Goal: Task Accomplishment & Management: Manage account settings

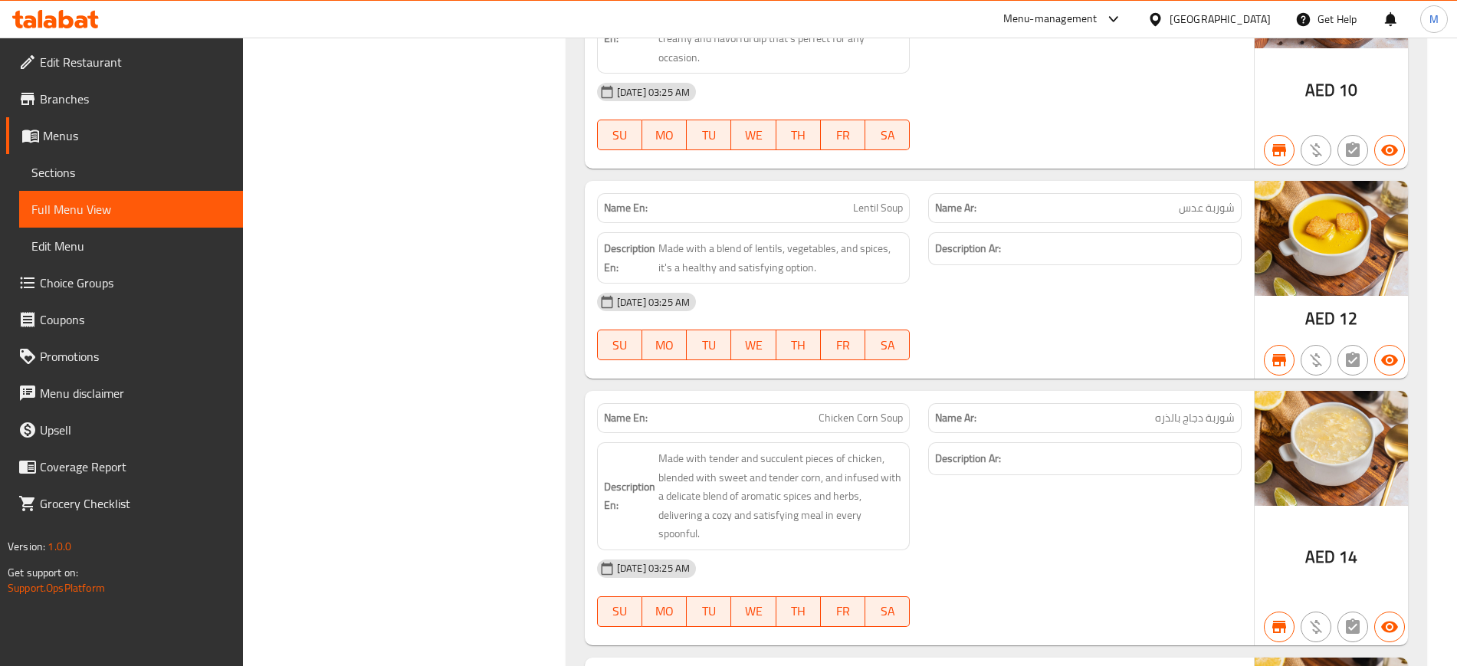
scroll to position [5576, 0]
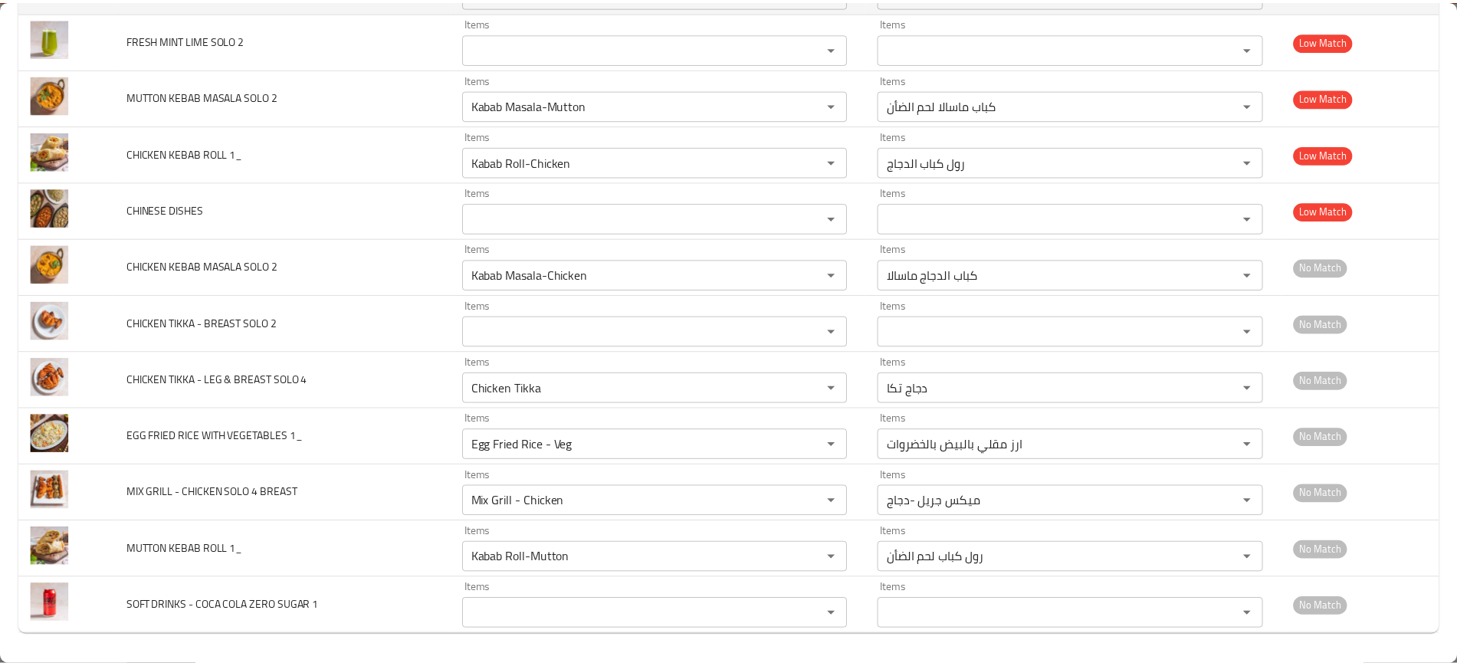
scroll to position [51, 0]
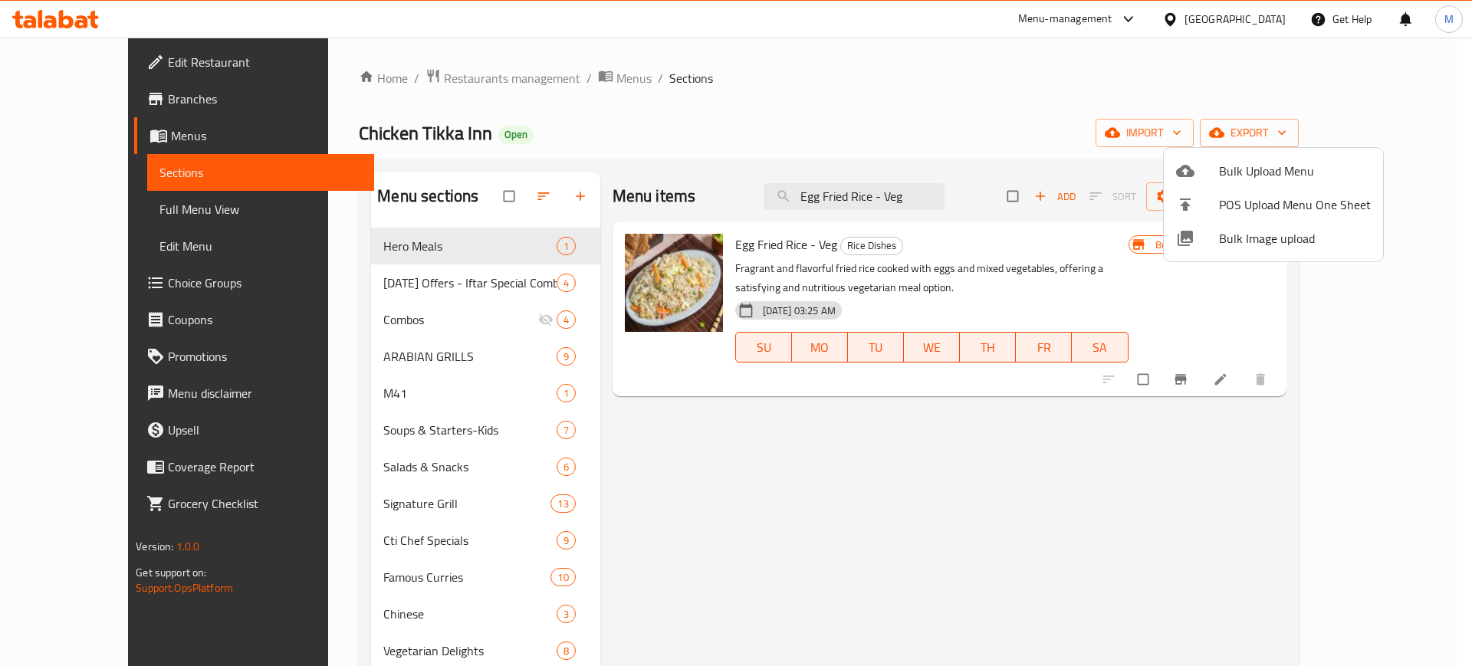
click at [931, 536] on div at bounding box center [736, 333] width 1472 height 666
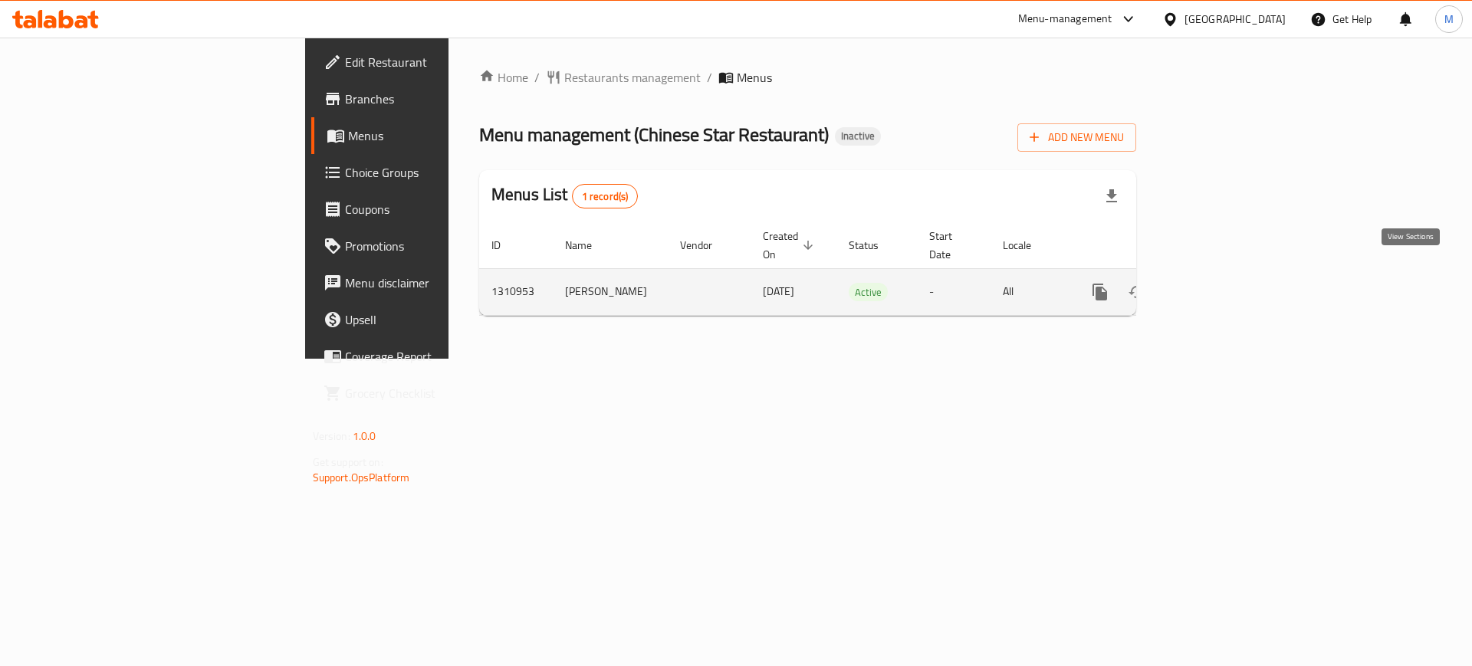
click at [1220, 283] on icon "enhanced table" at bounding box center [1210, 292] width 18 height 18
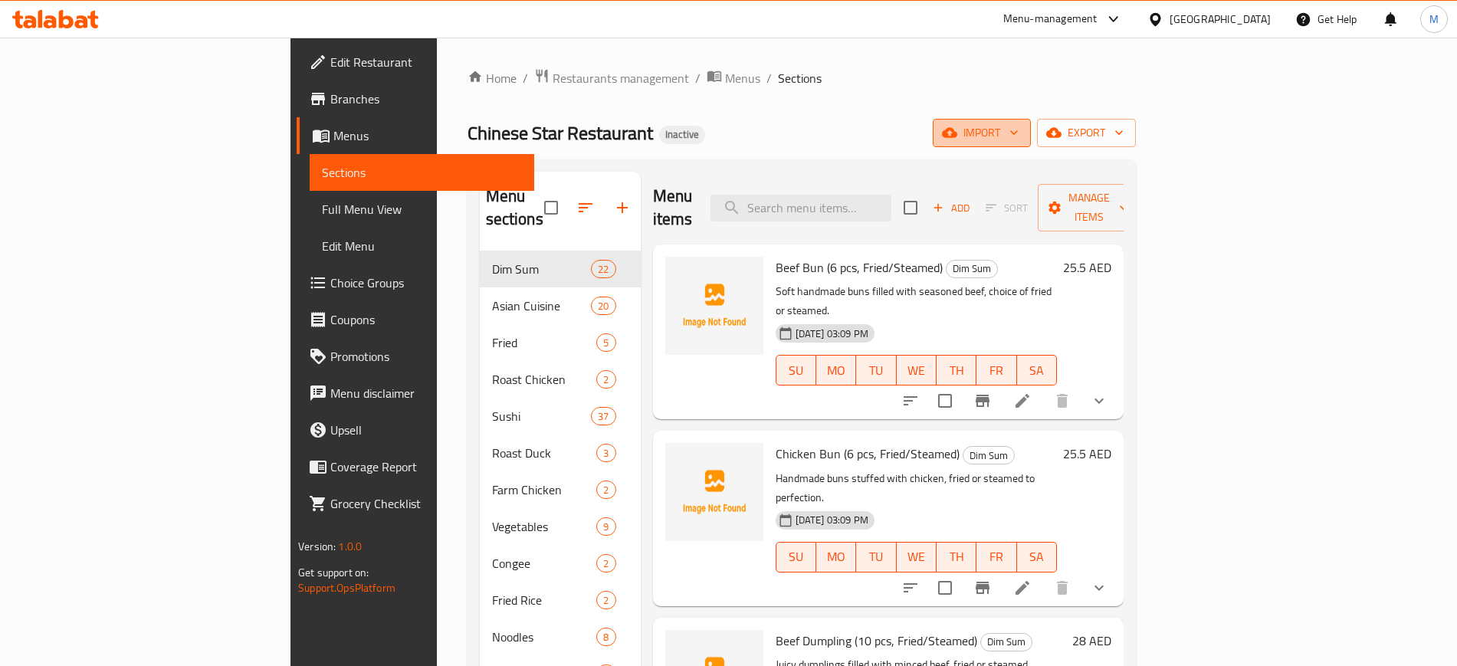
click at [957, 138] on icon "button" at bounding box center [949, 132] width 15 height 15
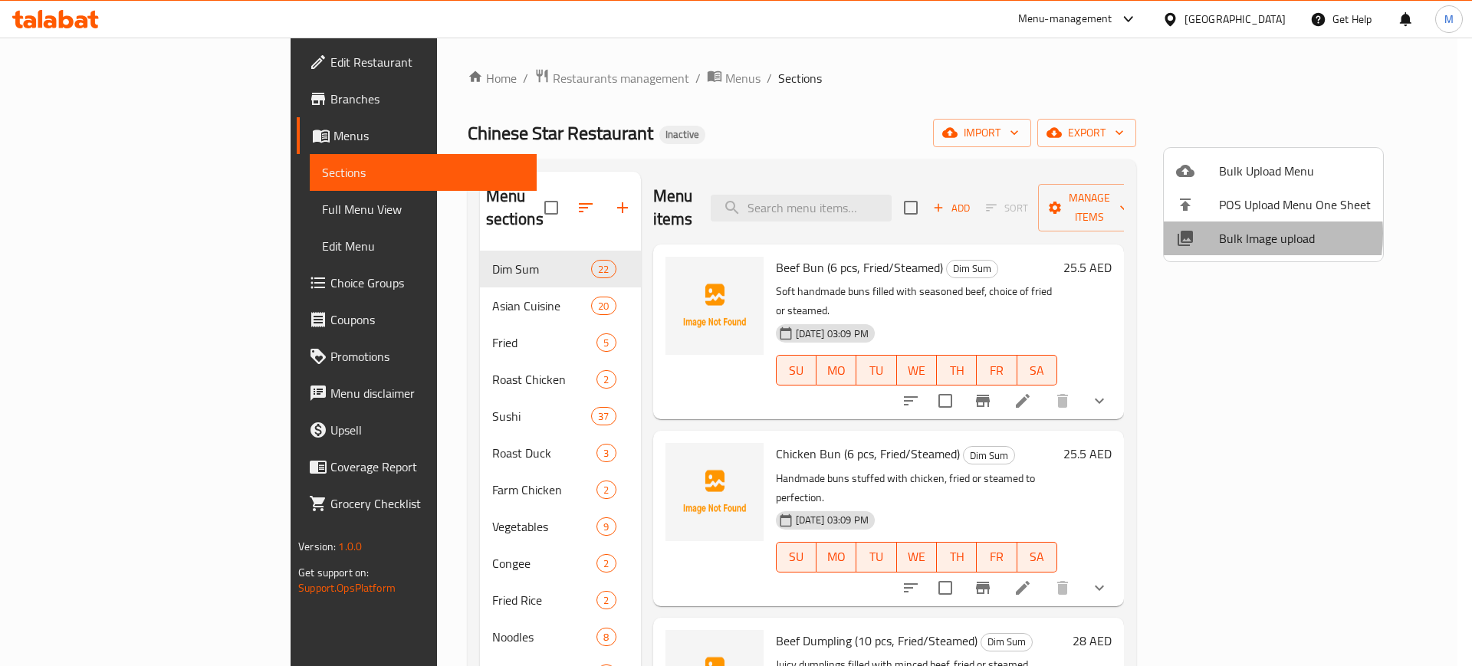
click at [1223, 234] on span "Bulk Image upload" at bounding box center [1295, 238] width 152 height 18
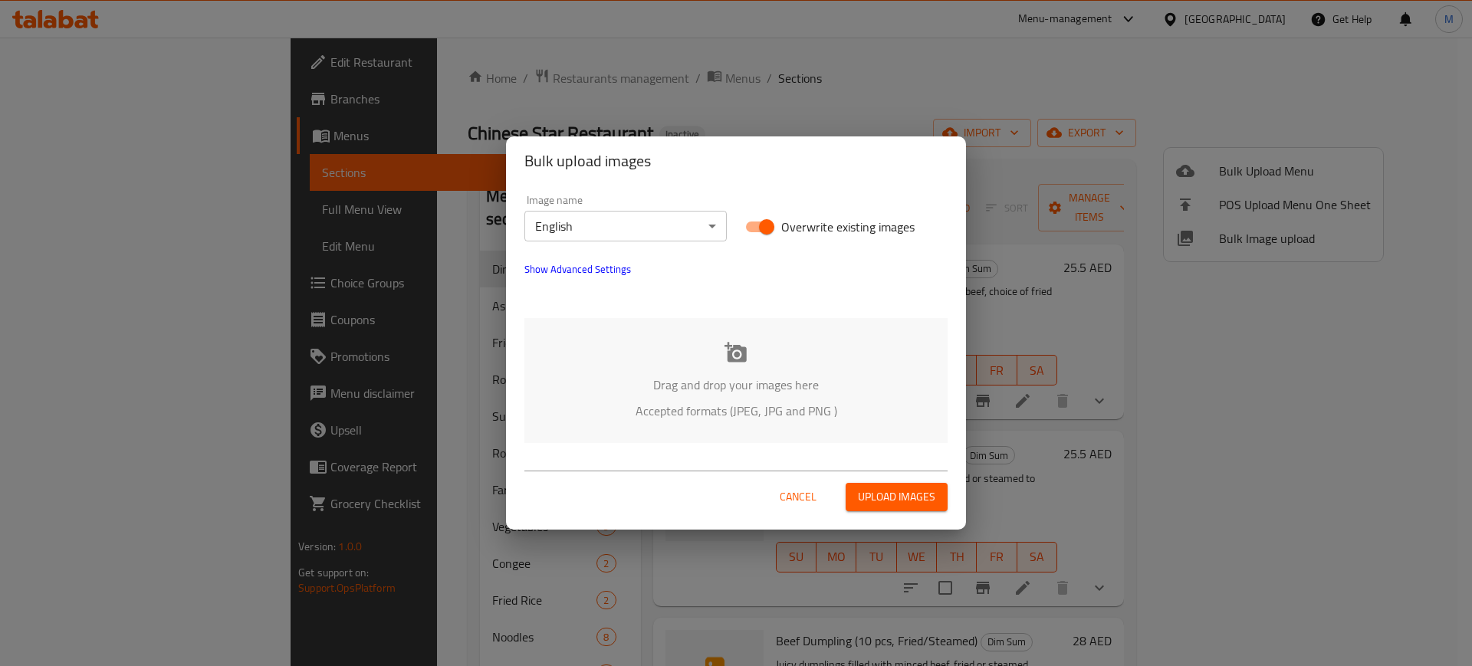
click at [679, 357] on div "Drag and drop your images here Accepted formats (JPEG, JPG and PNG )" at bounding box center [735, 380] width 423 height 125
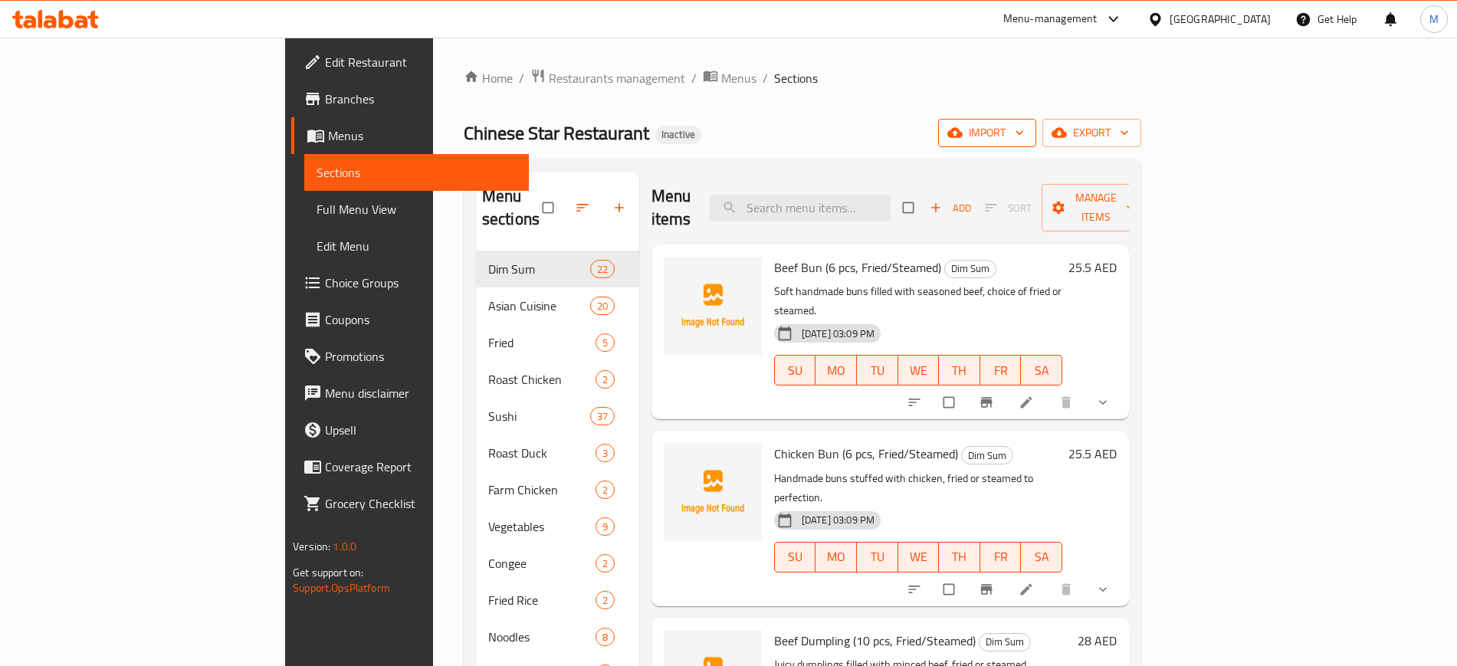
click at [1027, 129] on icon "button" at bounding box center [1019, 132] width 15 height 15
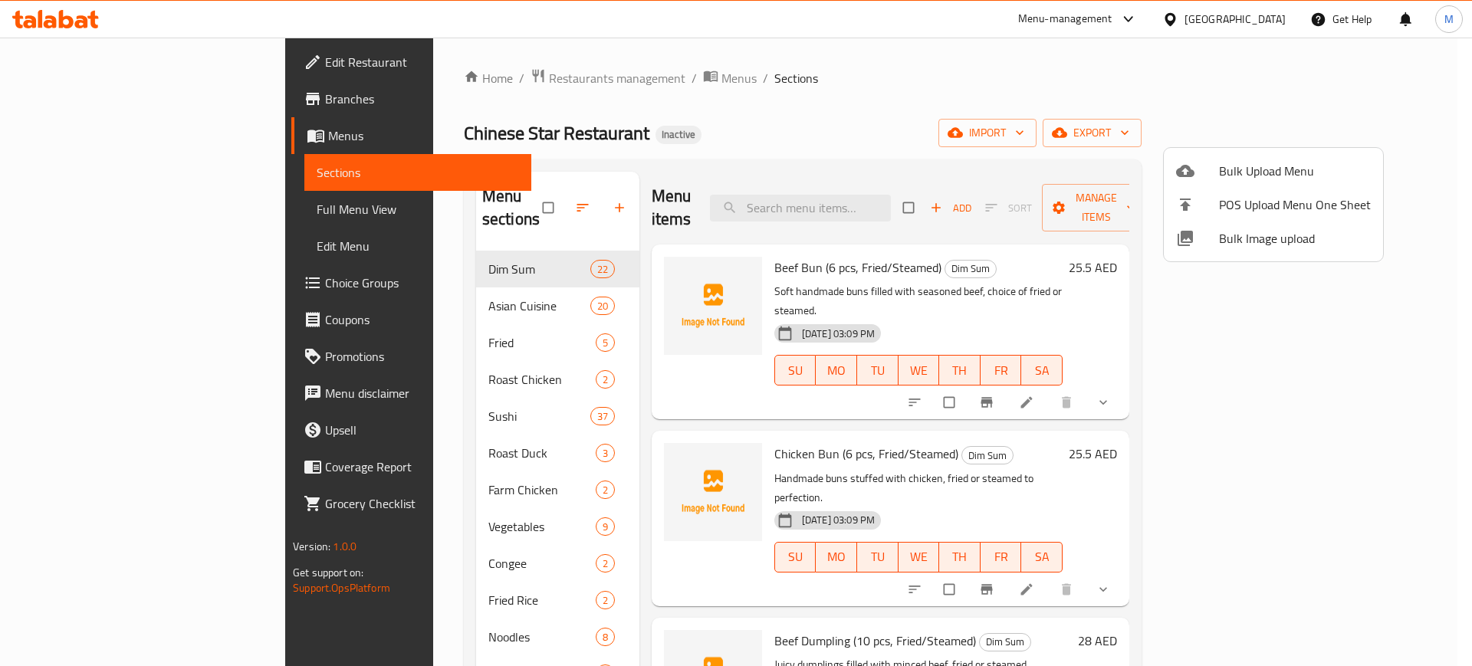
click at [1257, 251] on li "Bulk Image upload" at bounding box center [1273, 239] width 219 height 34
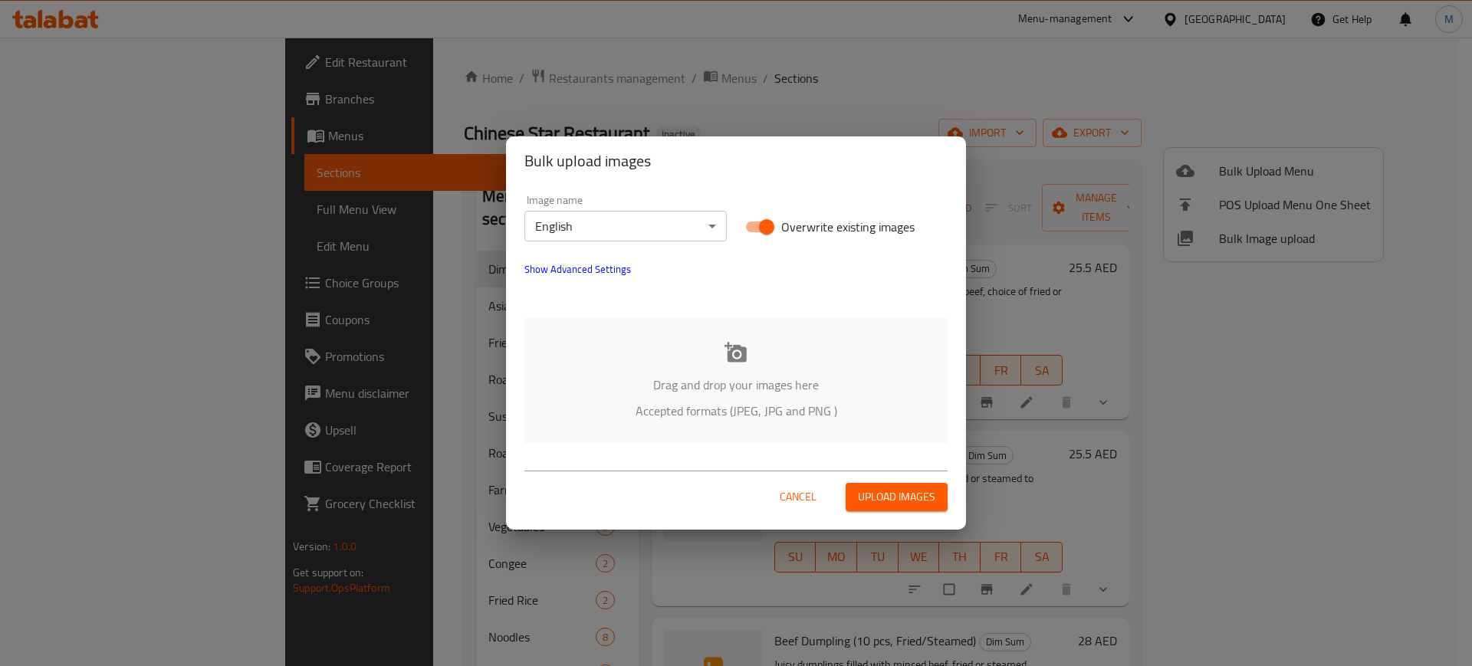
click at [795, 341] on div "Drag and drop your images here Accepted formats (JPEG, JPG and PNG )" at bounding box center [735, 380] width 423 height 125
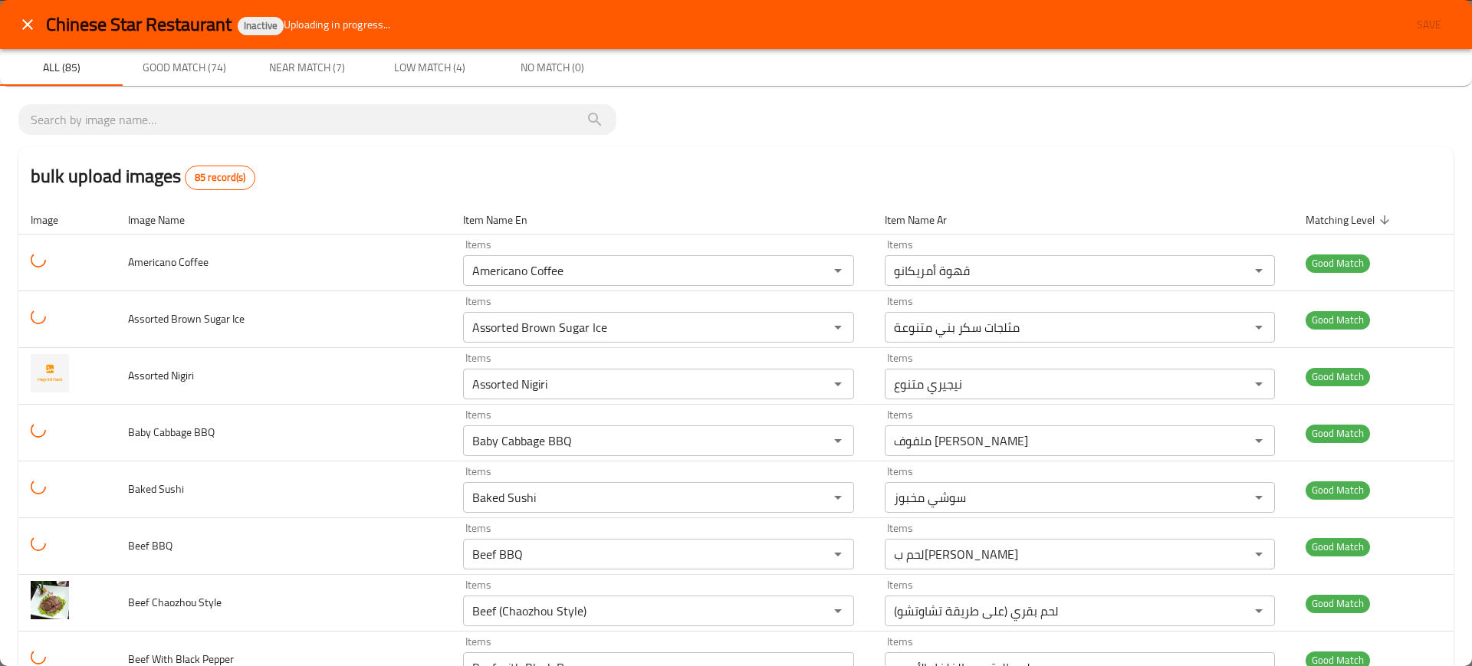
click at [1096, 193] on div "bulk upload images 85 record(s)" at bounding box center [735, 176] width 1435 height 58
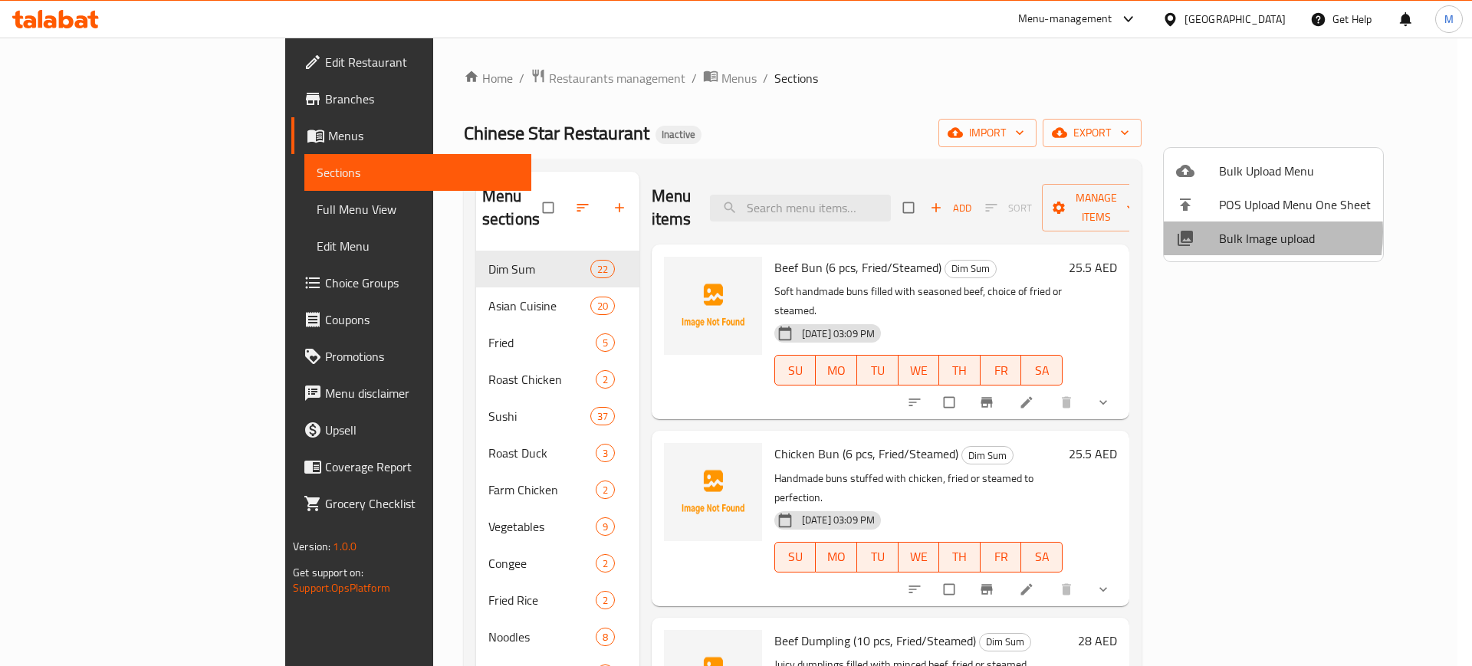
click at [1216, 232] on div at bounding box center [1197, 238] width 43 height 18
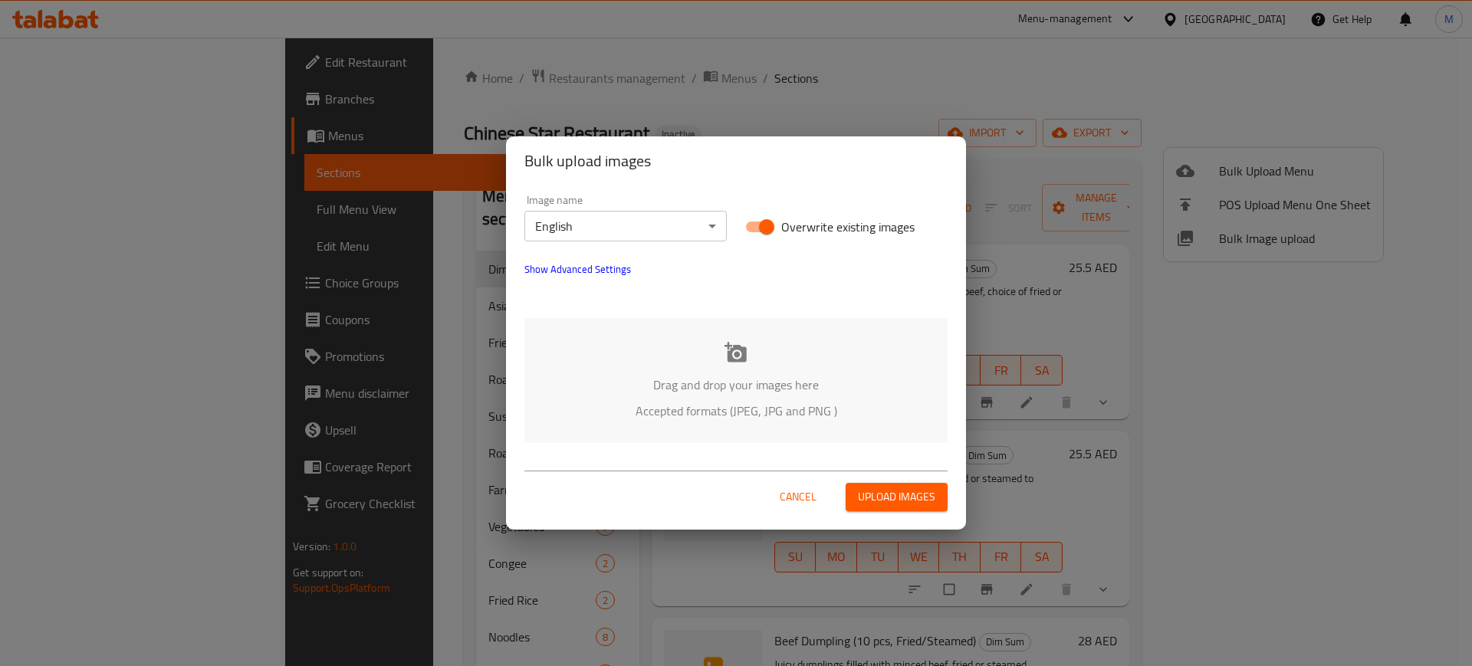
click at [701, 347] on div "Drag and drop your images here Accepted formats (JPEG, JPG and PNG )" at bounding box center [735, 380] width 423 height 125
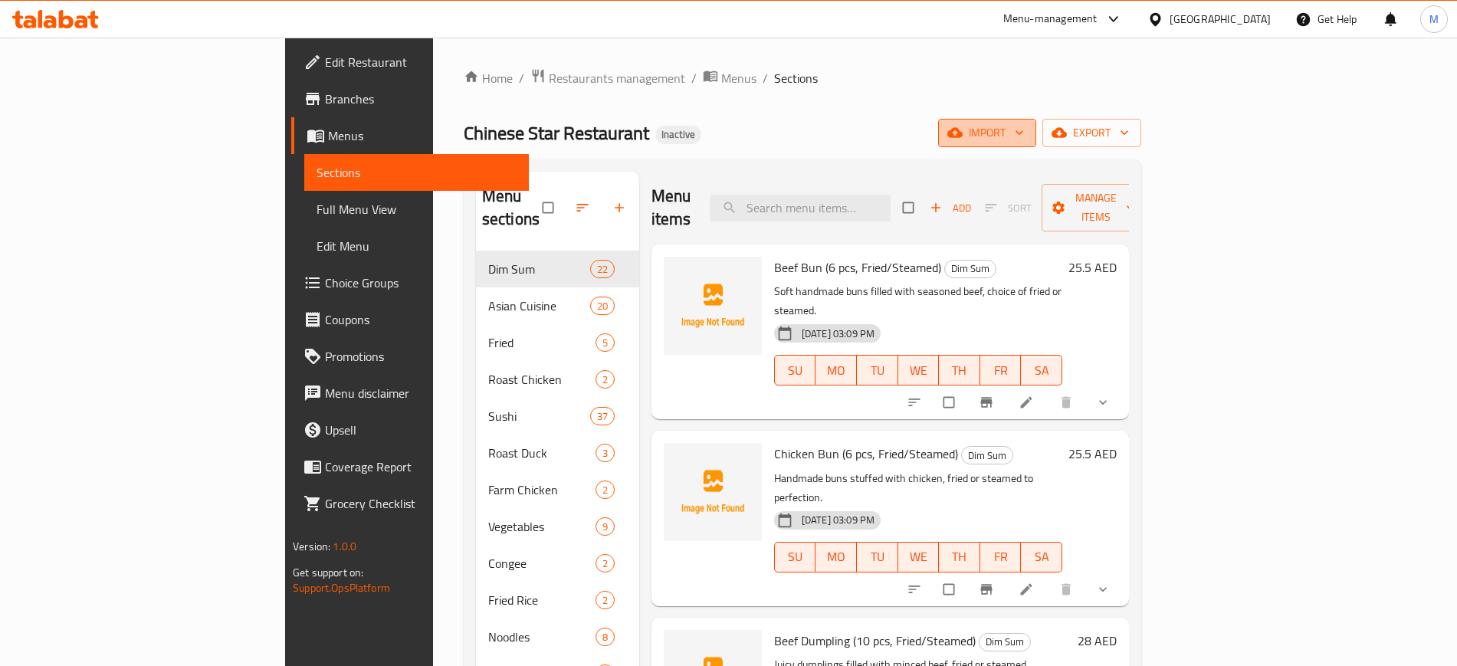
click at [1024, 138] on span "import" at bounding box center [987, 132] width 74 height 19
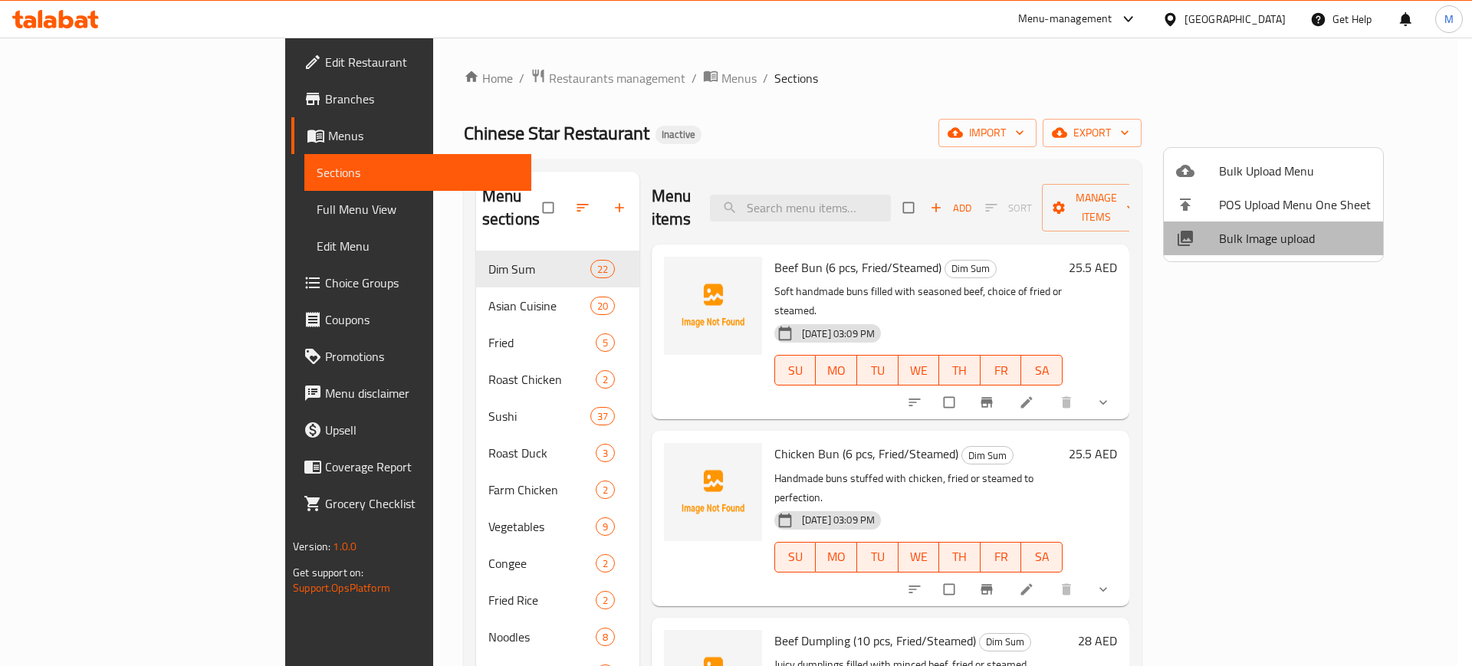
click at [1278, 229] on span "Bulk Image upload" at bounding box center [1295, 238] width 152 height 18
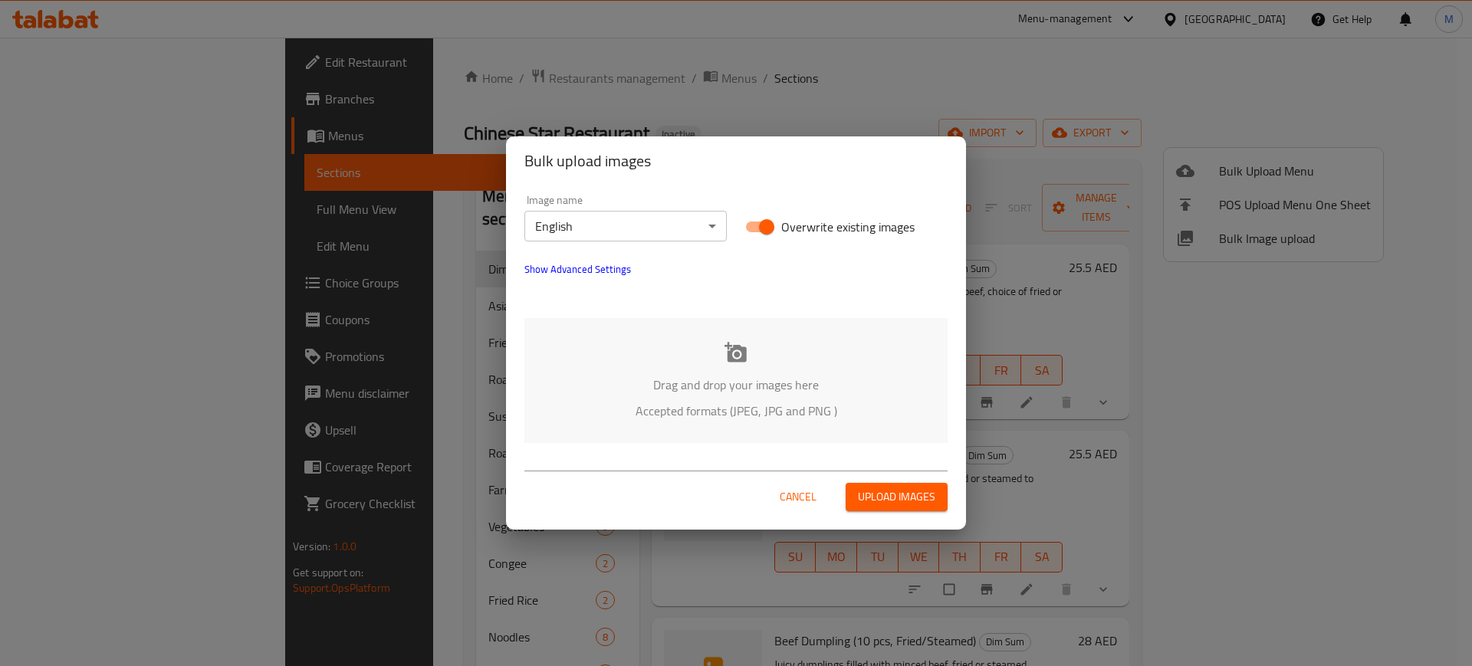
click at [845, 359] on div "Drag and drop your images here Accepted formats (JPEG, JPG and PNG )" at bounding box center [735, 380] width 423 height 125
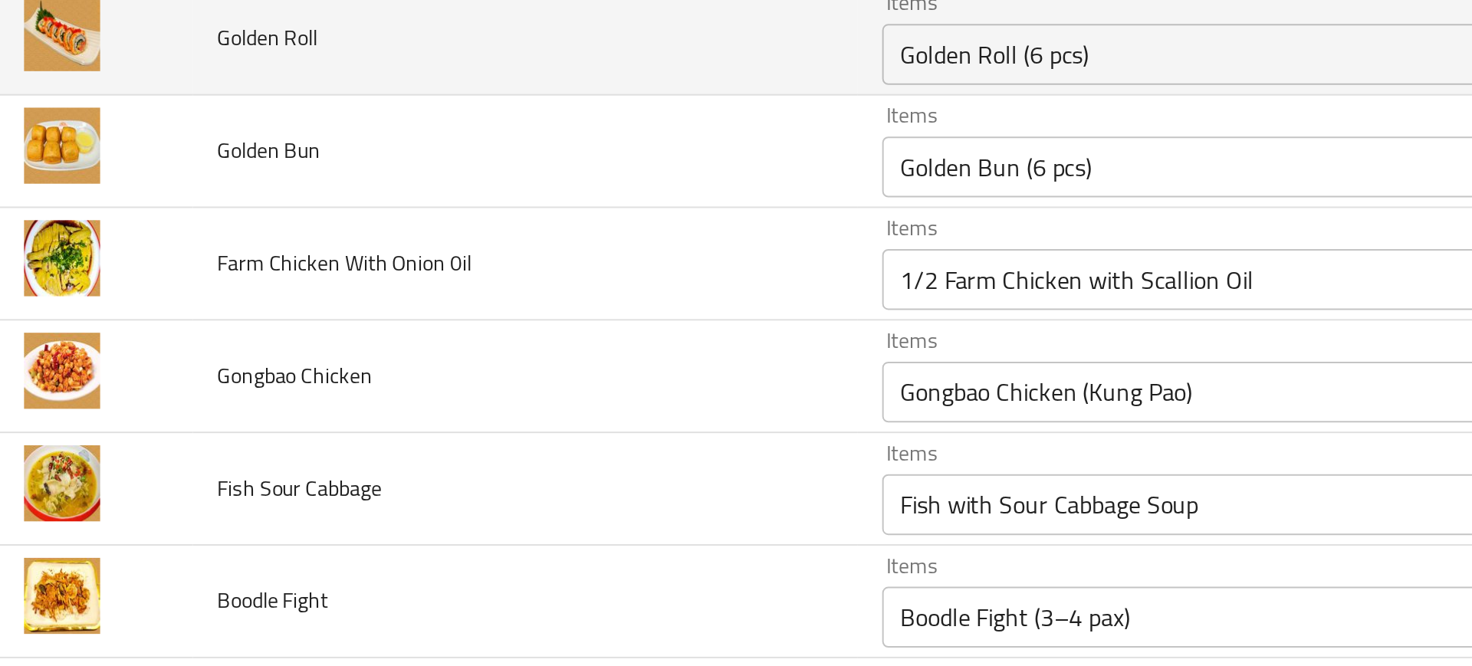
scroll to position [4294, 0]
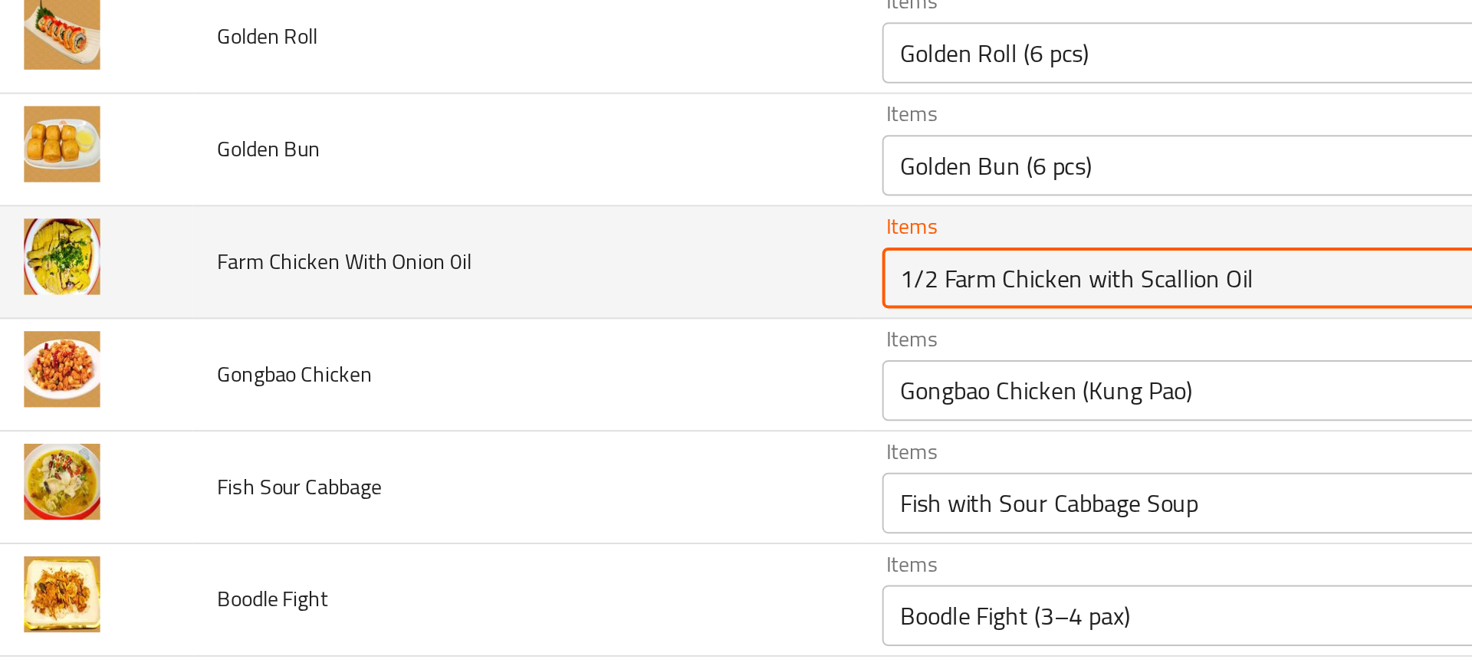
drag, startPoint x: 490, startPoint y: 231, endPoint x: 654, endPoint y: 235, distance: 164.1
click at [654, 235] on 0il "1/2 Farm Chicken with Scallion Oil" at bounding box center [636, 230] width 336 height 21
click at [611, 231] on 0il "1/2 Farm Chicken with Scallion Oil" at bounding box center [636, 230] width 336 height 21
click at [600, 232] on 0il "1/2 Farm Chicken with Scallion Oil" at bounding box center [636, 230] width 336 height 21
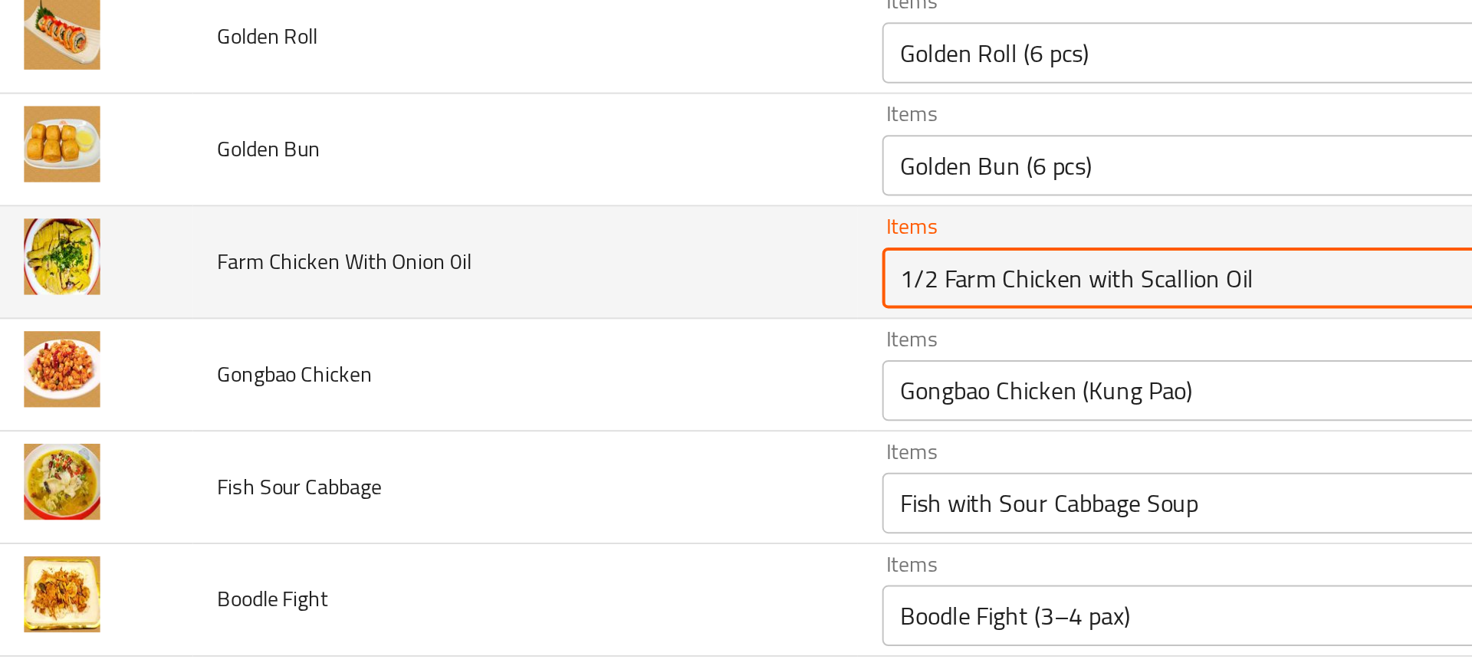
click at [486, 231] on 0il "1/2 Farm Chicken with Scallion Oil" at bounding box center [636, 230] width 336 height 21
click at [488, 232] on 0il "1/2 Farm Chicken with Scallion Oil" at bounding box center [636, 230] width 336 height 21
drag, startPoint x: 488, startPoint y: 232, endPoint x: 555, endPoint y: 235, distance: 66.7
click at [555, 235] on 0il "1/2 Farm Chicken with Scallion Oil" at bounding box center [636, 230] width 336 height 21
paste 0il "Farm Chicken"
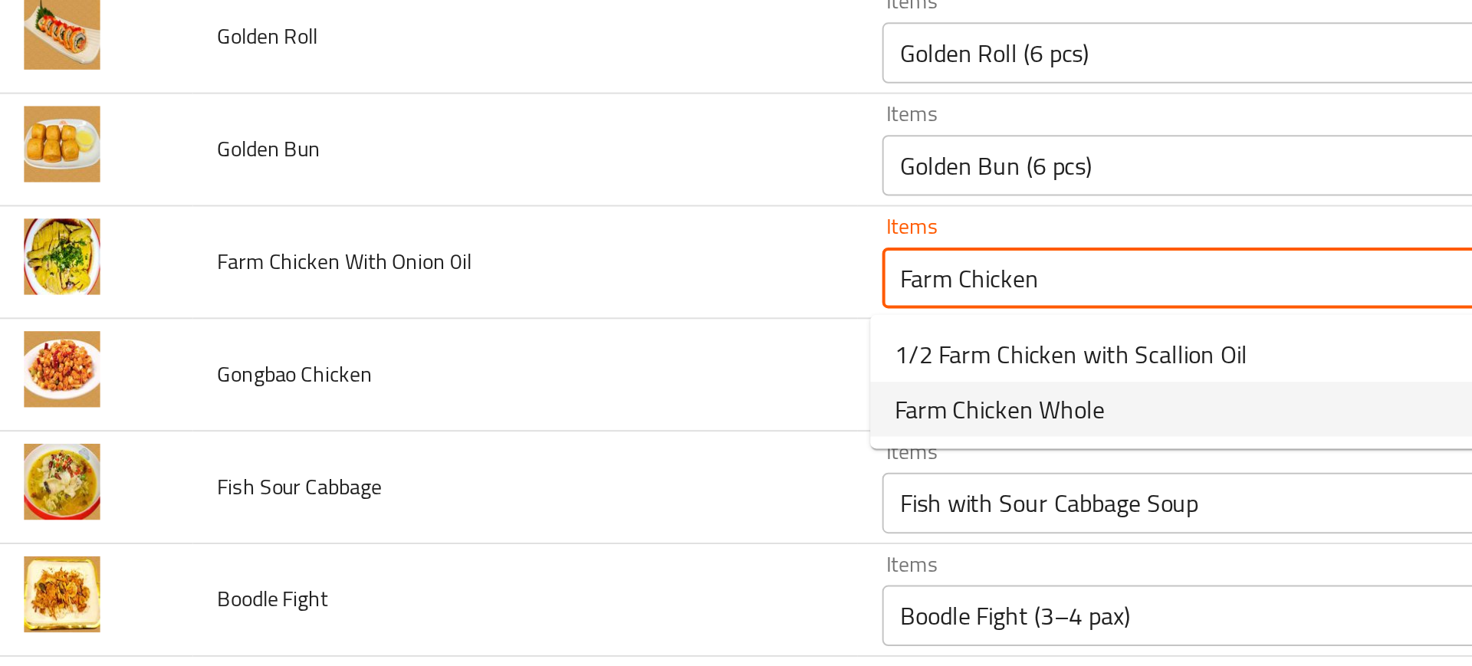
click at [507, 295] on span "Farm Chicken Whole" at bounding box center [522, 296] width 106 height 18
type 0il "Farm Chicken Whole"
type 0il-ar "دجاجة المزرعة كاملة"
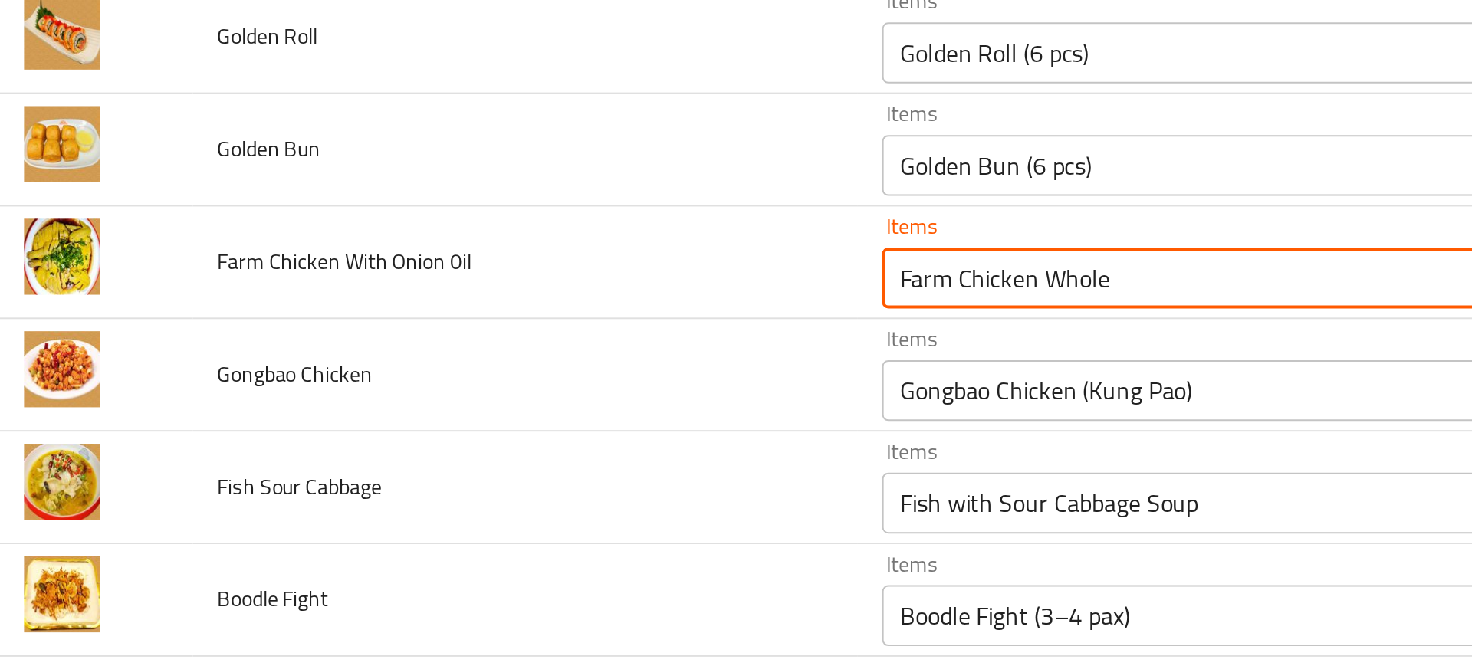
type 0il "Farm Chicken Whole"
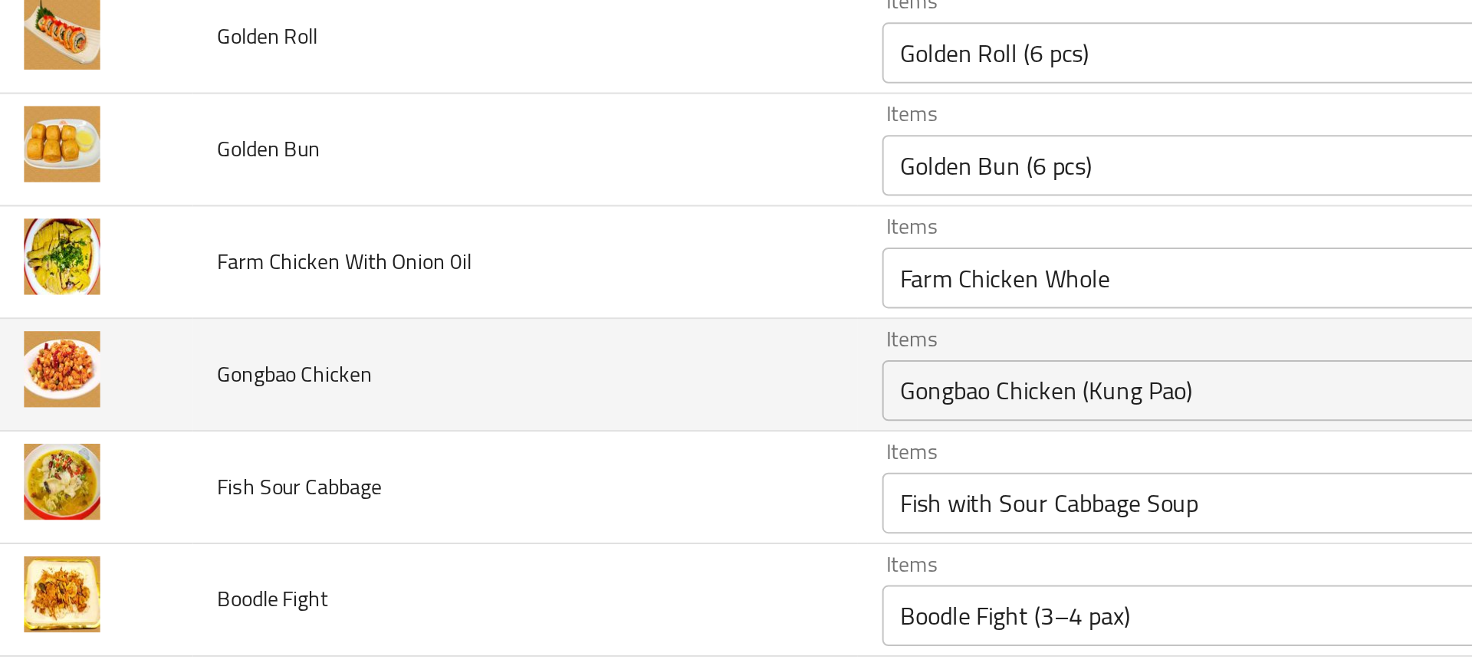
scroll to position [4284, 0]
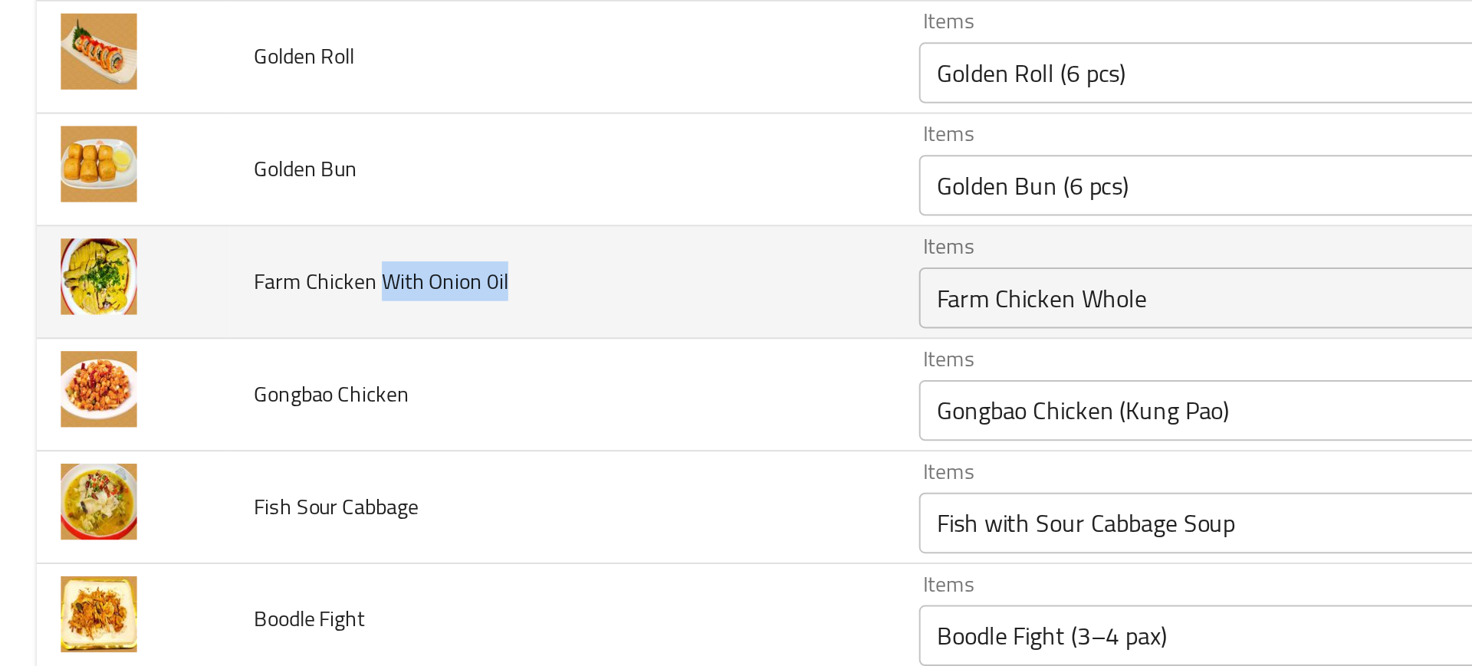
drag, startPoint x: 191, startPoint y: 232, endPoint x: 260, endPoint y: 232, distance: 69.0
click at [260, 232] on td "Farm Chicken With Onion 0il" at bounding box center [283, 233] width 335 height 57
copy span "With Onion 0il"
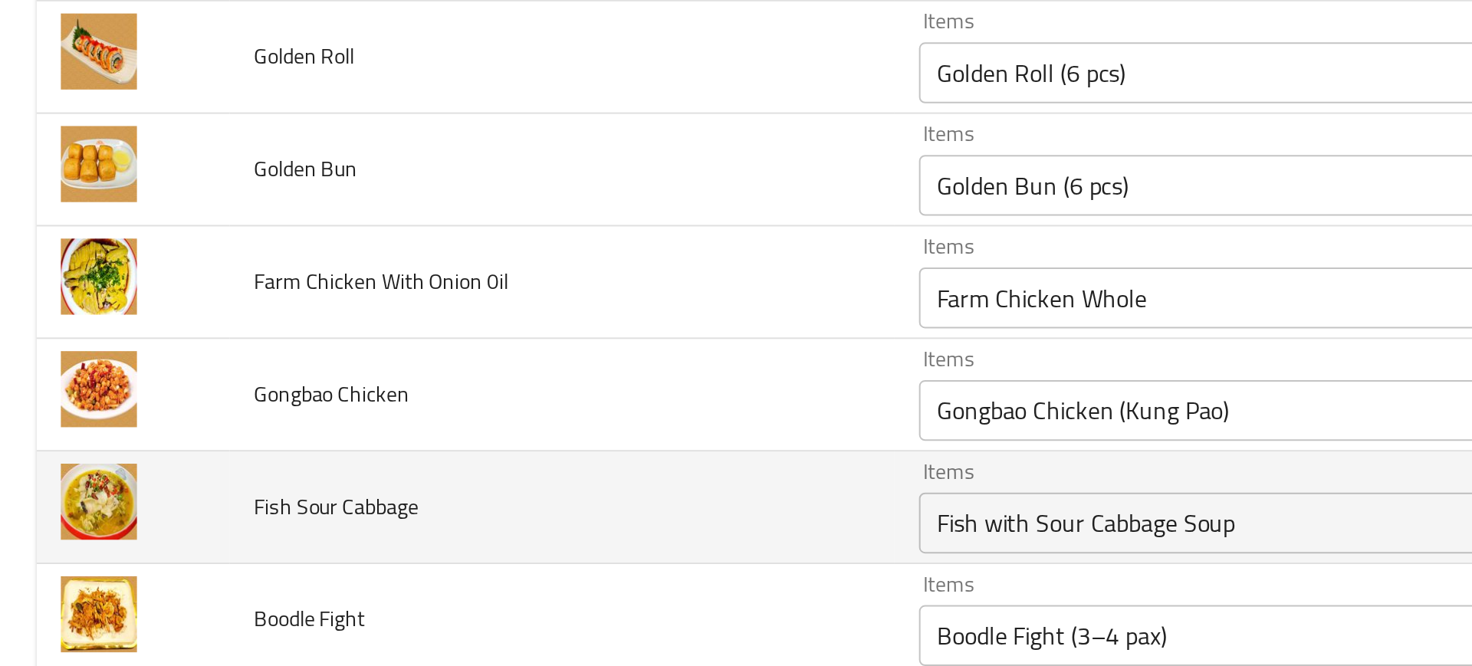
click at [312, 325] on td "Fish Sour Cabbage" at bounding box center [283, 346] width 335 height 57
click at [401, 318] on td "Fish Sour Cabbage" at bounding box center [283, 346] width 335 height 57
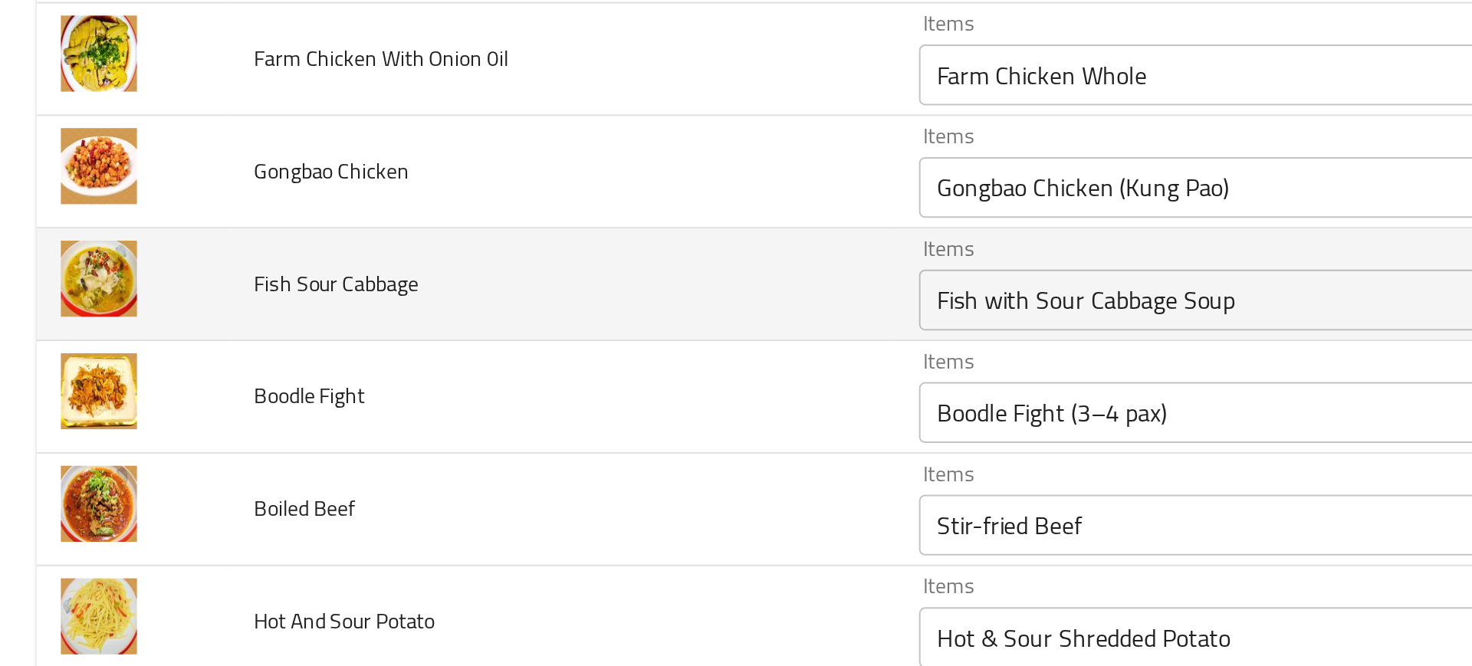
scroll to position [4400, 0]
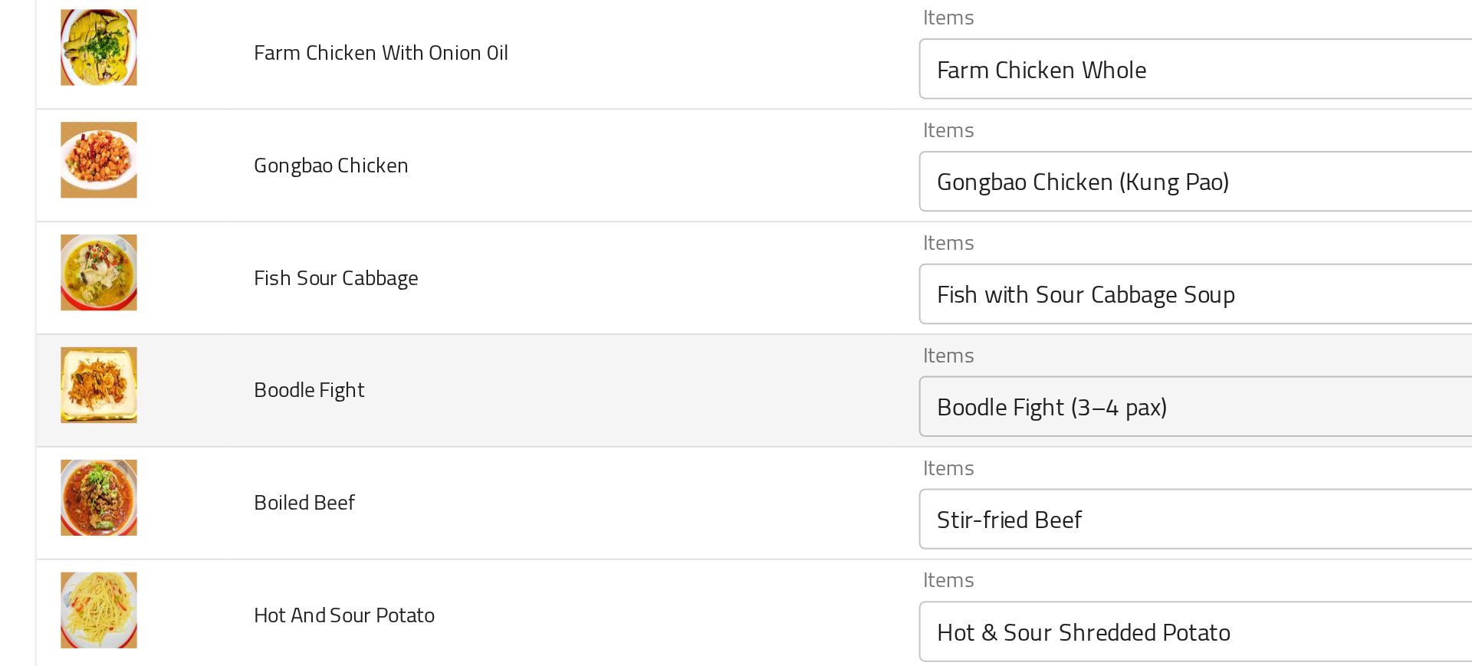
click at [419, 287] on td "Boodle Fight" at bounding box center [283, 287] width 335 height 57
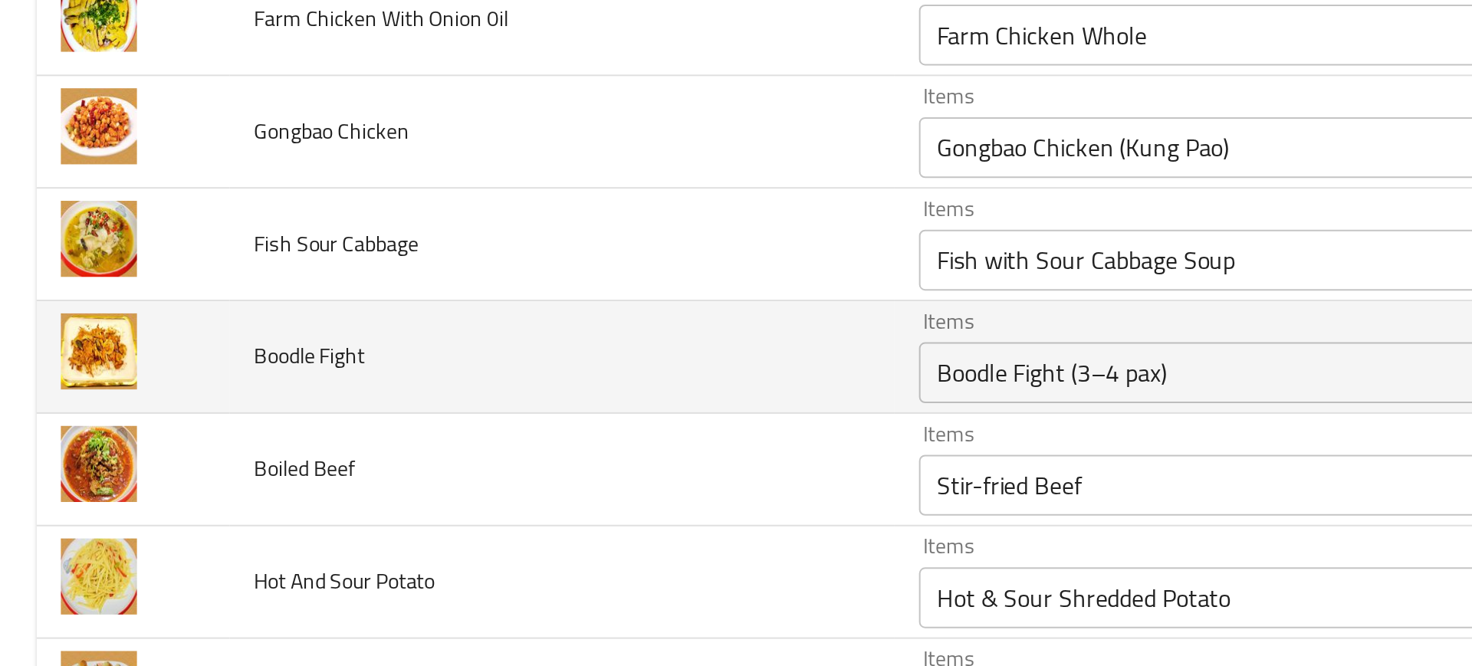
scroll to position [4420, 0]
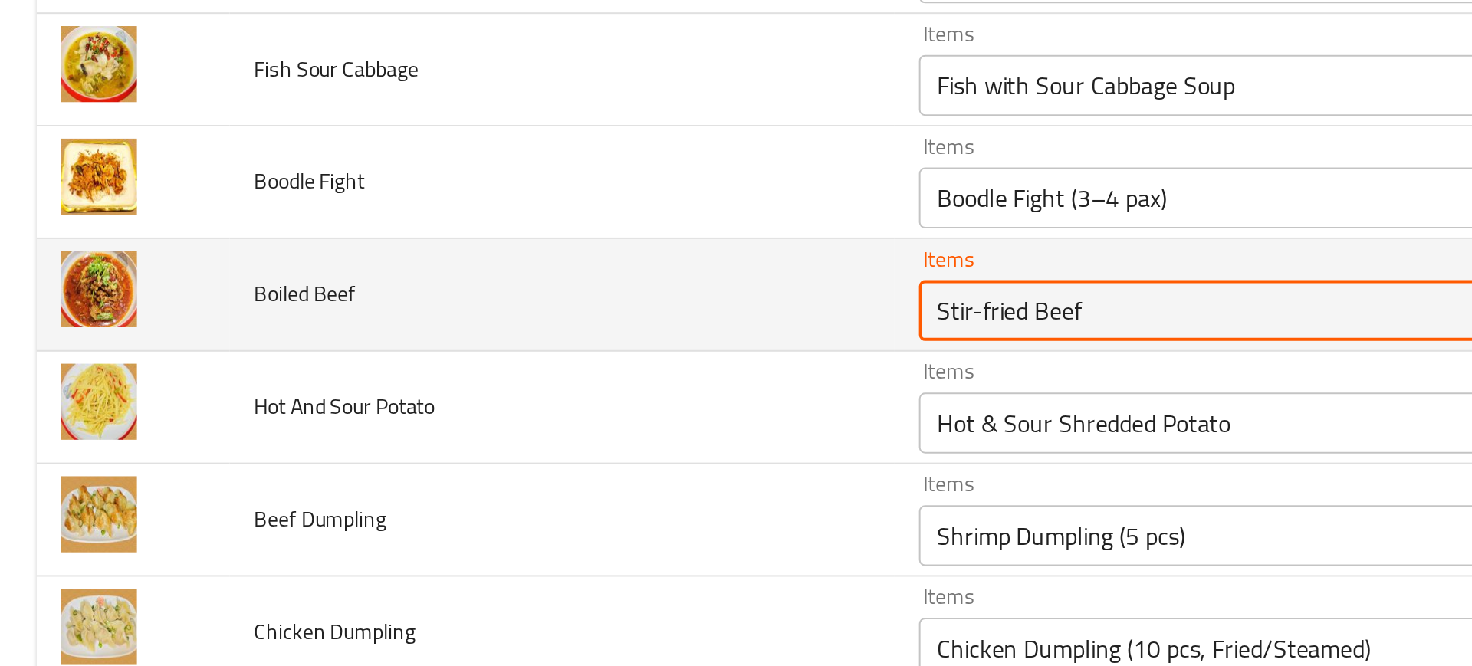
click at [496, 327] on Beef "Stir-fried Beef" at bounding box center [636, 330] width 336 height 21
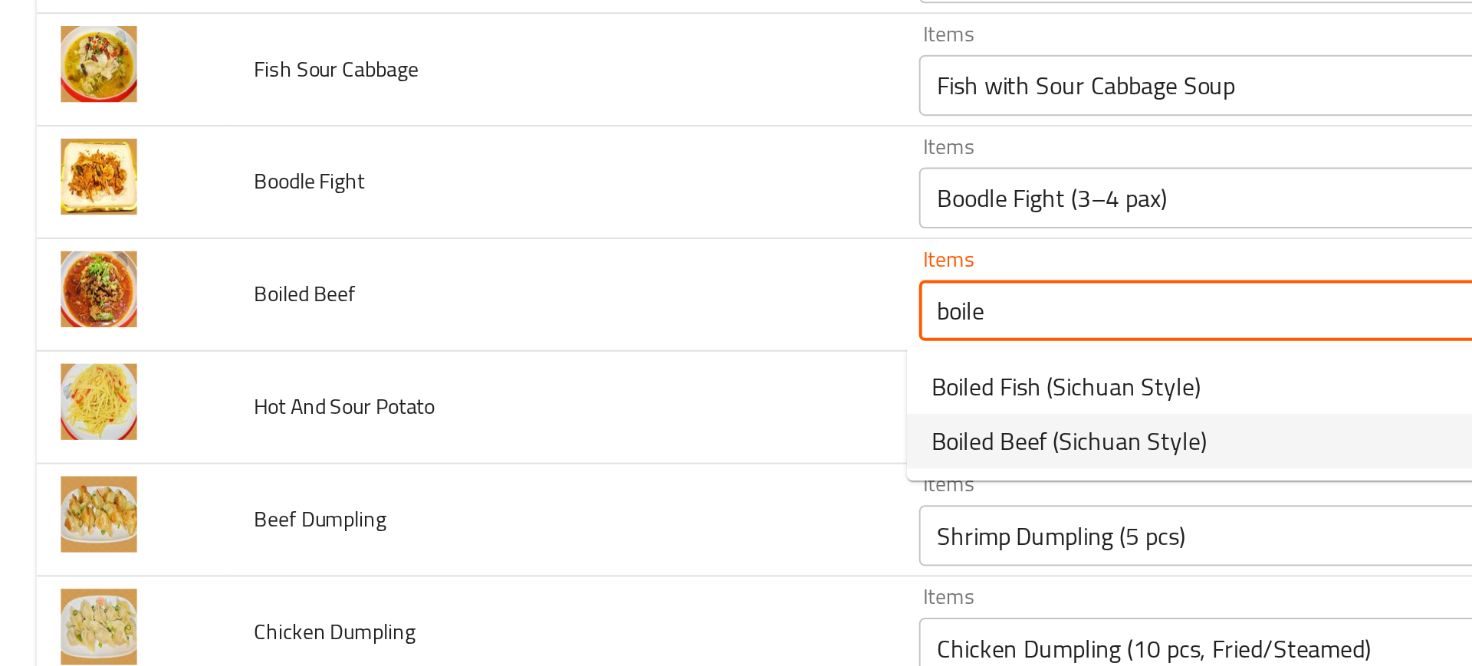
click at [505, 400] on span "Boiled Beef (Sichuan Style)" at bounding box center [538, 397] width 139 height 18
type Beef "Boiled Beef (Sichuan Style)"
type Beef-ar "لحم البقر المسلوق على طريقة سيتشوان"
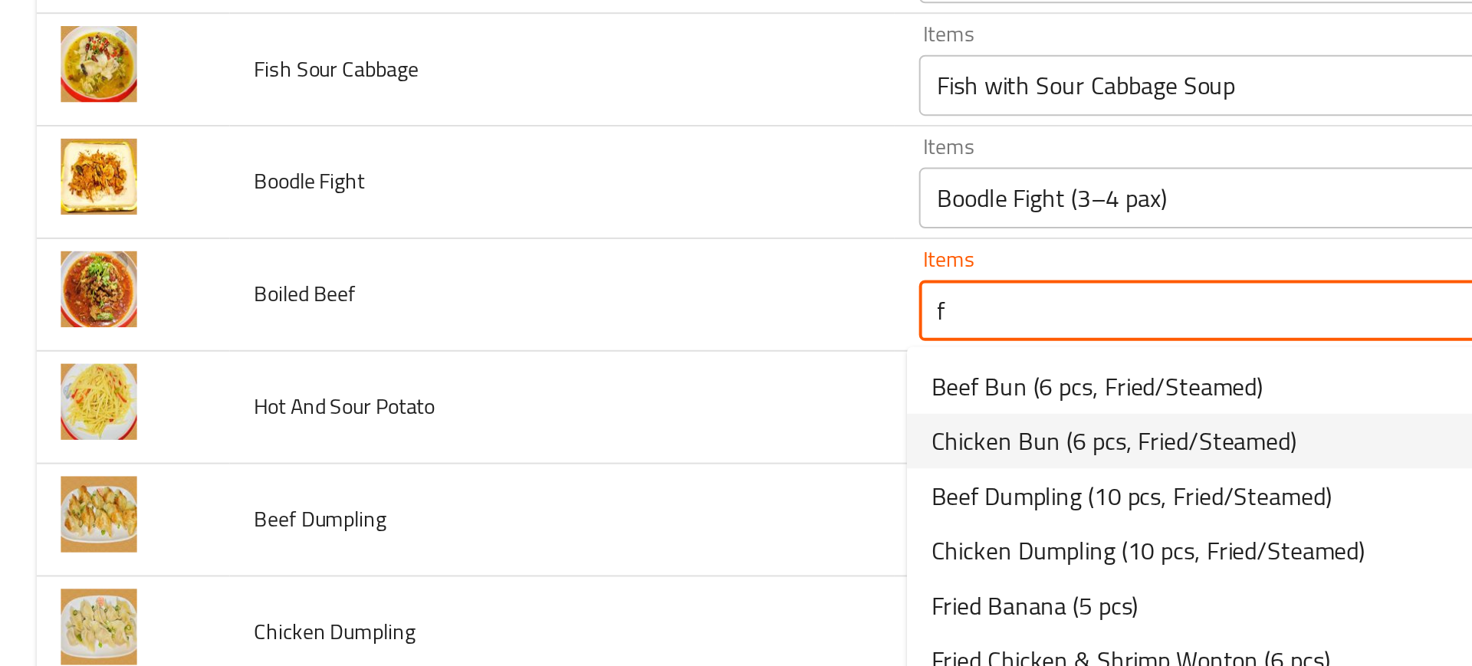
paste Beef "Boiled Beef (Sichuan Style)"
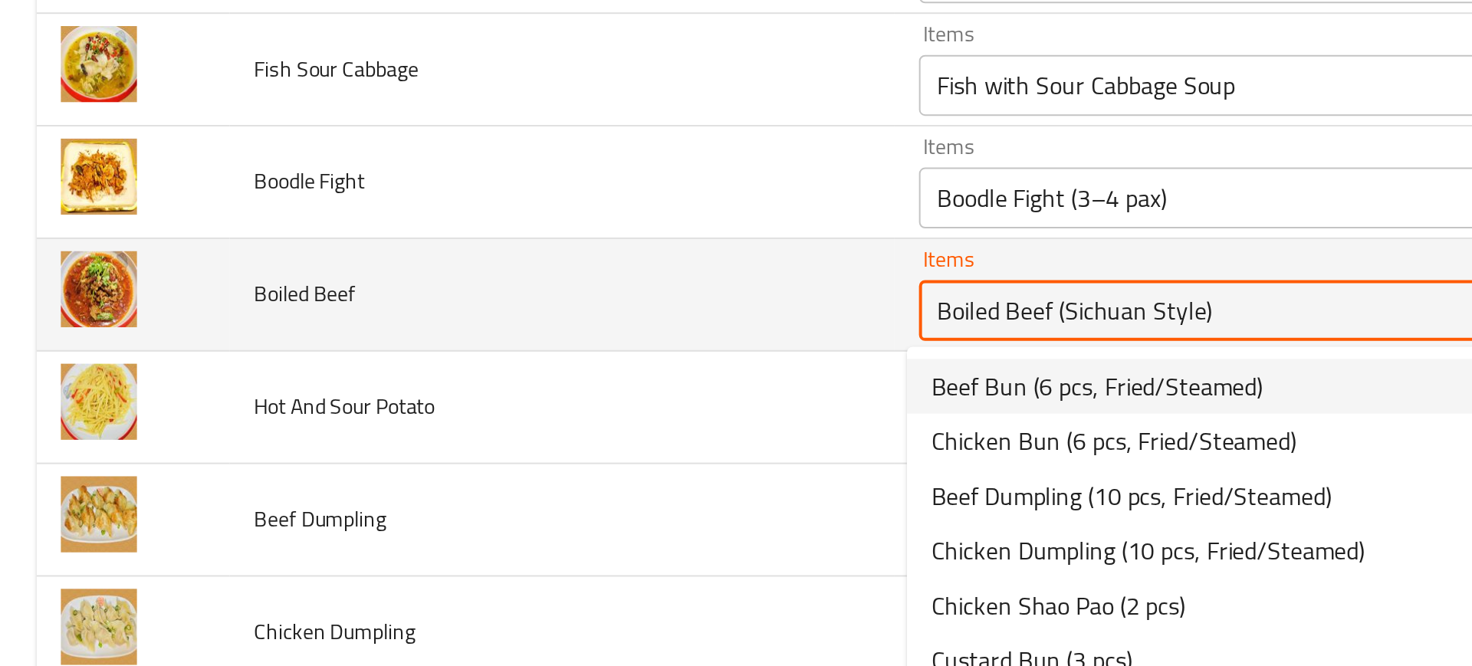
type Beef "Boiled Beef (Sichuan Style)"
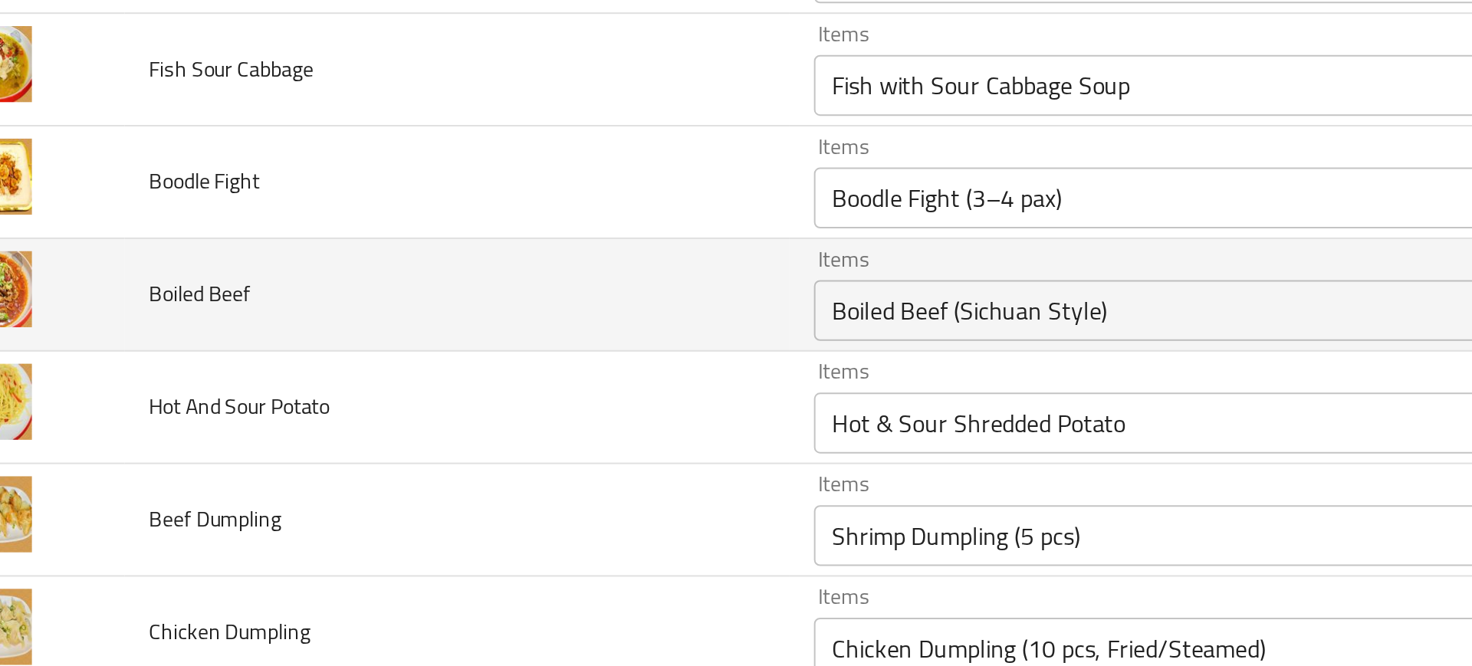
click at [467, 346] on td "Items Boiled Beef (Sichuan Style) Items" at bounding box center [662, 323] width 422 height 57
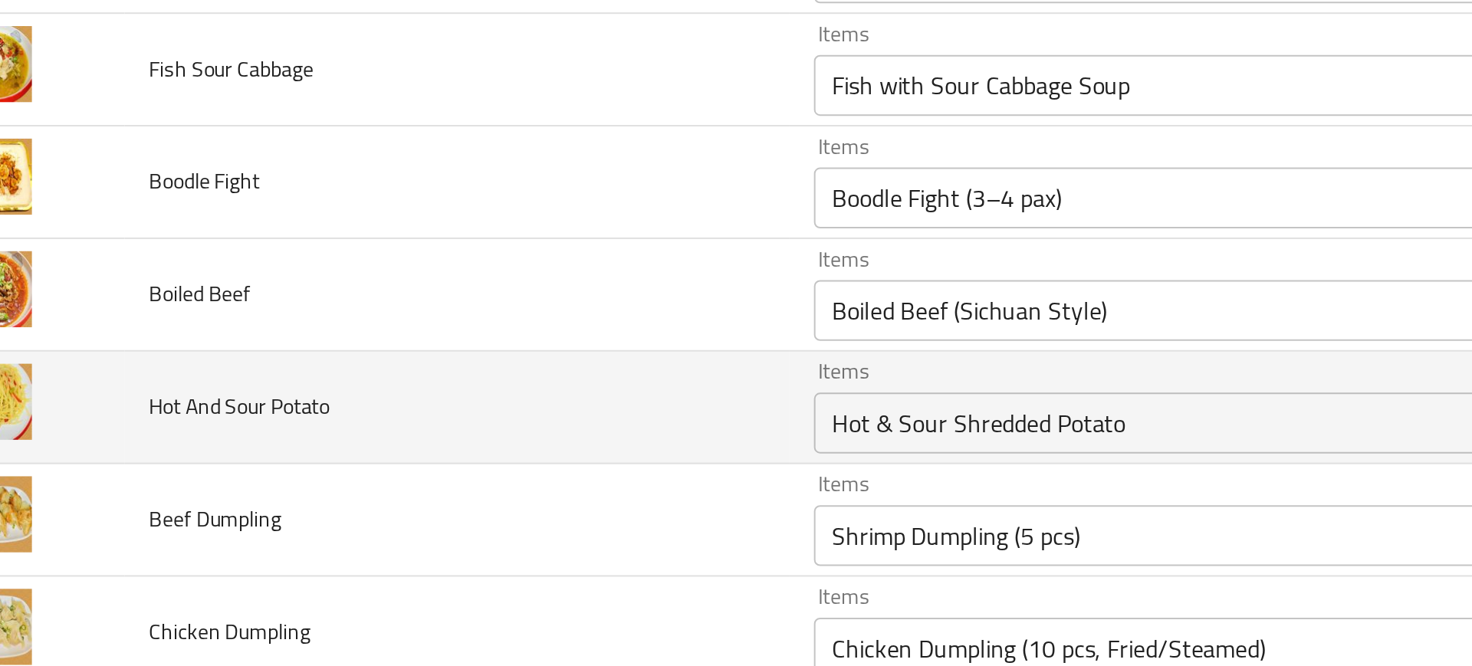
click at [396, 359] on td "Hot And Sour Potato" at bounding box center [283, 380] width 335 height 57
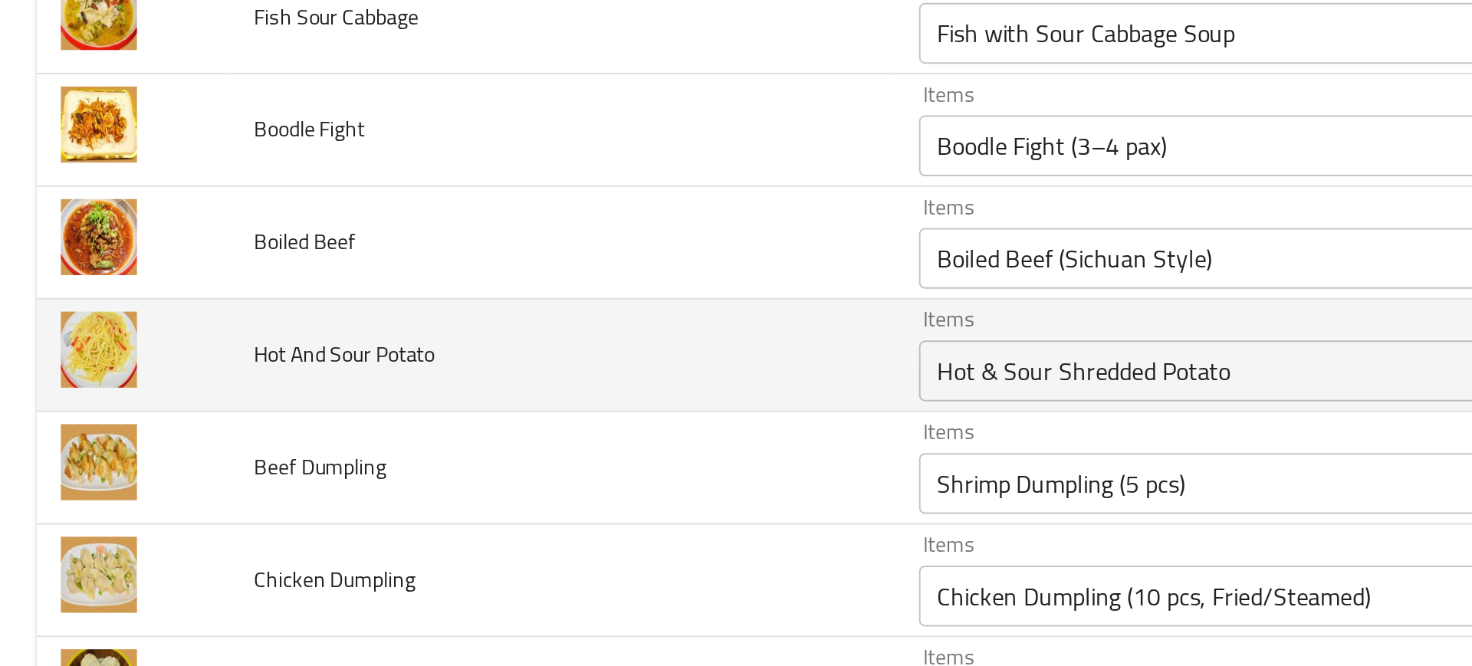
click at [451, 367] on td "Items Hot & Sour Shredded Potato Items" at bounding box center [662, 380] width 422 height 57
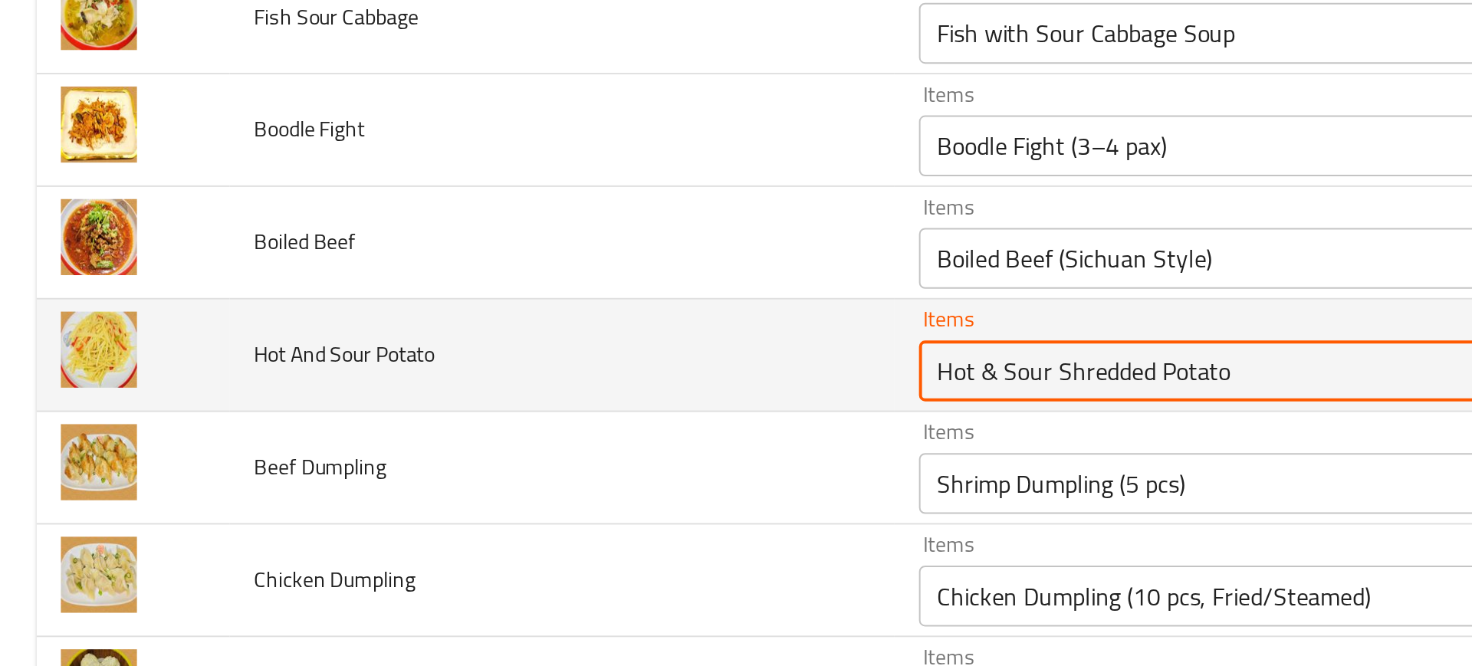
click at [520, 392] on Potato "Hot & Sour Shredded Potato" at bounding box center [636, 387] width 336 height 21
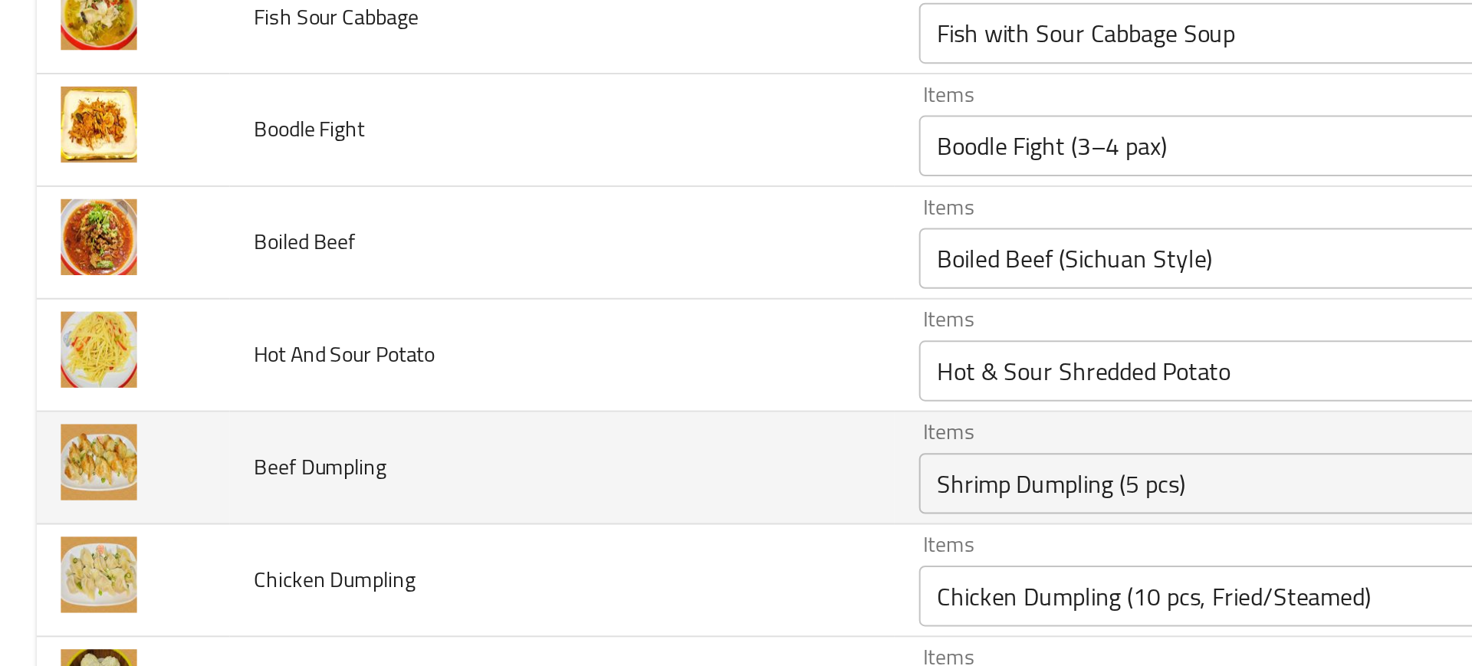
click at [436, 430] on td "Beef Dumpling" at bounding box center [283, 437] width 335 height 57
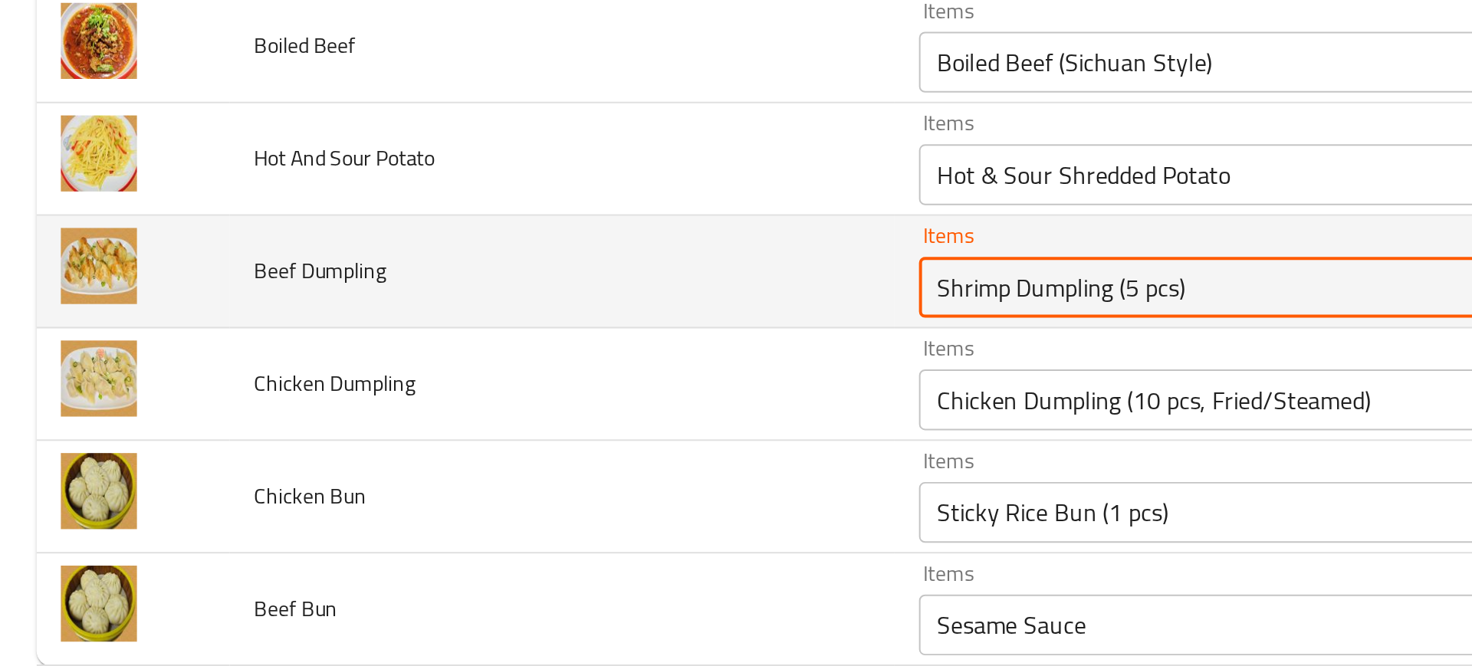
click at [518, 454] on Dumpling "Shrimp Dumpling (5 pcs)" at bounding box center [636, 444] width 336 height 21
click at [518, 447] on Dumpling "Shrimp Dumpling (5 pcs)" at bounding box center [636, 444] width 336 height 21
paste Dumpling "Dumpling"
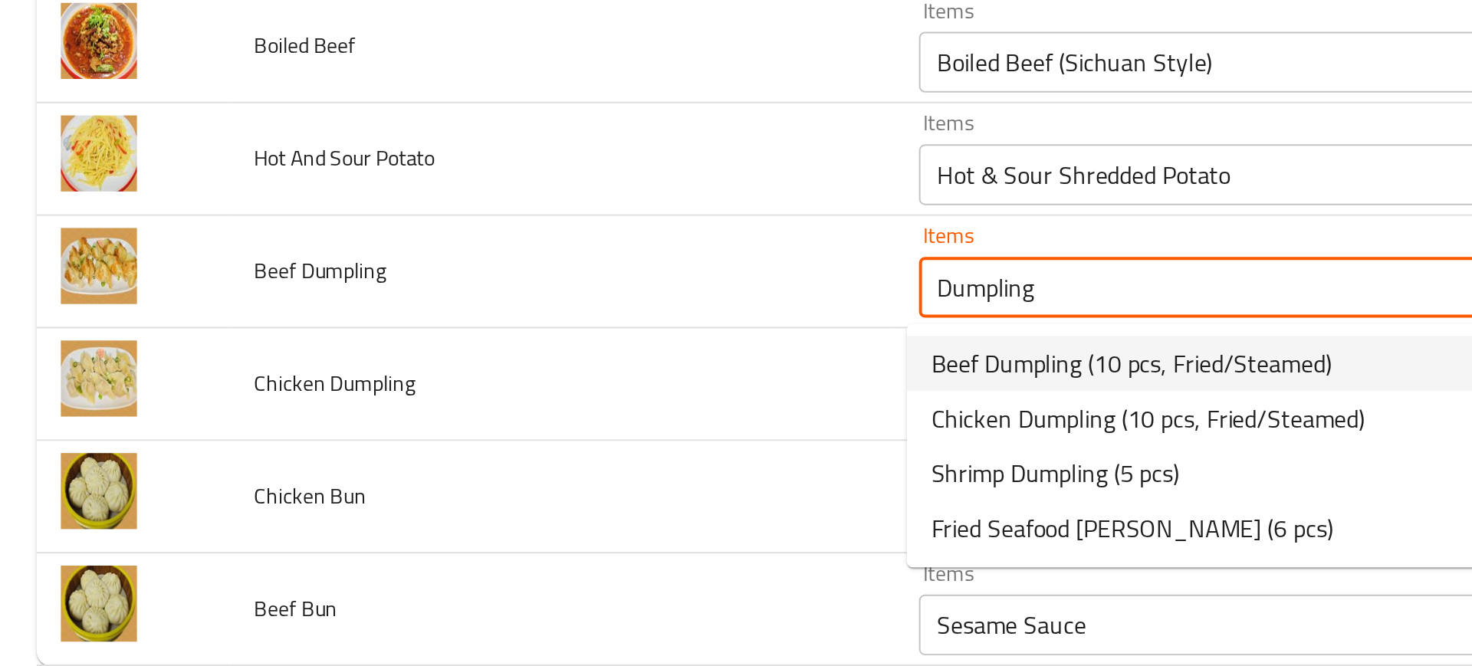
click at [494, 485] on span "Beef Dumpling (10 pcs, Fried/Steamed)" at bounding box center [570, 483] width 202 height 18
type Dumpling "Beef Dumpling (10 pcs, Fried/Steamed)"
type Dumpling-ar "دامبلينج لحم بقري (10 قطع، مقلي/علي البخار)"
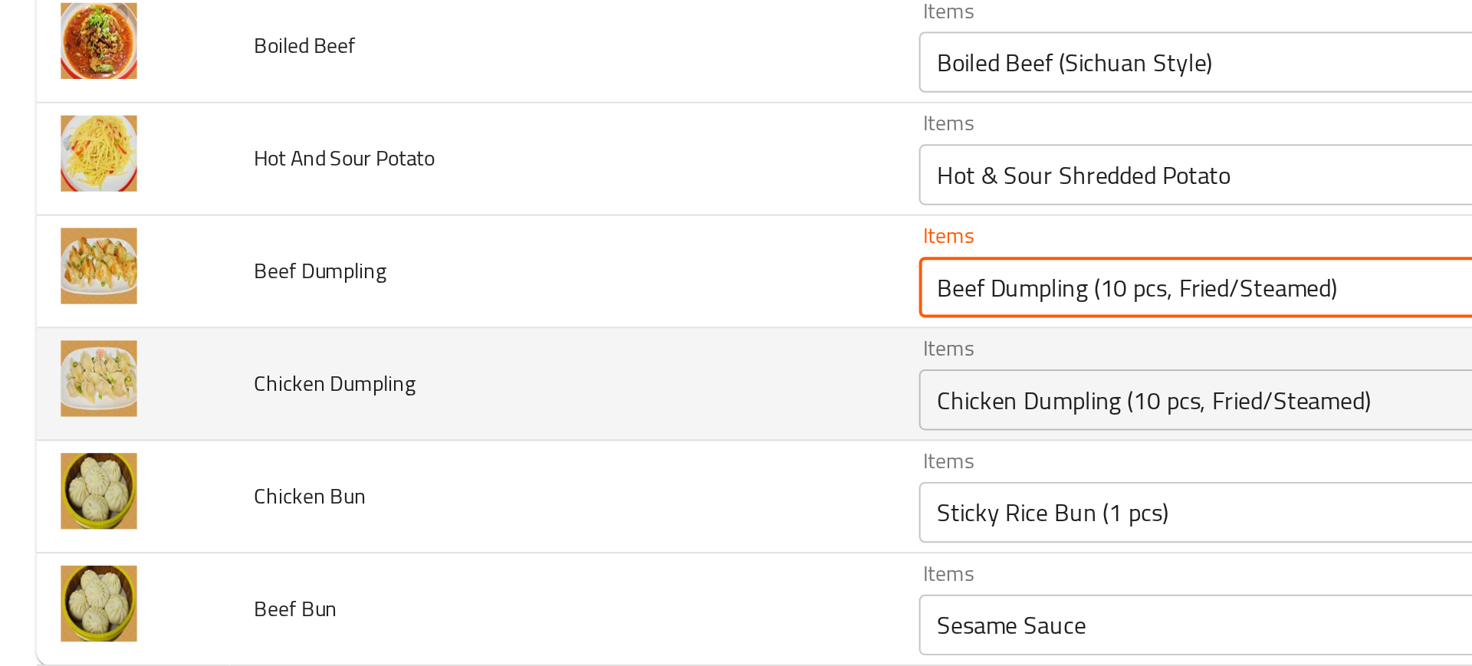
type Dumpling "Beef Dumpling (10 pcs, Fried/Steamed)"
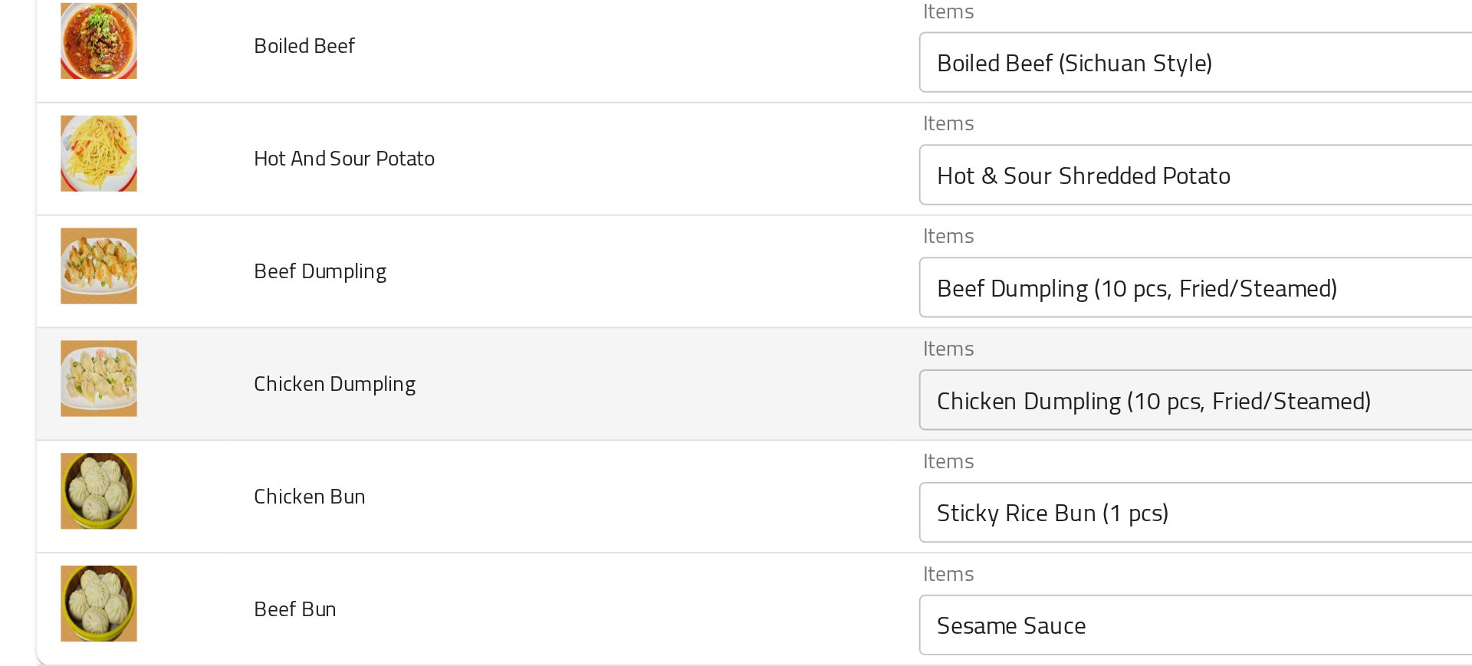
click at [431, 487] on td "Chicken Dumpling" at bounding box center [283, 493] width 335 height 57
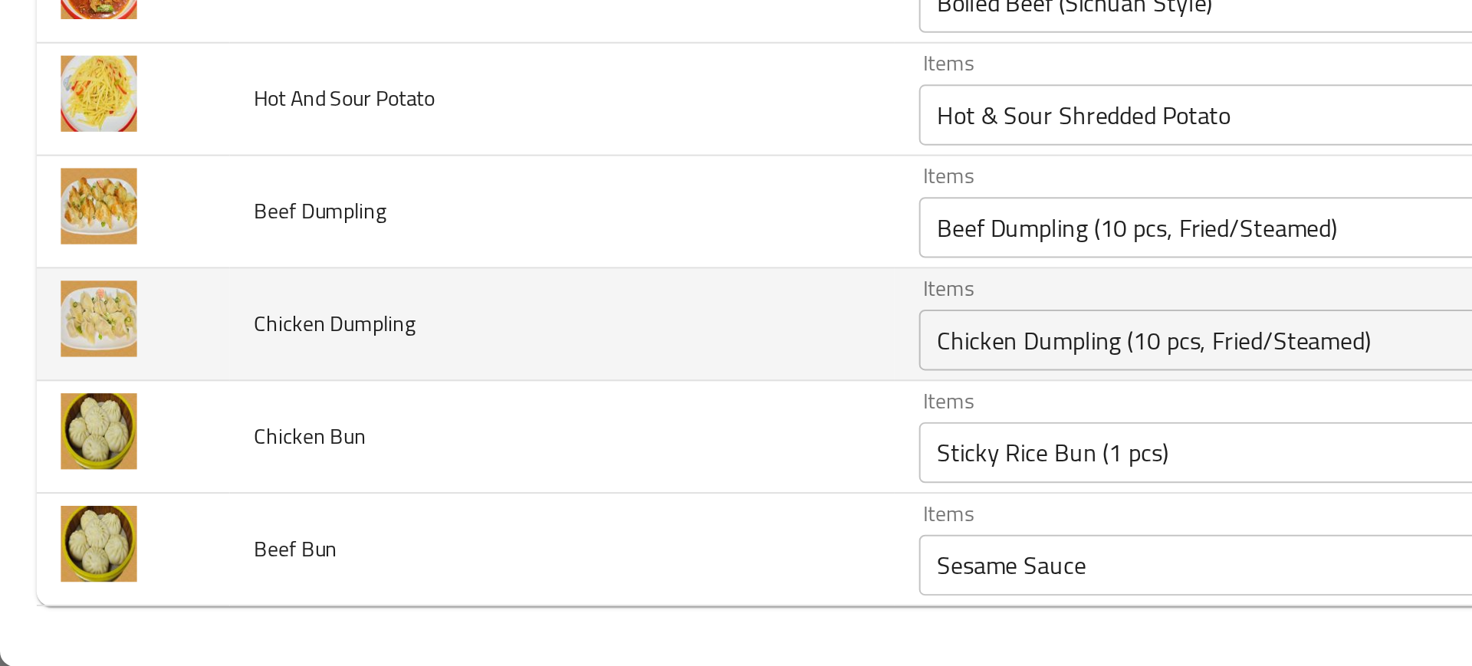
scroll to position [0, 0]
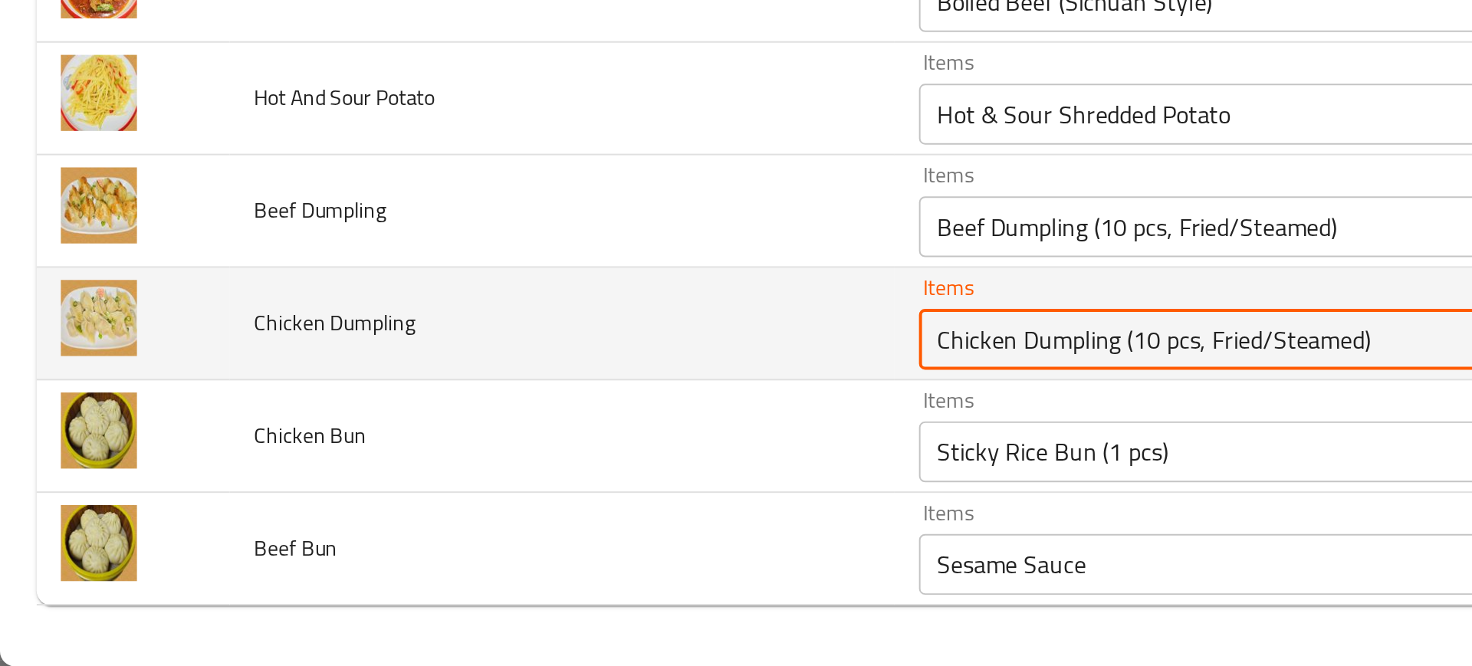
click at [536, 506] on Dumpling "Chicken Dumpling (10 pcs, Fried/Steamed)" at bounding box center [636, 501] width 336 height 21
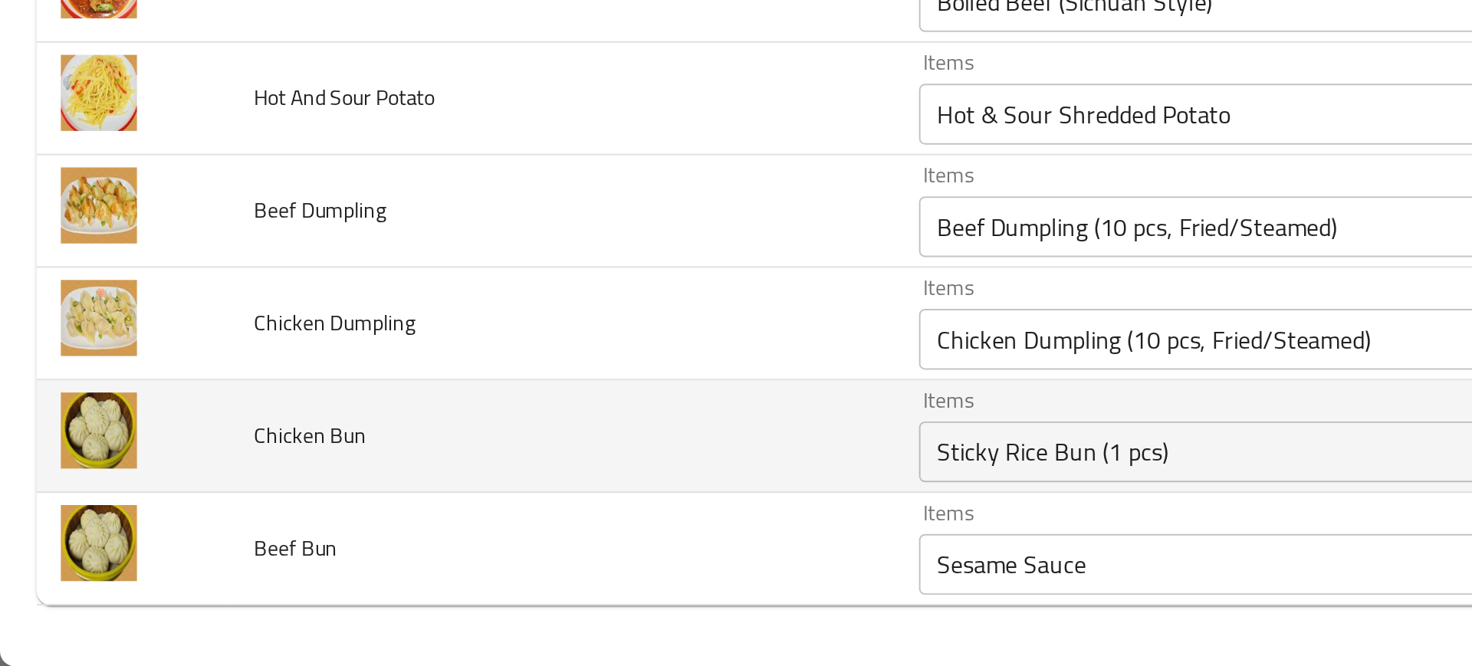
click at [424, 555] on td "Chicken Bun" at bounding box center [283, 550] width 335 height 57
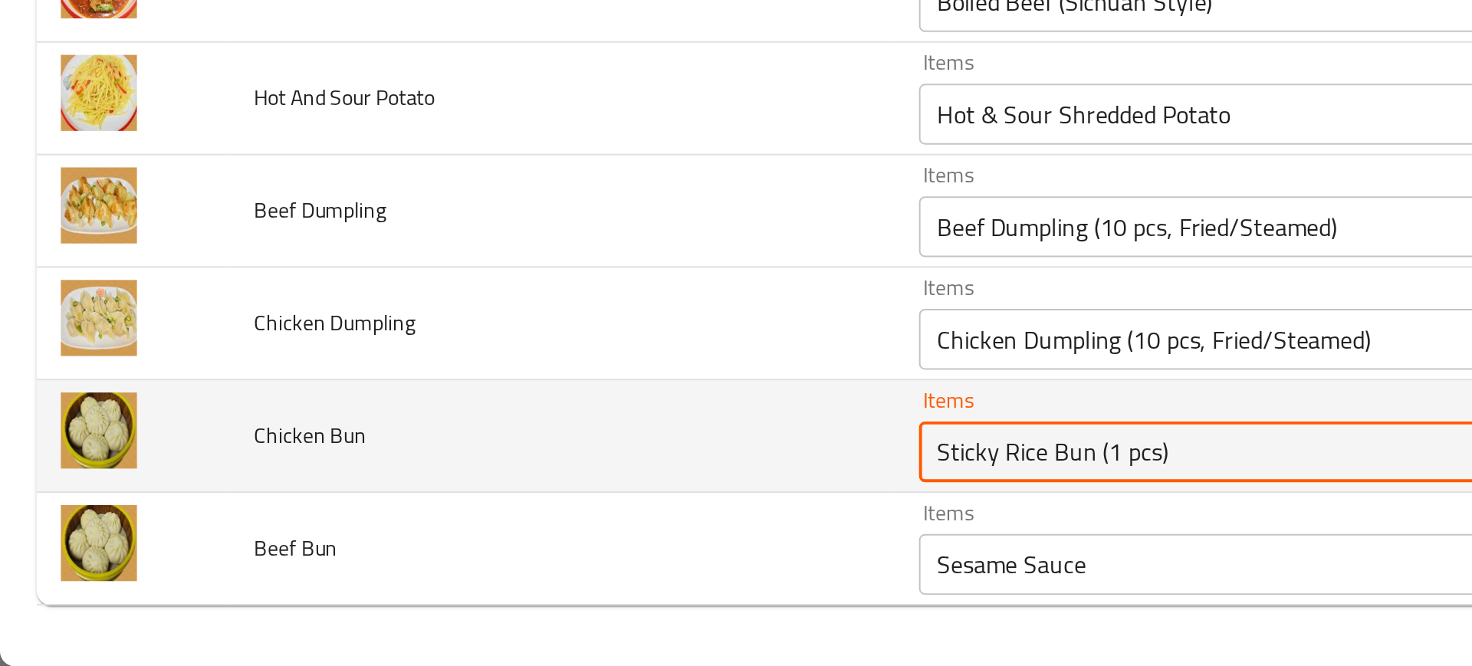
click at [474, 564] on Bun "Sticky Rice Bun (1 pcs)" at bounding box center [636, 557] width 336 height 21
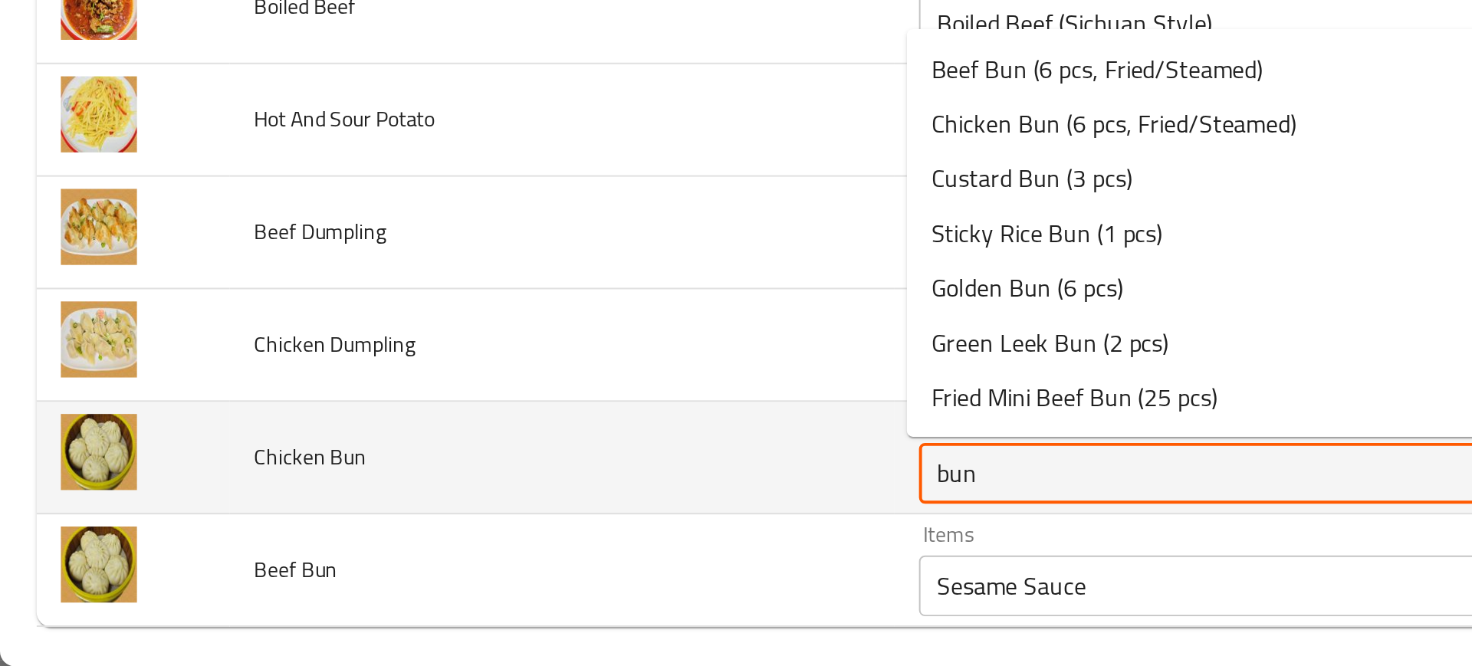
scroll to position [4374, 0]
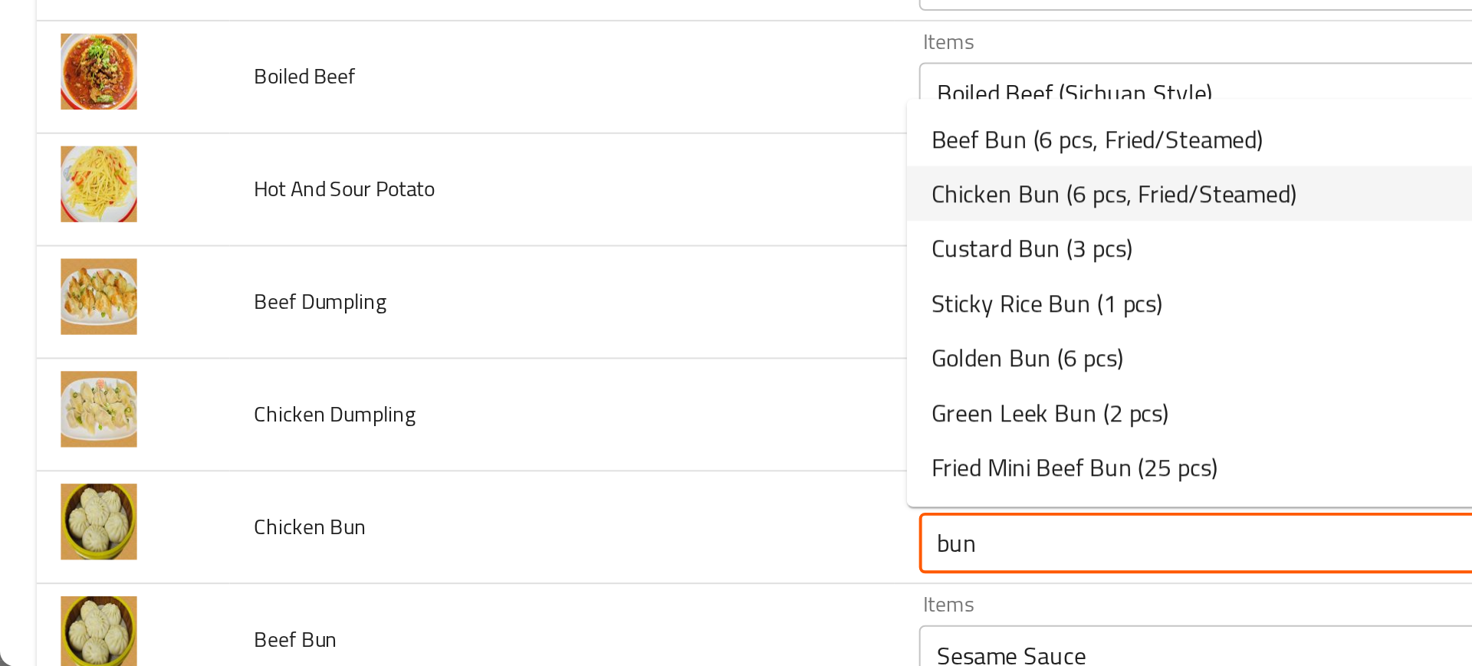
click at [492, 423] on span "Chicken Bun (6 pcs, Fried/Steamed)" at bounding box center [561, 428] width 184 height 18
type Bun "Chicken Bun (6 pcs, Fried/Steamed)"
type Bun-ar "كيزر الدجاج (6 قطع، مقلي/على البخار)"
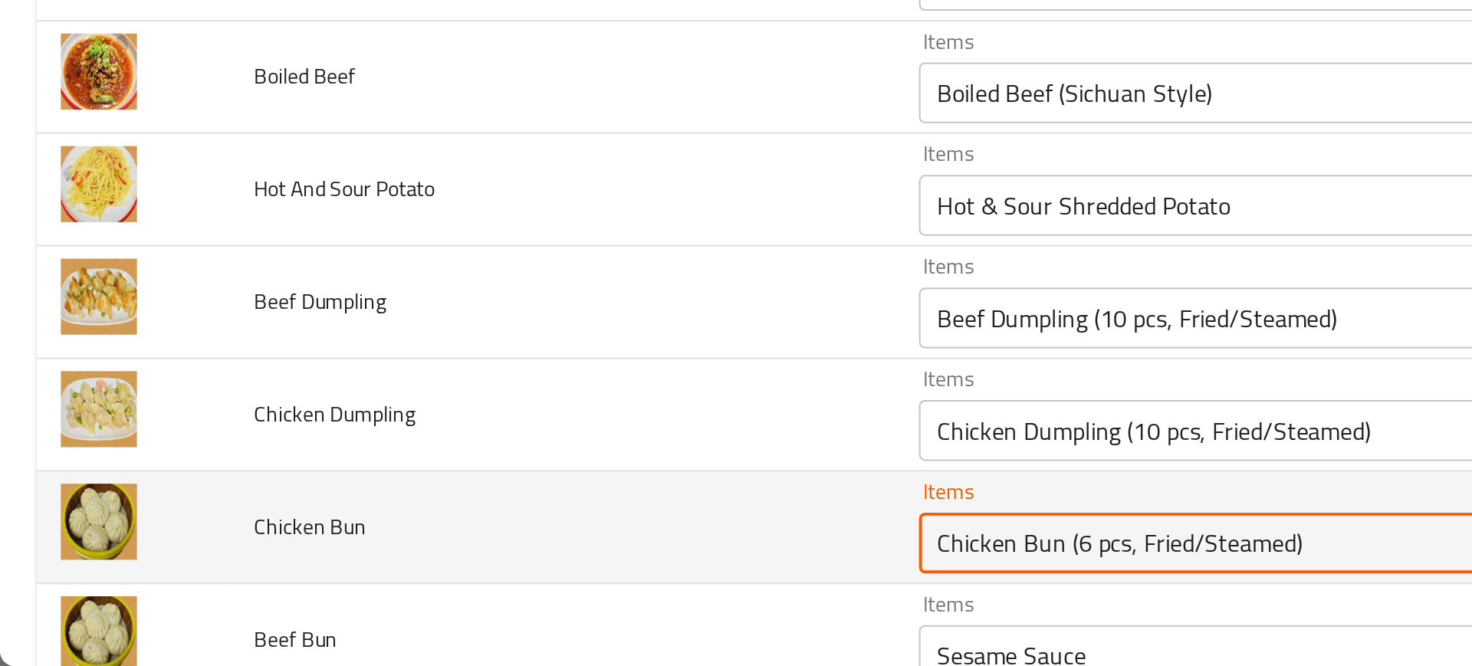
type Bun "Chicken Bun (6 pcs, Fried/Steamed)"
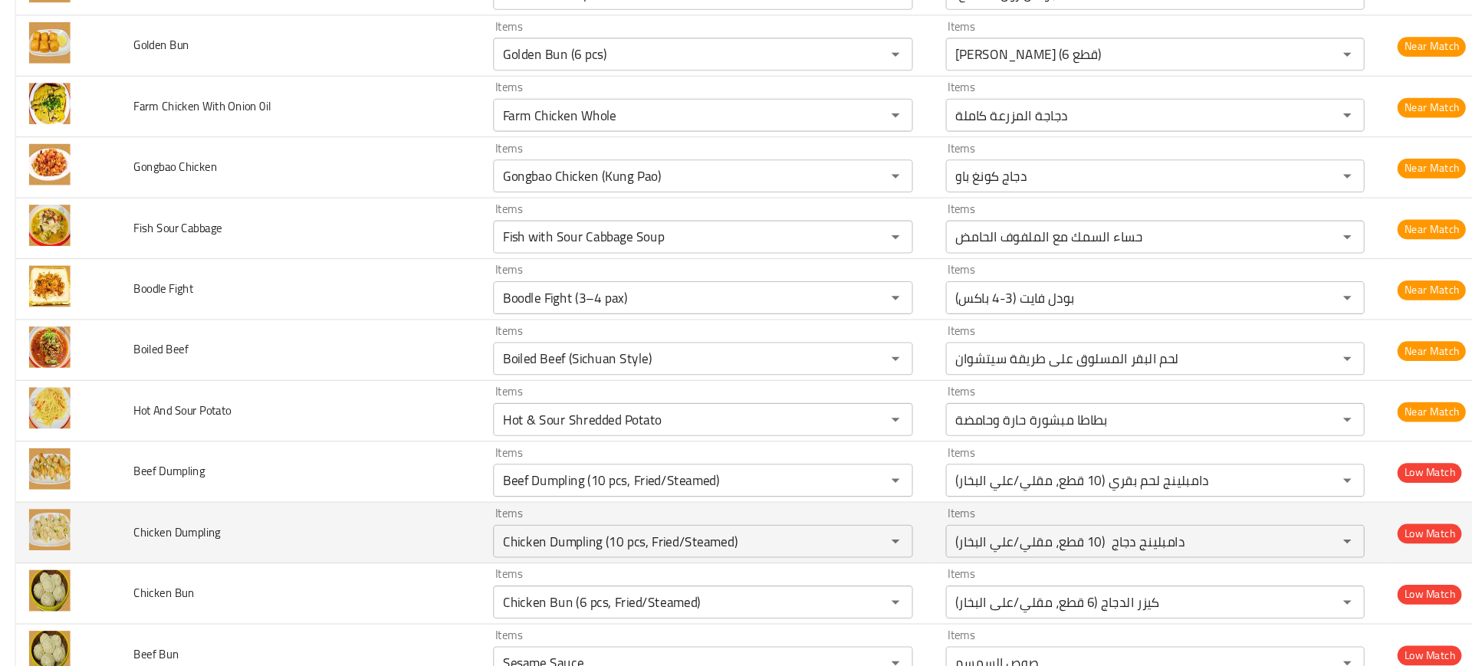
scroll to position [4420, 0]
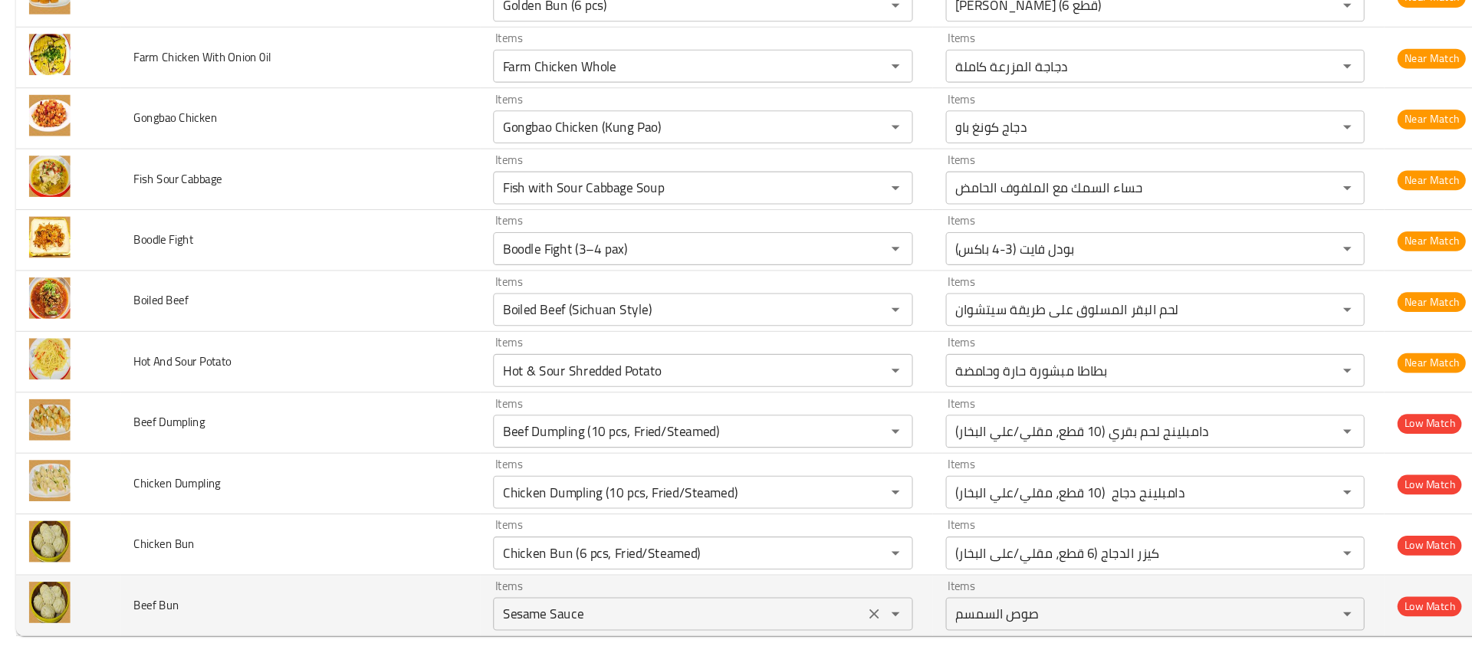
click at [549, 605] on Bun "Sesame Sauce" at bounding box center [636, 614] width 336 height 21
paste Bun "Chicken Bun (6 pcs, Fried/Steamed)"
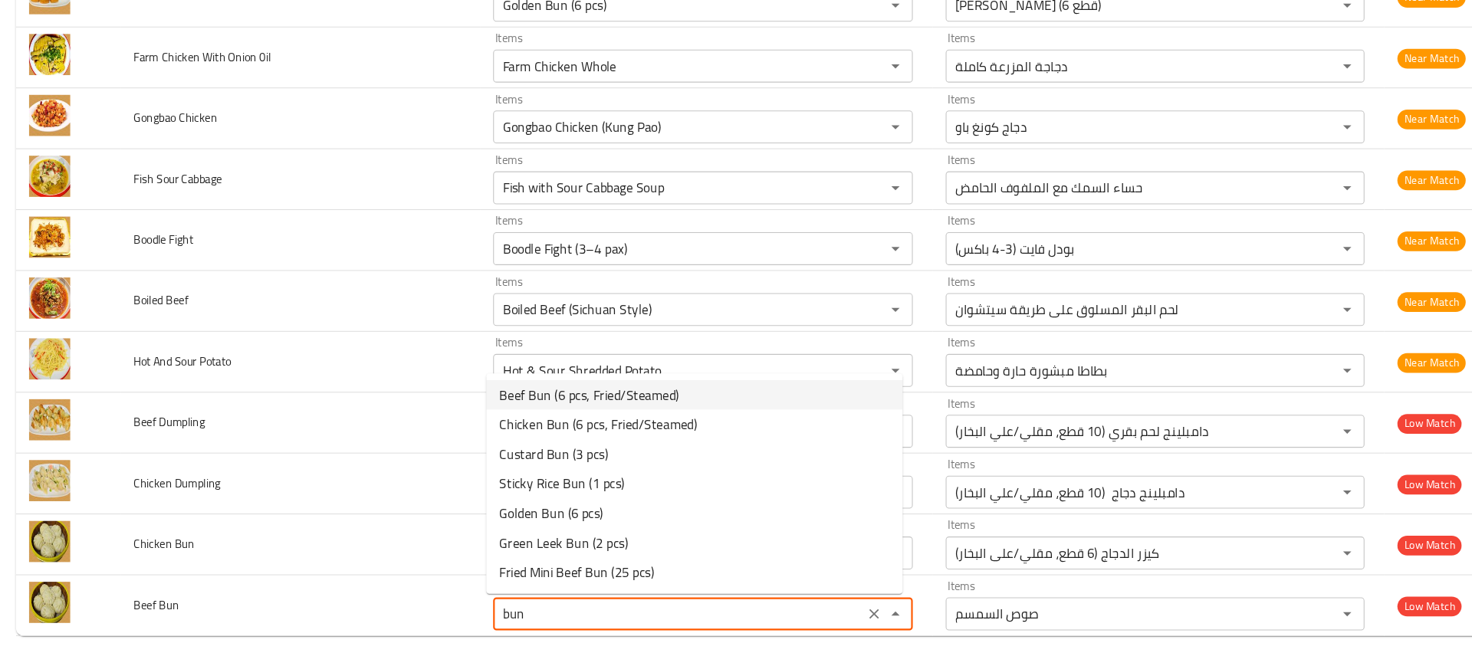
click at [503, 408] on span "Beef Bun (6 pcs, Fried/Steamed)" at bounding box center [552, 411] width 167 height 18
type Bun "Beef Bun (6 pcs, Fried/Steamed)"
type Bun-ar "كيزر لحم بقري (6 قطع، مقلي/على البخار)"
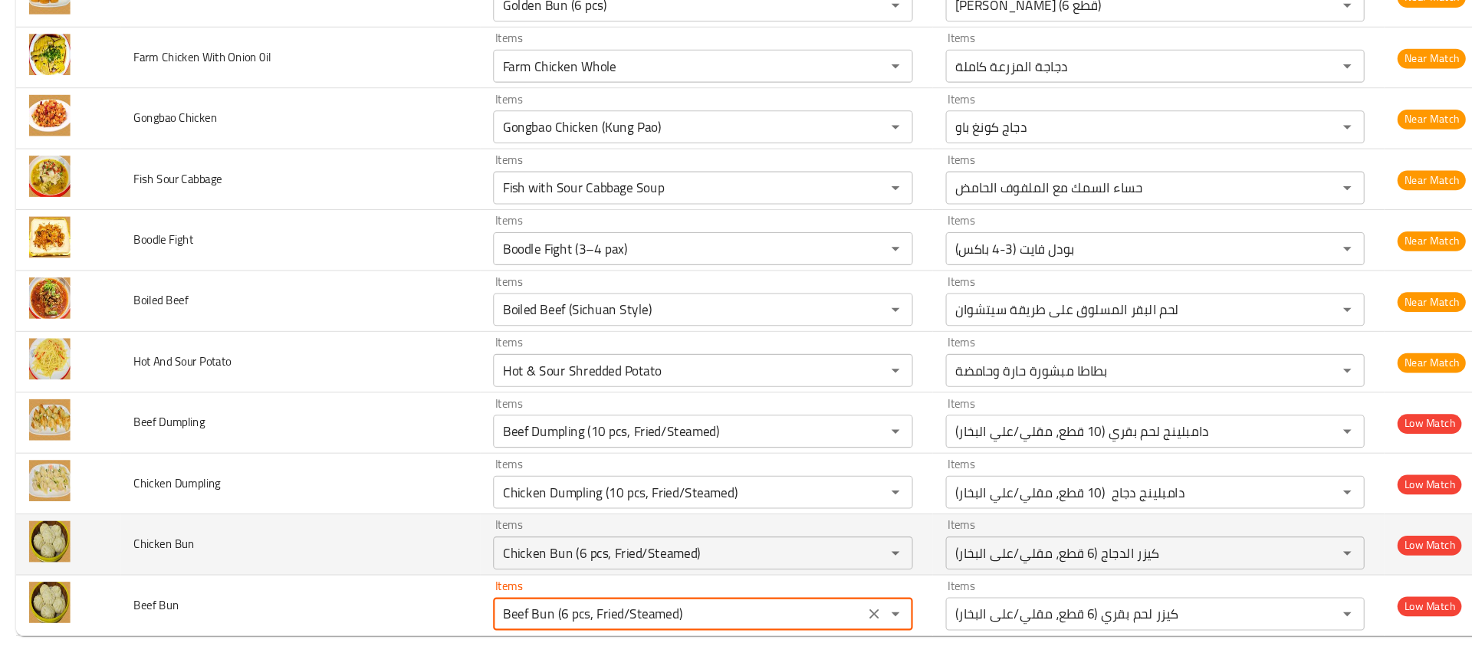
type Bun "Beef Bun (6 pcs, Fried/Steamed)"
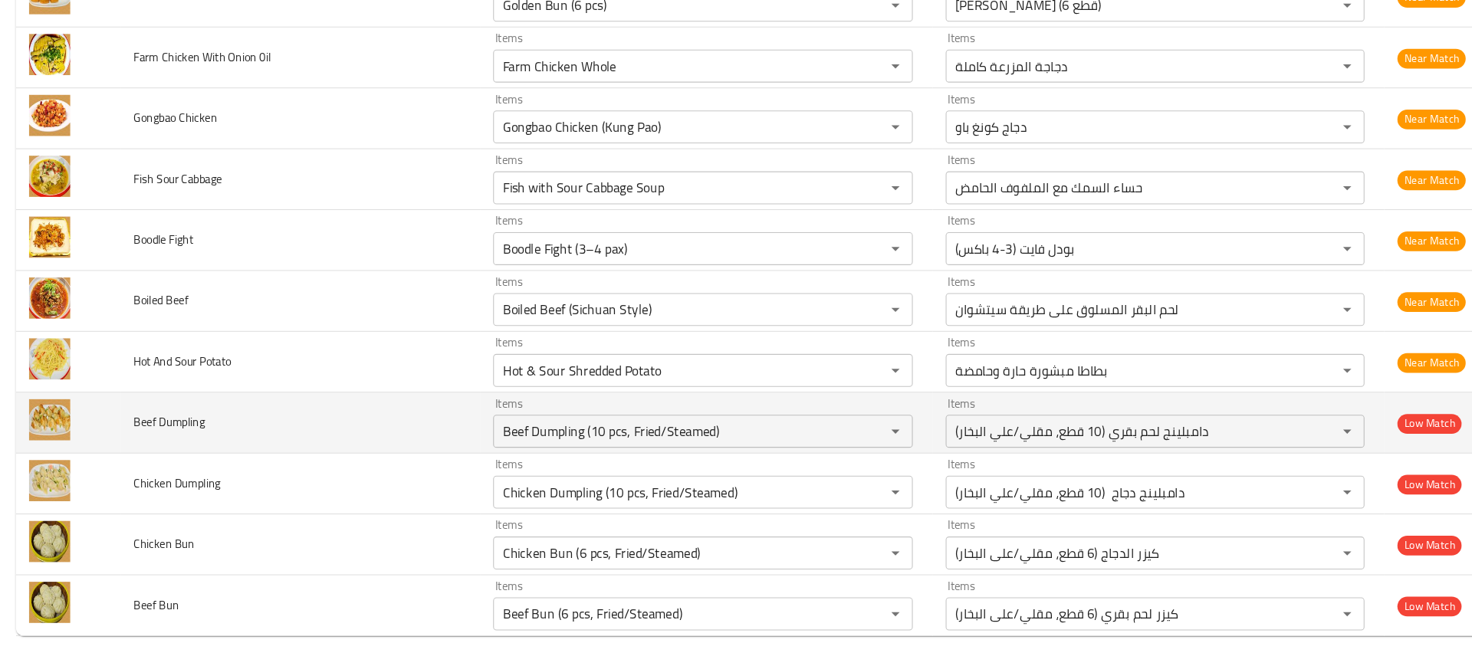
click at [276, 411] on td "Beef Dumpling" at bounding box center [283, 437] width 335 height 57
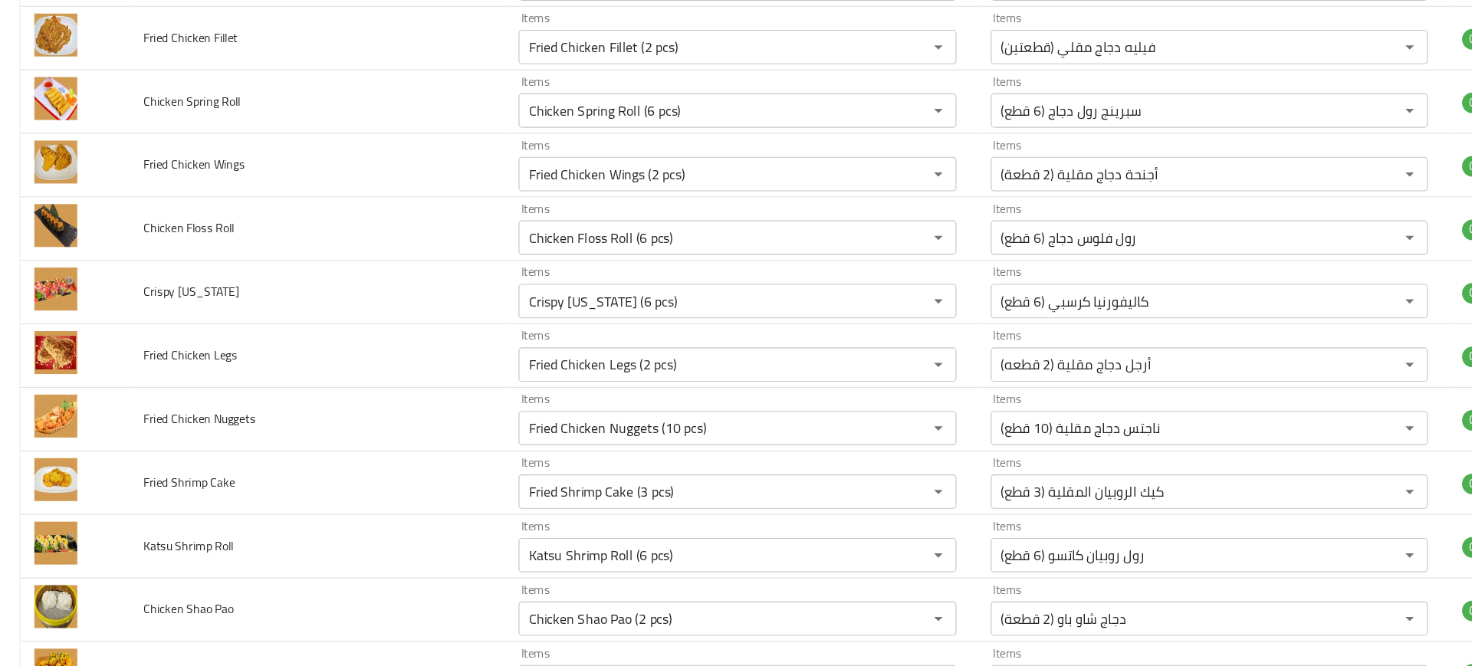
scroll to position [2818, 0]
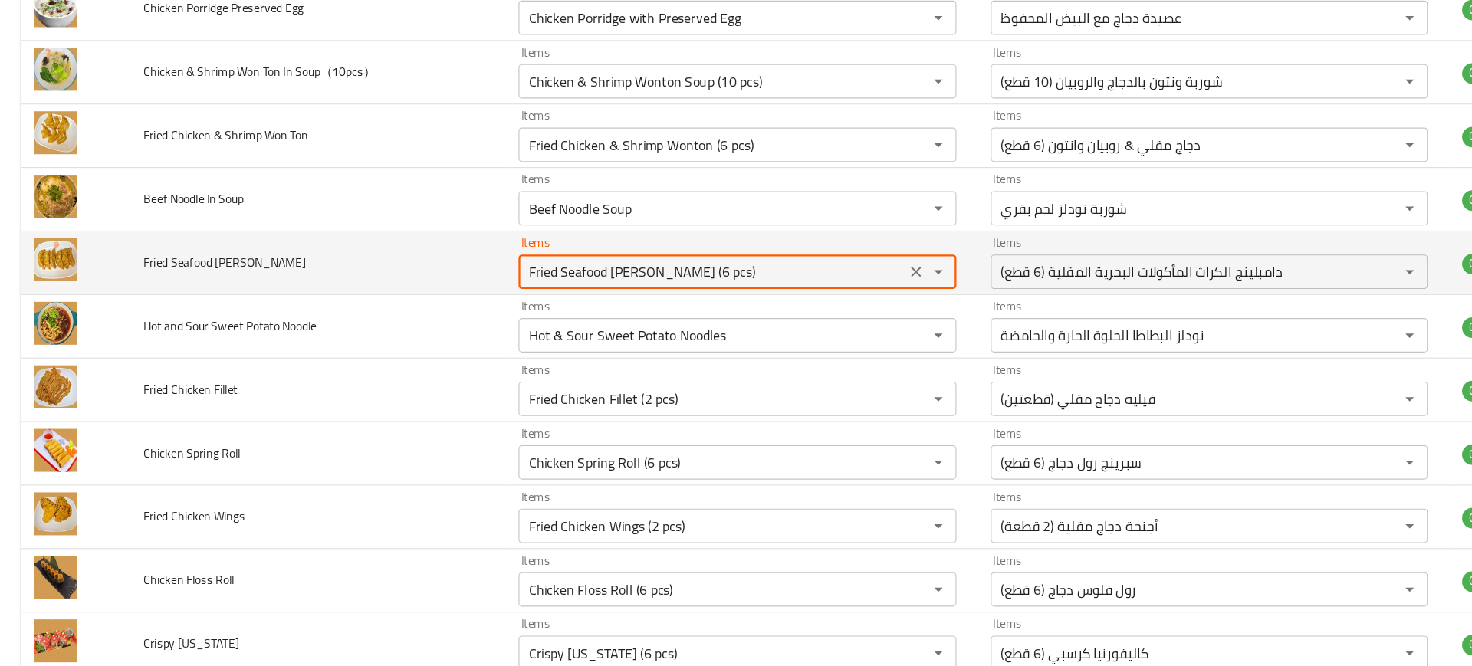
click at [509, 296] on Dumpling "Fried Seafood [PERSON_NAME] (6 pcs)" at bounding box center [636, 287] width 336 height 21
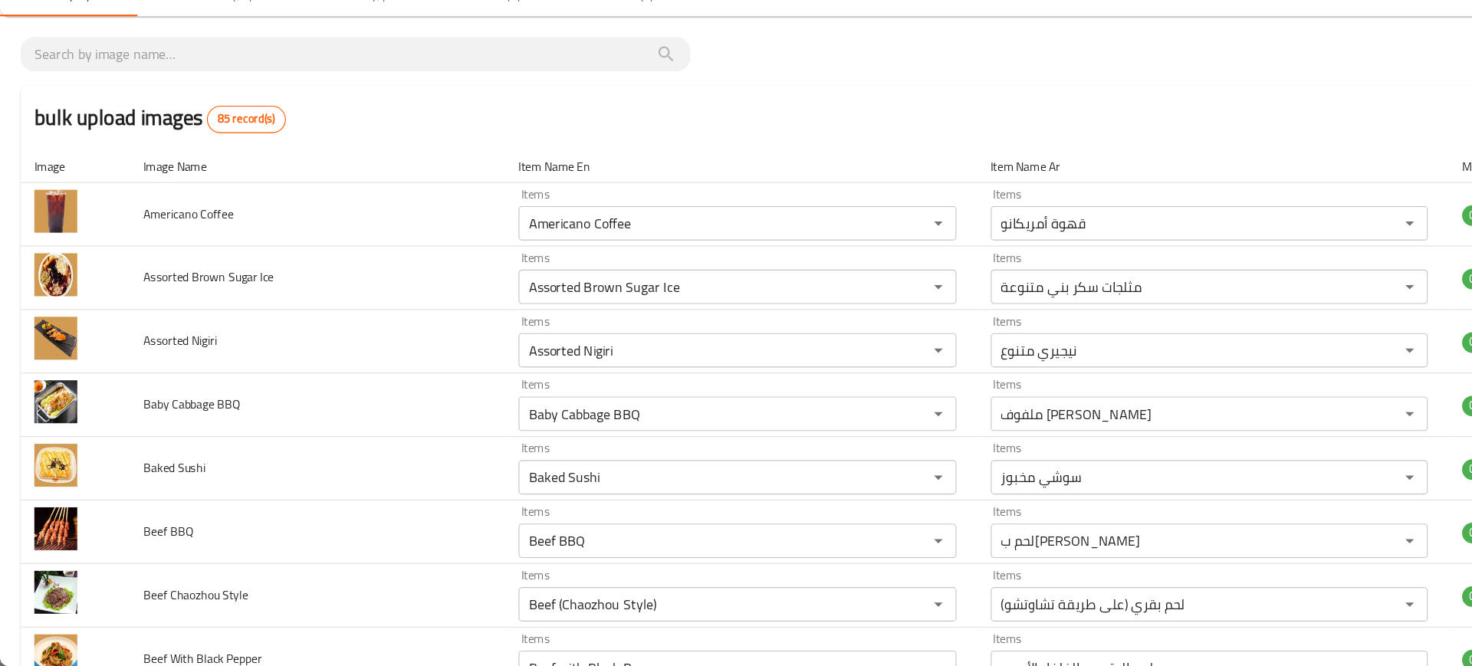
scroll to position [0, 0]
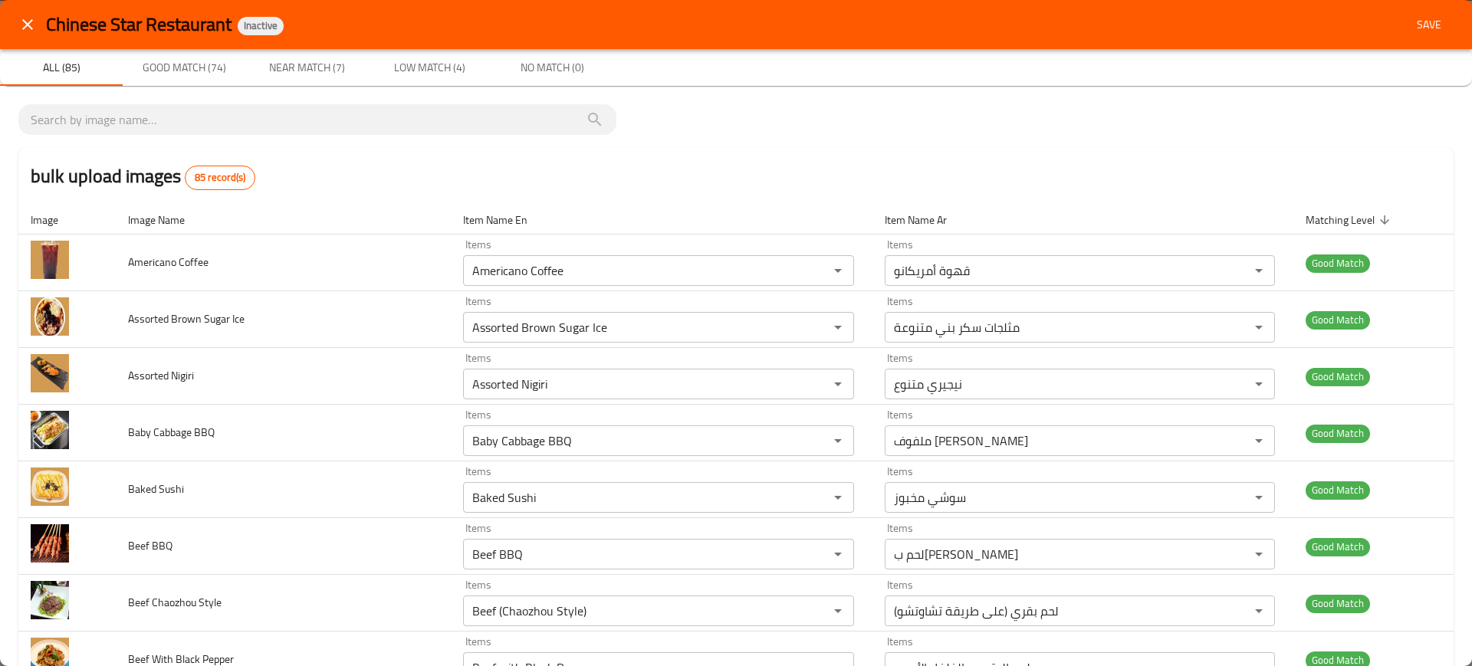
click at [1423, 19] on span "Save" at bounding box center [1428, 24] width 37 height 19
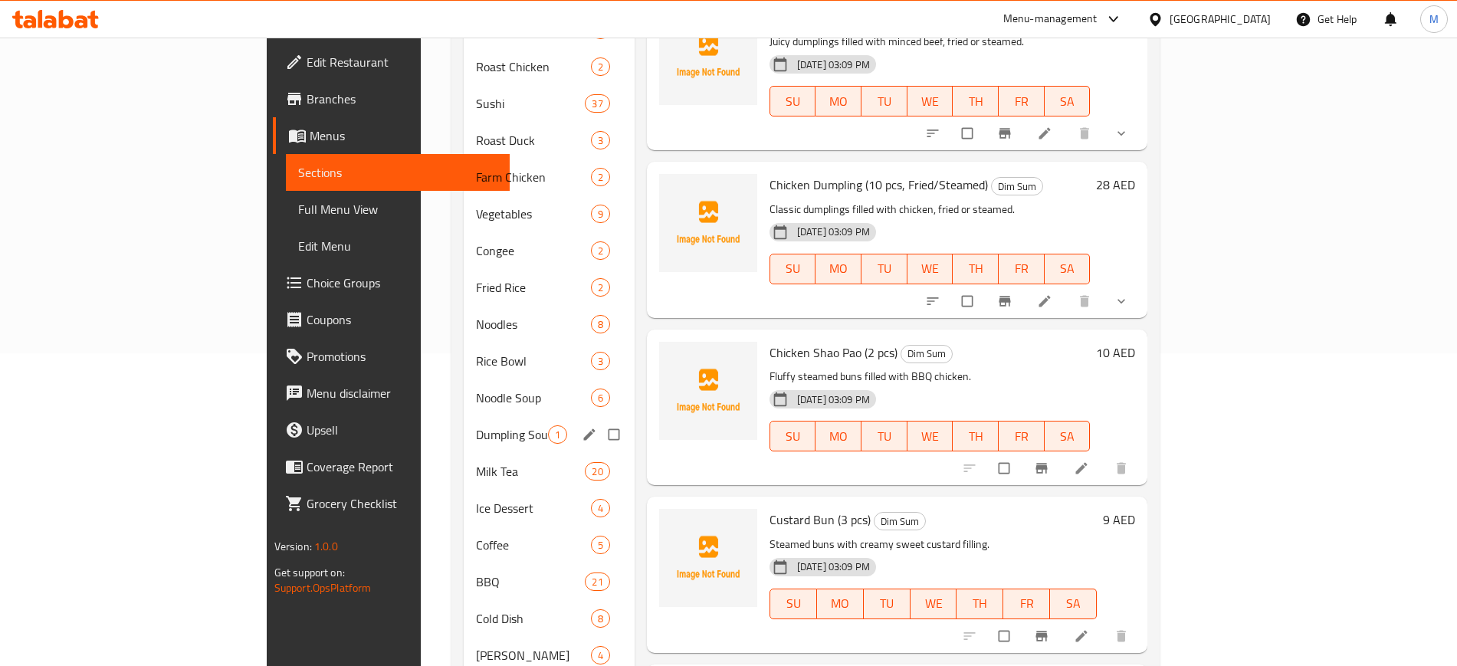
scroll to position [383, 0]
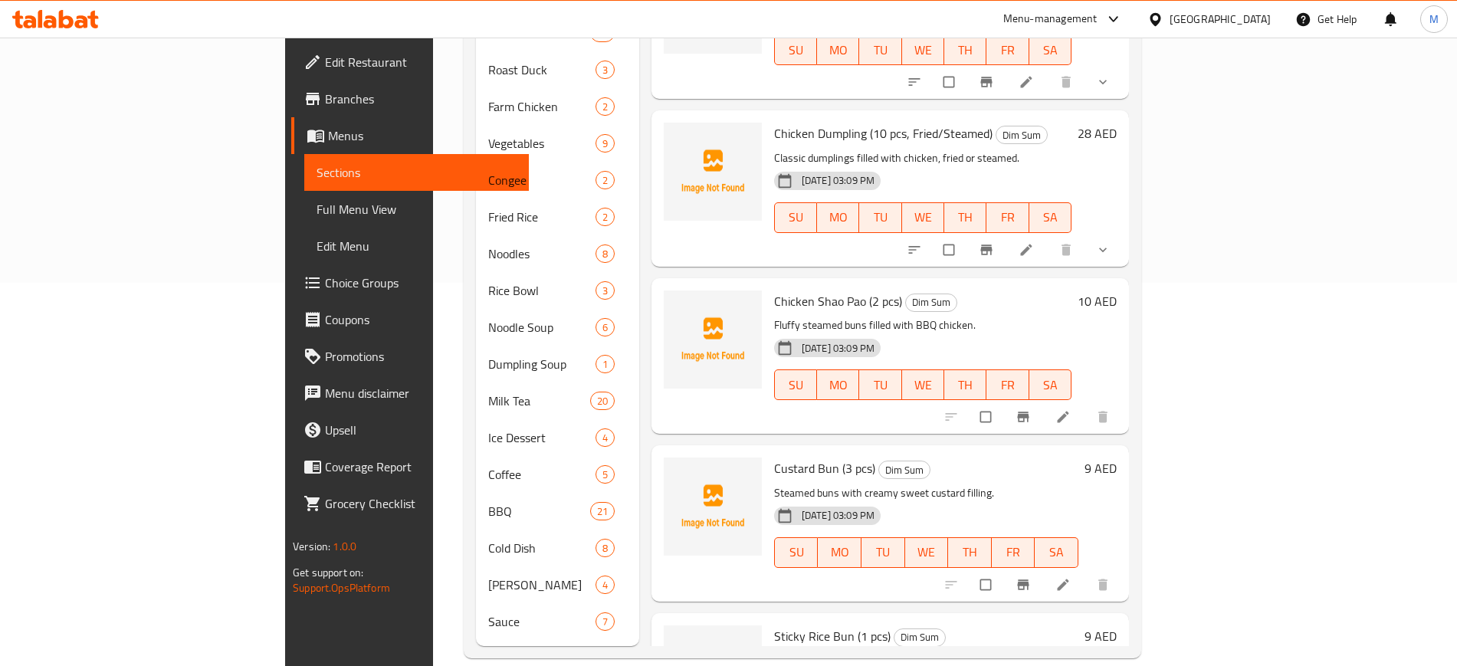
drag, startPoint x: 408, startPoint y: 5, endPoint x: 606, endPoint y: 349, distance: 396.3
click at [658, 349] on div at bounding box center [713, 355] width 110 height 143
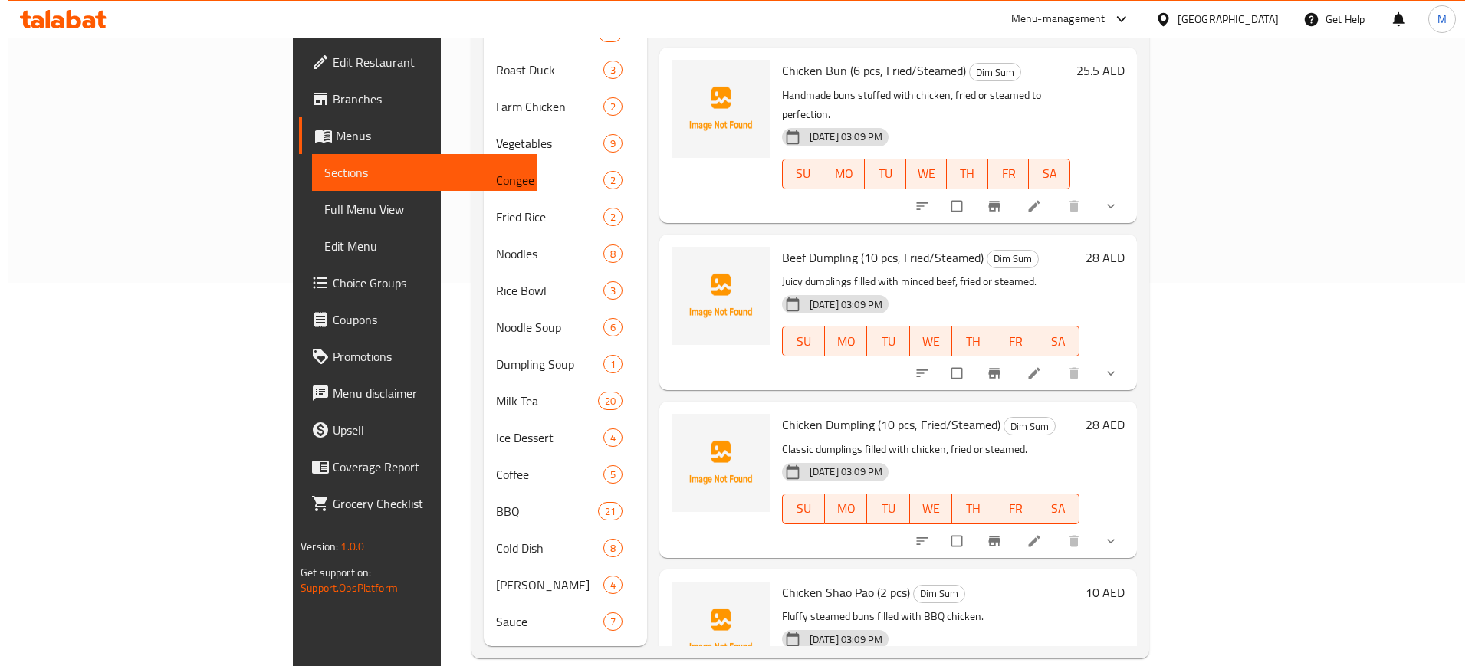
scroll to position [0, 0]
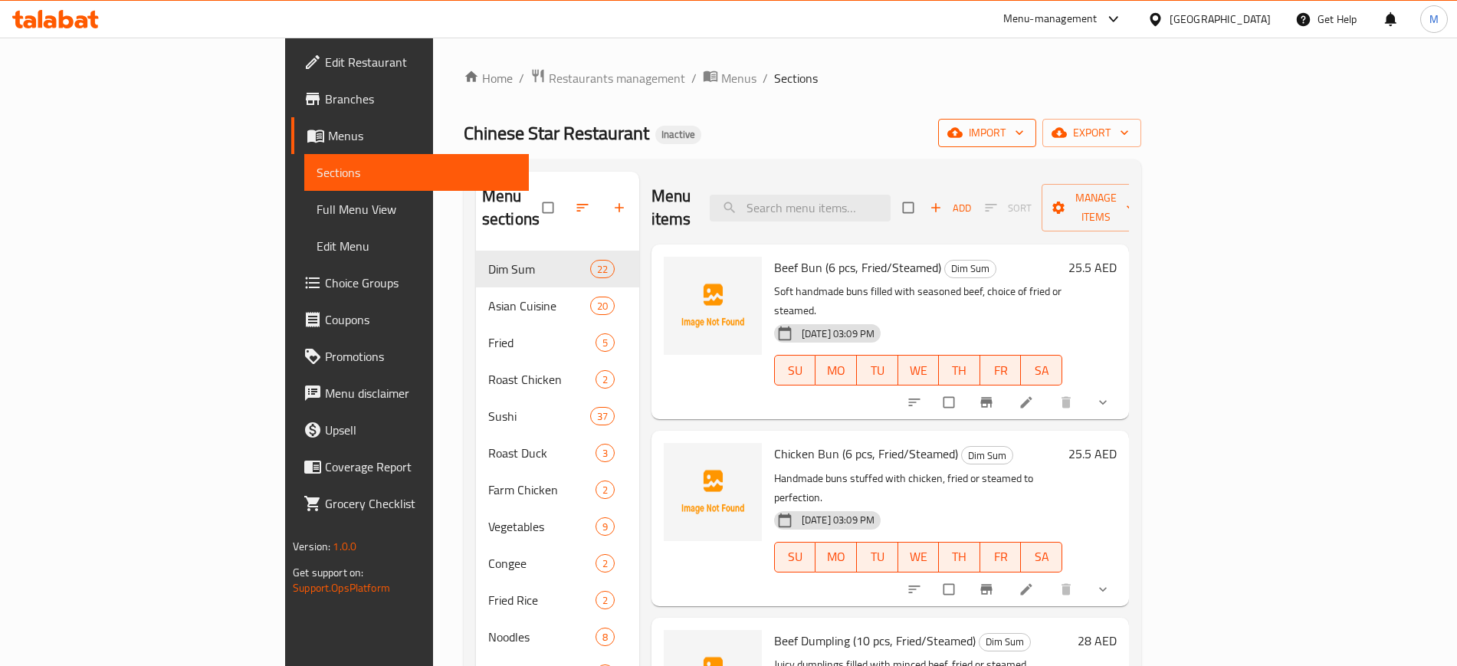
click at [1024, 136] on span "import" at bounding box center [987, 132] width 74 height 19
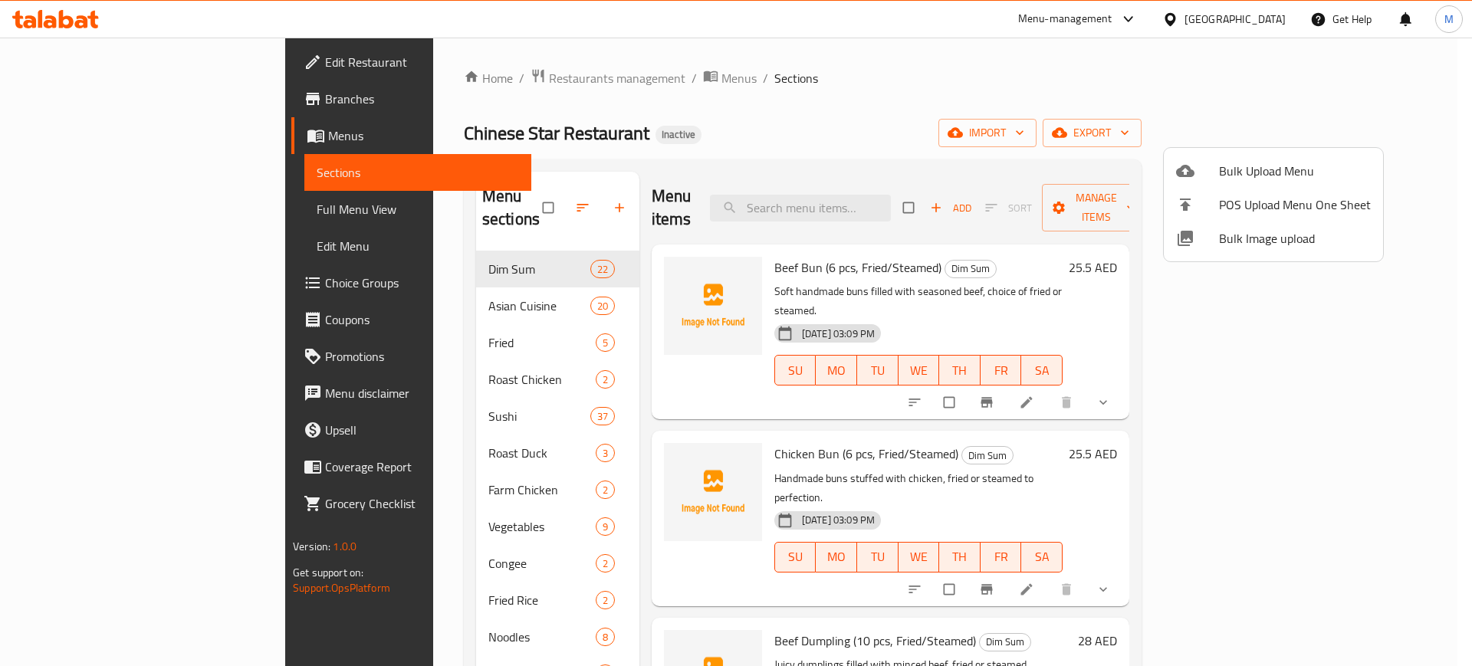
click at [1301, 251] on li "Bulk Image upload" at bounding box center [1273, 239] width 219 height 34
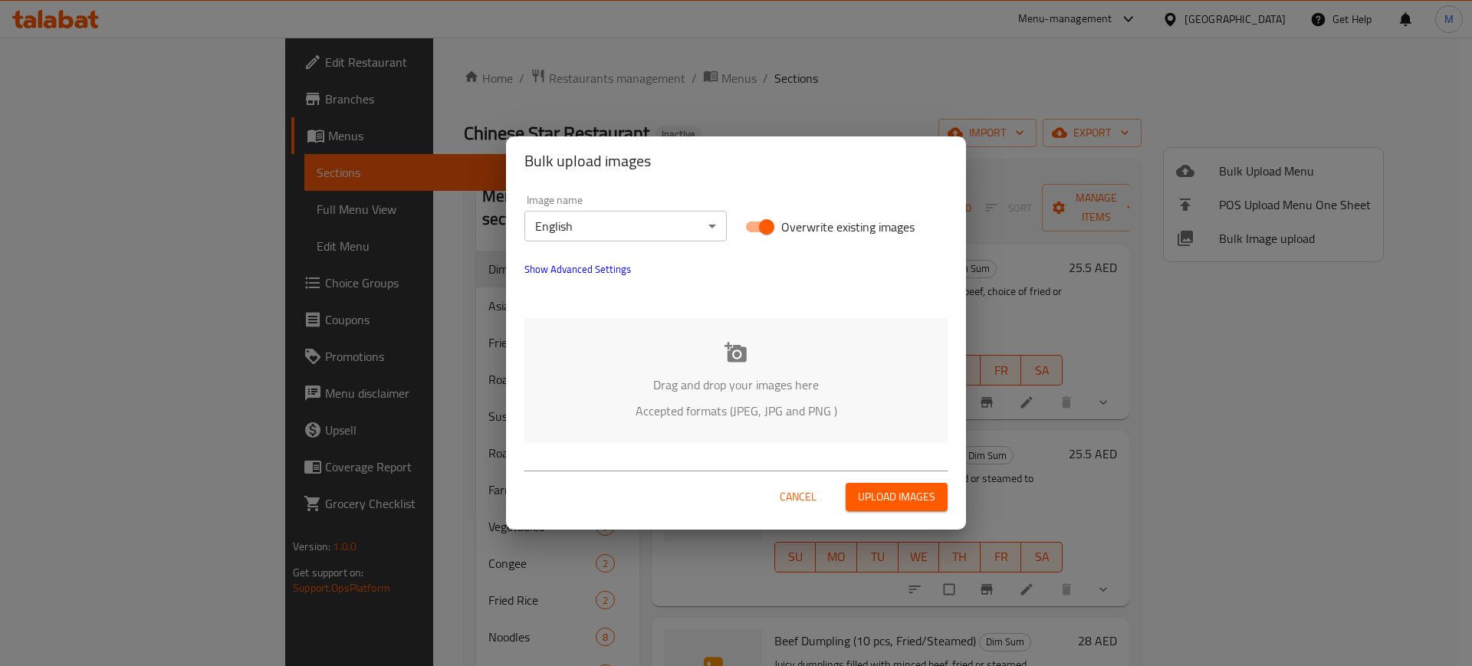
click at [904, 386] on p "Drag and drop your images here" at bounding box center [735, 385] width 377 height 18
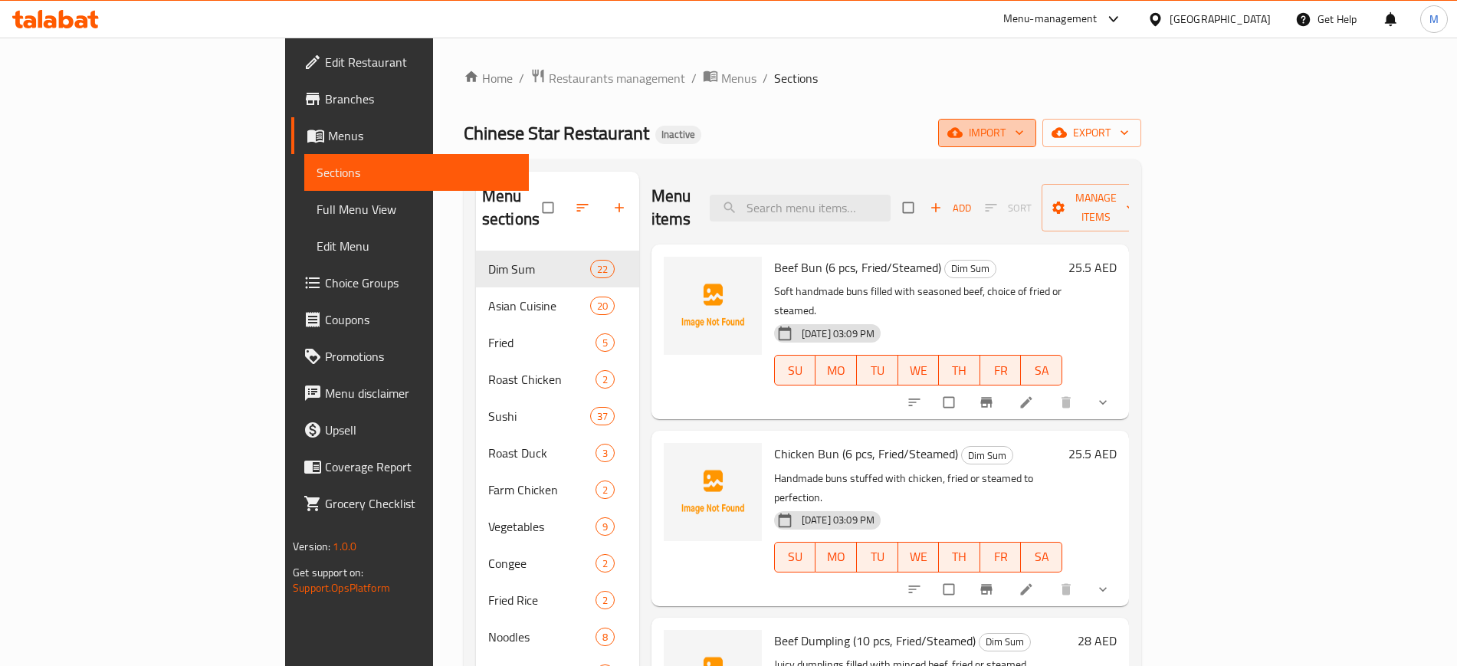
click at [1024, 133] on span "import" at bounding box center [987, 132] width 74 height 19
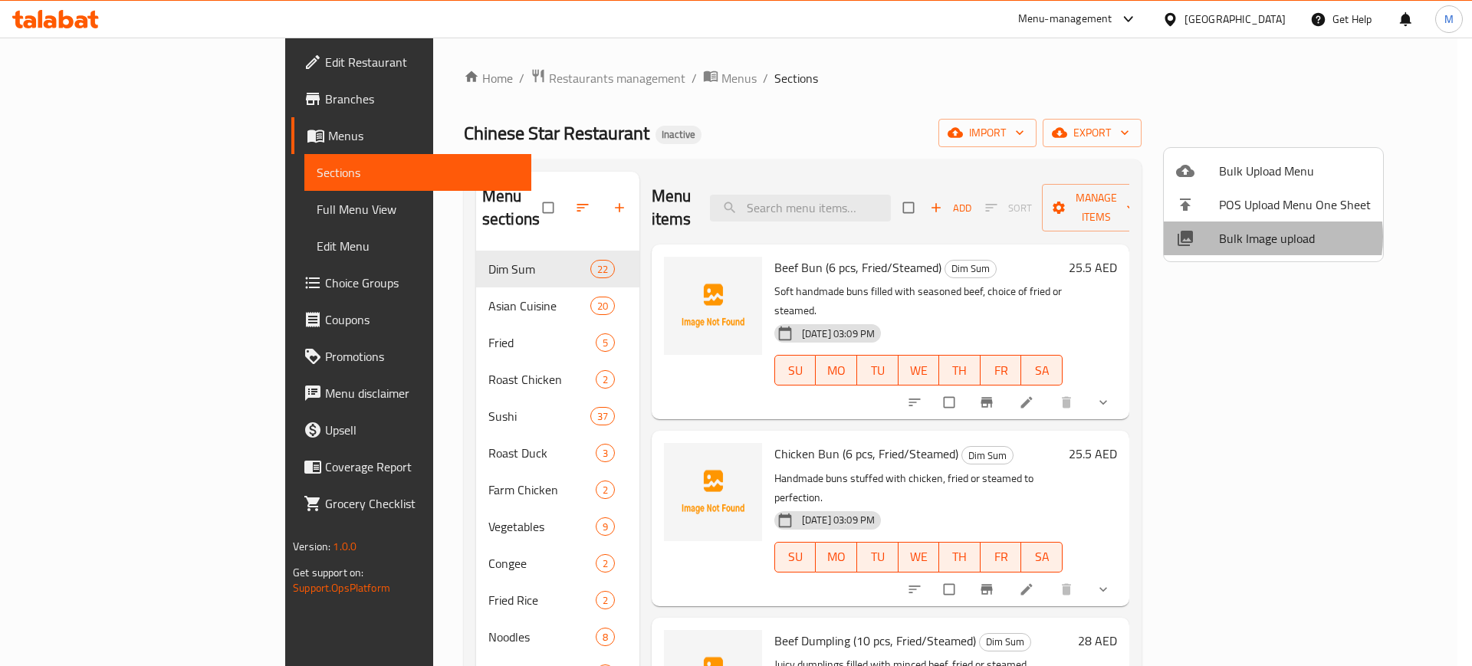
click at [1254, 237] on span "Bulk Image upload" at bounding box center [1295, 238] width 152 height 18
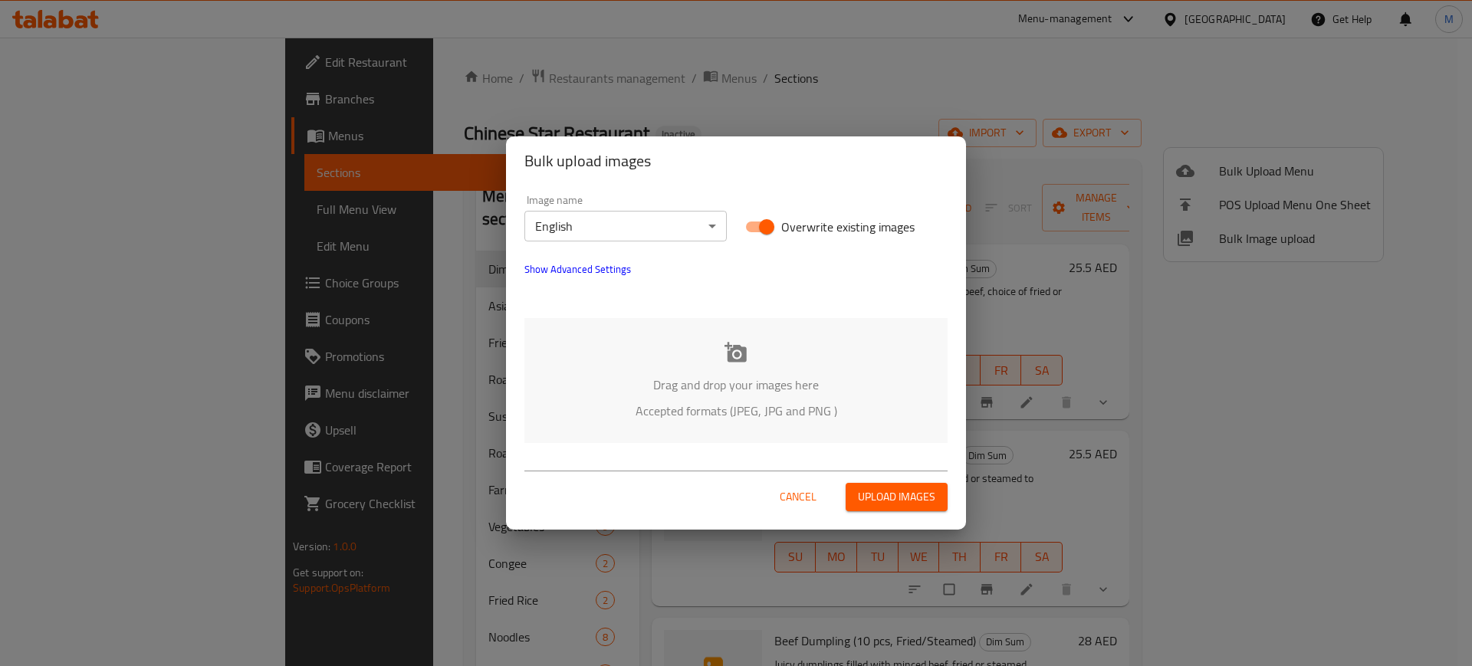
click at [645, 382] on p "Drag and drop your images here" at bounding box center [735, 385] width 377 height 18
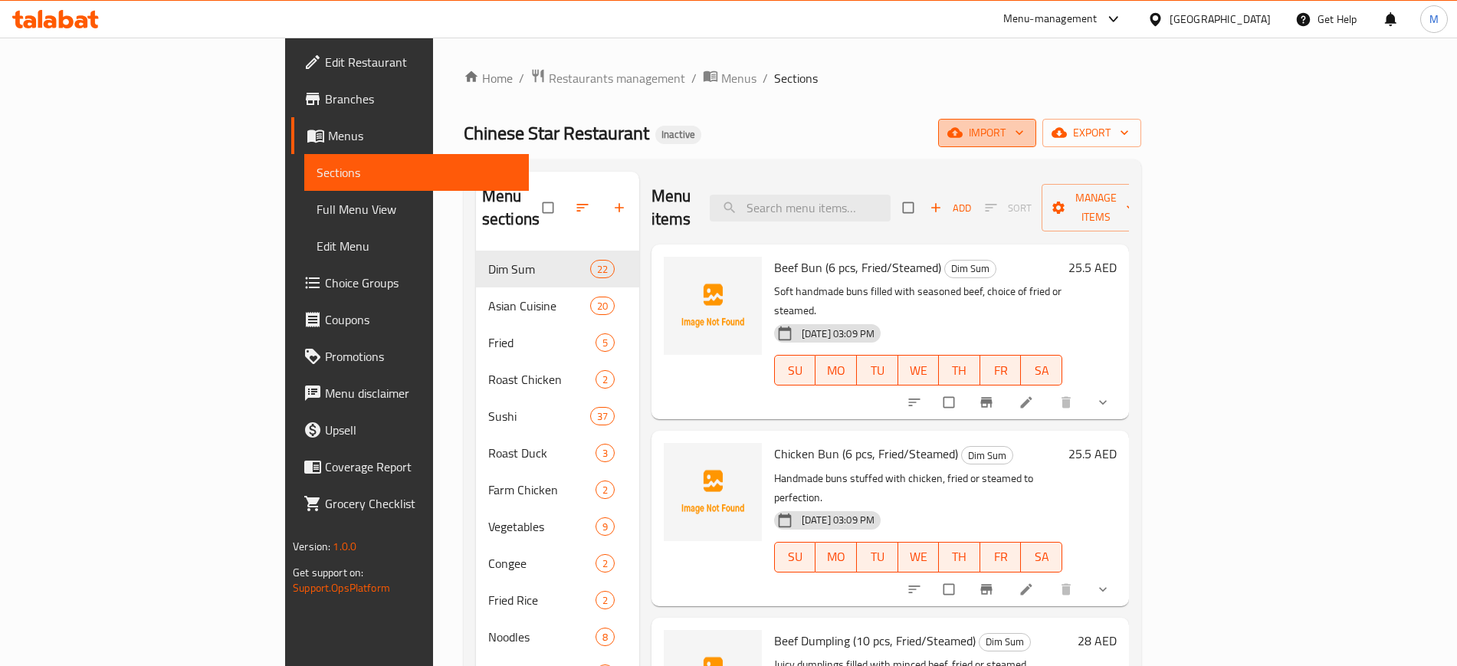
click at [1024, 142] on span "import" at bounding box center [987, 132] width 74 height 19
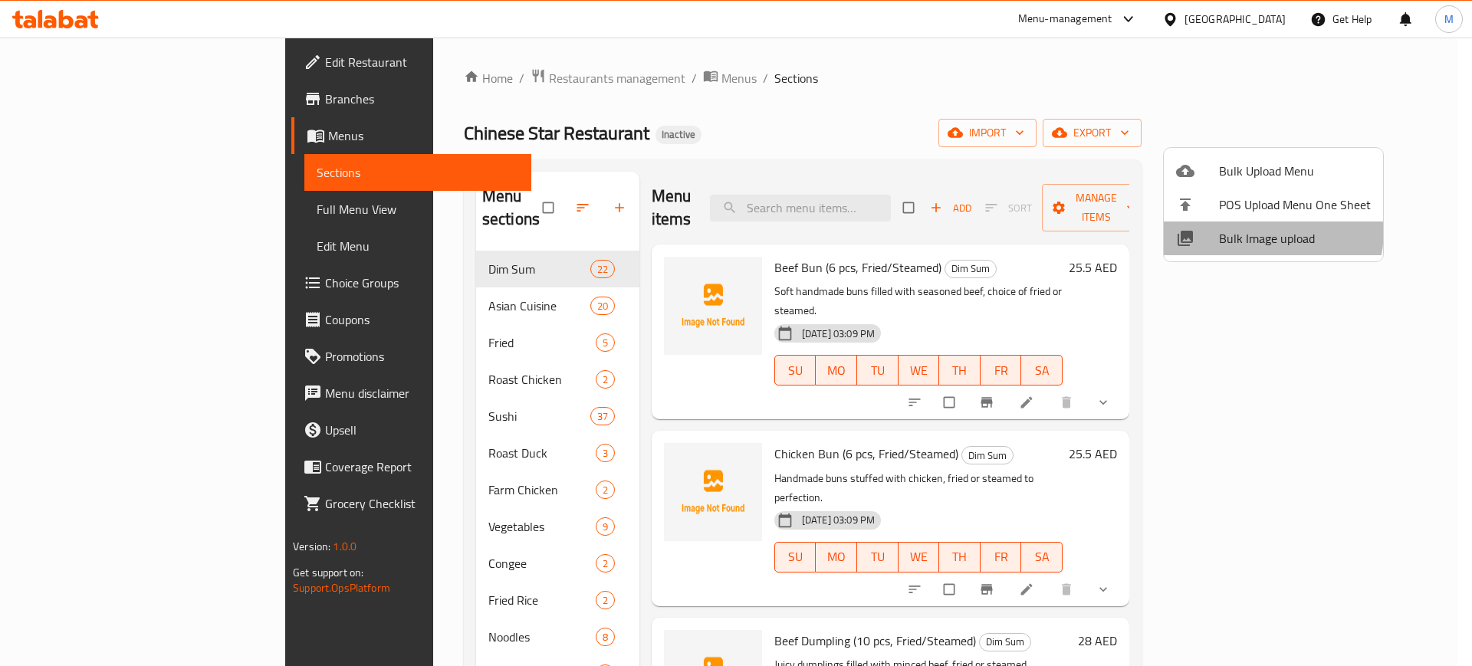
click at [1246, 230] on span "Bulk Image upload" at bounding box center [1295, 238] width 152 height 18
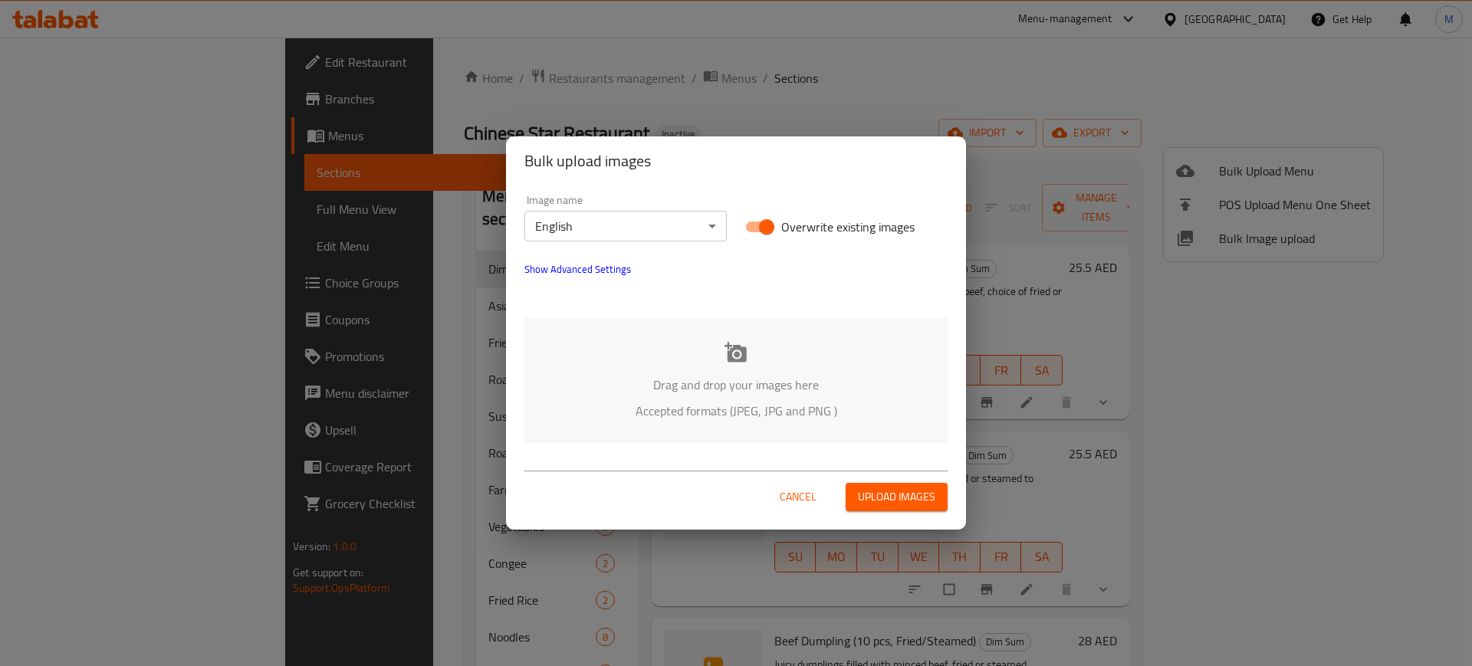
click at [830, 347] on div "Drag and drop your images here Accepted formats (JPEG, JPG and PNG )" at bounding box center [735, 380] width 423 height 125
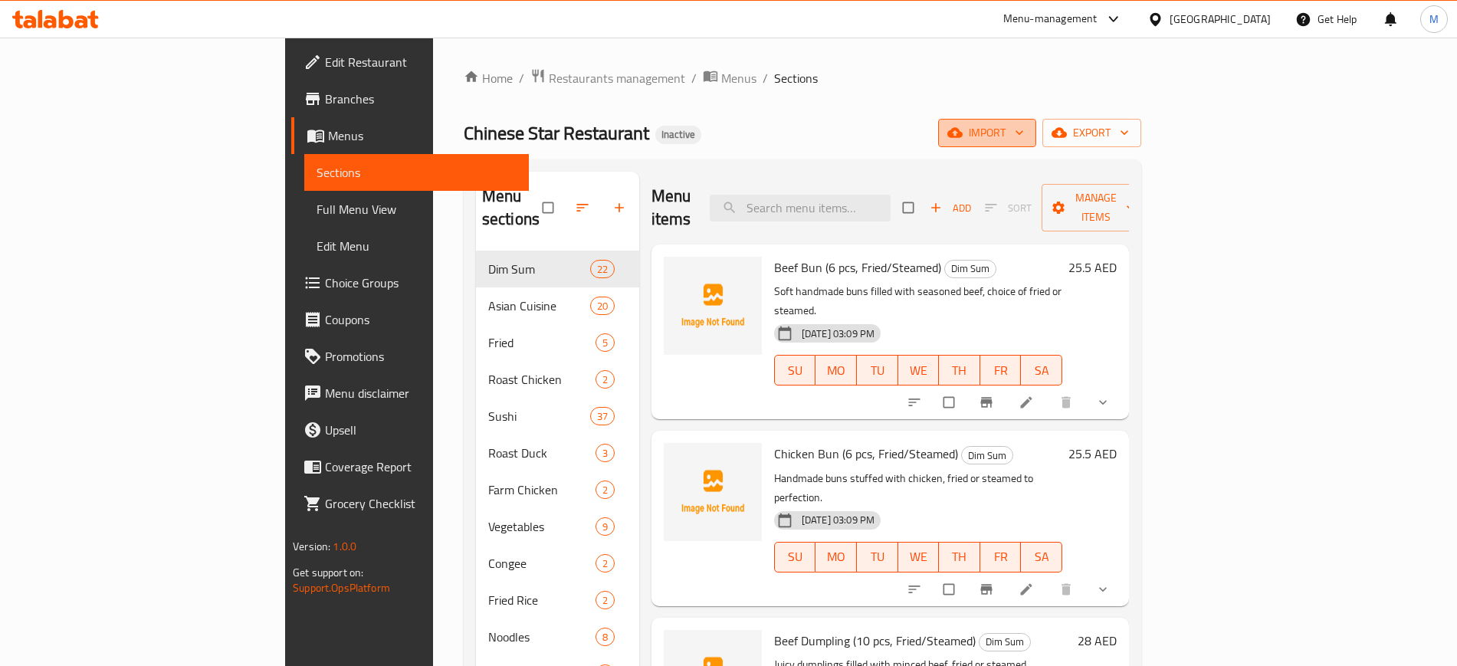
click at [1024, 131] on span "import" at bounding box center [987, 132] width 74 height 19
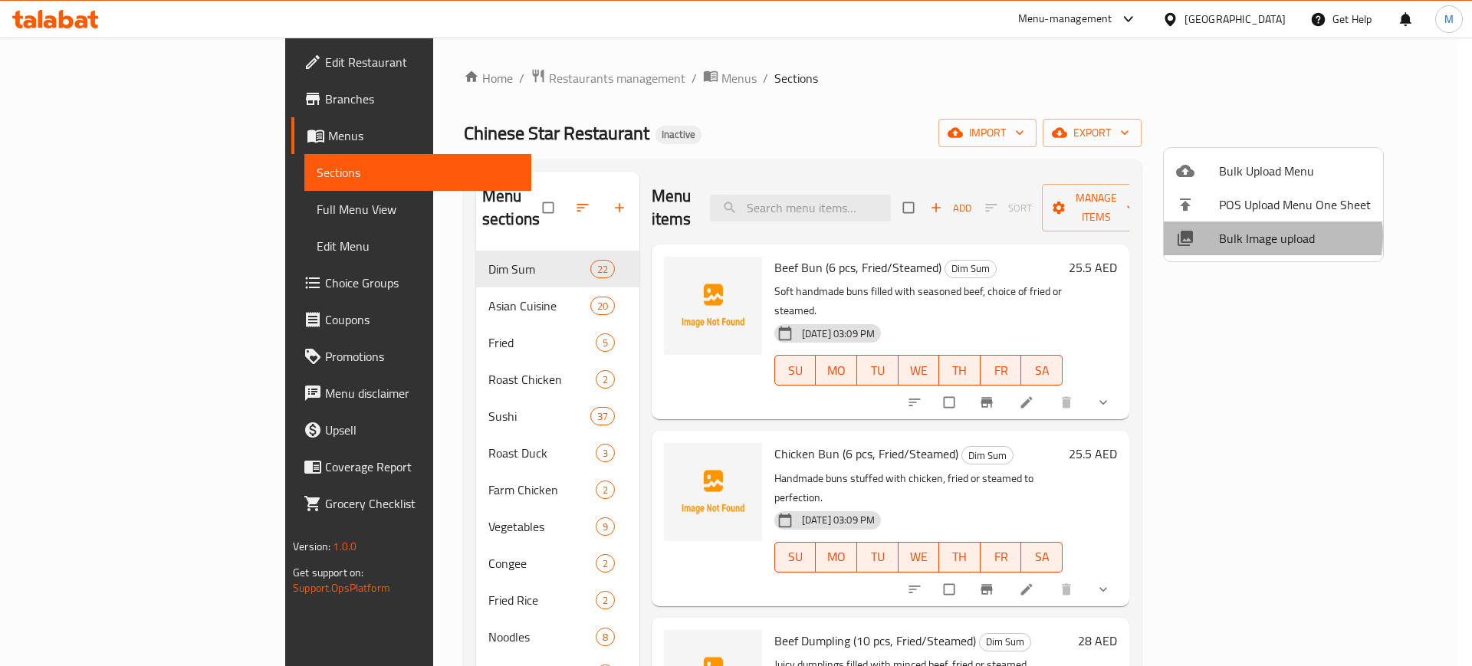
click at [1266, 236] on span "Bulk Image upload" at bounding box center [1295, 238] width 152 height 18
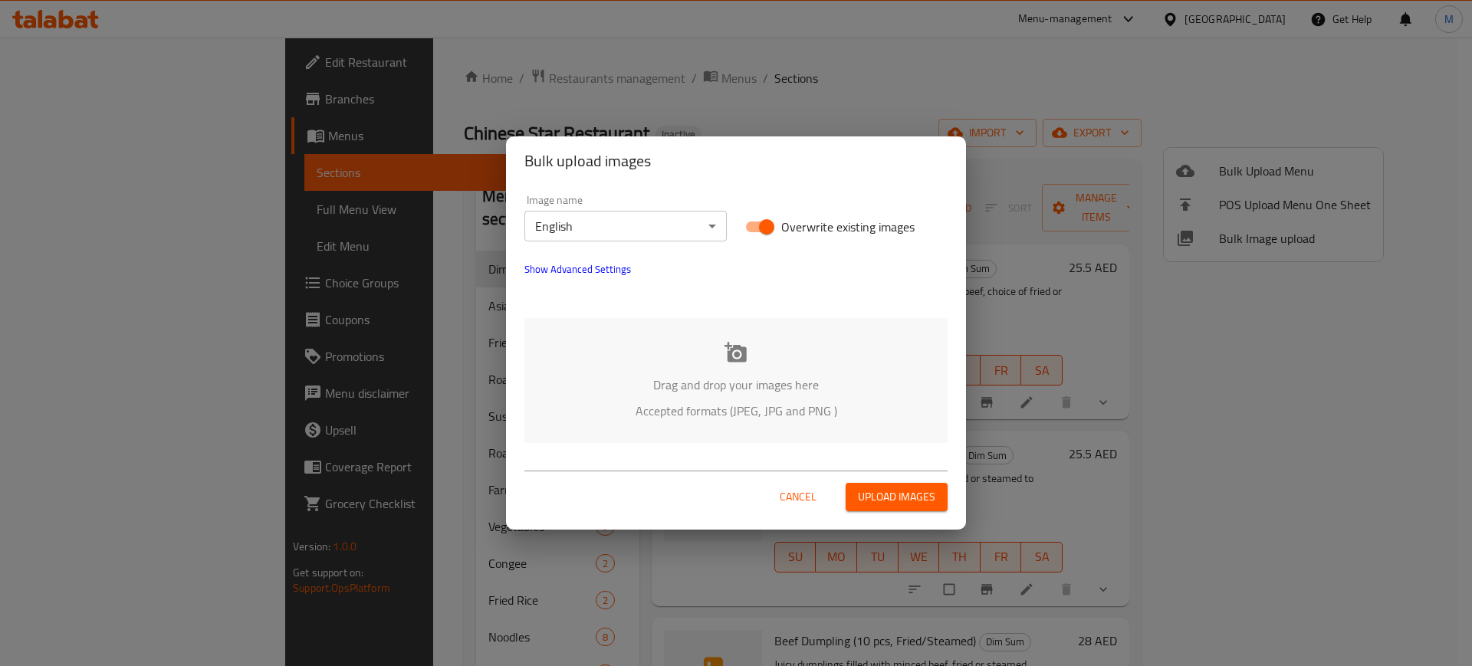
click at [799, 369] on div "Drag and drop your images here Accepted formats (JPEG, JPG and PNG )" at bounding box center [735, 380] width 423 height 125
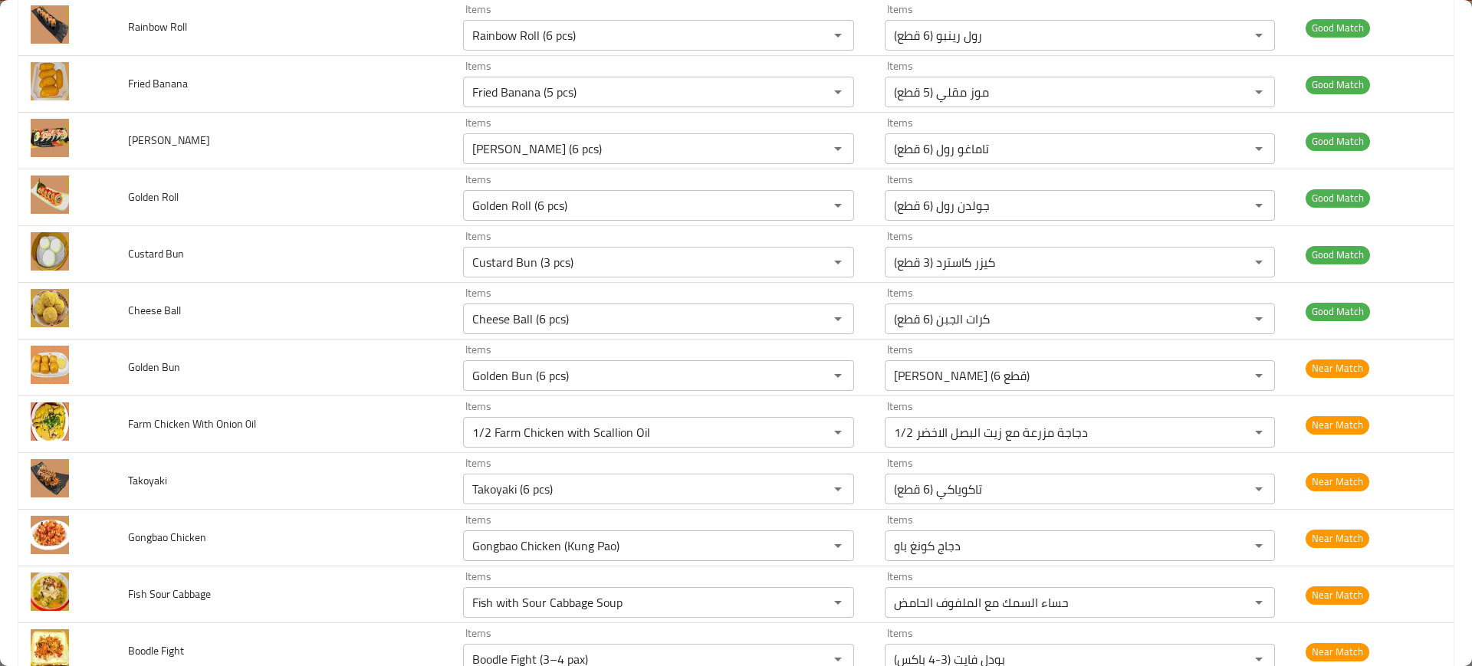
scroll to position [8487, 0]
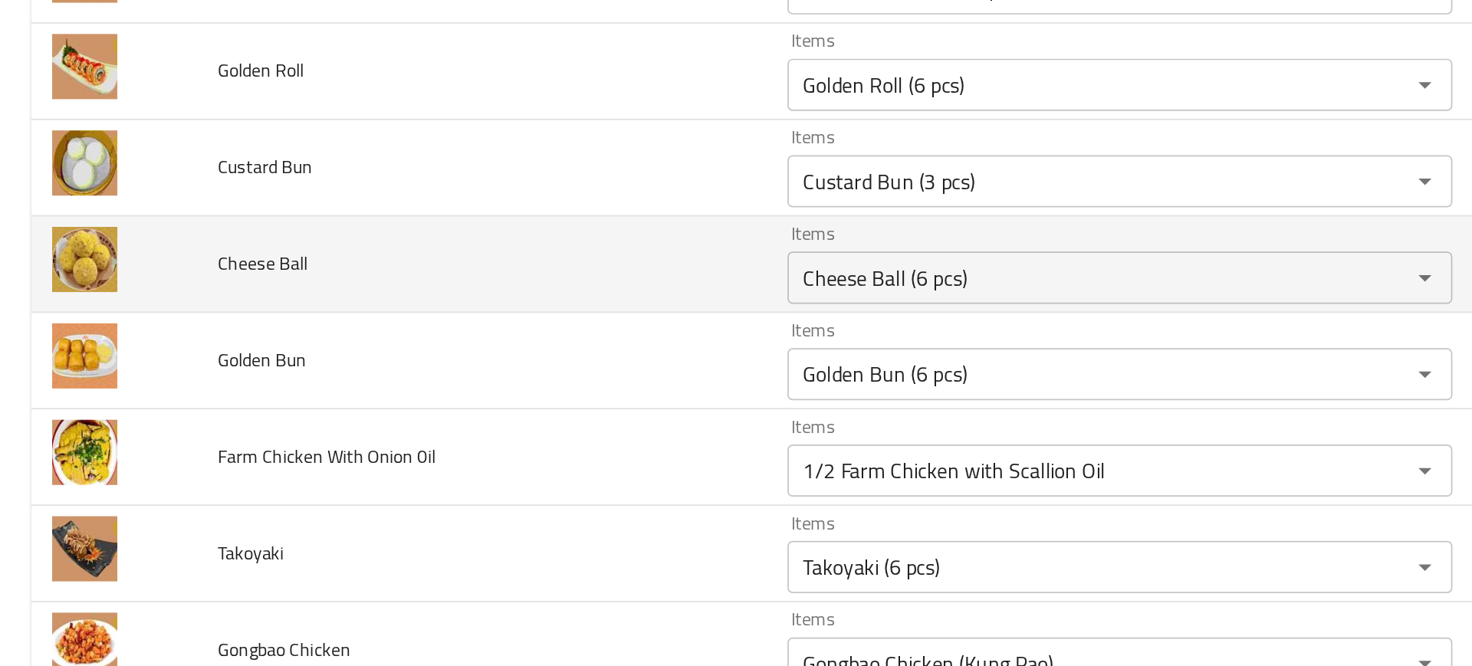
click at [336, 285] on td "Cheese Ball" at bounding box center [283, 284] width 335 height 57
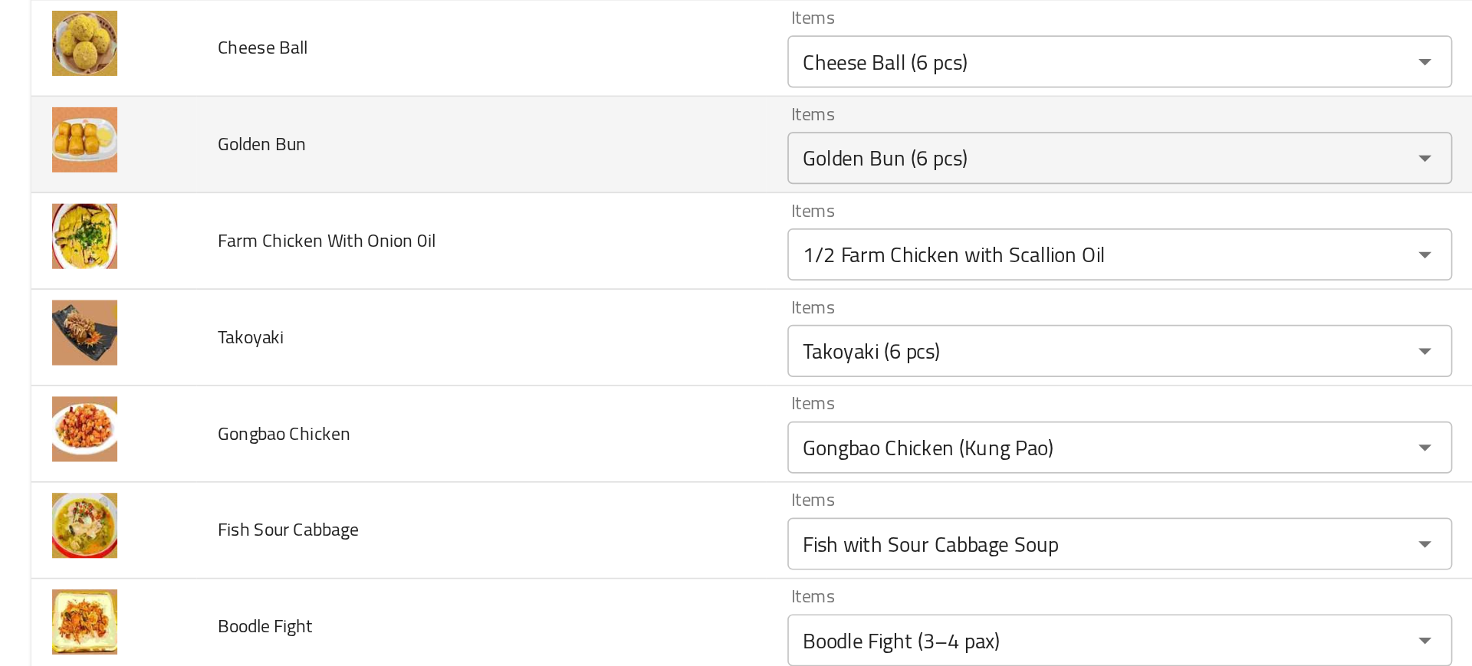
scroll to position [8615, 0]
click at [298, 318] on td "Takoyaki" at bounding box center [283, 326] width 335 height 57
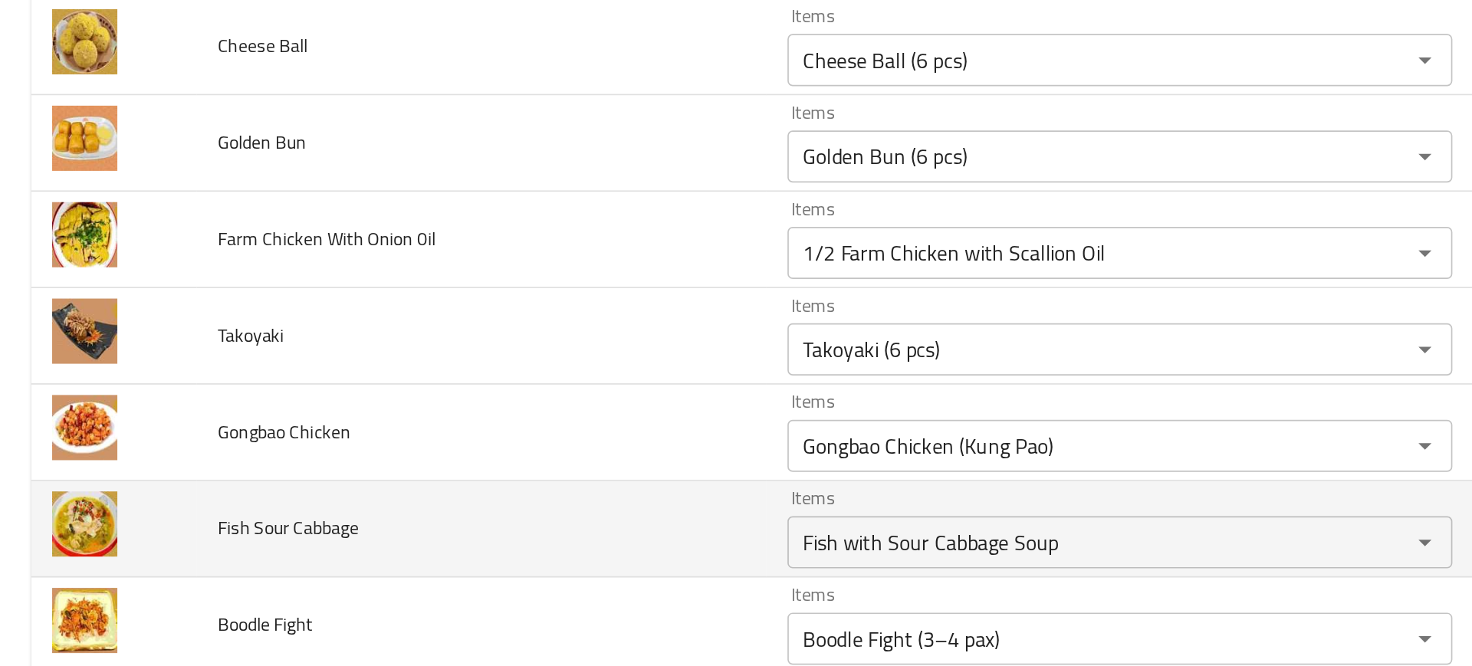
click at [395, 421] on td "Fish Sour Cabbage" at bounding box center [283, 440] width 335 height 57
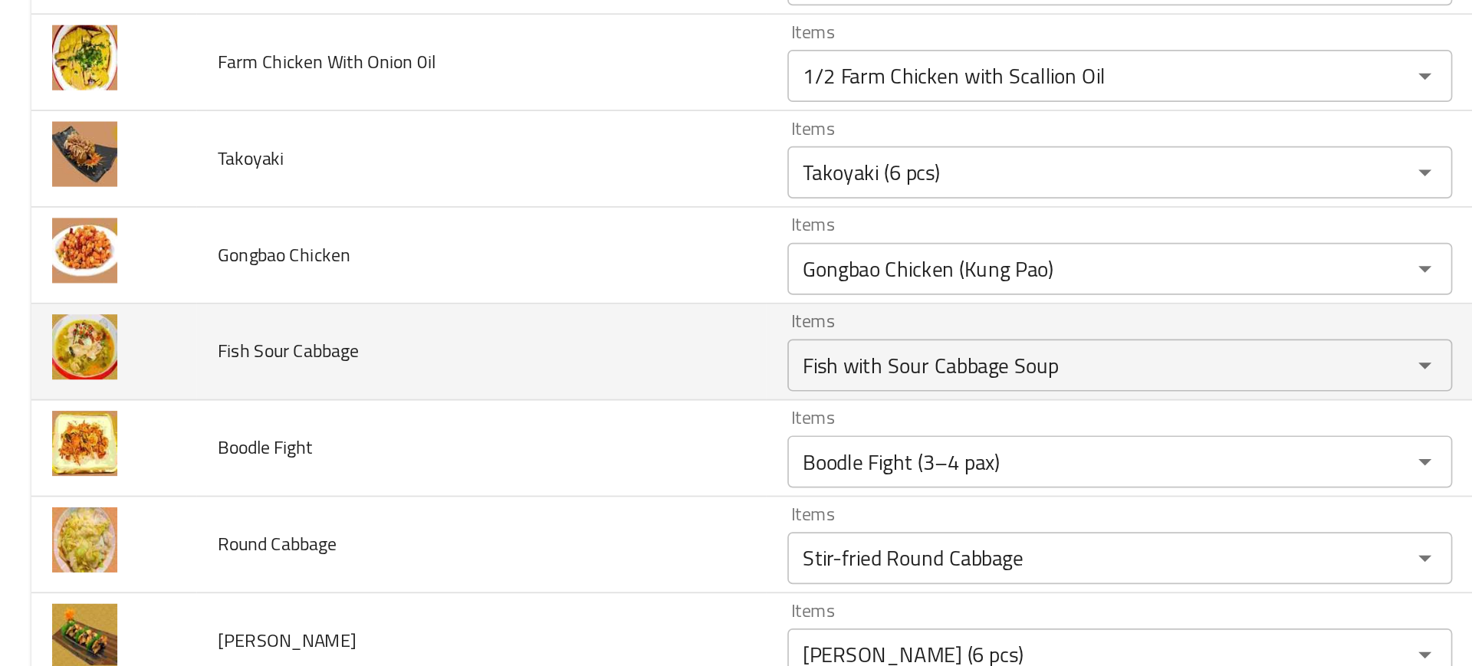
scroll to position [8718, 0]
click at [440, 327] on td "Fish Sour Cabbage" at bounding box center [283, 336] width 335 height 57
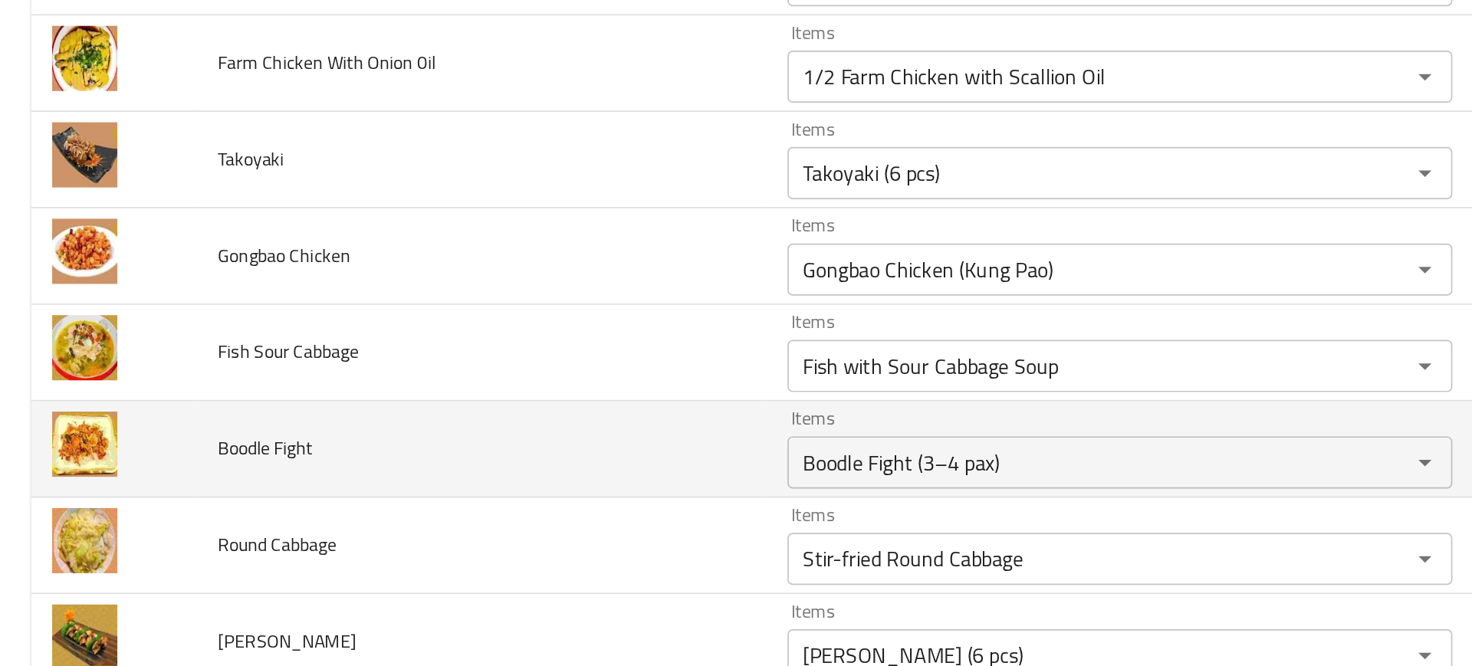
click at [328, 402] on td "Boodle Fight" at bounding box center [283, 393] width 335 height 57
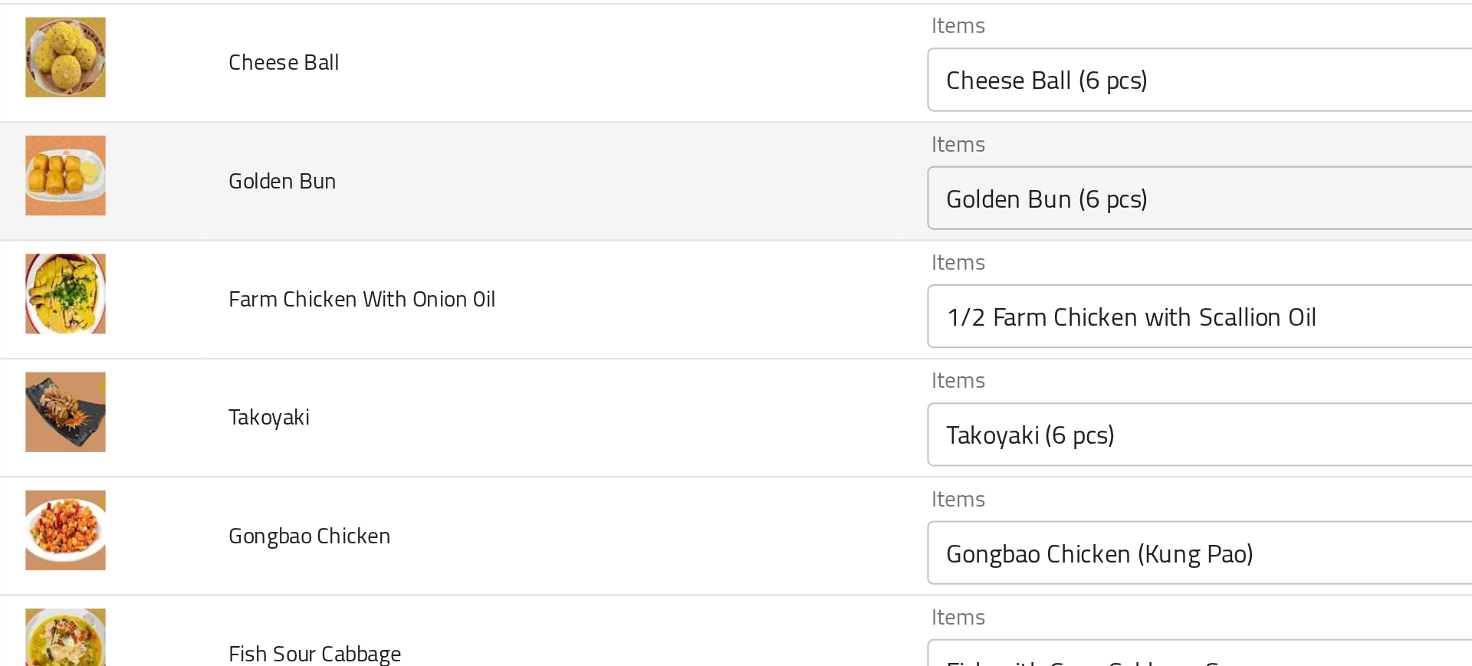
scroll to position [8580, 0]
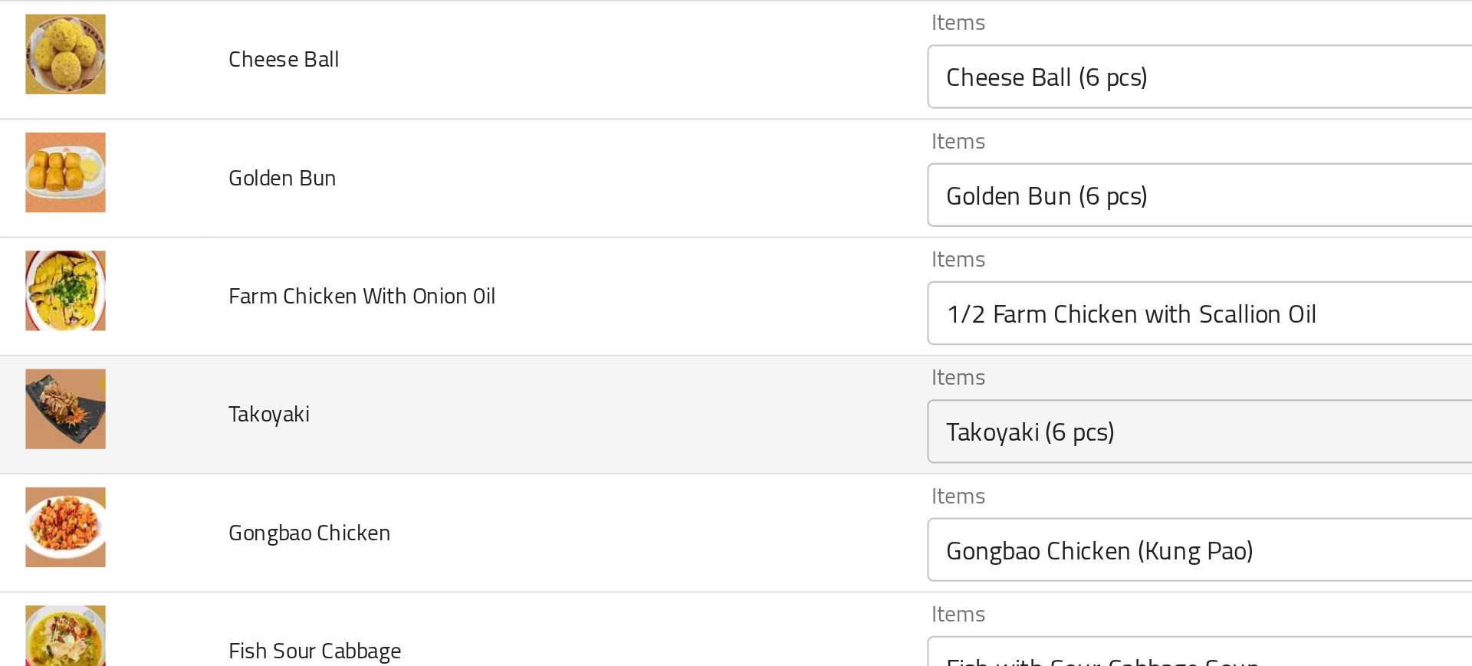
click at [433, 336] on td "Takoyaki" at bounding box center [283, 361] width 335 height 57
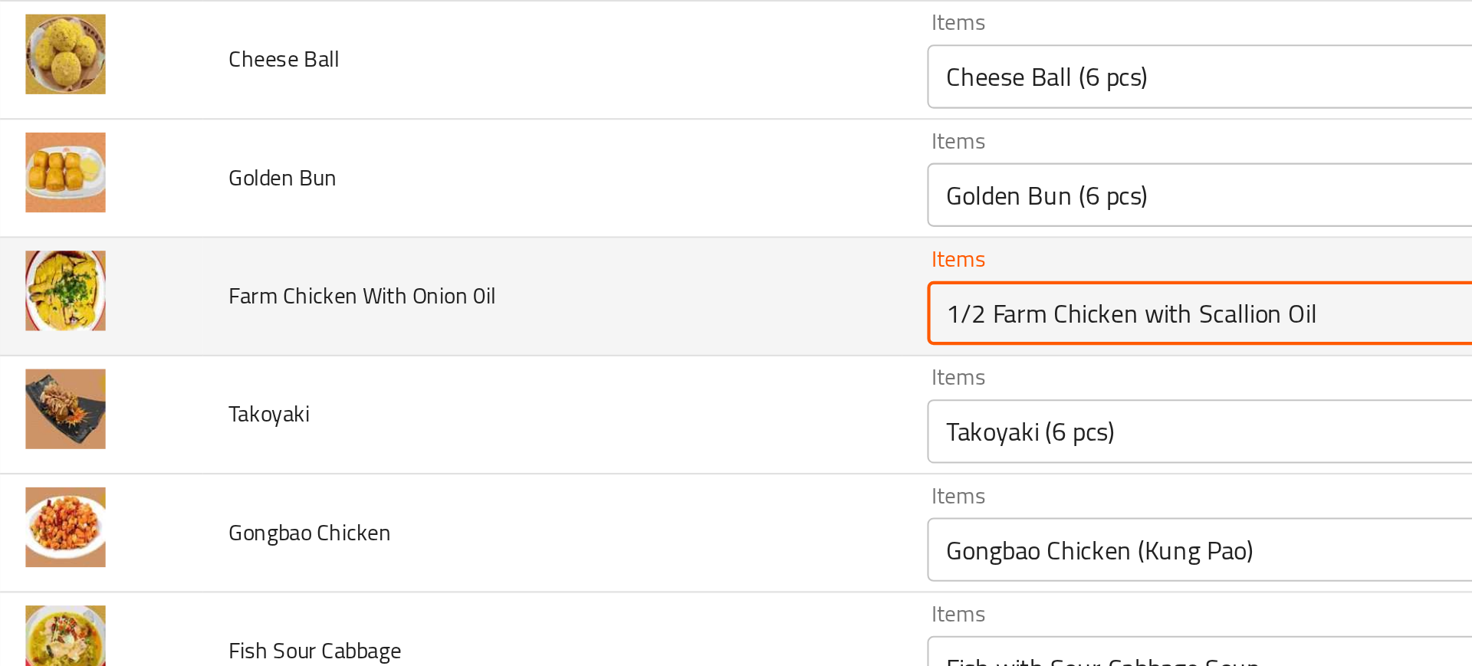
click at [503, 319] on 0il "1/2 Farm Chicken with Scallion Oil" at bounding box center [636, 312] width 336 height 21
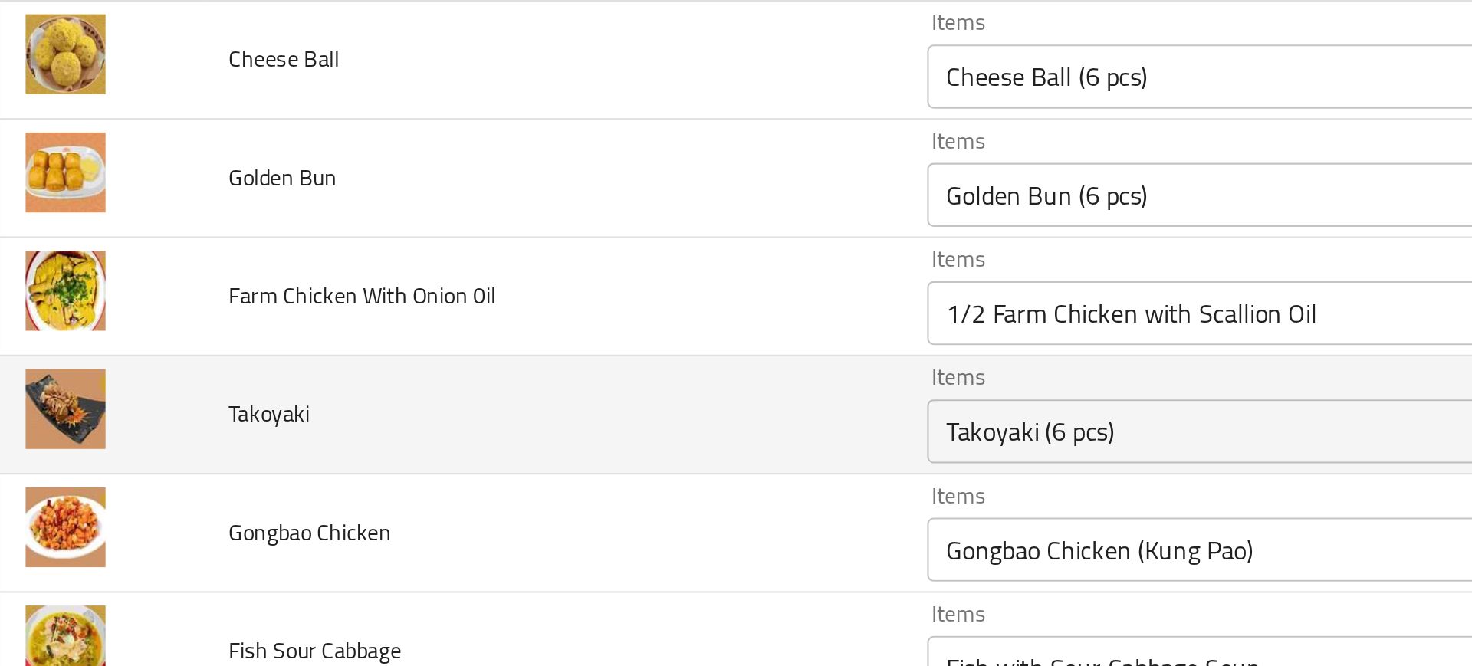
click at [354, 366] on td "Takoyaki" at bounding box center [283, 361] width 335 height 57
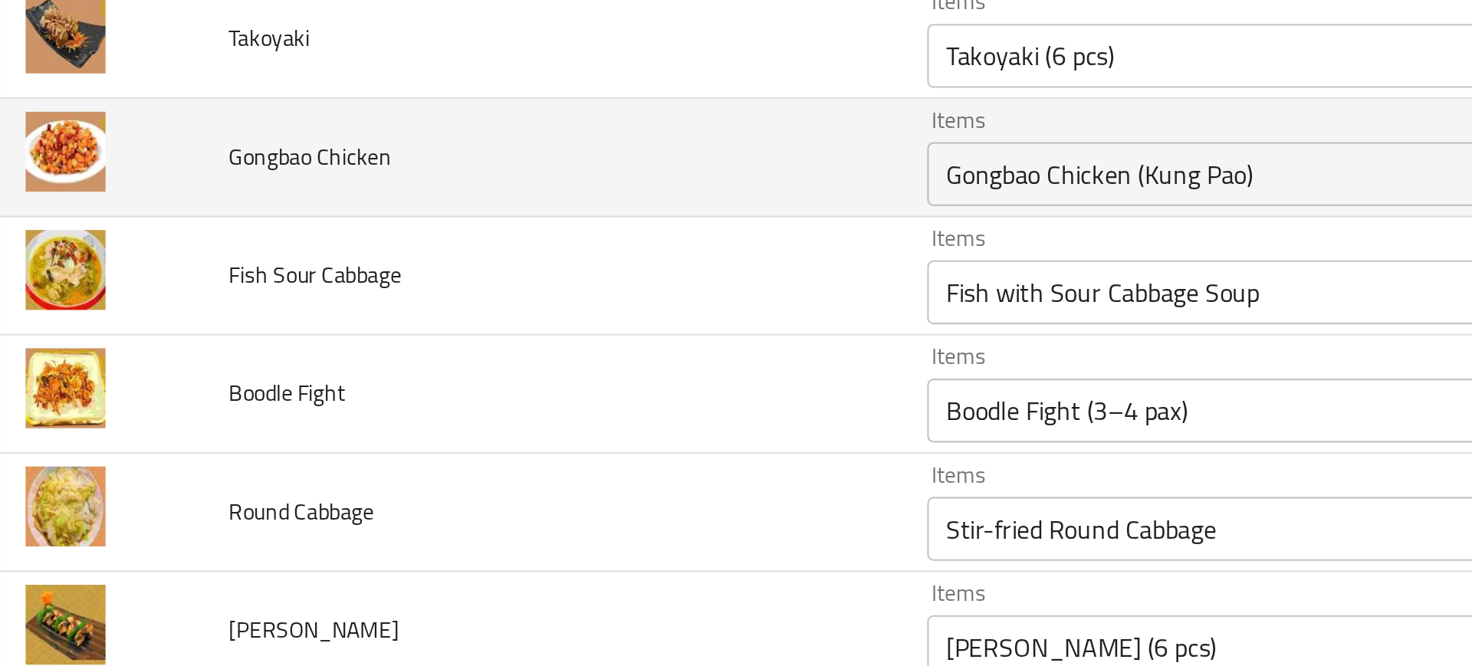
scroll to position [8761, 0]
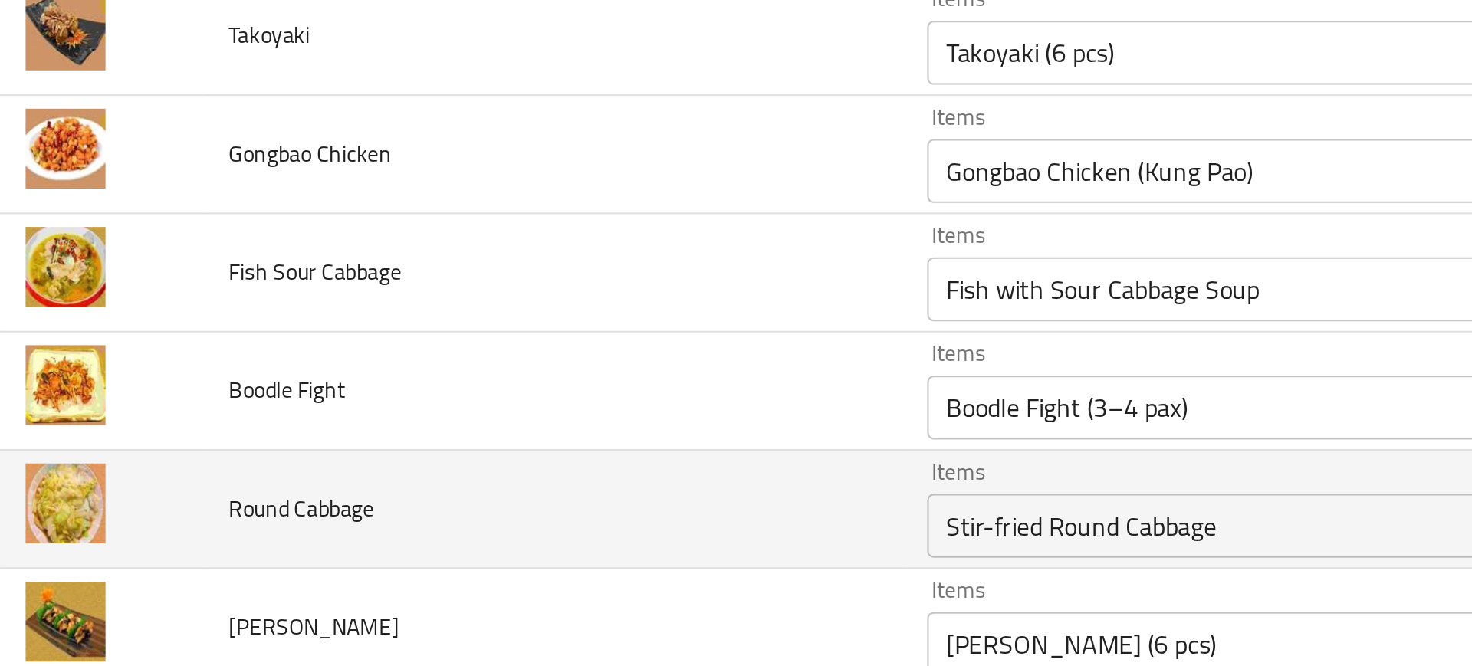
click at [401, 379] on td "Round Cabbage" at bounding box center [283, 407] width 335 height 57
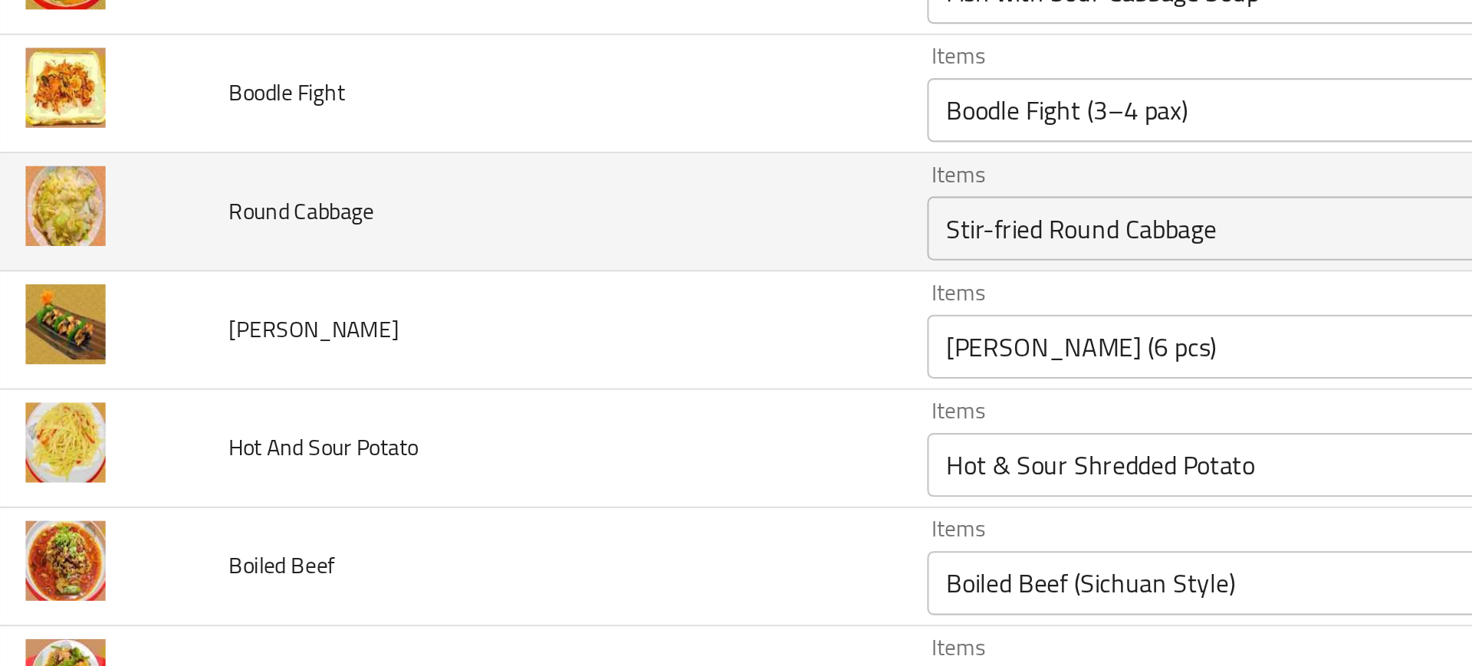
scroll to position [8907, 0]
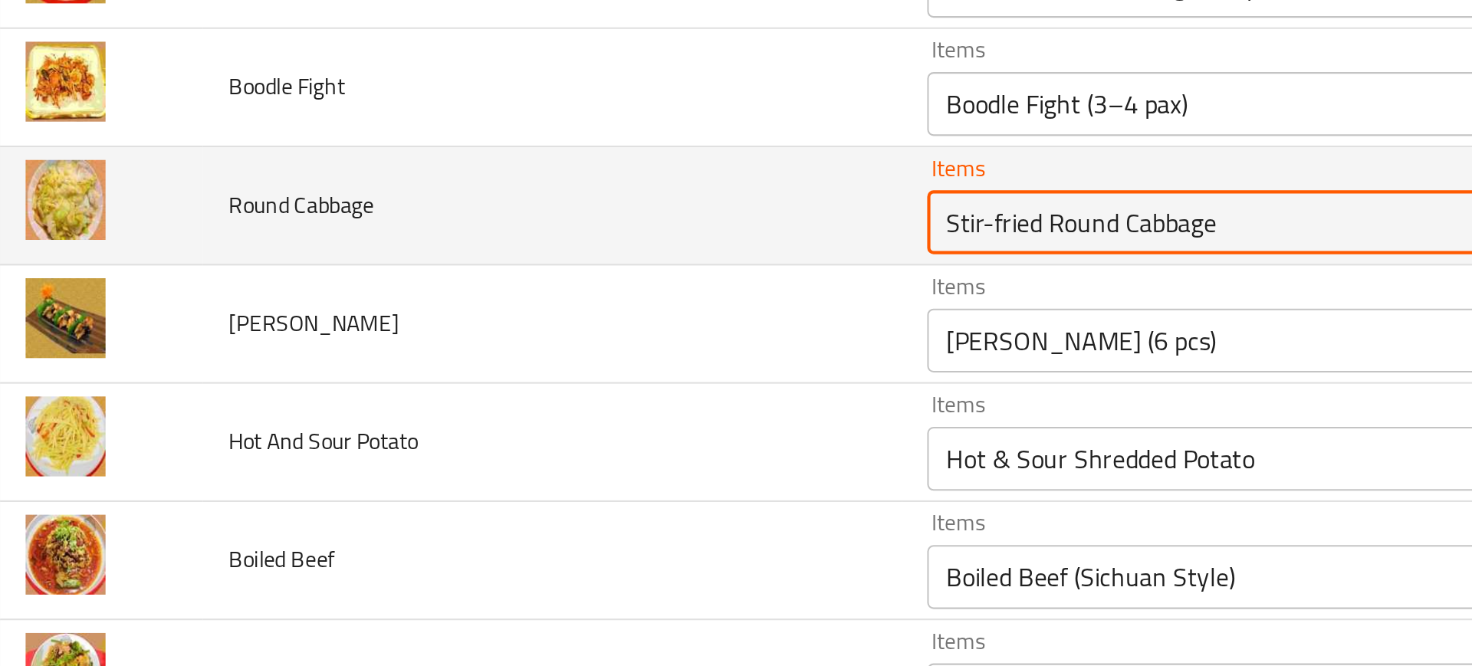
click at [524, 274] on Cabbage "Stir-fried Round Cabbage" at bounding box center [636, 268] width 336 height 21
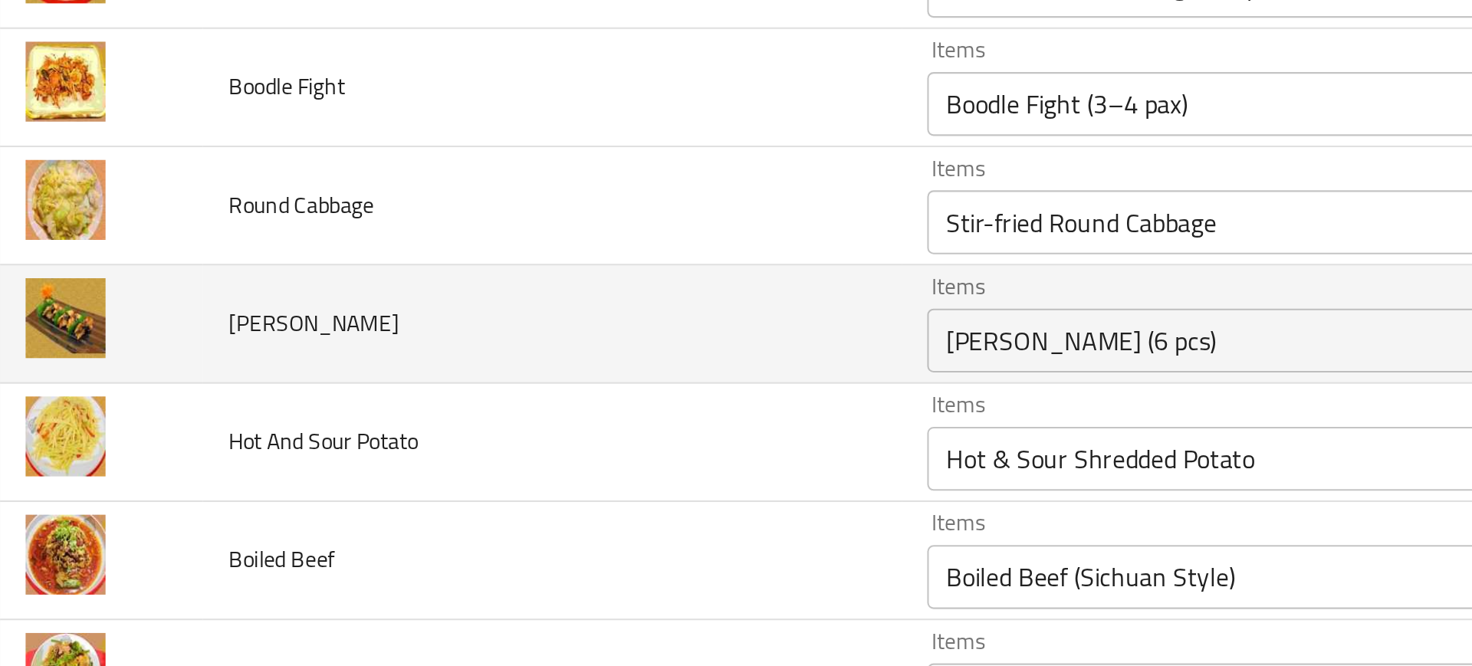
click at [389, 334] on td "Unagi Nigiri" at bounding box center [283, 318] width 335 height 57
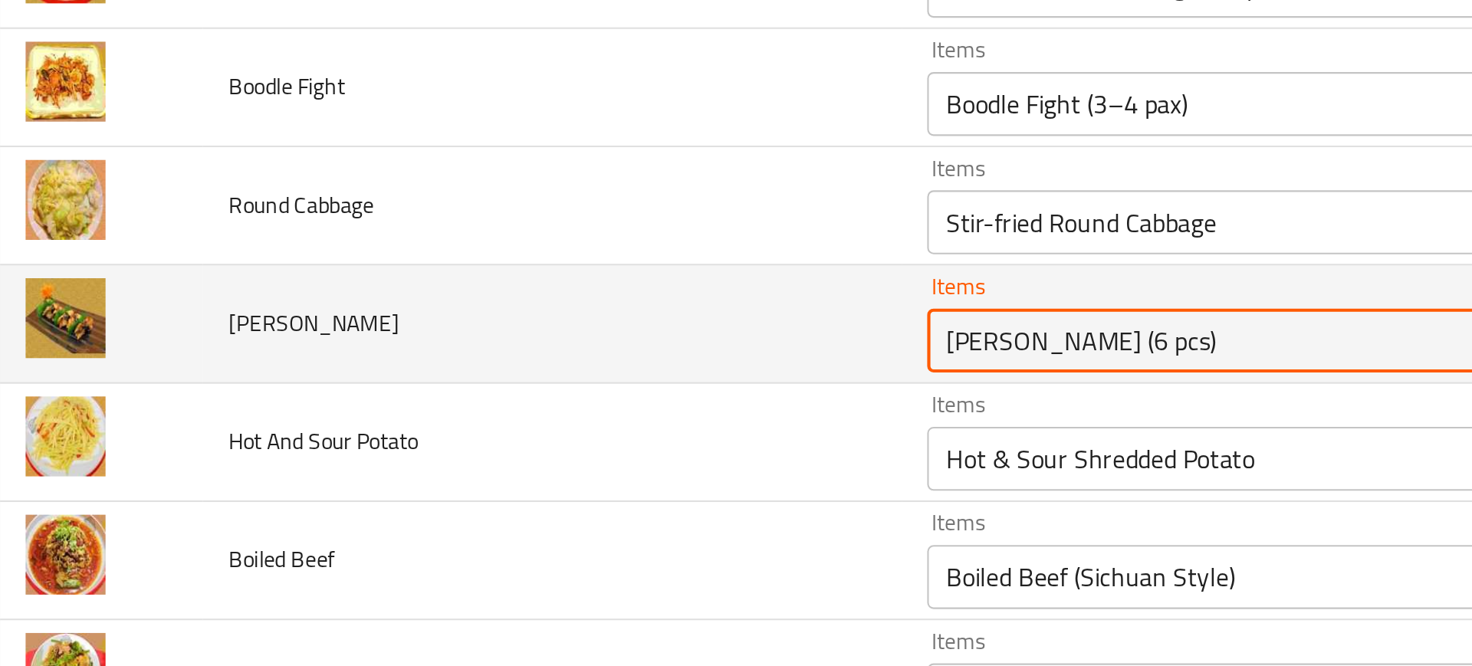
click at [484, 327] on Nigiri "[PERSON_NAME] (6 pcs)" at bounding box center [636, 325] width 336 height 21
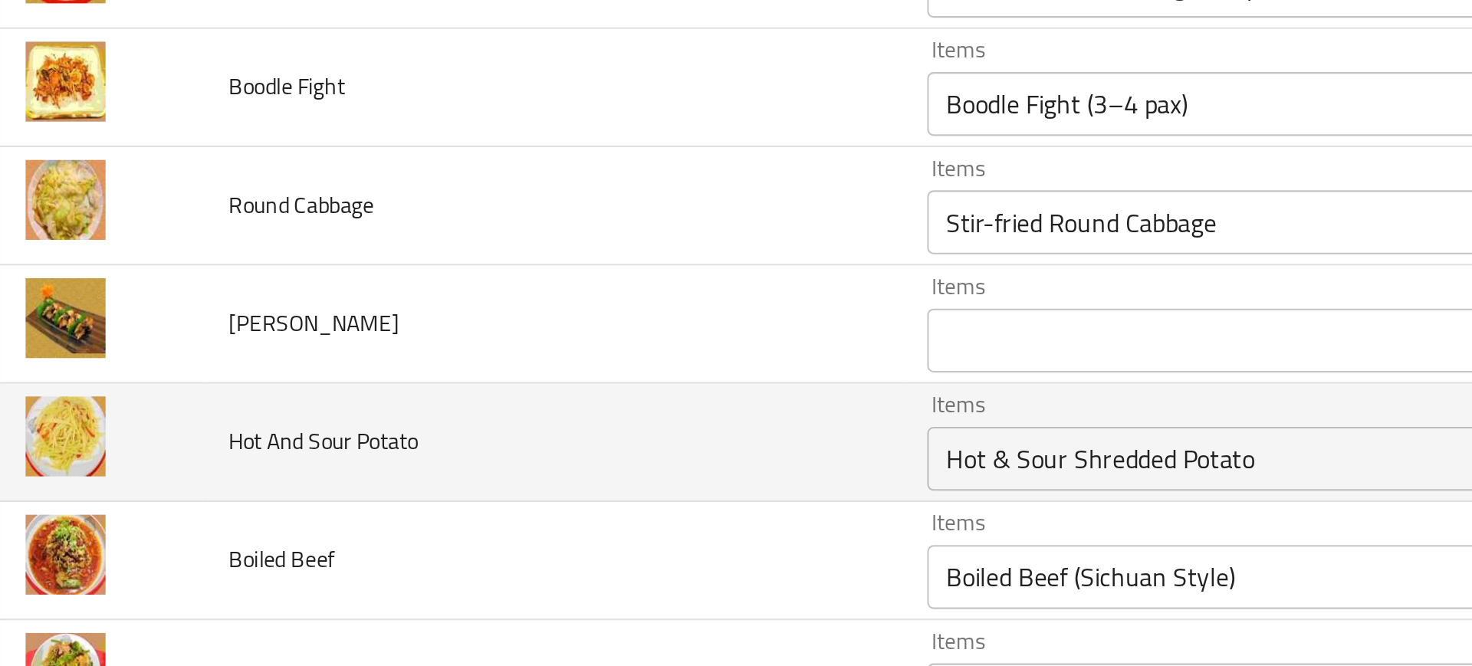
drag, startPoint x: 410, startPoint y: 350, endPoint x: 447, endPoint y: 380, distance: 47.4
click at [447, 380] on tr "Hot And Sour Potato Items Hot & Sour Shredded Potato Items Items بطاطا مبشورة ح…" at bounding box center [735, 374] width 1435 height 57
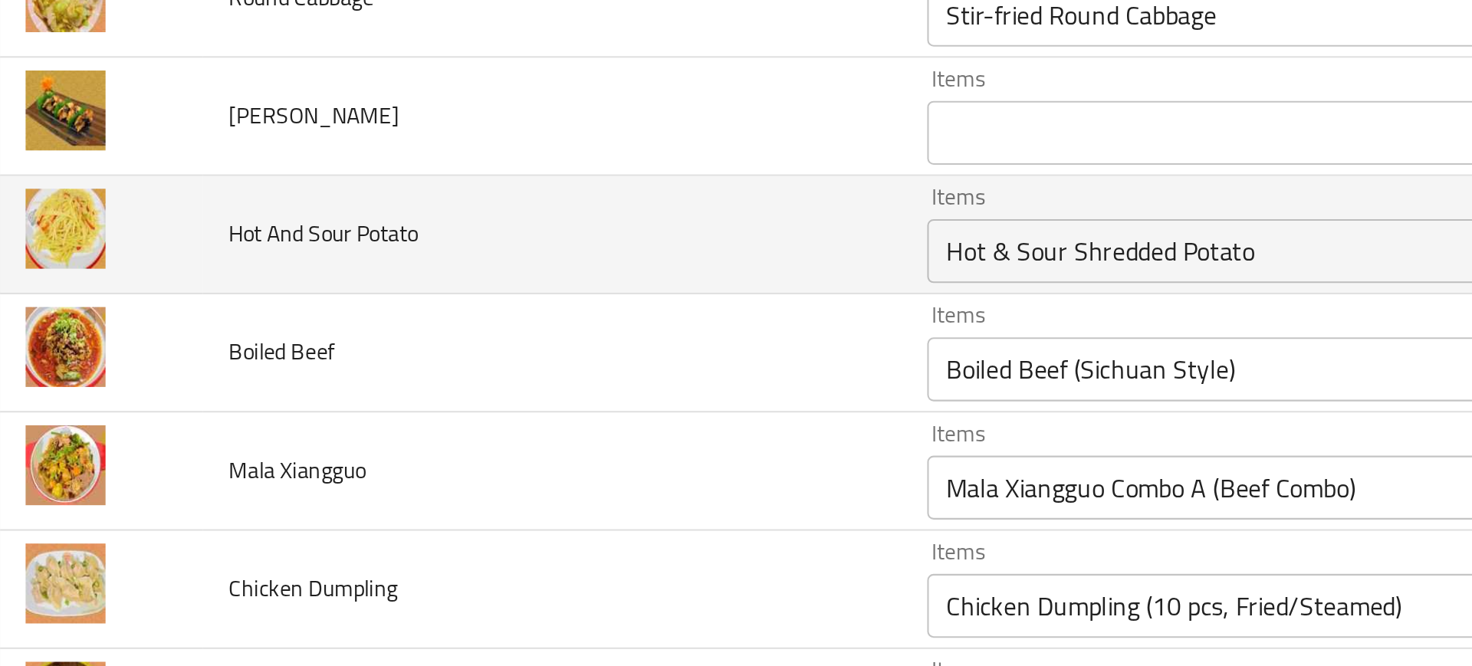
scroll to position [9049, 0]
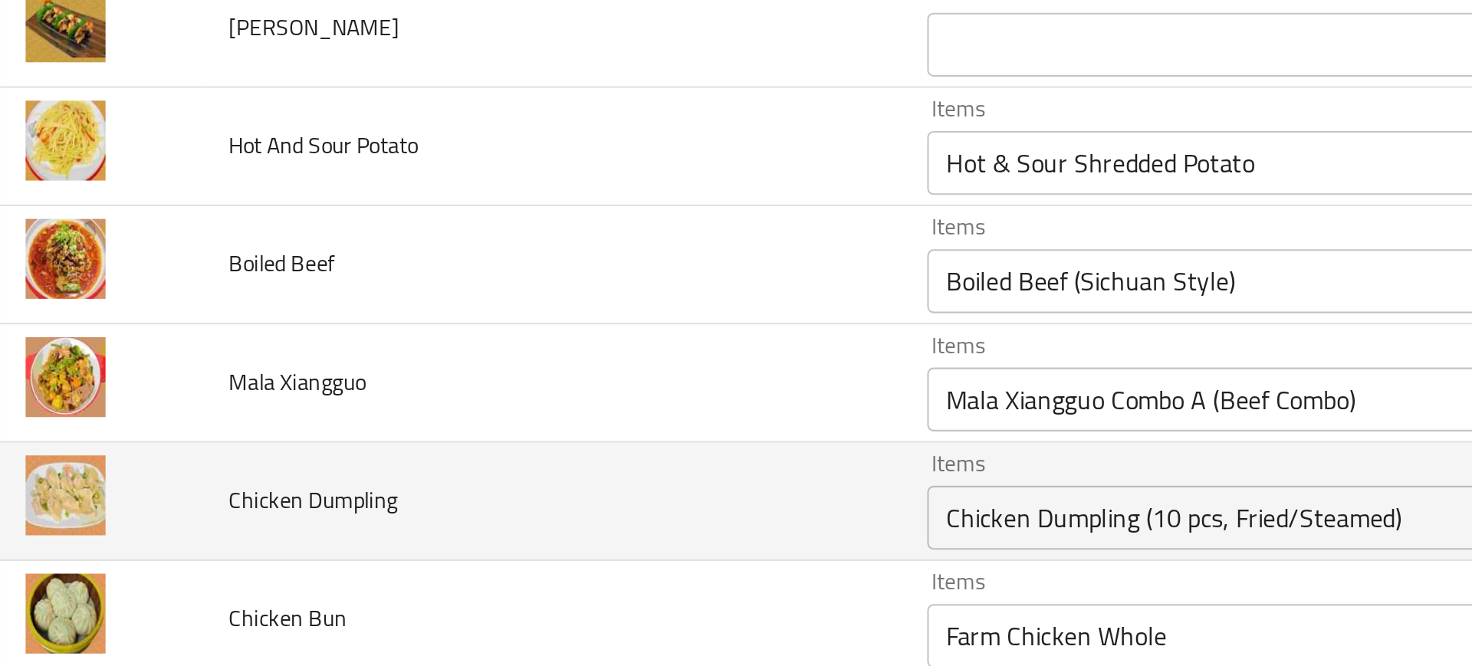
click at [397, 389] on td "Chicken Dumpling" at bounding box center [283, 403] width 335 height 57
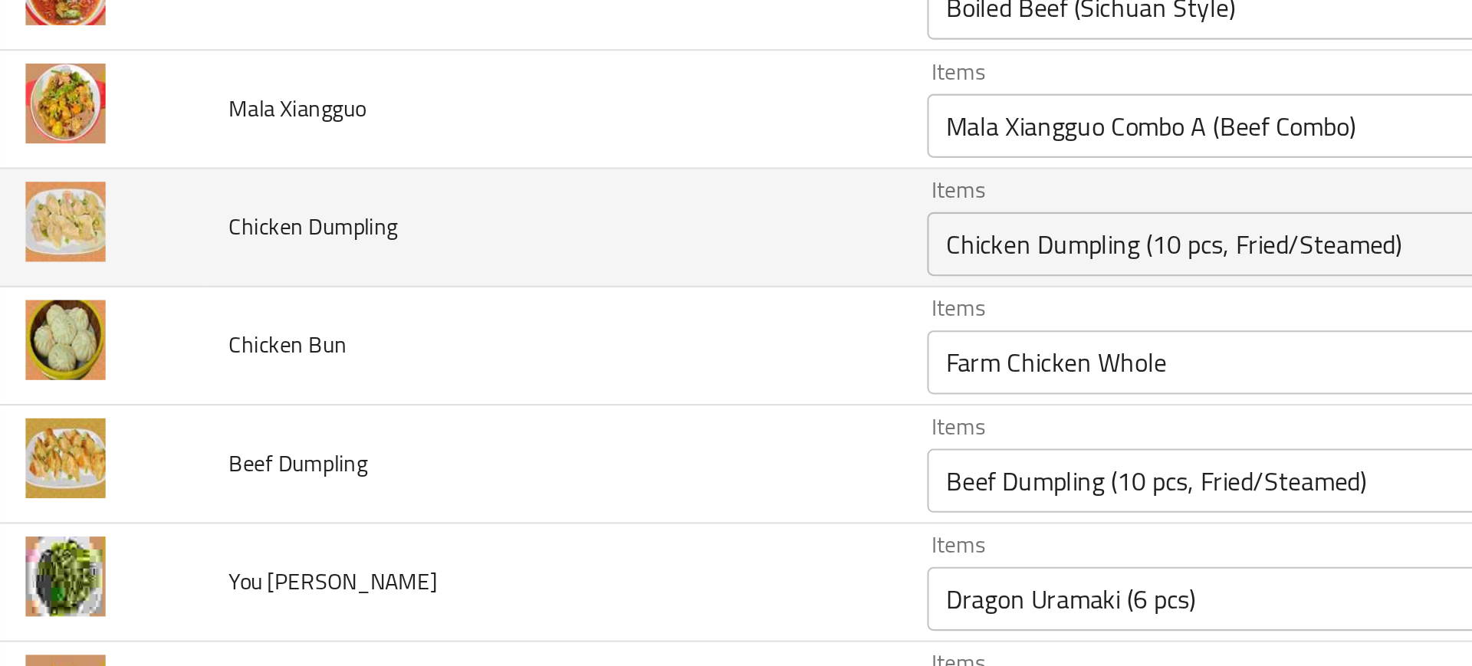
scroll to position [9190, 0]
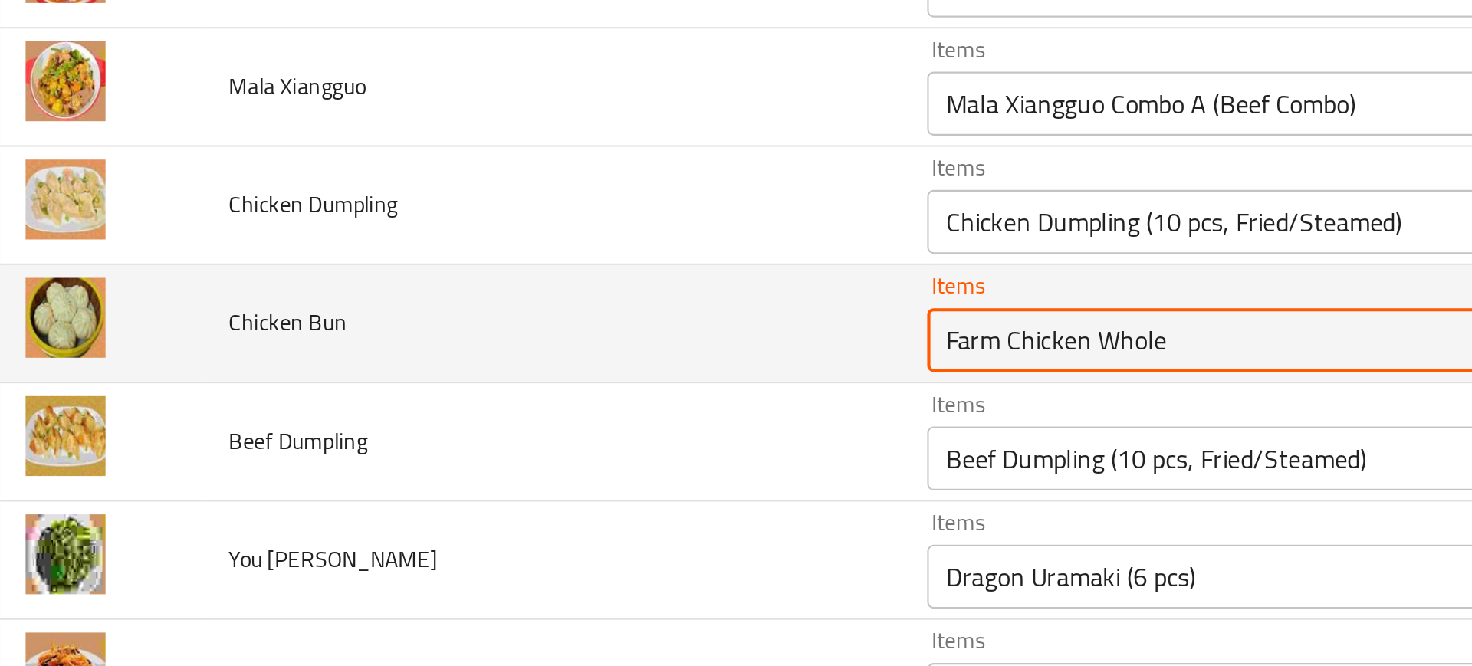
click at [515, 334] on Bun "Farm Chicken Whole" at bounding box center [636, 325] width 336 height 21
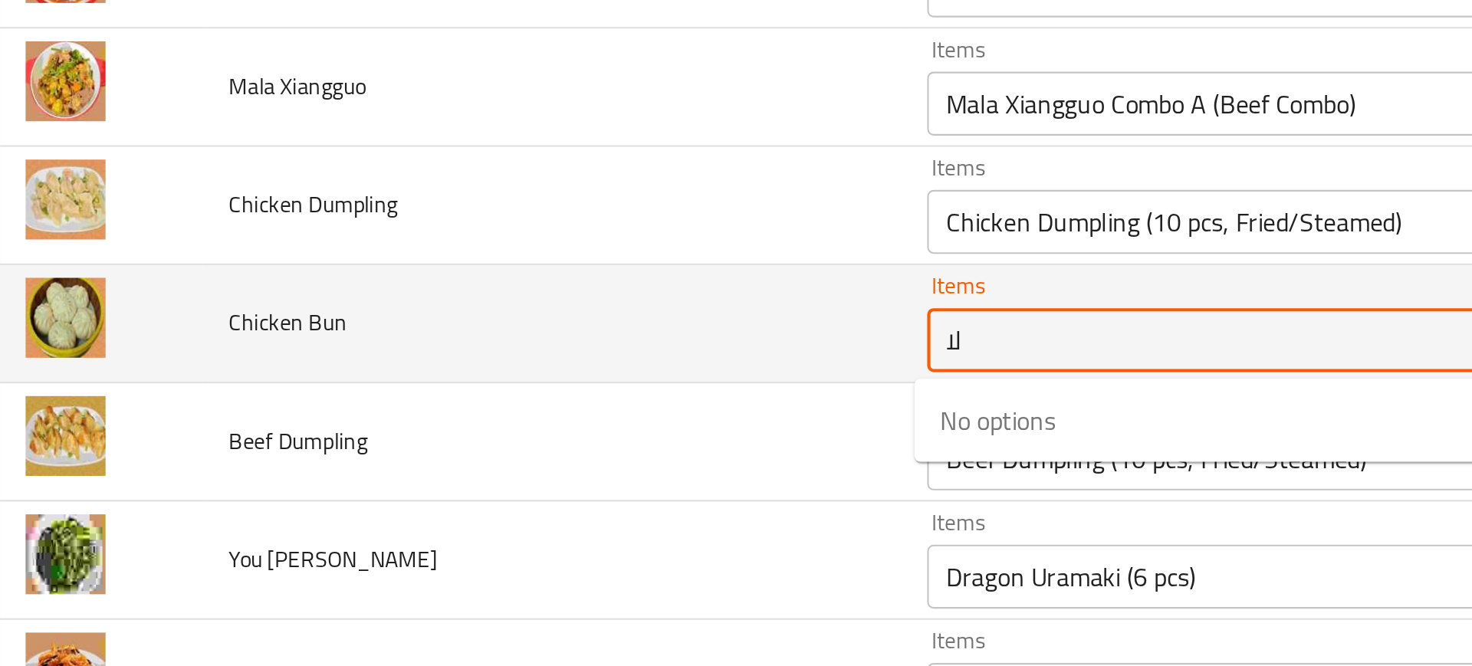
type Bun "ل"
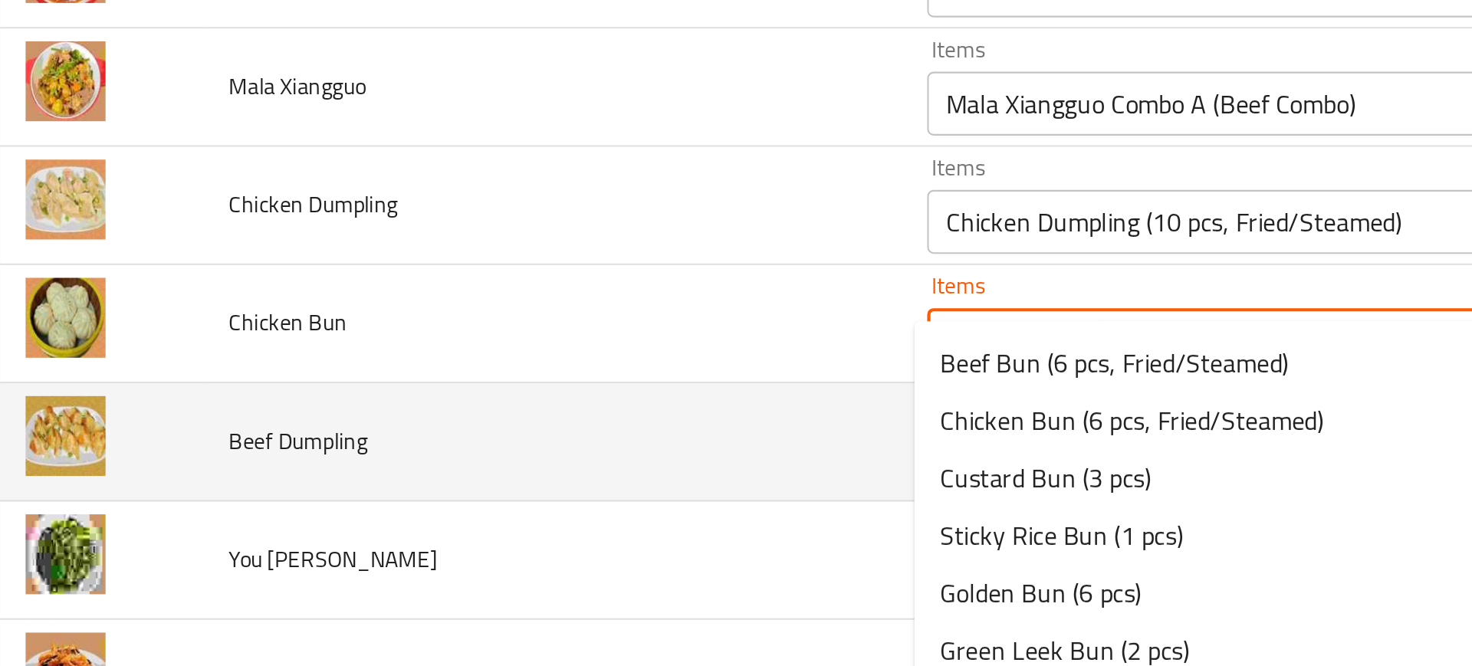
scroll to position [9220, 0]
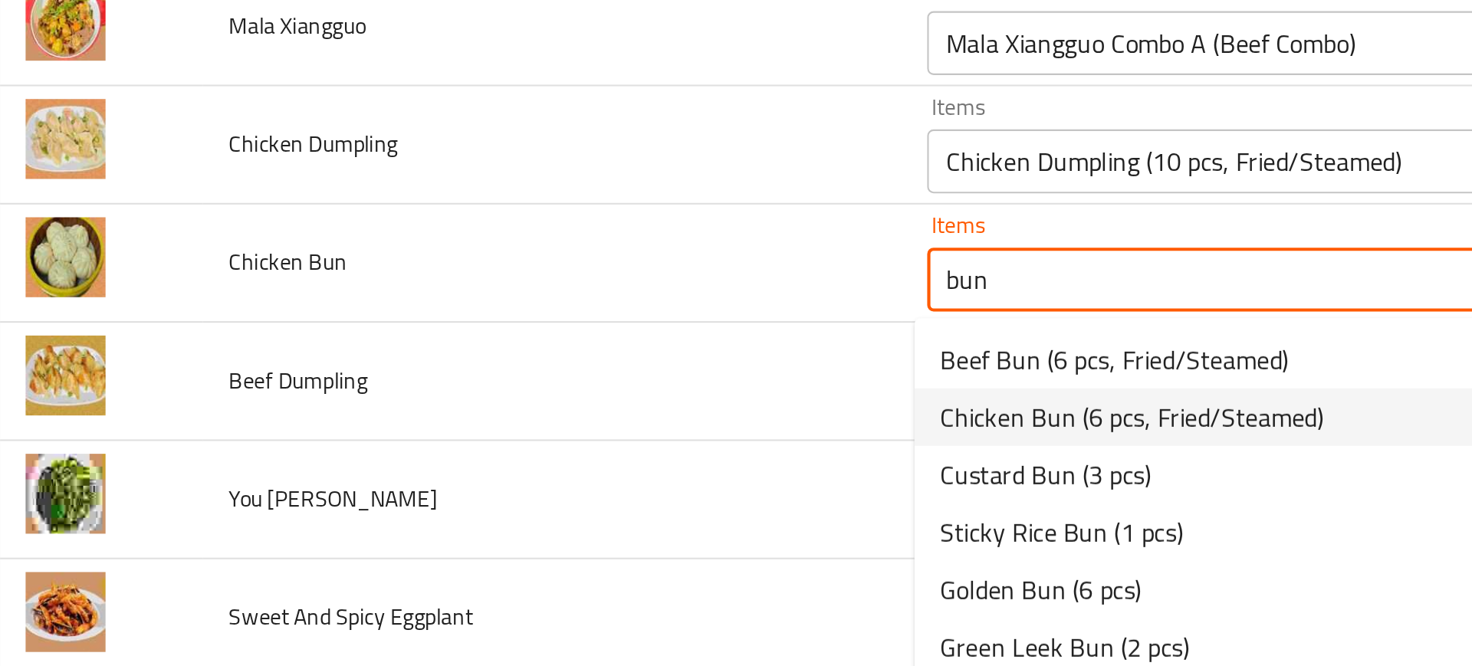
click at [487, 366] on span "Chicken Bun (6 pcs, Fried/Steamed)" at bounding box center [561, 362] width 184 height 18
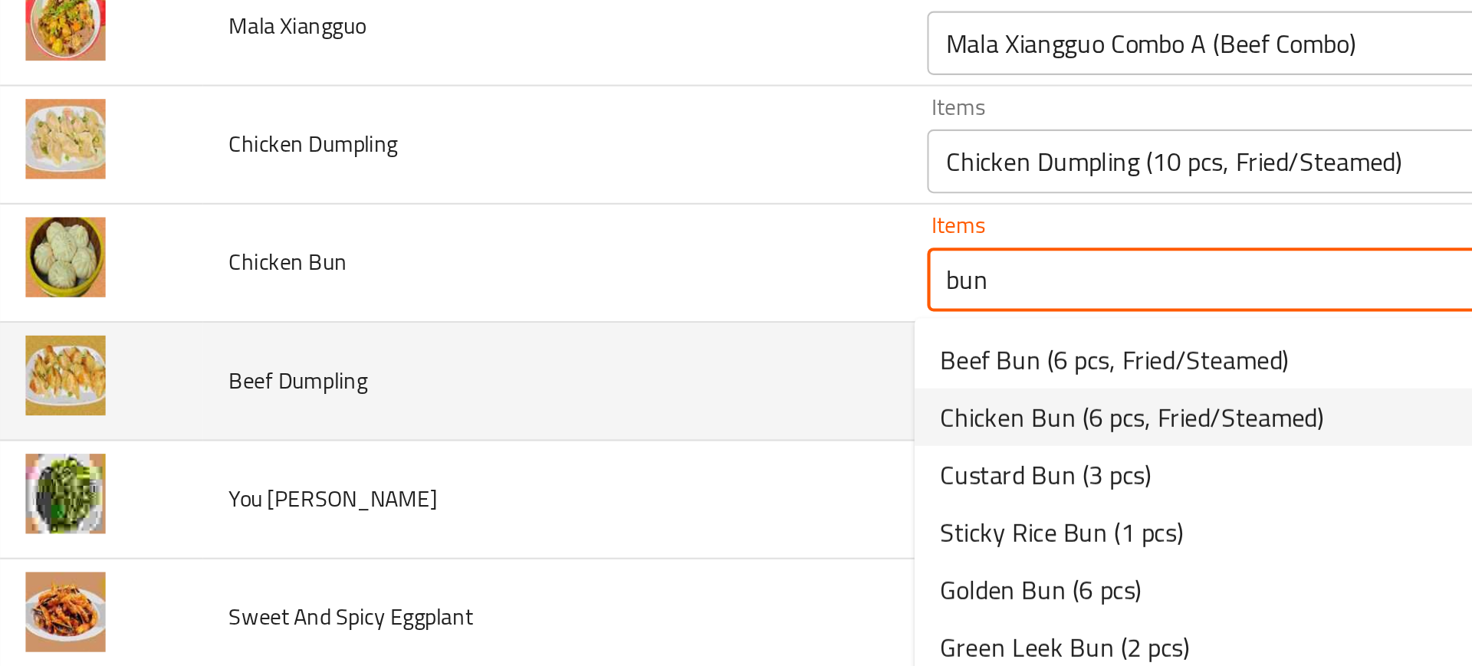
type Bun "Chicken Bun (6 pcs, Fried/Steamed)"
type Bun-ar "كيزر الدجاج (6 قطع، مقلي/على البخار)"
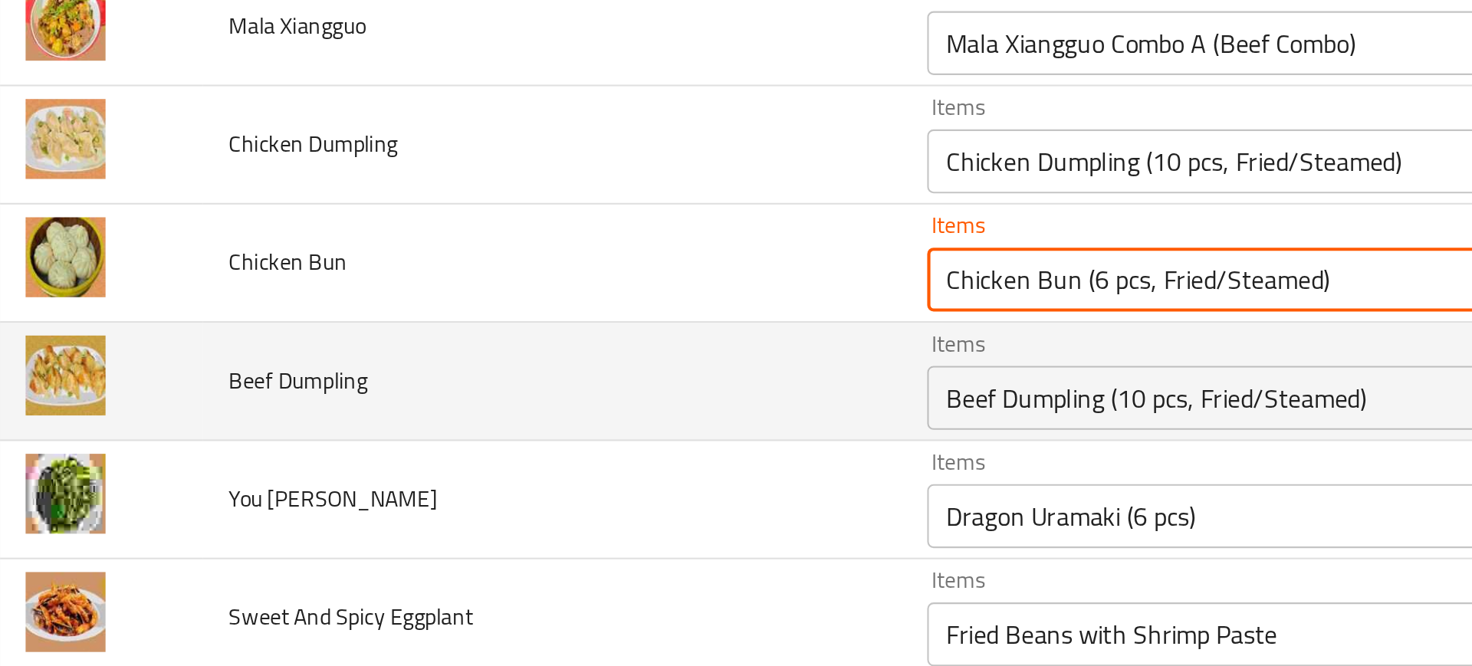
type Bun "Chicken Bun (6 pcs, Fried/Steamed)"
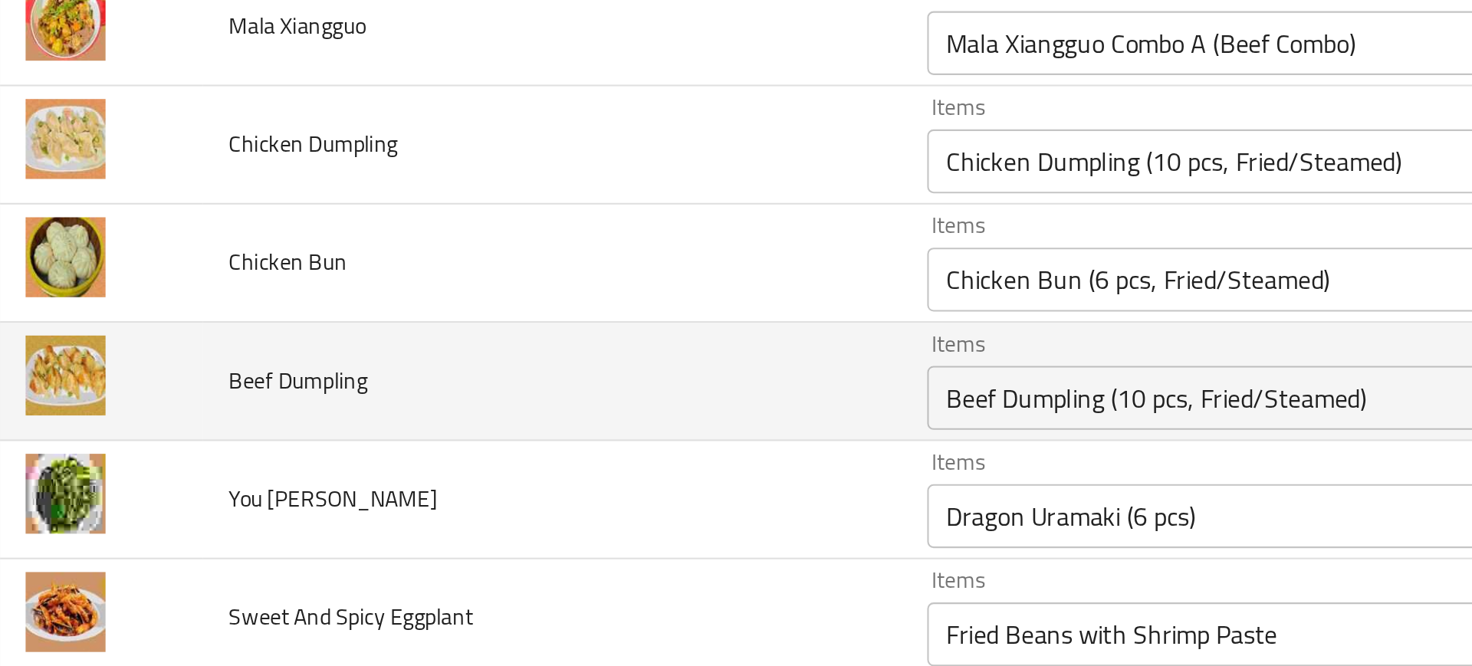
click at [405, 345] on td "Beef Dumpling" at bounding box center [283, 345] width 335 height 57
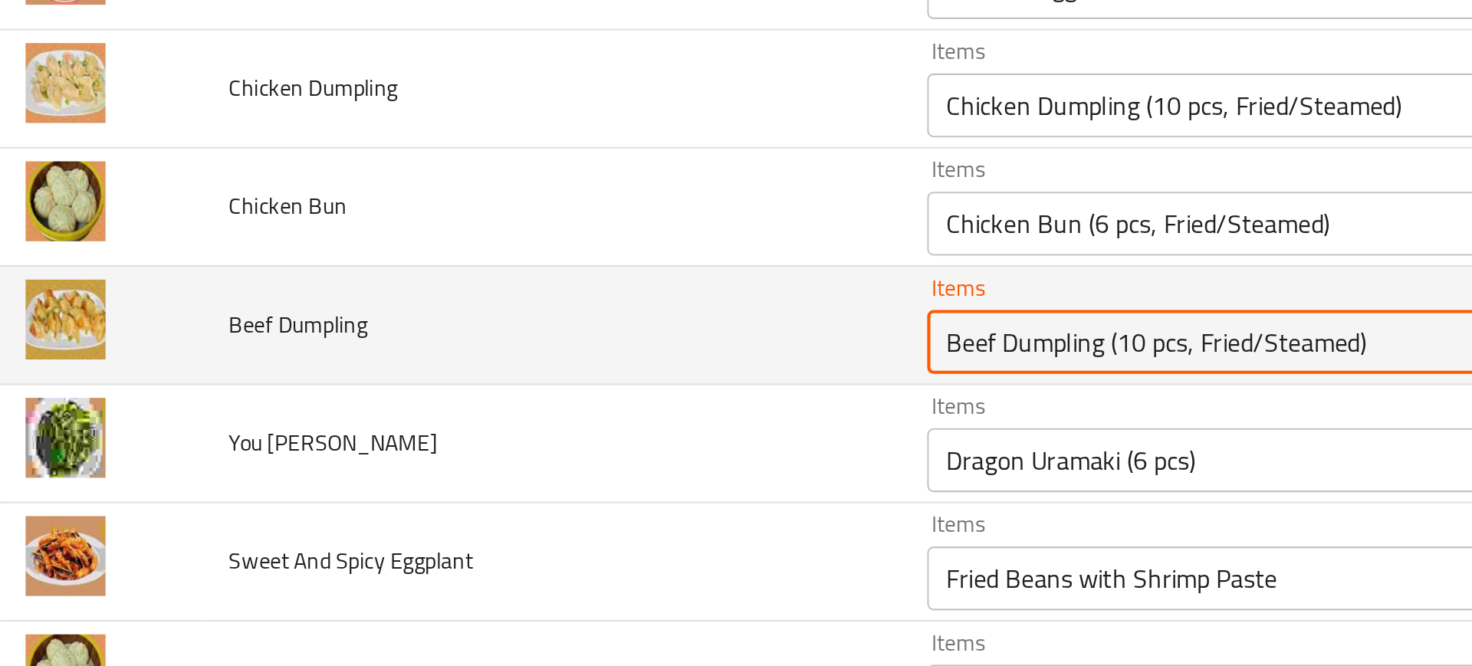
click at [500, 326] on Dumpling "Beef Dumpling (10 pcs, Fried/Steamed)" at bounding box center [636, 326] width 336 height 21
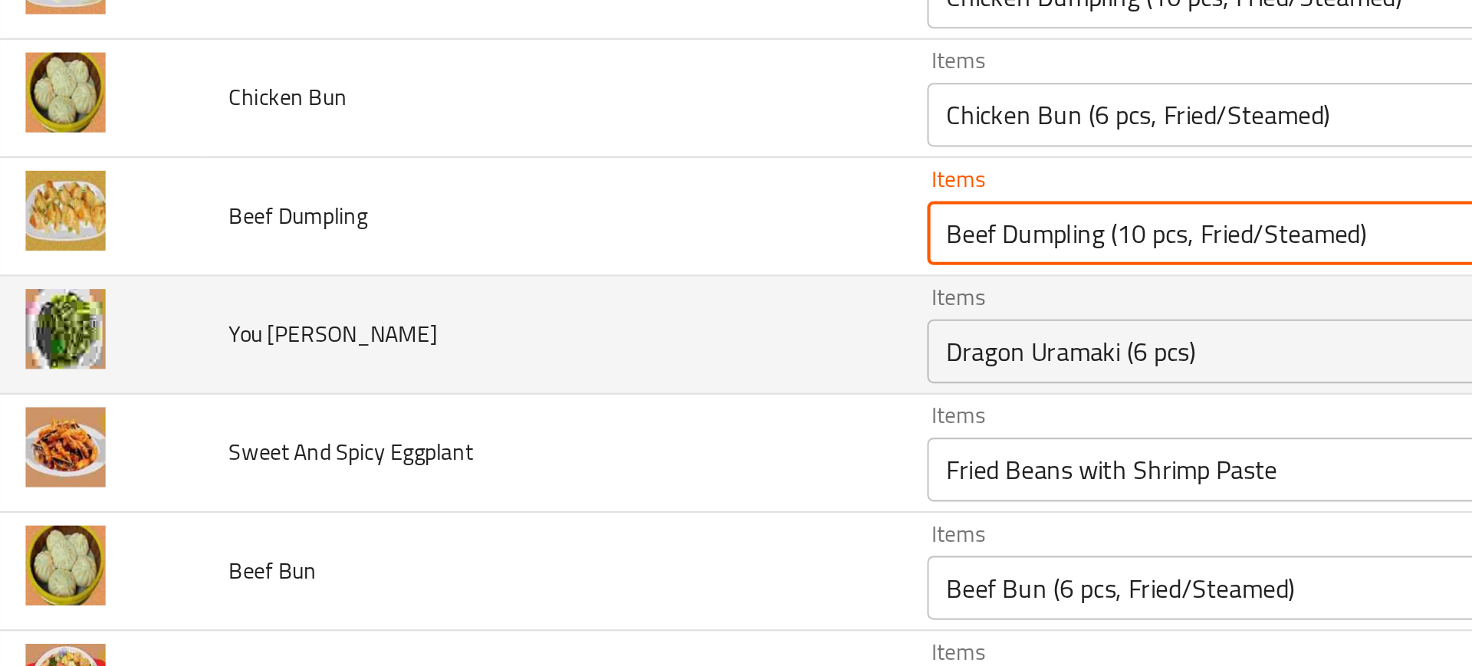
click at [490, 342] on div "Dragon Uramaki (6 pcs) Items" at bounding box center [658, 331] width 391 height 31
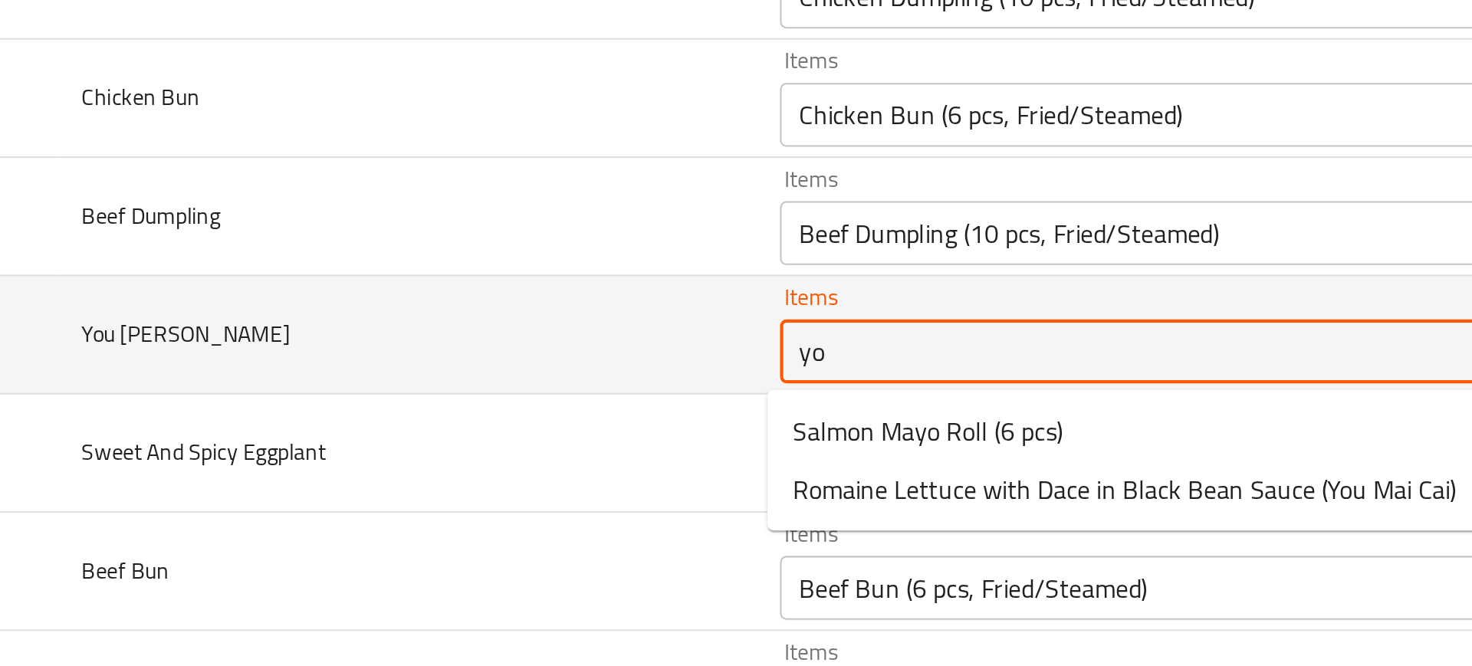
type Cai "you"
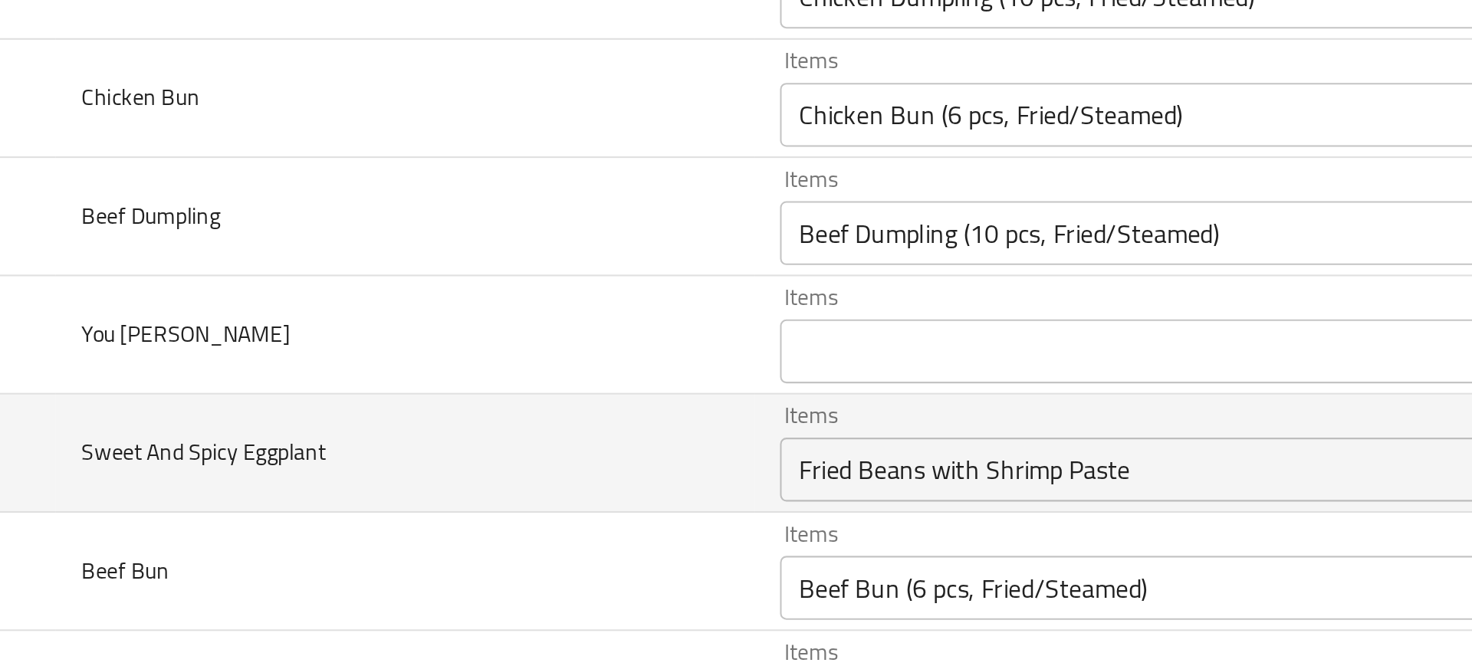
click at [275, 352] on td "Sweet And Spicy Eggplant" at bounding box center [283, 380] width 335 height 57
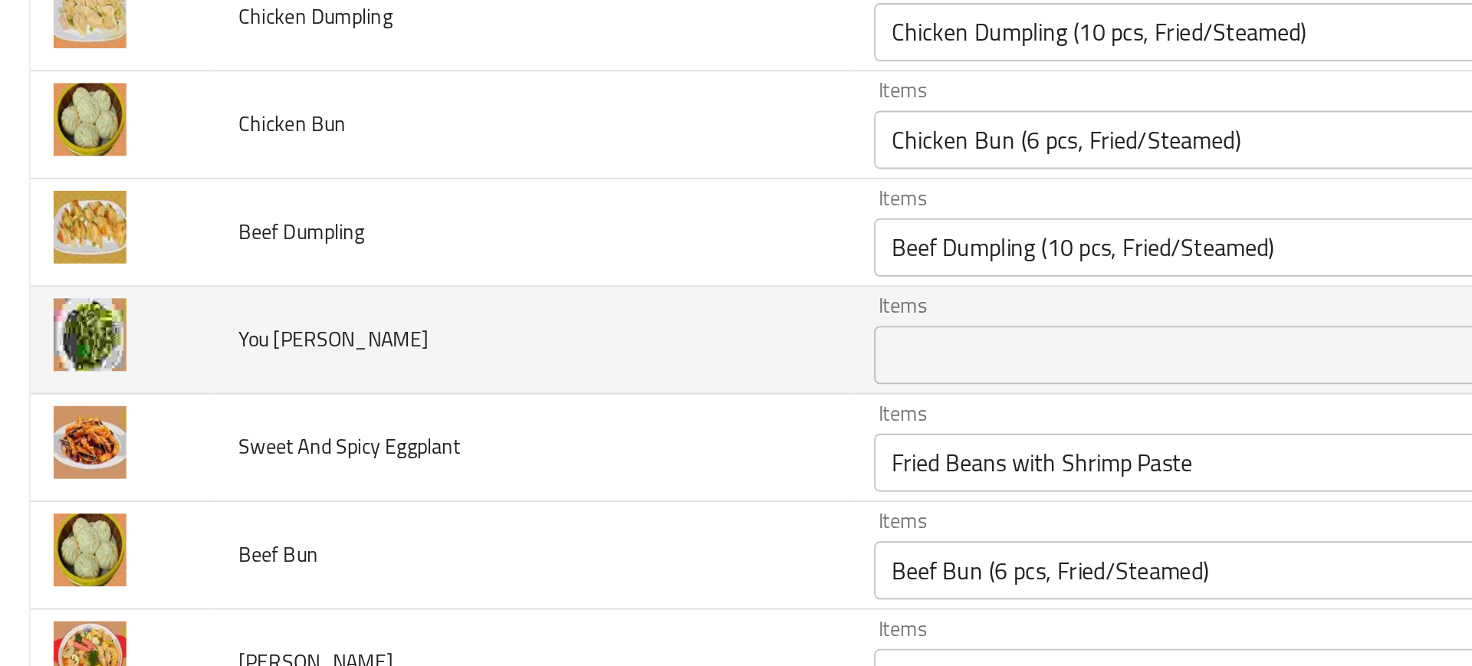
click at [337, 340] on td "You Mai Cai" at bounding box center [283, 323] width 335 height 57
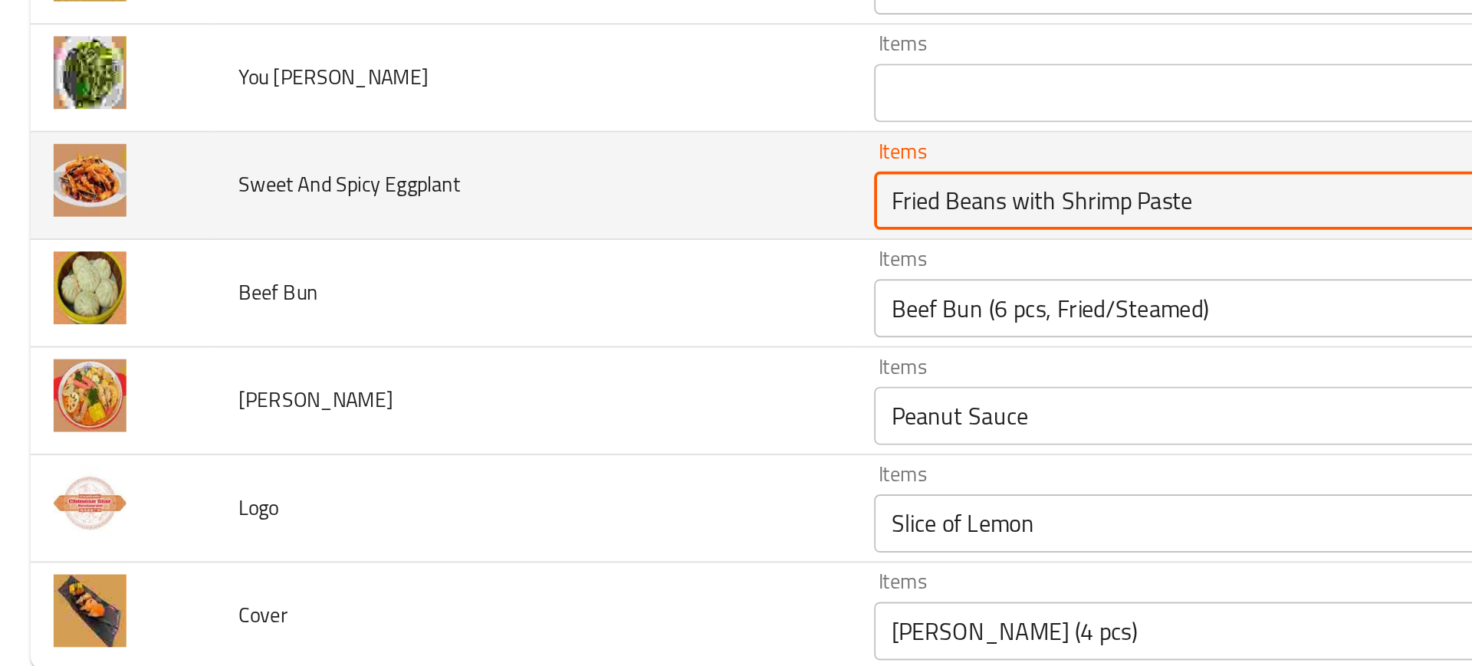
click at [488, 388] on Eggplant "Fried Beans with Shrimp Paste" at bounding box center [636, 387] width 336 height 21
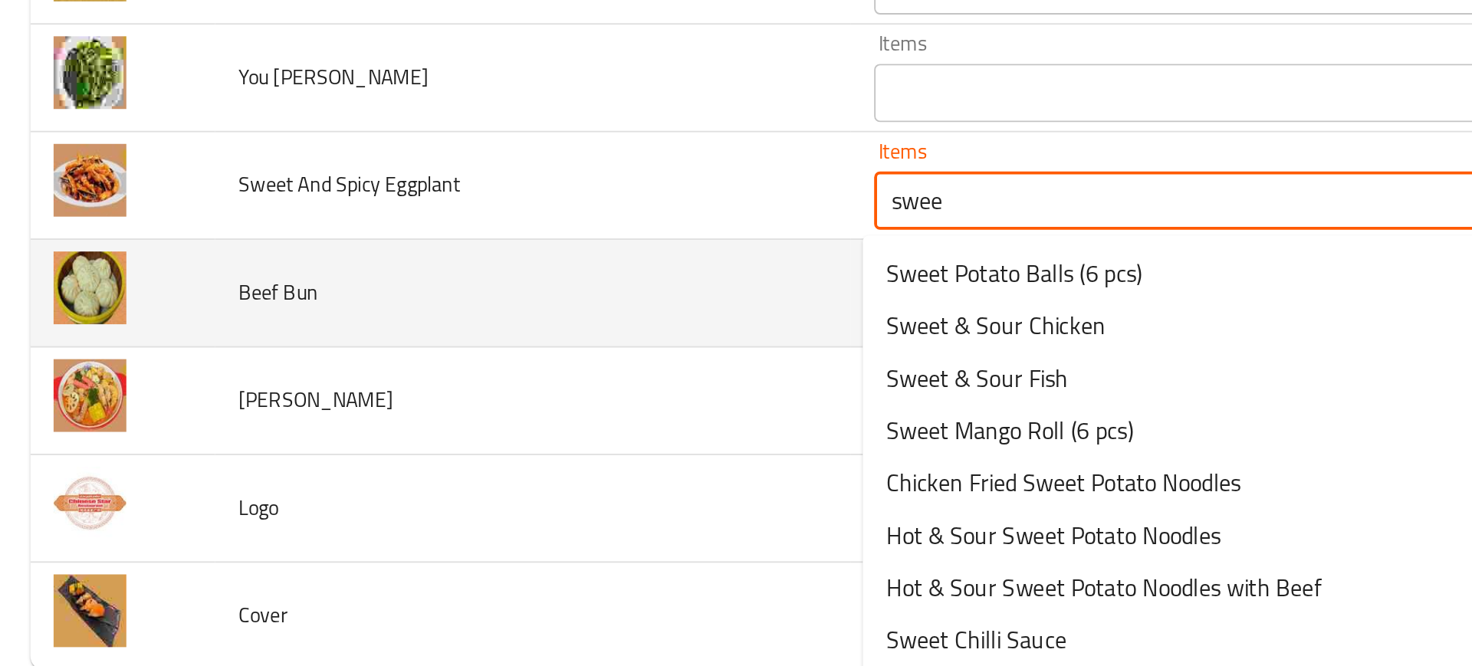
type Eggplant "sweet"
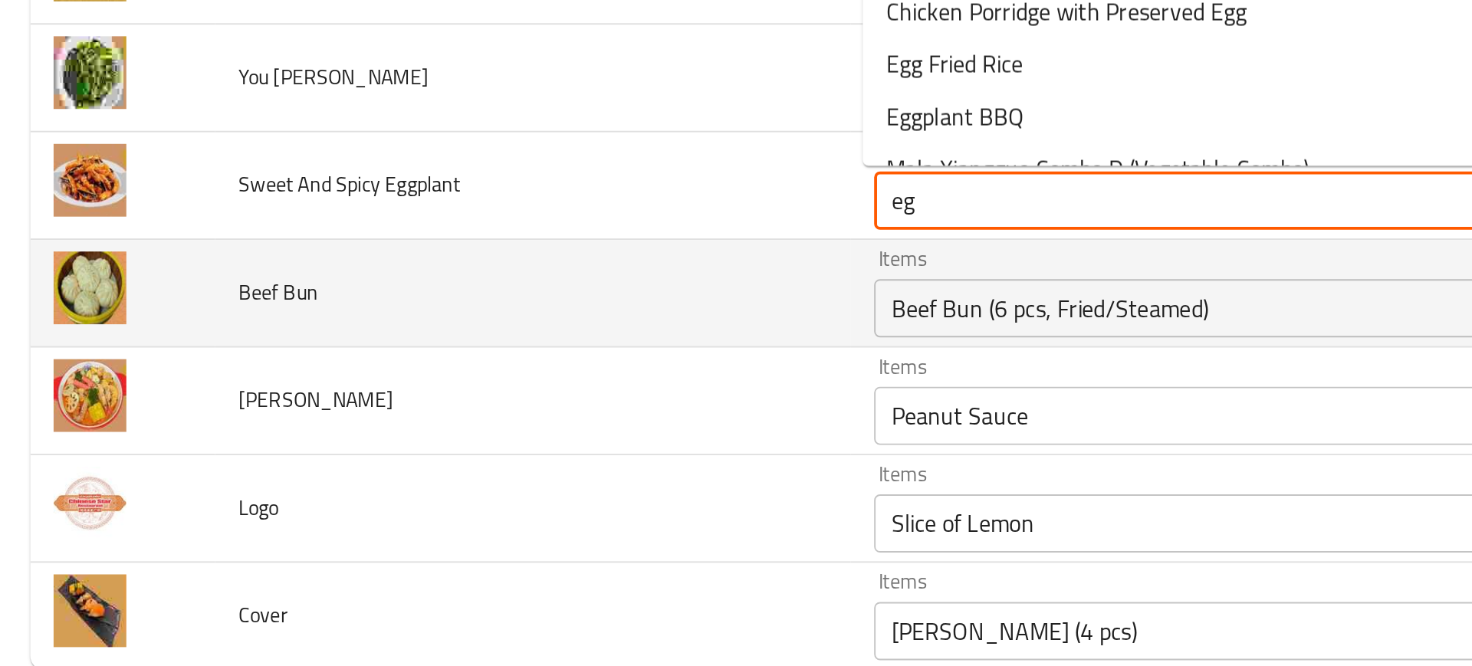
type Eggplant "egg"
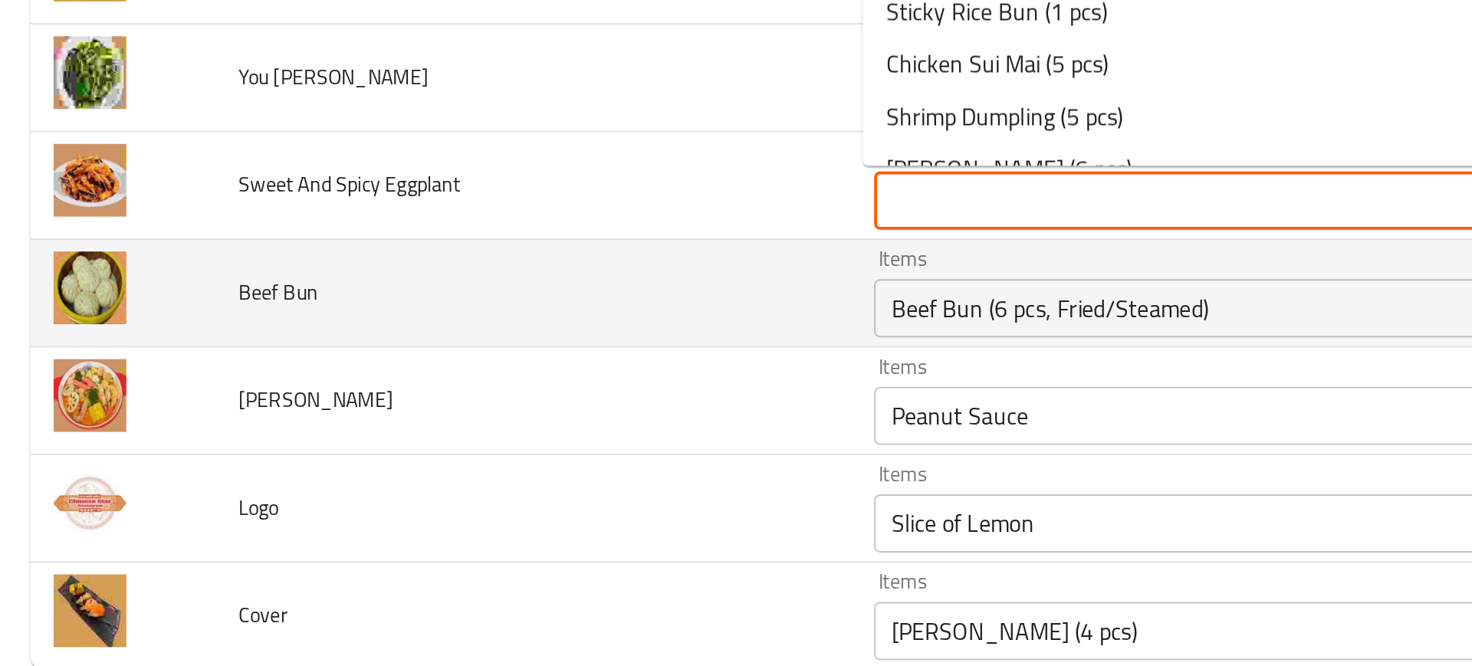
click at [426, 431] on td "Beef Bun" at bounding box center [283, 437] width 335 height 57
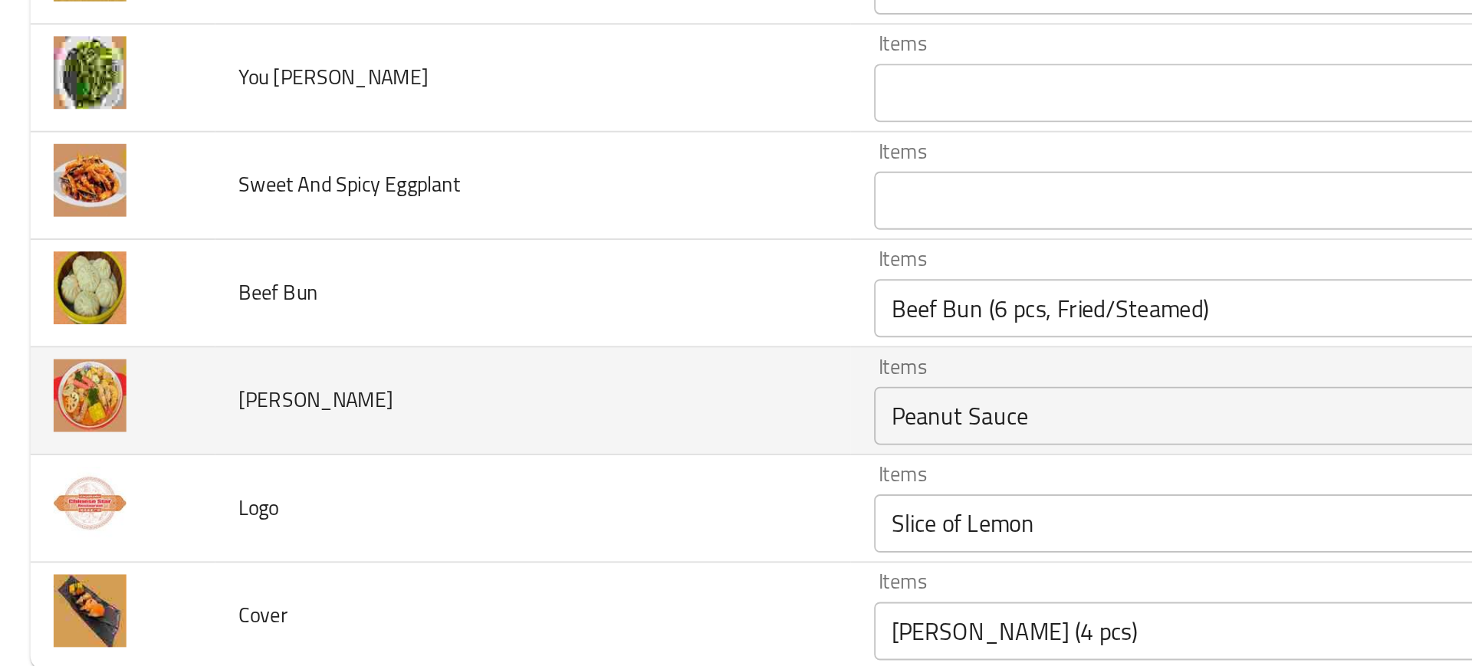
click at [410, 474] on td "[PERSON_NAME]" at bounding box center [283, 493] width 335 height 57
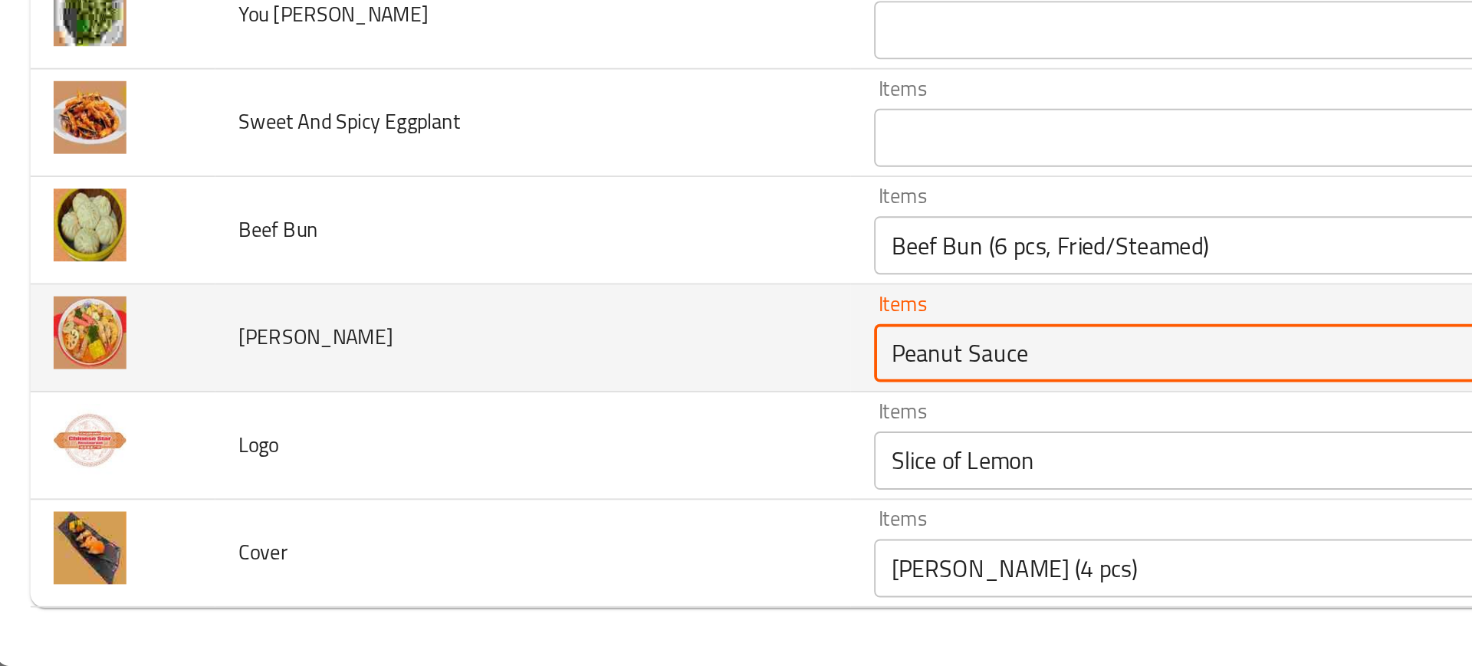
click at [497, 504] on Tang "Peanut Sauce" at bounding box center [636, 501] width 336 height 21
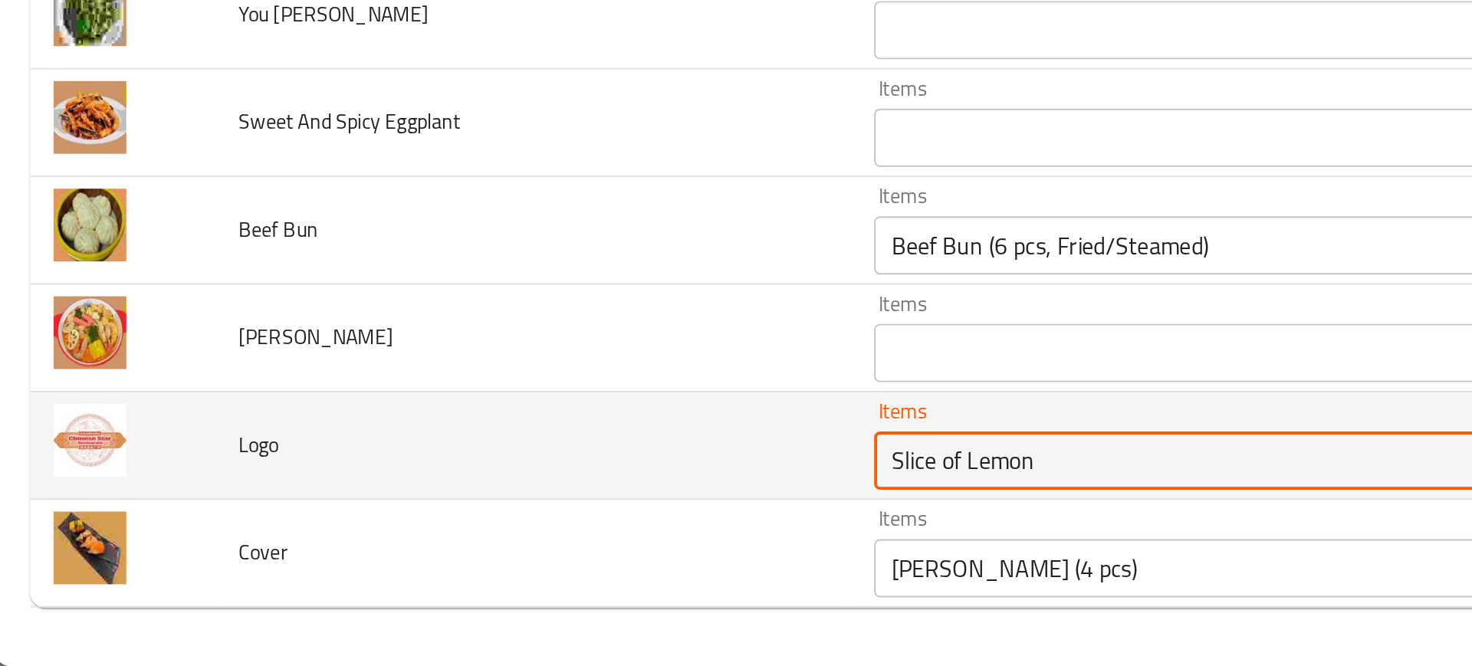
click at [468, 563] on input "Slice of Lemon" at bounding box center [636, 557] width 336 height 21
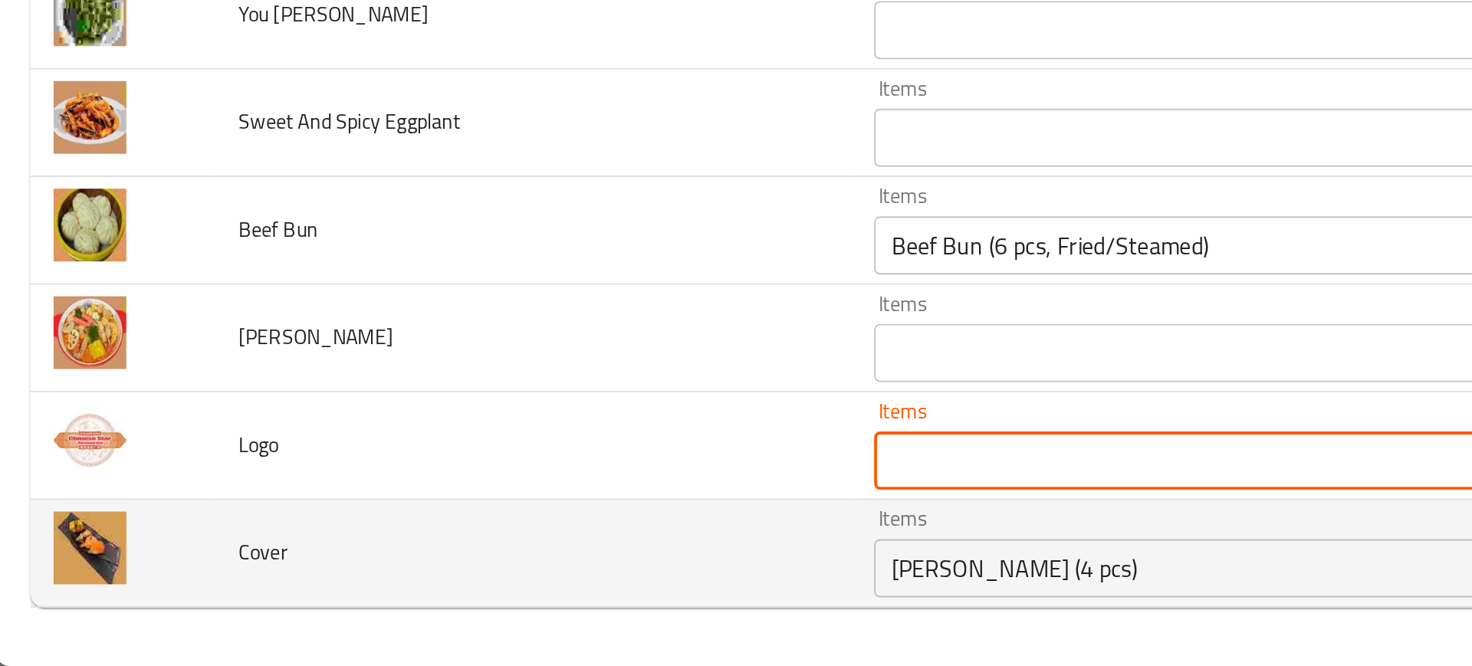
click at [488, 602] on div "Ebi Nigiri (4 pcs) Items" at bounding box center [658, 614] width 391 height 31
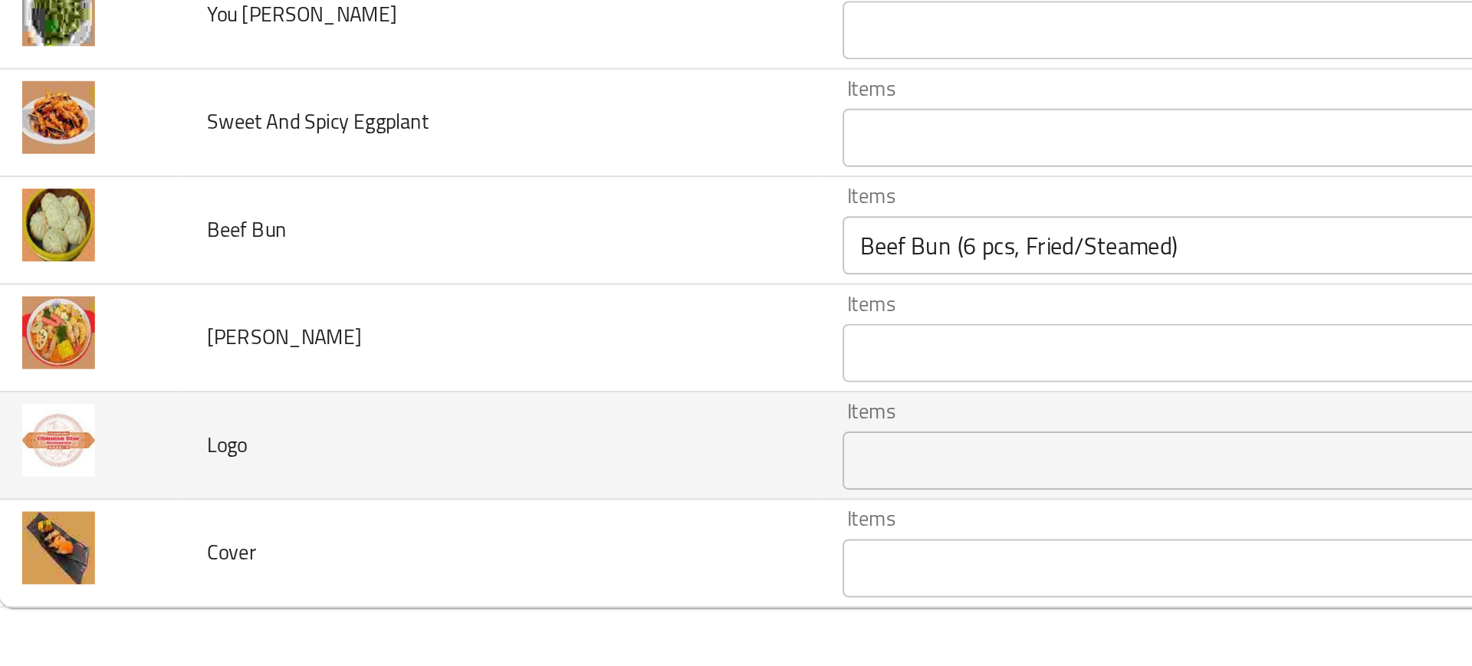
click at [289, 557] on td "Logo" at bounding box center [283, 550] width 335 height 57
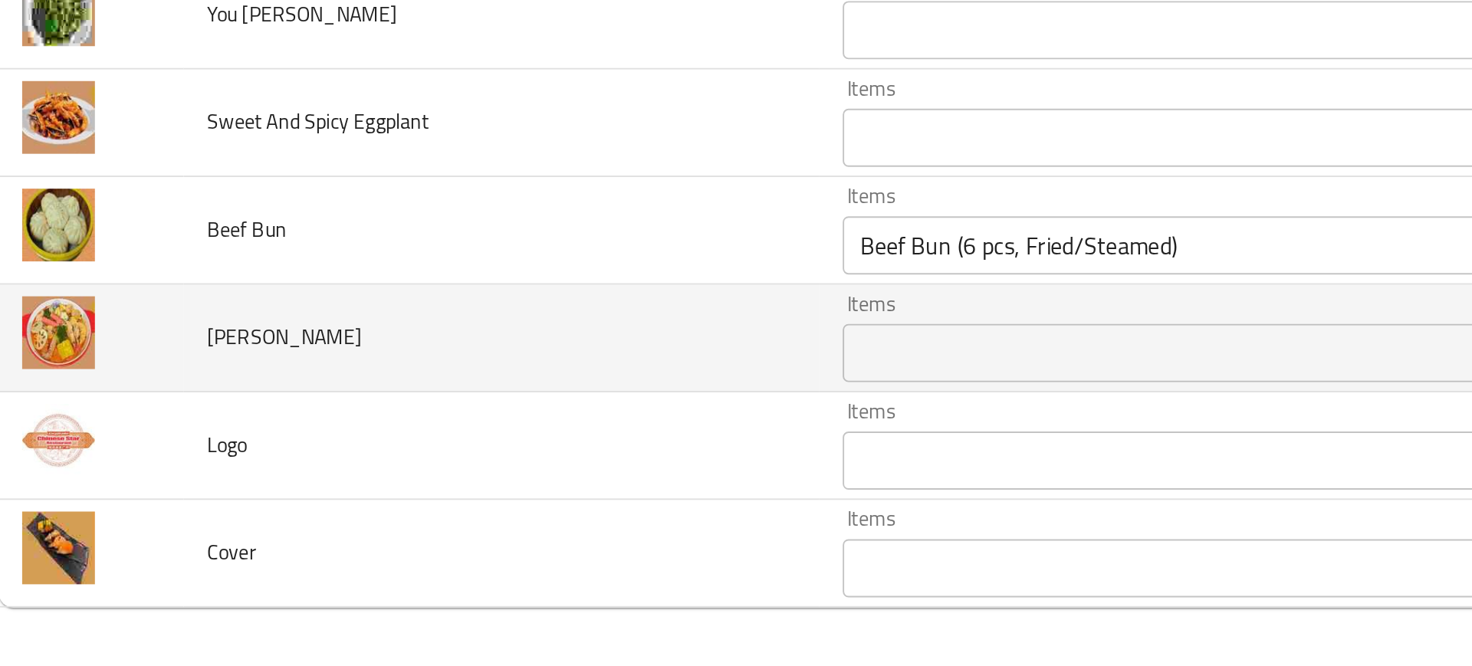
click at [379, 492] on td "[PERSON_NAME]" at bounding box center [283, 493] width 335 height 57
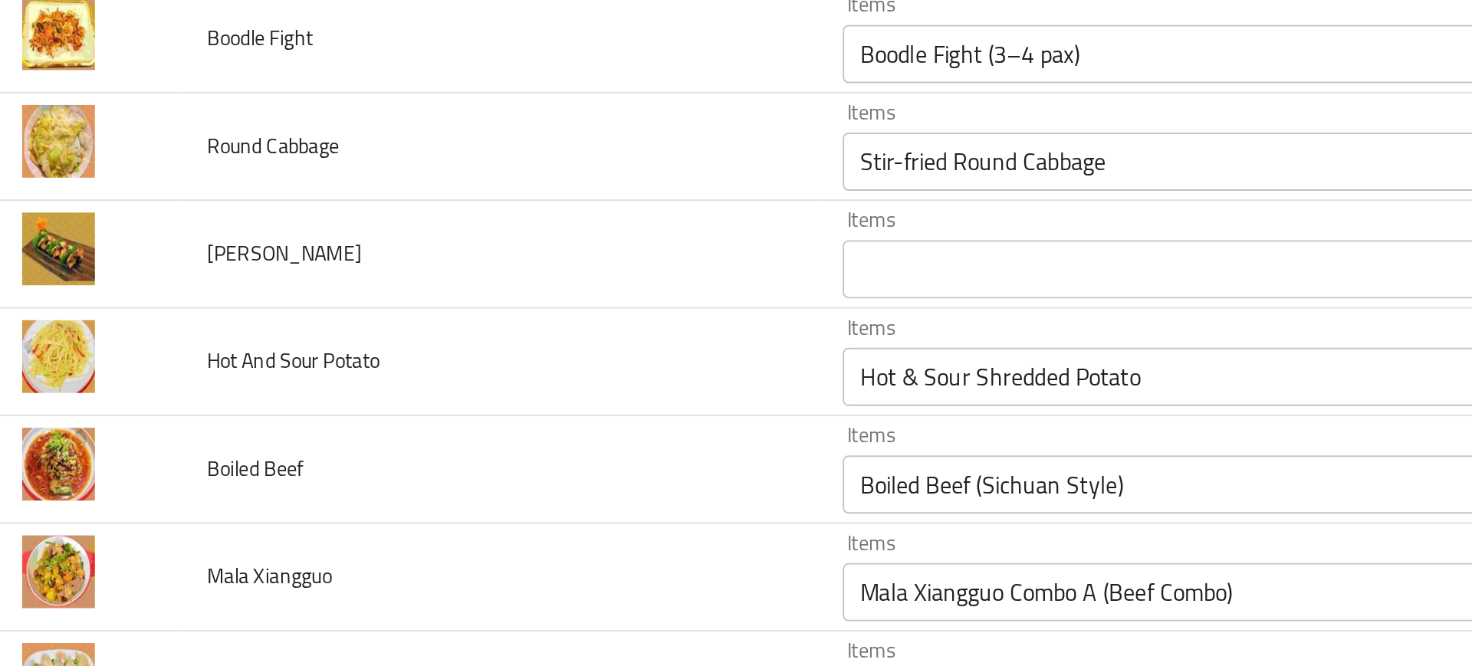
scroll to position [0, 0]
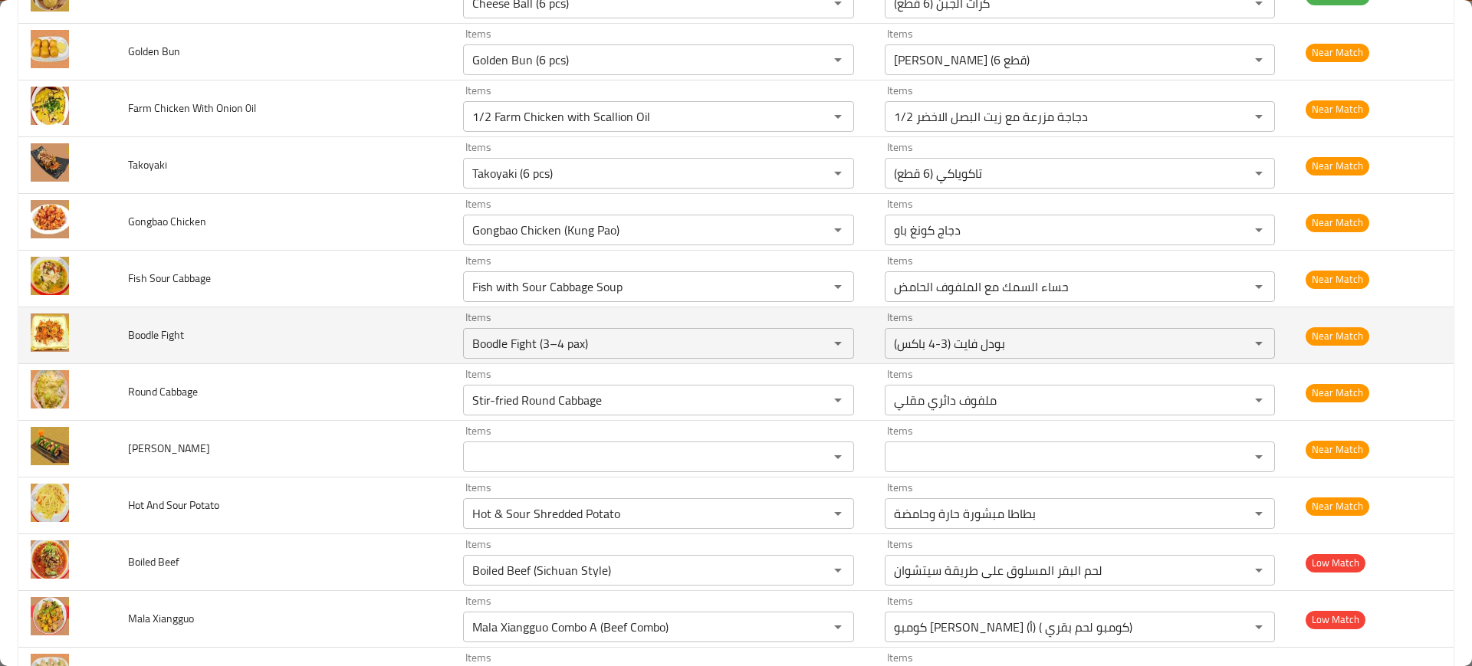
click at [395, 313] on td "Boodle Fight" at bounding box center [283, 335] width 335 height 57
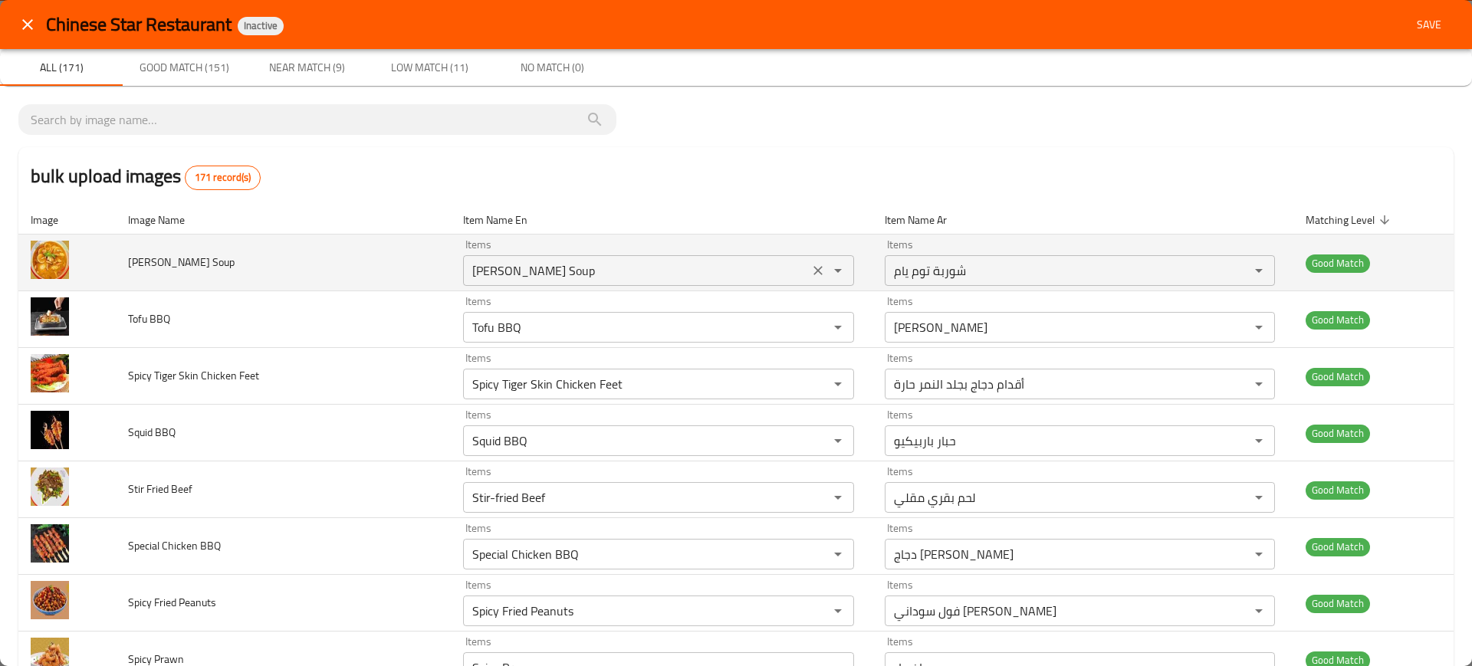
click at [539, 263] on Soup "Tom Yum Soup" at bounding box center [636, 270] width 336 height 21
click at [397, 271] on td "Tom Yum Soup" at bounding box center [283, 263] width 335 height 57
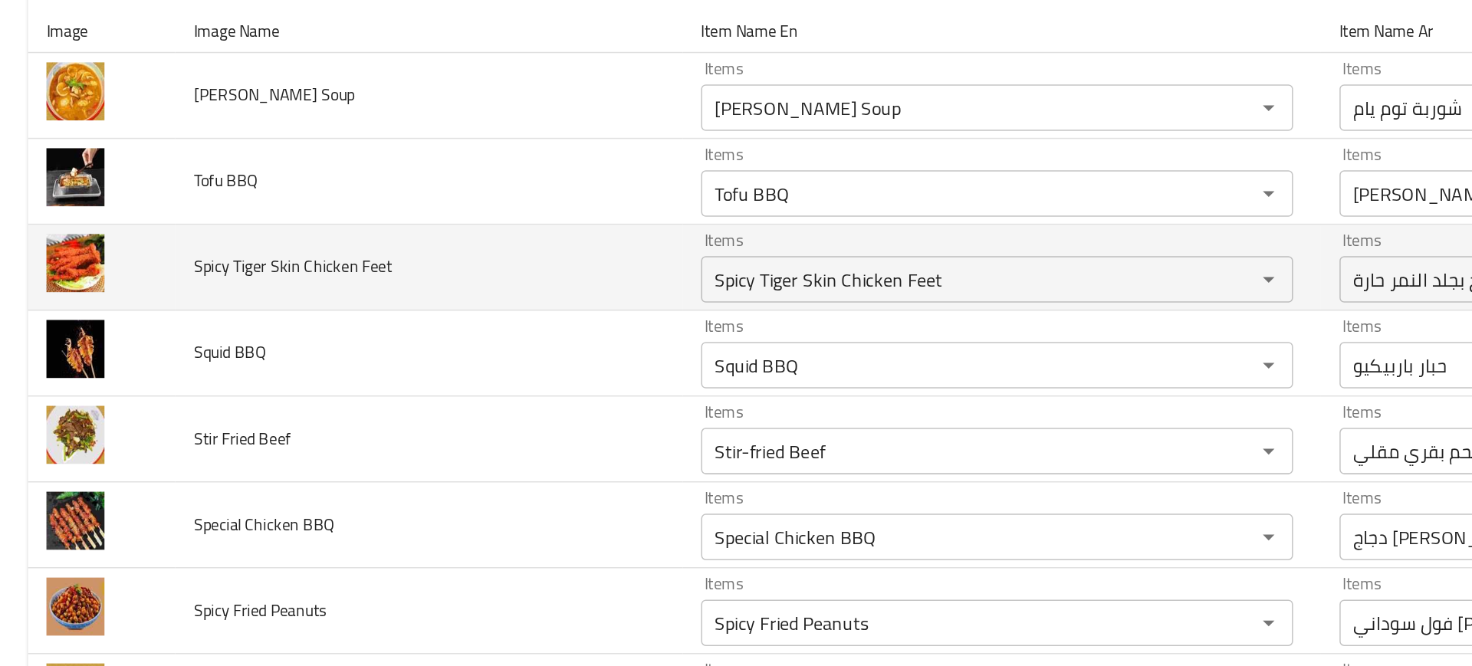
scroll to position [104, 0]
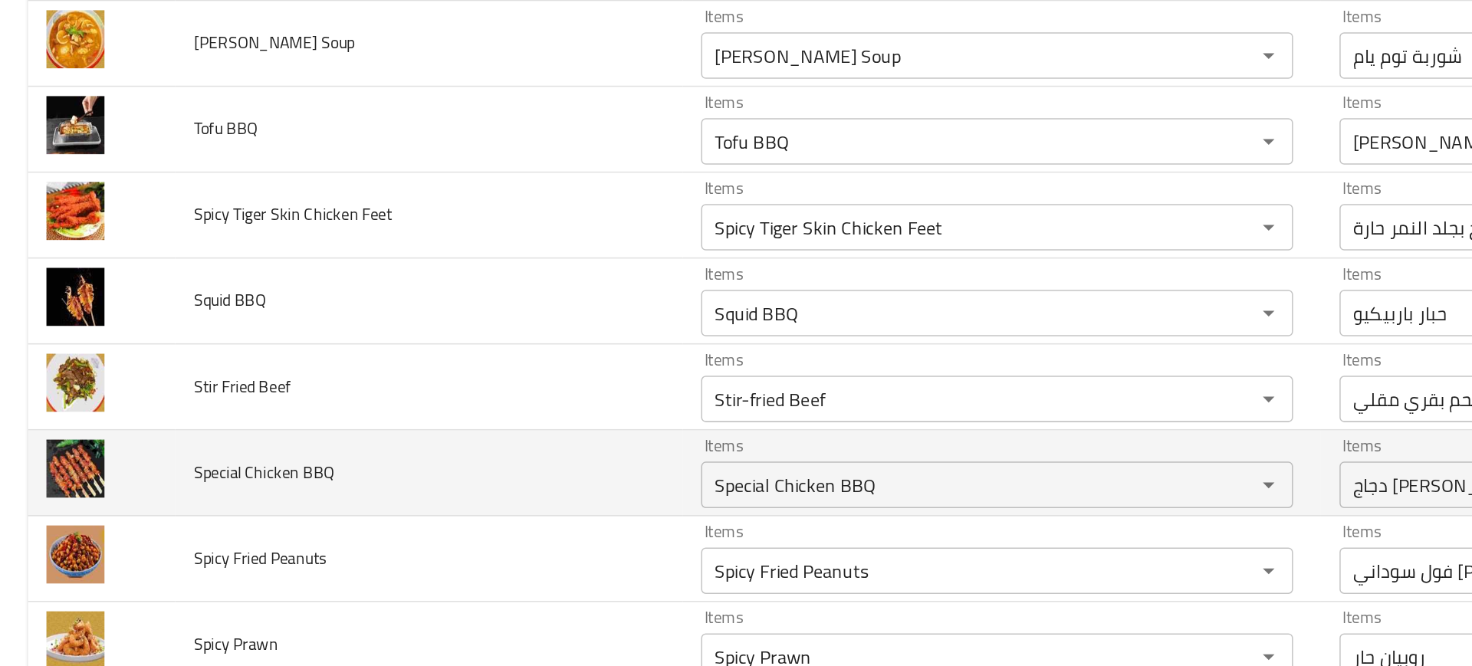
click at [379, 415] on td "Special Chicken BBQ" at bounding box center [283, 442] width 335 height 57
click at [329, 430] on td "Special Chicken BBQ" at bounding box center [283, 442] width 335 height 57
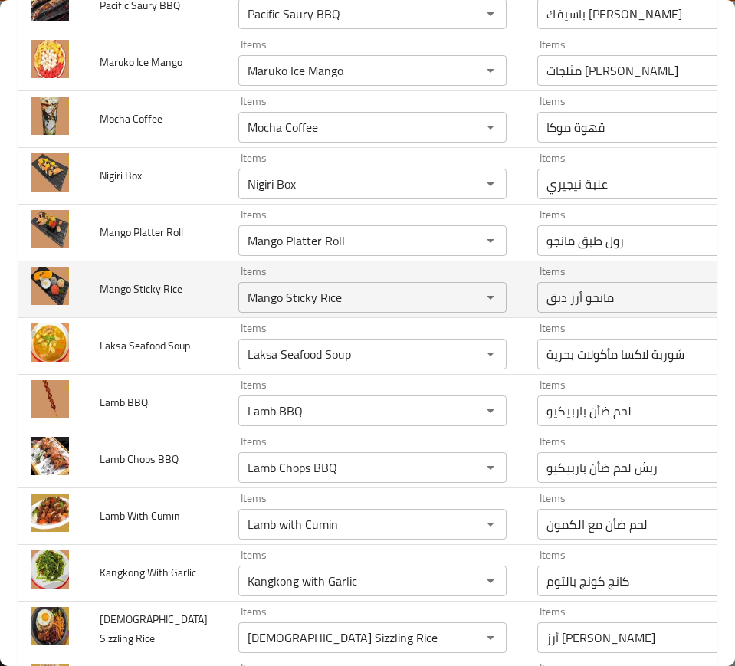
scroll to position [1690, 0]
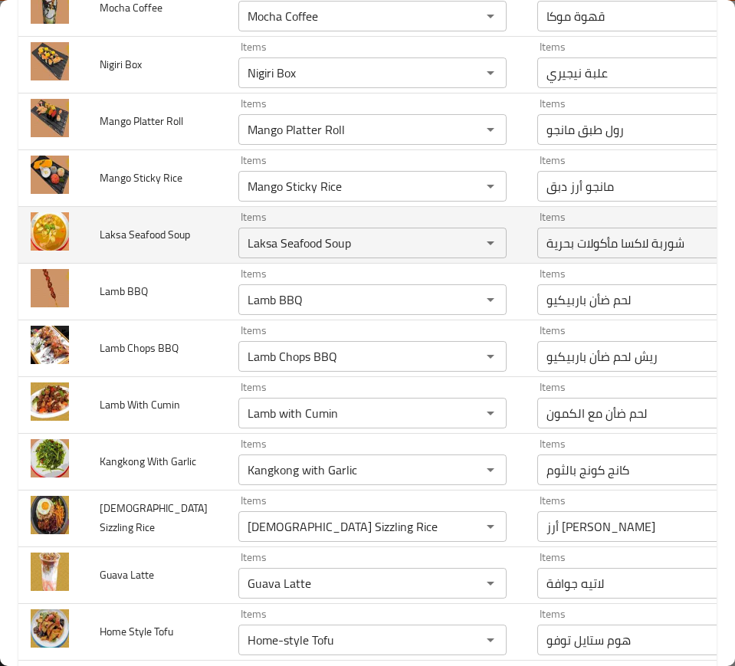
click at [464, 263] on td "Items Laksa Seafood Soup Items" at bounding box center [375, 234] width 299 height 57
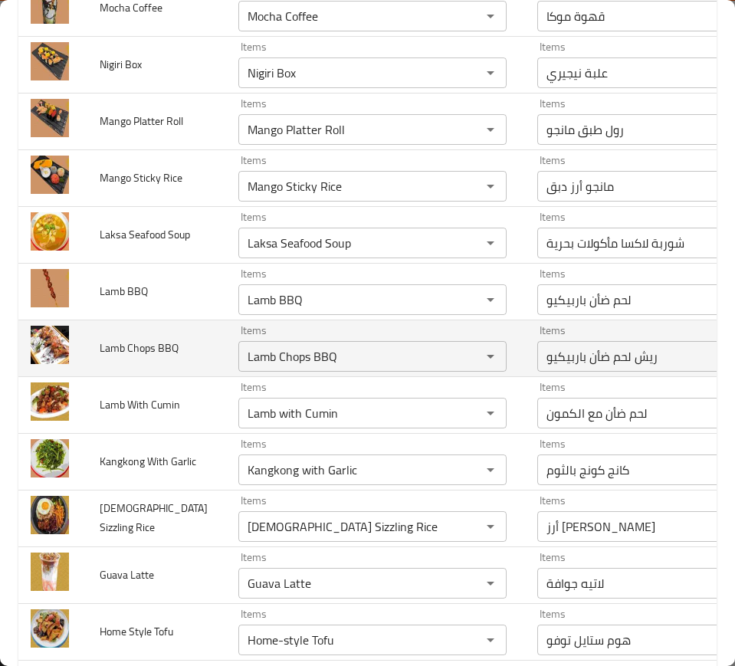
click at [467, 376] on td "Items Lamb Chops BBQ Items" at bounding box center [375, 348] width 299 height 57
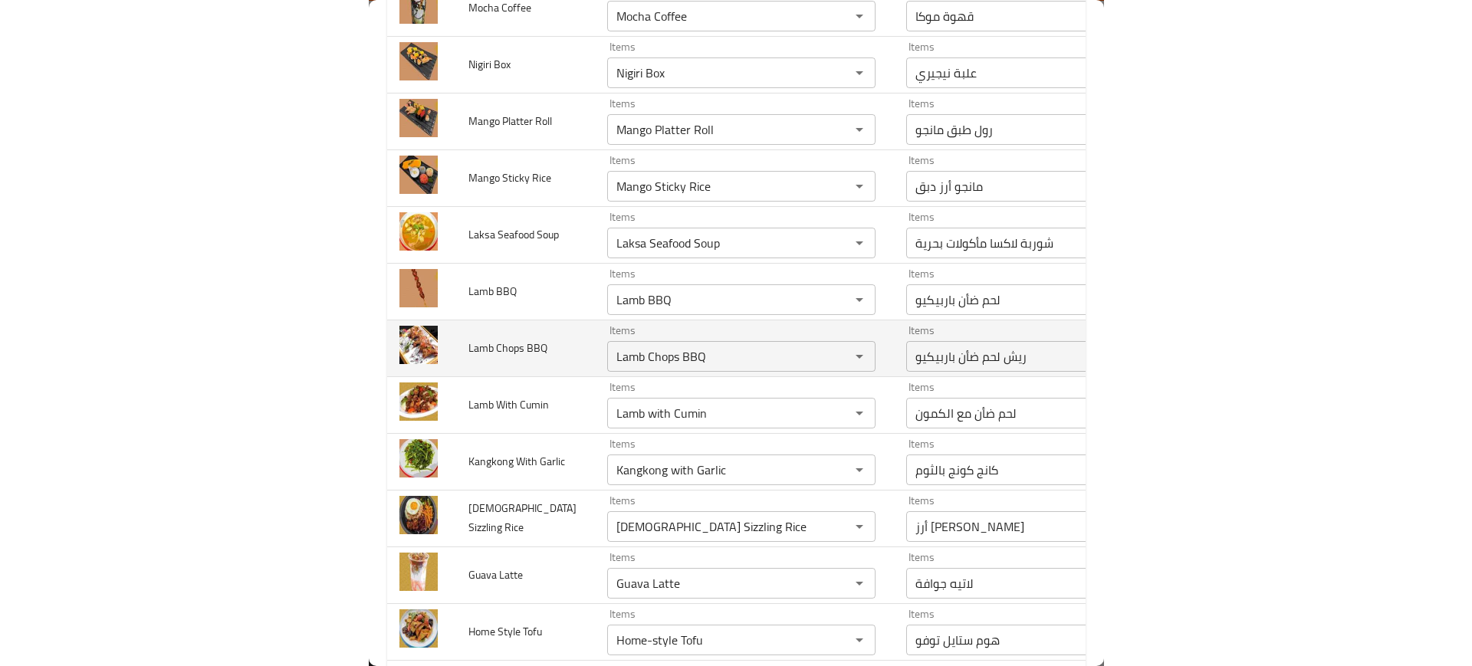
scroll to position [2340, 0]
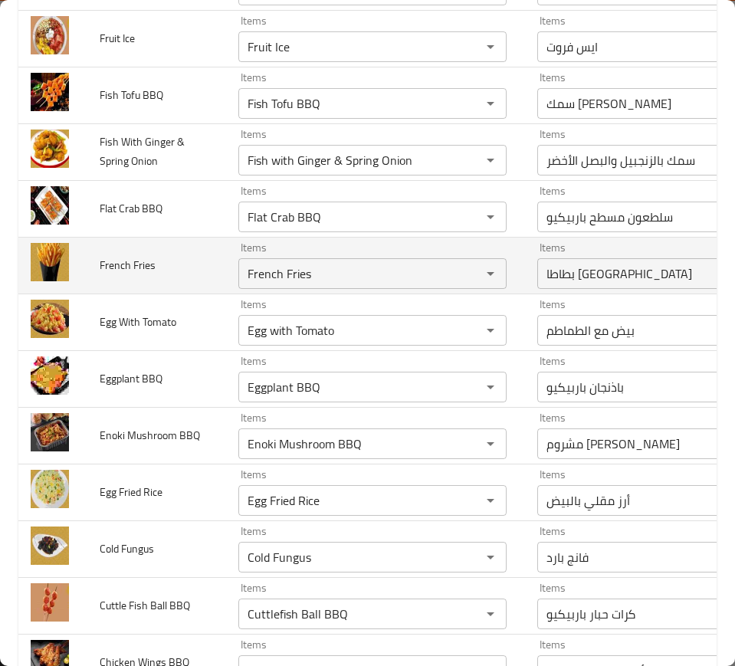
click at [465, 294] on td "Items French Fries Items" at bounding box center [375, 265] width 299 height 57
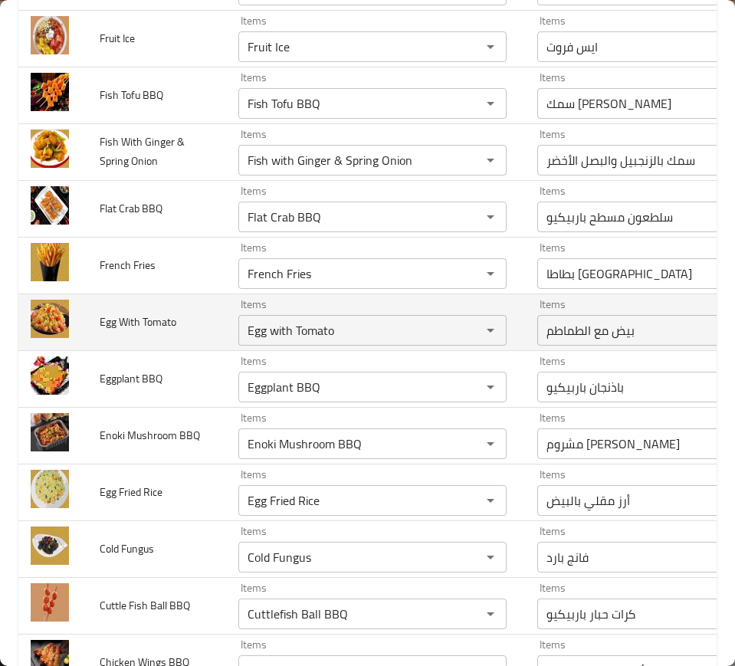
click at [471, 350] on td "Items Egg with Tomato Items" at bounding box center [375, 322] width 299 height 57
click at [459, 350] on td "Items Egg with Tomato Items" at bounding box center [375, 322] width 299 height 57
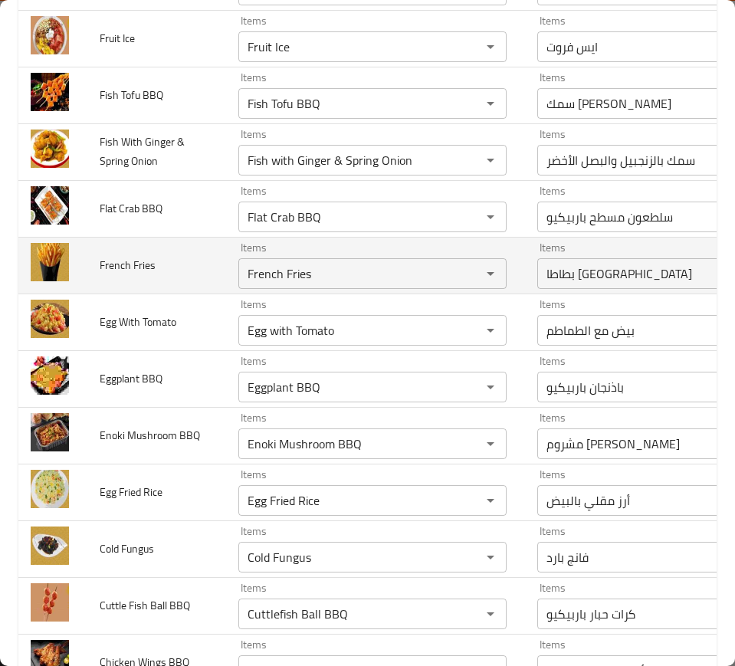
click at [135, 275] on span "French Fries" at bounding box center [128, 265] width 56 height 20
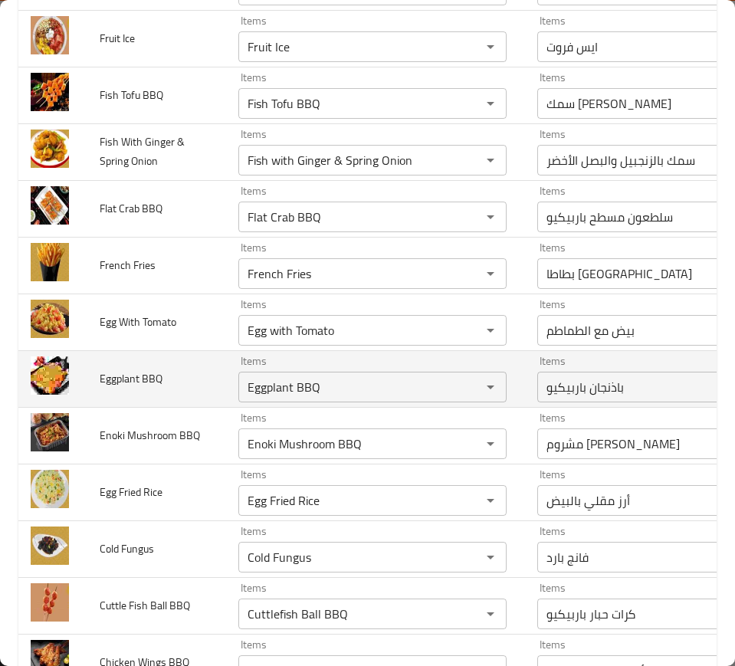
click at [131, 389] on span "Eggplant BBQ" at bounding box center [131, 379] width 63 height 20
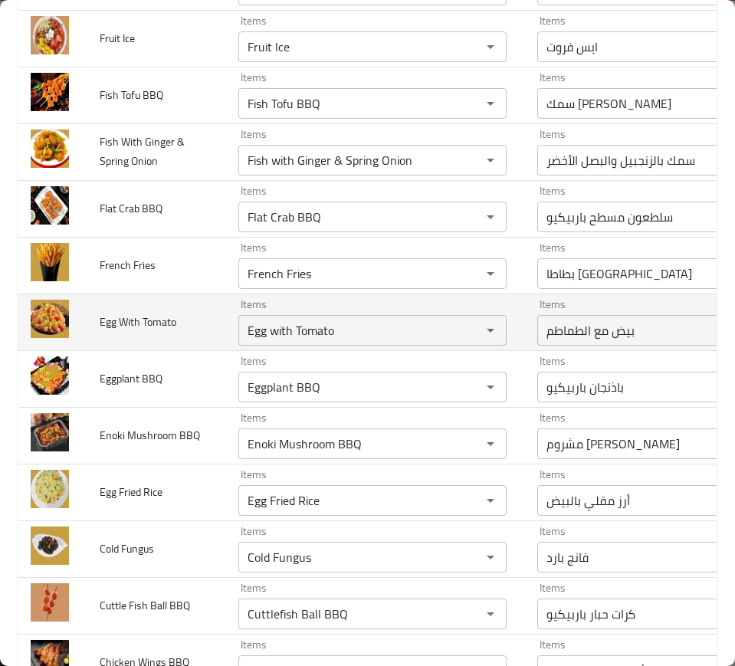
click at [226, 350] on td "Items Egg with Tomato Items" at bounding box center [375, 322] width 299 height 57
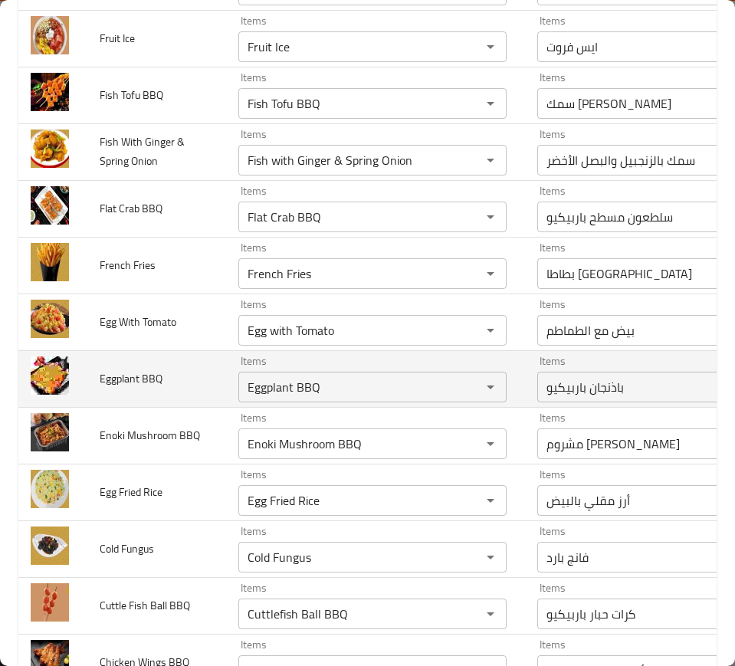
click at [120, 389] on span "Eggplant BBQ" at bounding box center [131, 379] width 63 height 20
click at [110, 389] on span "Eggplant BBQ" at bounding box center [131, 379] width 63 height 20
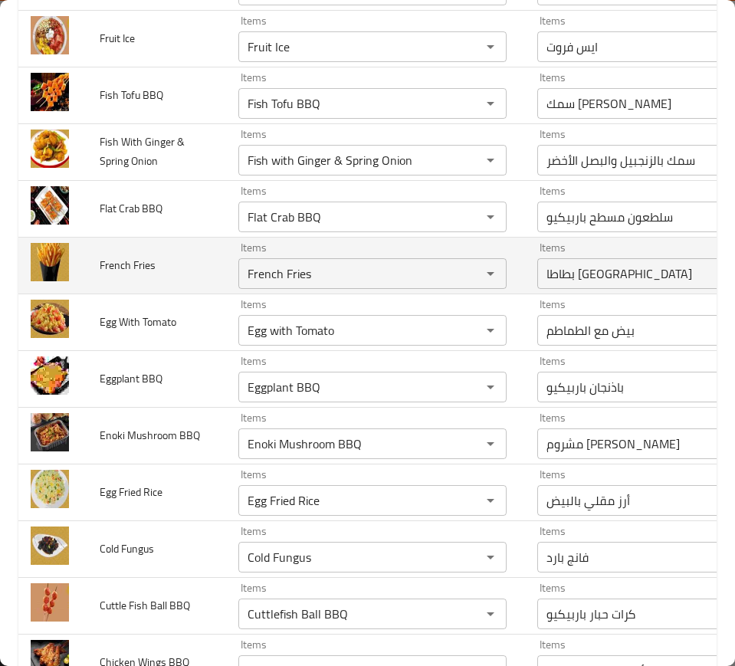
click at [170, 294] on td "French Fries" at bounding box center [156, 265] width 139 height 57
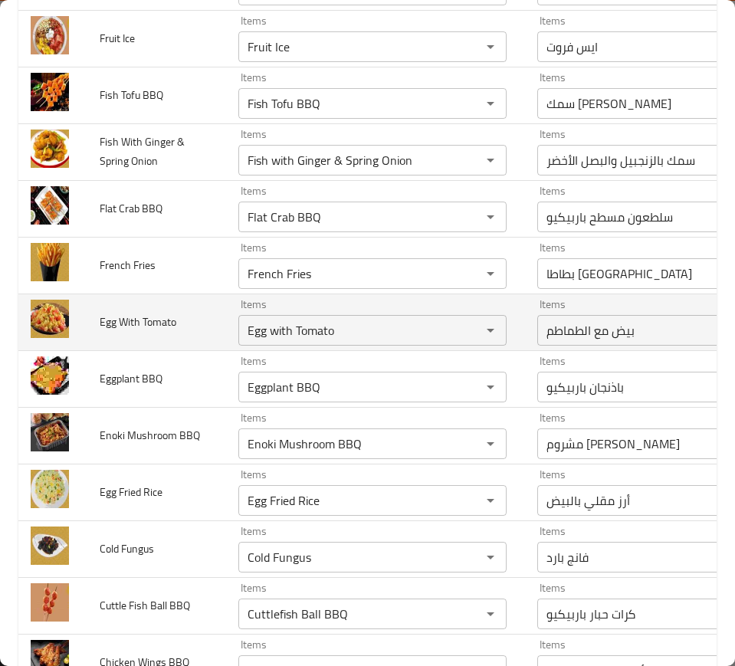
click at [100, 332] on span "Egg With Tomato" at bounding box center [138, 322] width 77 height 20
click at [151, 350] on td "Egg With Tomato" at bounding box center [156, 322] width 139 height 57
click at [163, 350] on td "Egg With Tomato" at bounding box center [156, 322] width 139 height 57
click at [159, 350] on td "Egg With Tomato" at bounding box center [156, 322] width 139 height 57
click at [149, 350] on td "Egg With Tomato" at bounding box center [156, 322] width 139 height 57
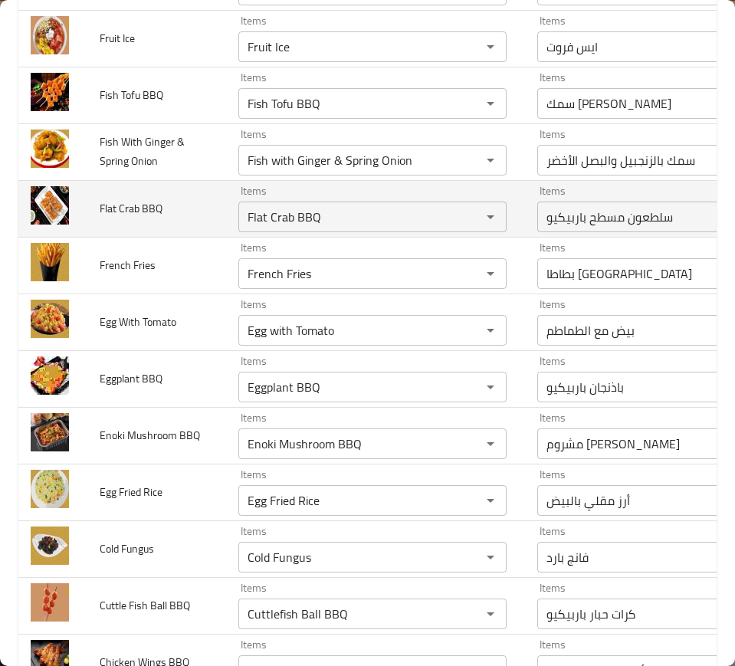
click at [172, 237] on td "Flat Crab BBQ" at bounding box center [156, 208] width 139 height 57
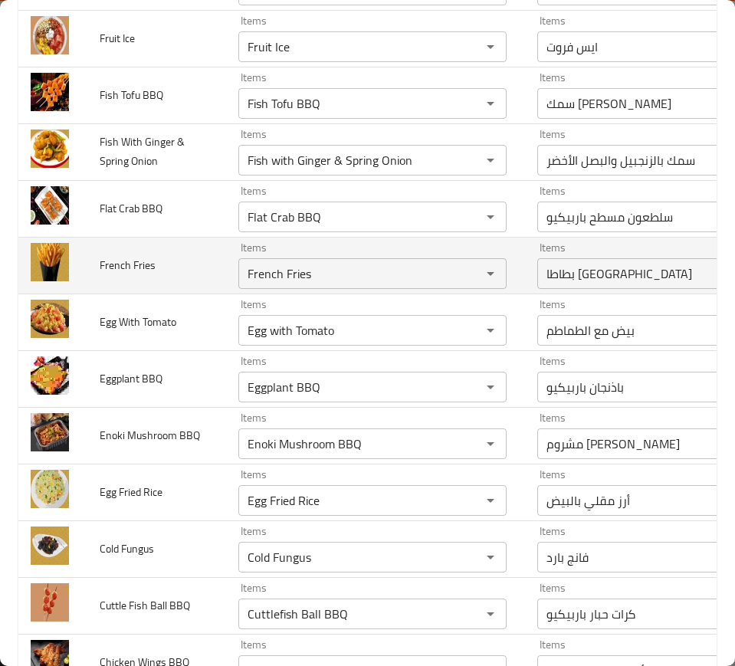
click at [162, 294] on td "French Fries" at bounding box center [156, 265] width 139 height 57
click at [226, 294] on td "Items French Fries Items" at bounding box center [375, 265] width 299 height 57
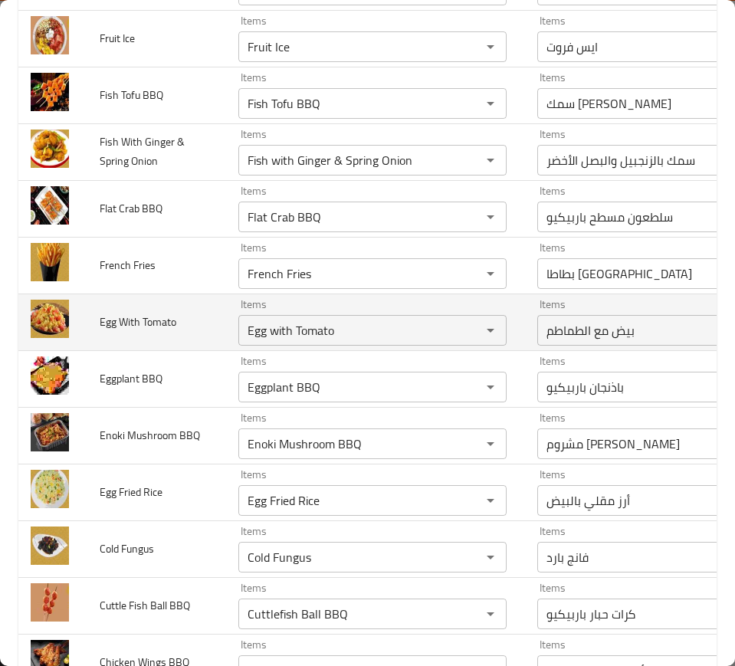
click at [130, 350] on td "Egg With Tomato" at bounding box center [156, 322] width 139 height 57
click at [95, 350] on td "Egg With Tomato" at bounding box center [156, 322] width 139 height 57
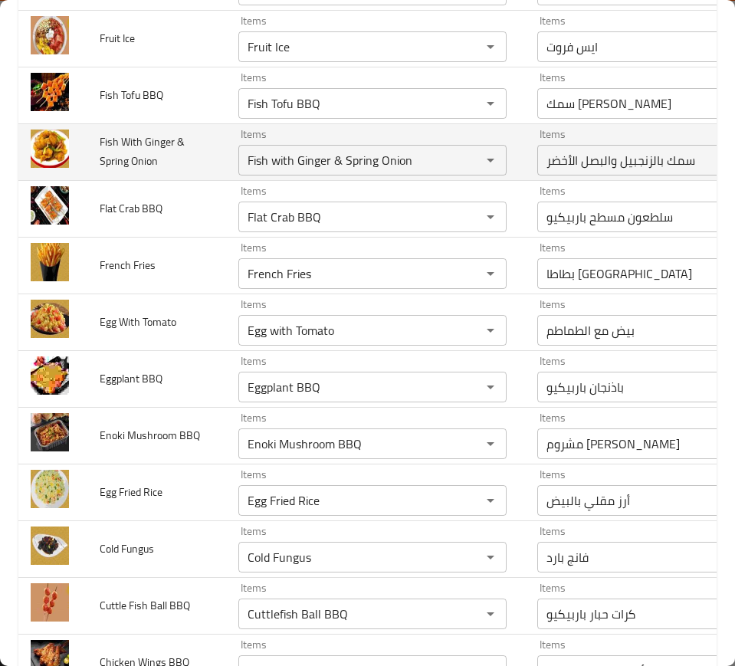
click at [139, 180] on td "Fish With Ginger & Spring Onion" at bounding box center [156, 151] width 139 height 57
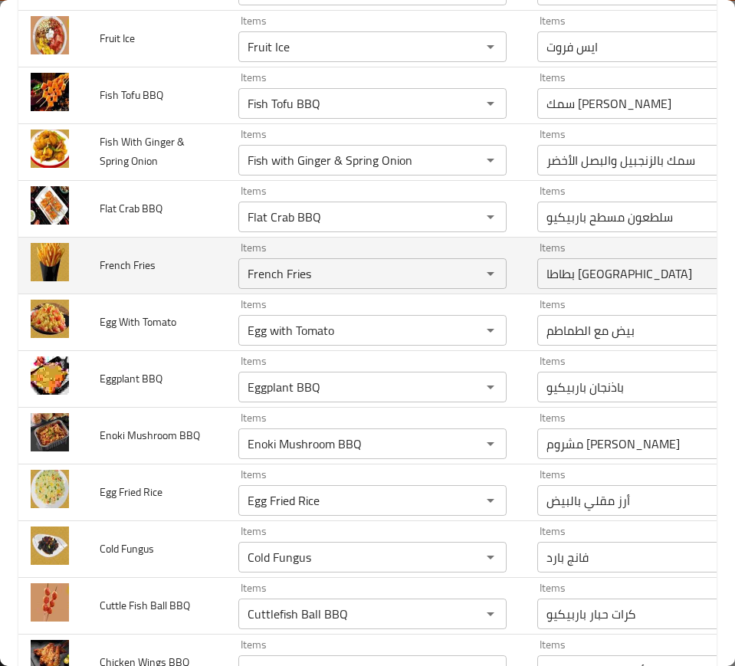
click at [159, 294] on td "French Fries" at bounding box center [156, 265] width 139 height 57
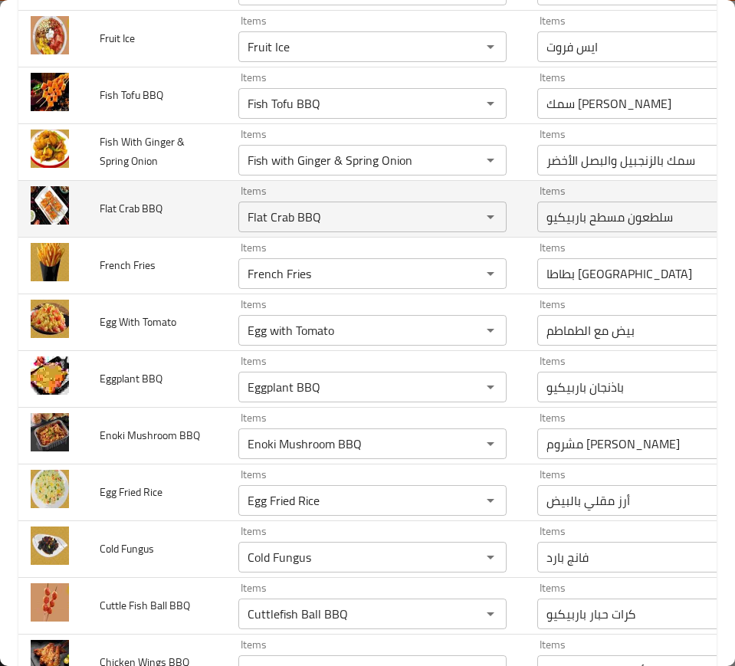
click at [525, 237] on td "Items سلطعون مسطح باربيكيو Items" at bounding box center [674, 208] width 299 height 57
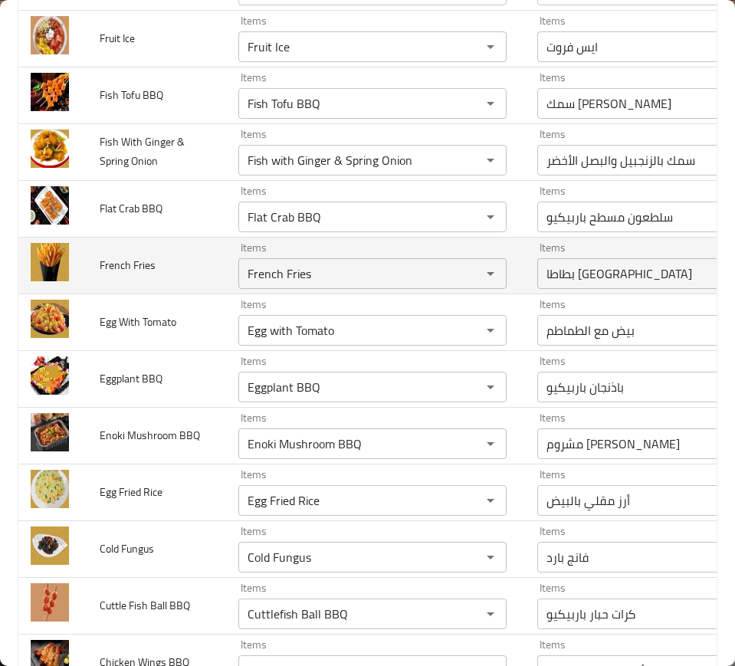
click at [525, 294] on td "Items بطاطا مقلية Items" at bounding box center [674, 265] width 299 height 57
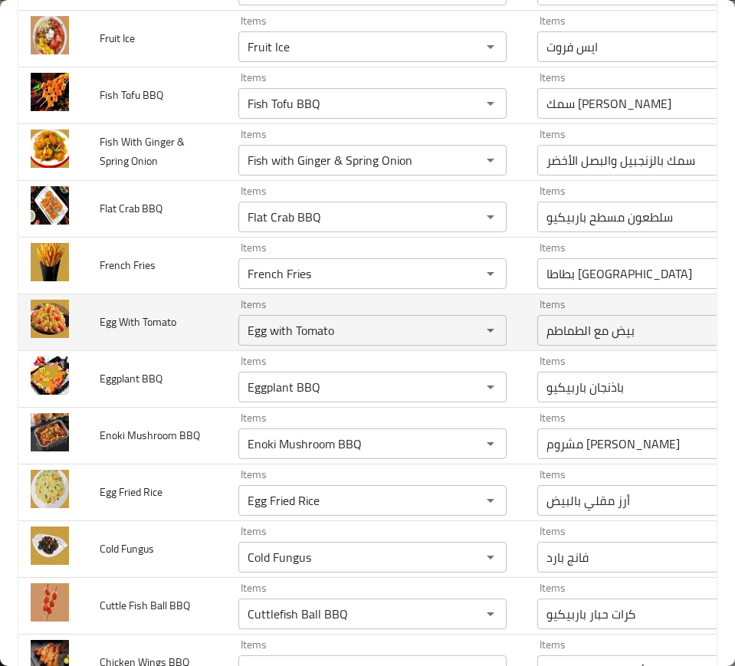
click at [525, 350] on td "Items بيض مع الطماطم Items" at bounding box center [674, 322] width 299 height 57
click at [149, 350] on td "Egg With Tomato" at bounding box center [156, 322] width 139 height 57
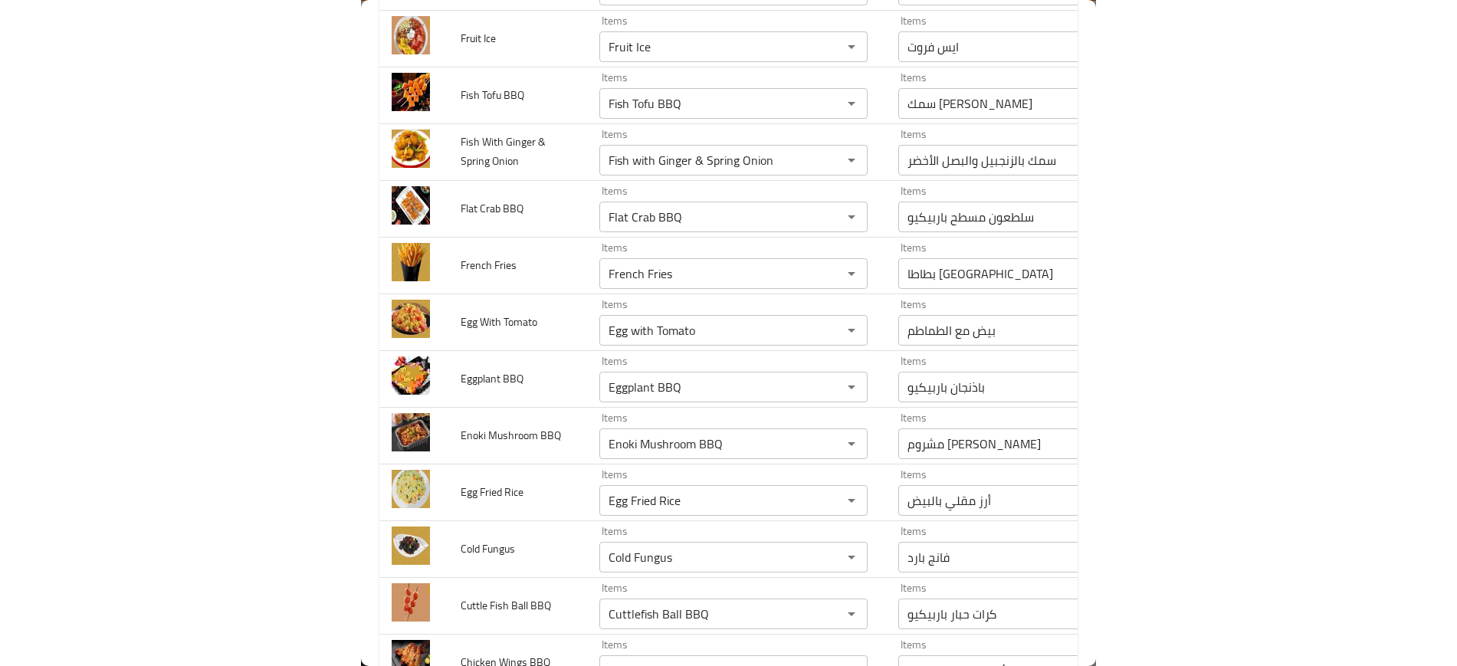
scroll to position [2188, 0]
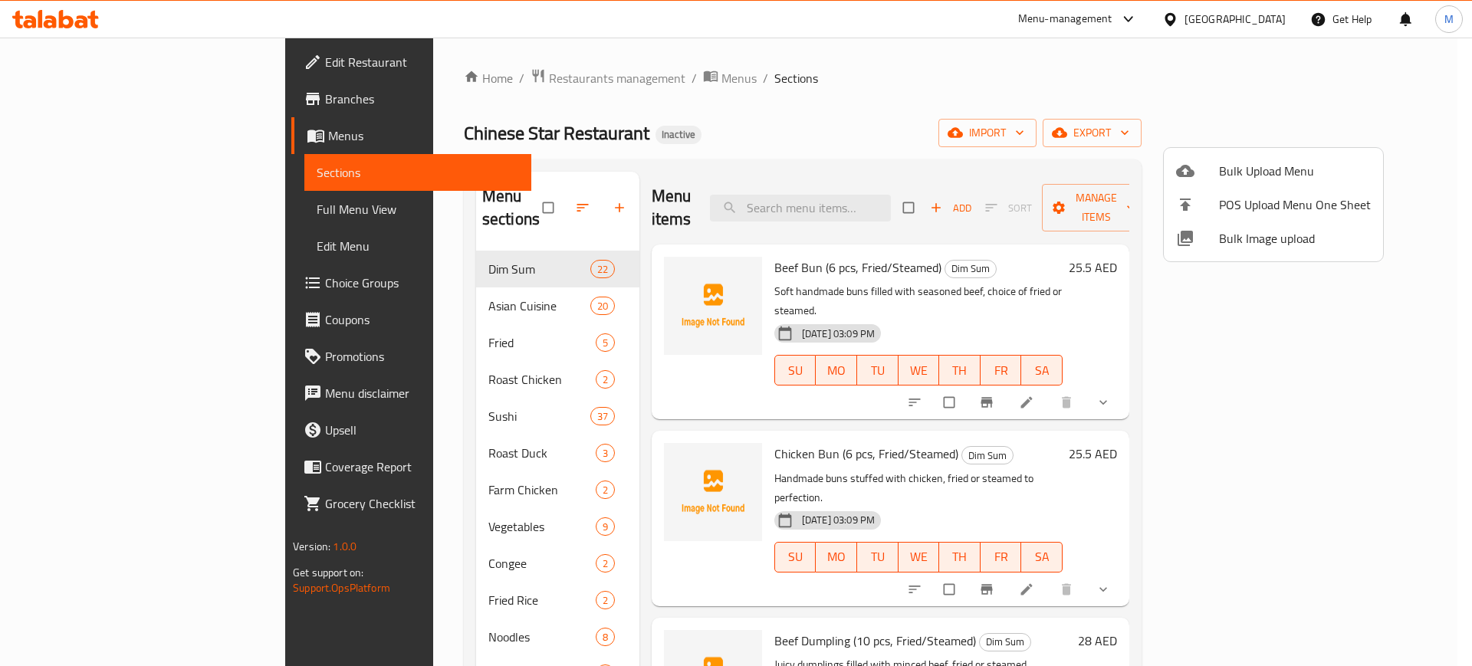
click at [165, 62] on div at bounding box center [736, 333] width 1472 height 666
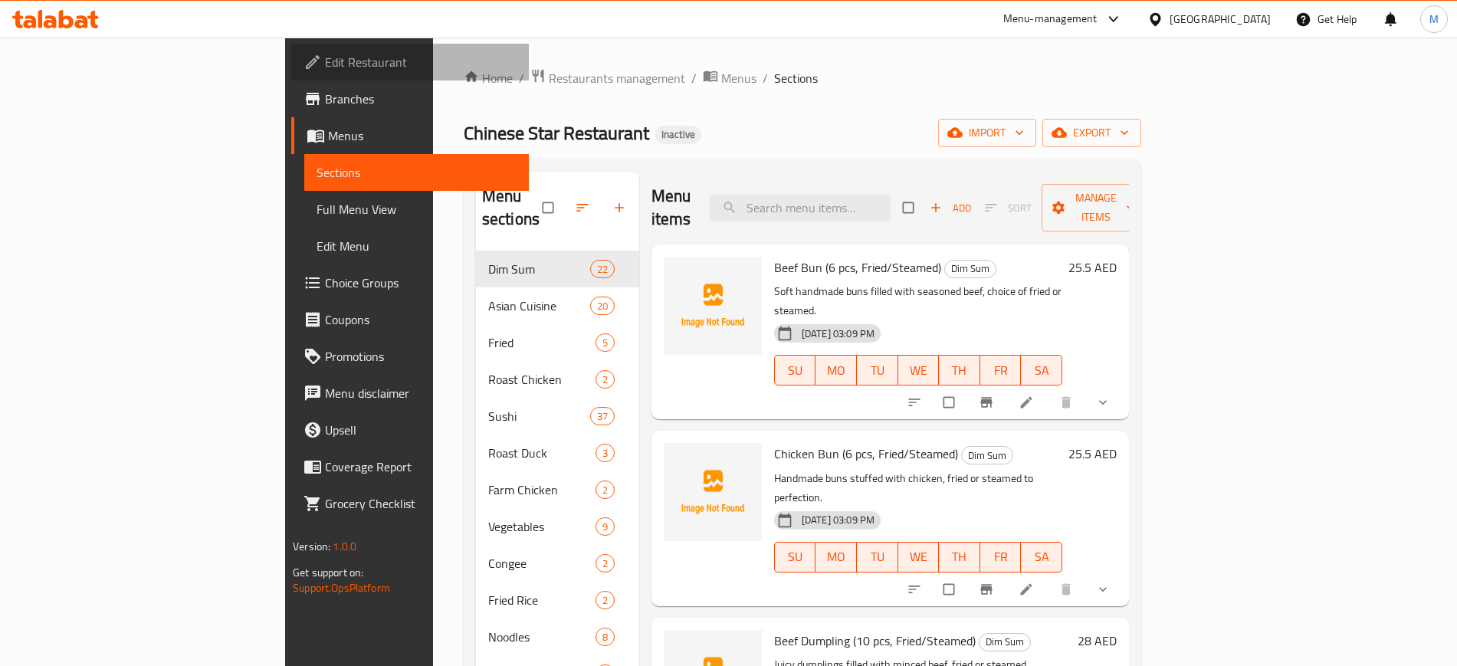
click at [325, 62] on span "Edit Restaurant" at bounding box center [420, 62] width 191 height 18
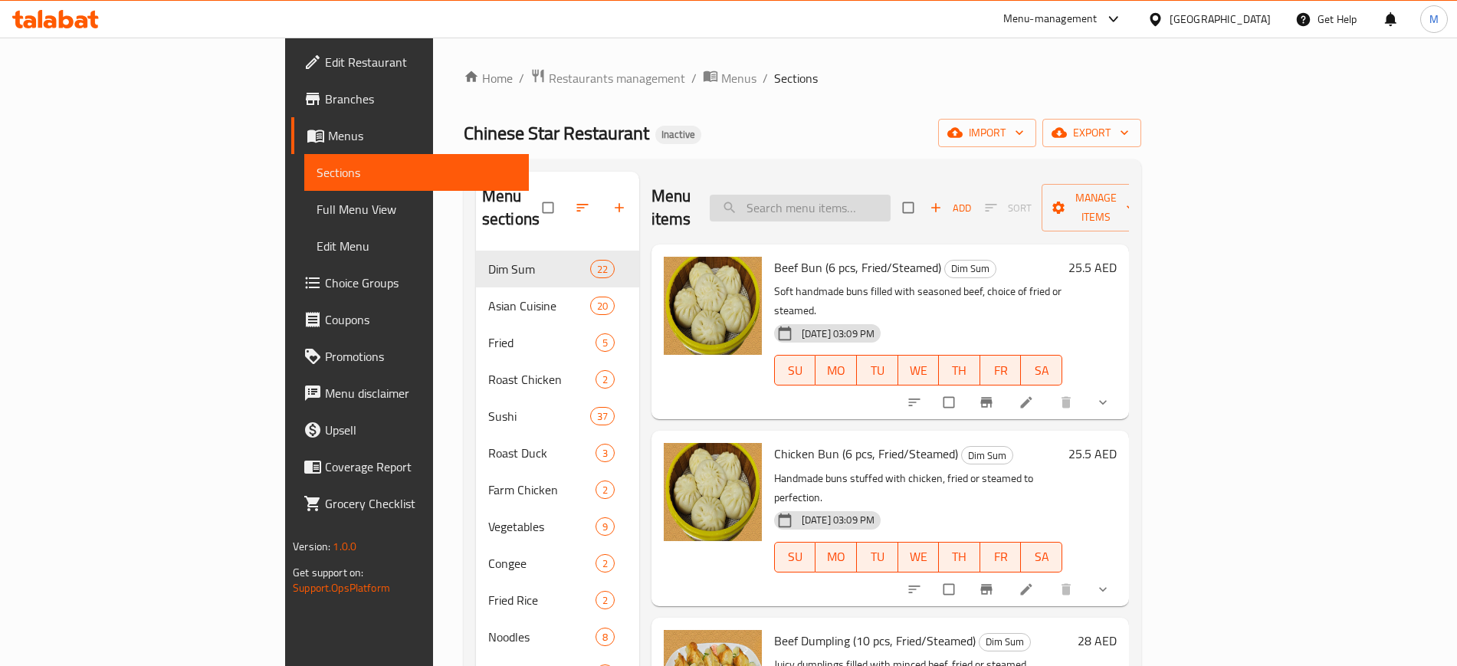
click at [891, 198] on input "search" at bounding box center [800, 208] width 181 height 27
paste input "Stir-fried Round Cabbage"
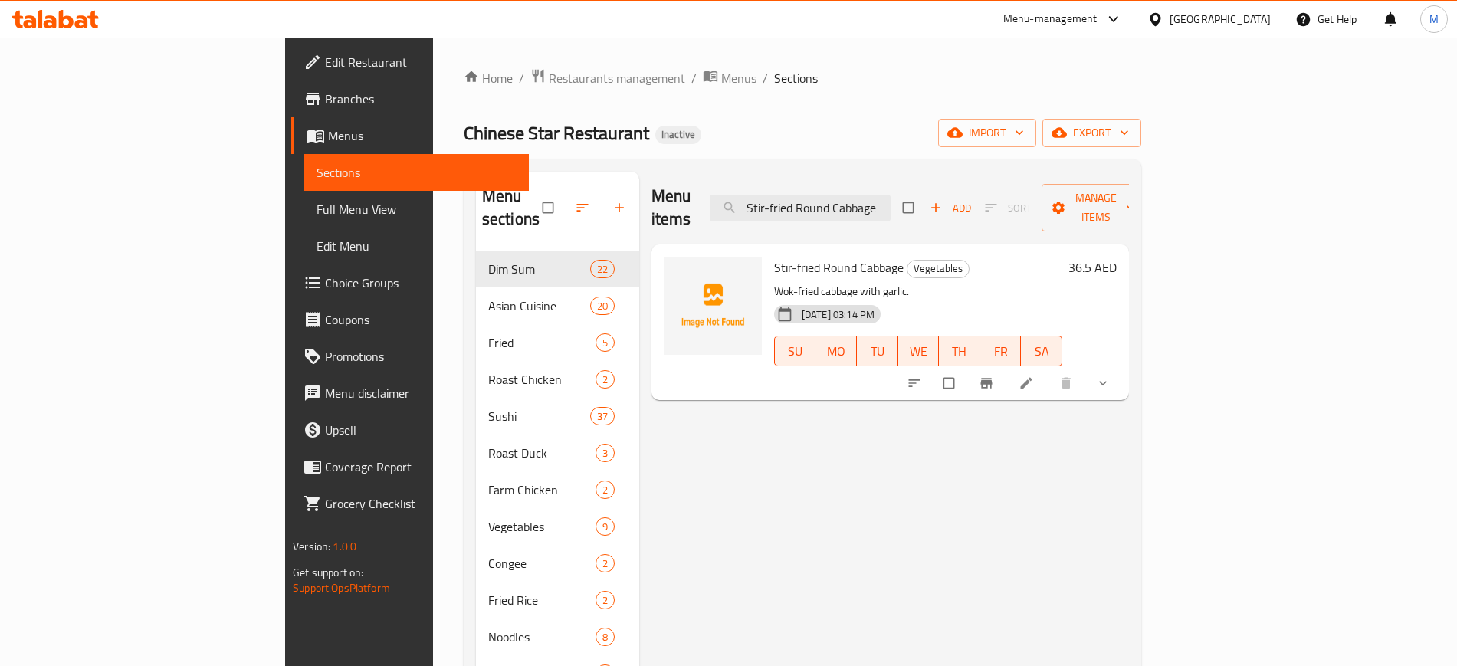
type input "Stir-fried Round Cabbage"
click at [639, 431] on div "Menu items Stir-fried Round Cabbage Add Sort Manage items Stir-fried Round Cabb…" at bounding box center [884, 601] width 490 height 858
click at [665, 166] on div "Menu sections Dim Sum 22 Asian Cuisine 20 Fried 5 Roast Chicken 2 Sushi 37 Roas…" at bounding box center [803, 600] width 678 height 882
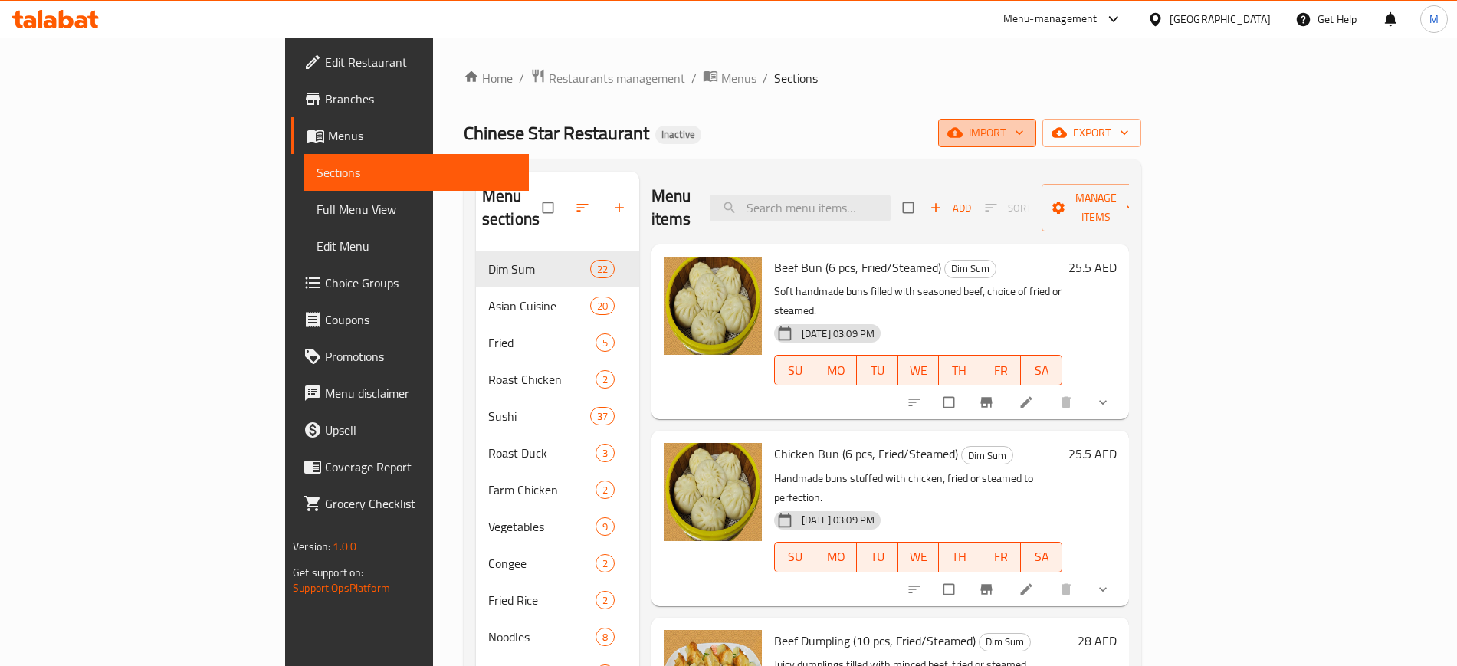
click at [1036, 144] on button "import" at bounding box center [987, 133] width 98 height 28
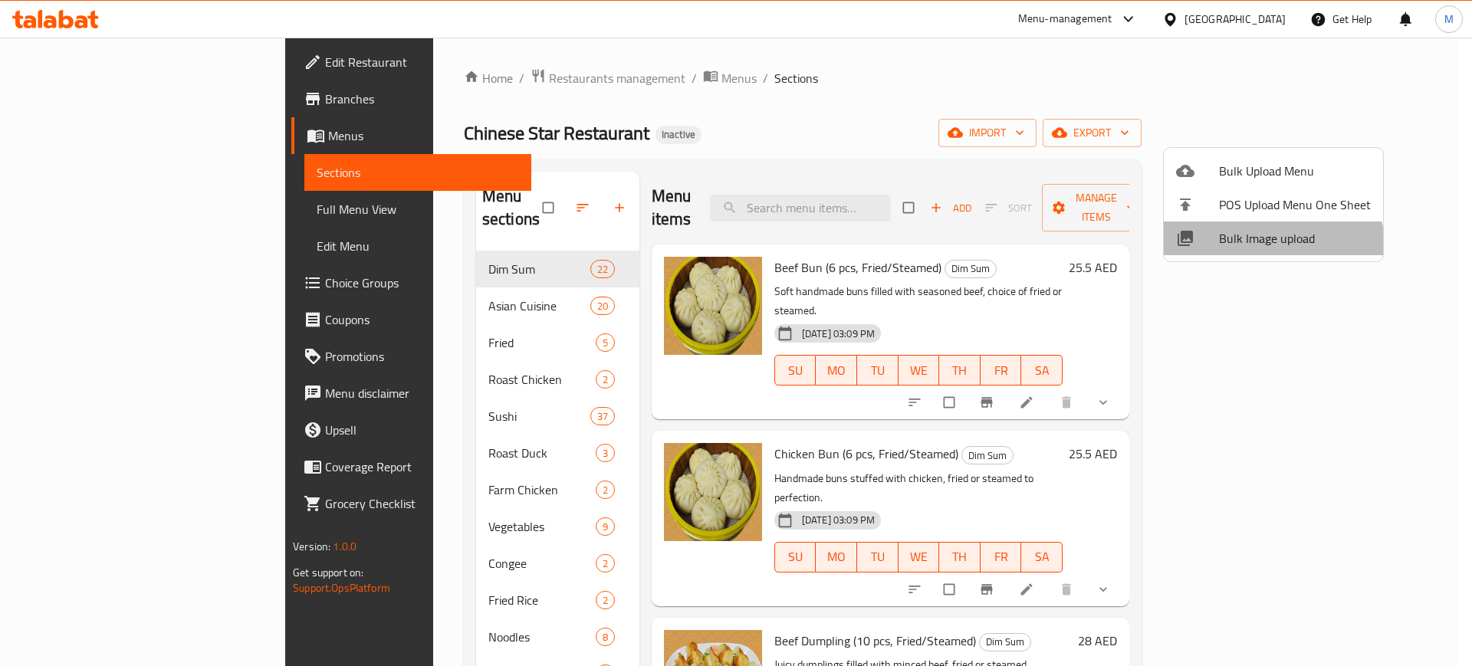
click at [1271, 253] on li "Bulk Image upload" at bounding box center [1273, 239] width 219 height 34
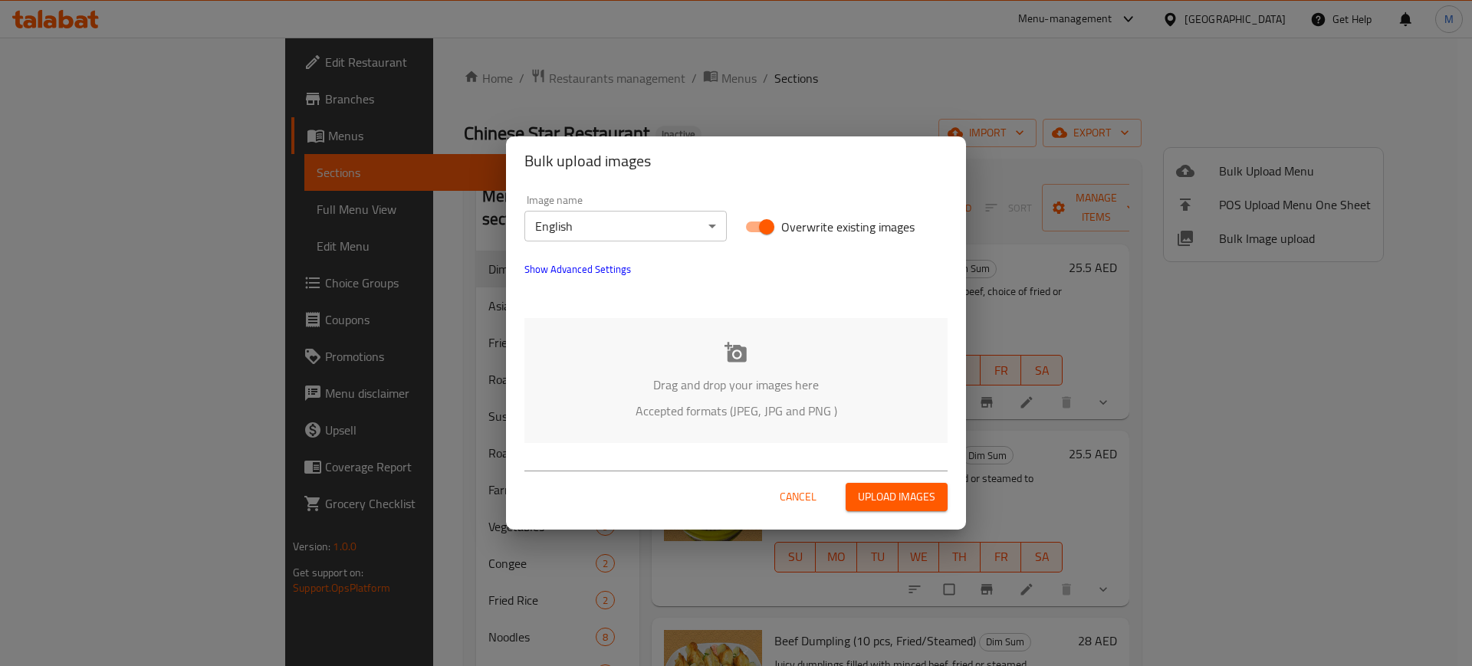
click at [716, 438] on div "Drag and drop your images here Accepted formats (JPEG, JPG and PNG )" at bounding box center [735, 380] width 423 height 125
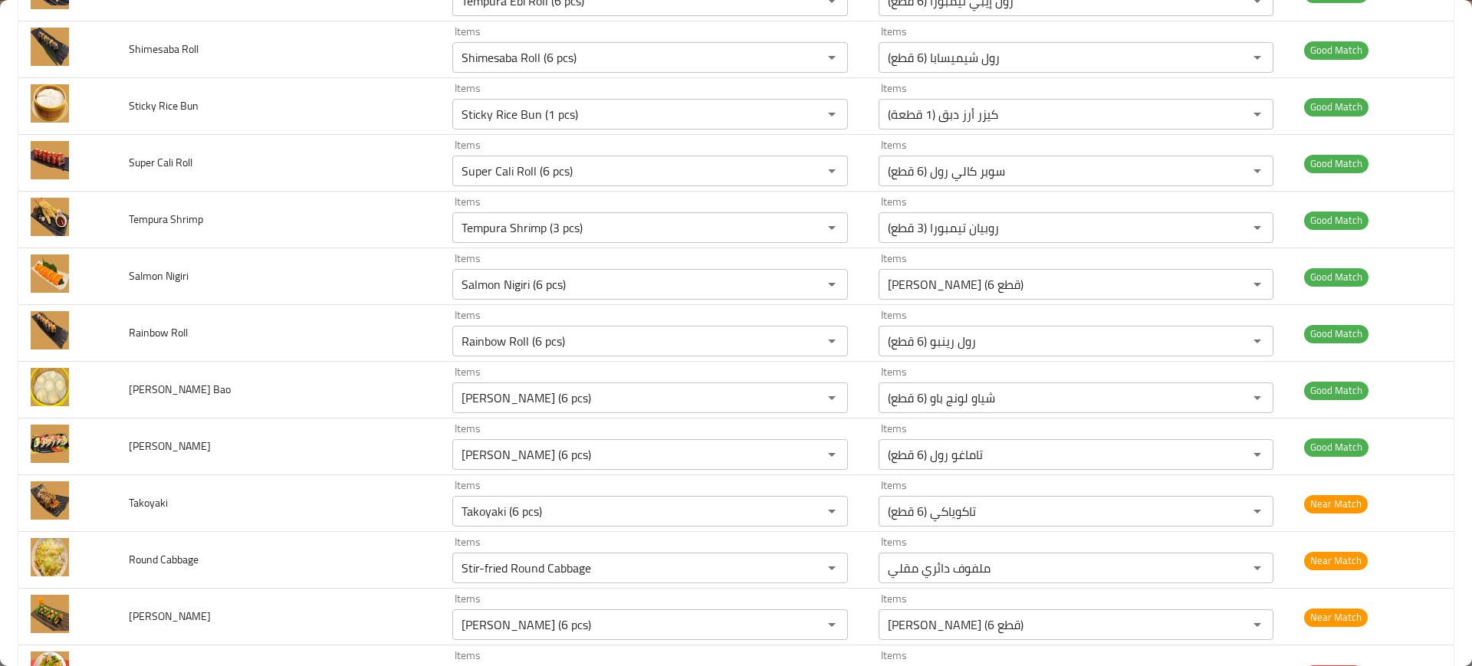
scroll to position [4364, 0]
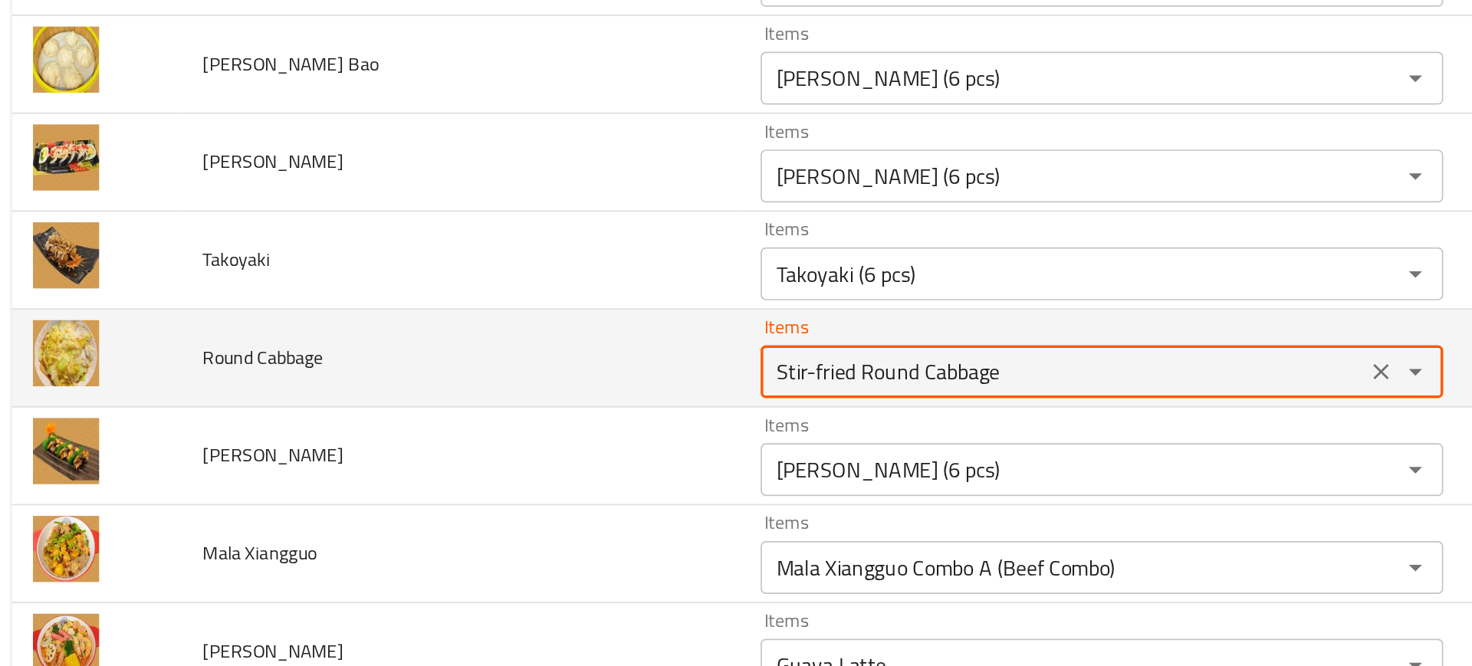
click at [509, 330] on Cabbage "Stir-fried Round Cabbage" at bounding box center [627, 330] width 341 height 21
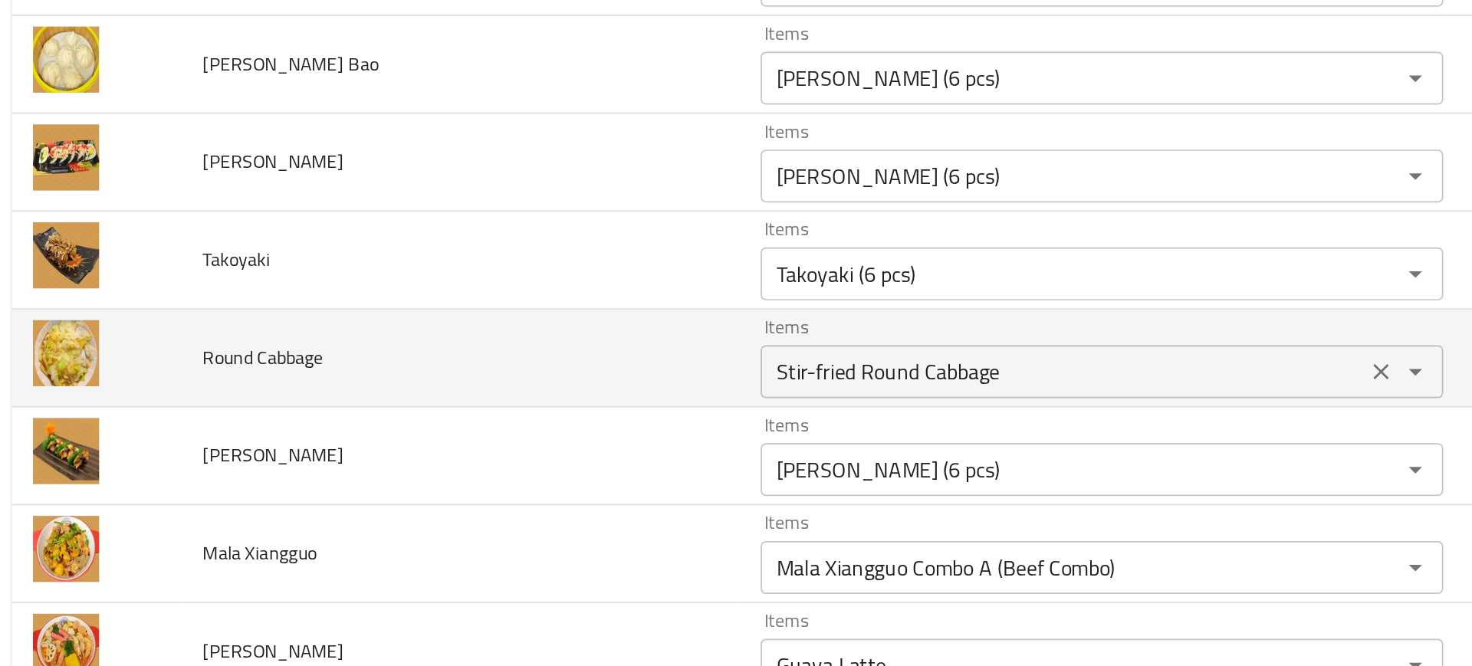
click at [527, 333] on Cabbage "Stir-fried Round Cabbage" at bounding box center [627, 330] width 341 height 21
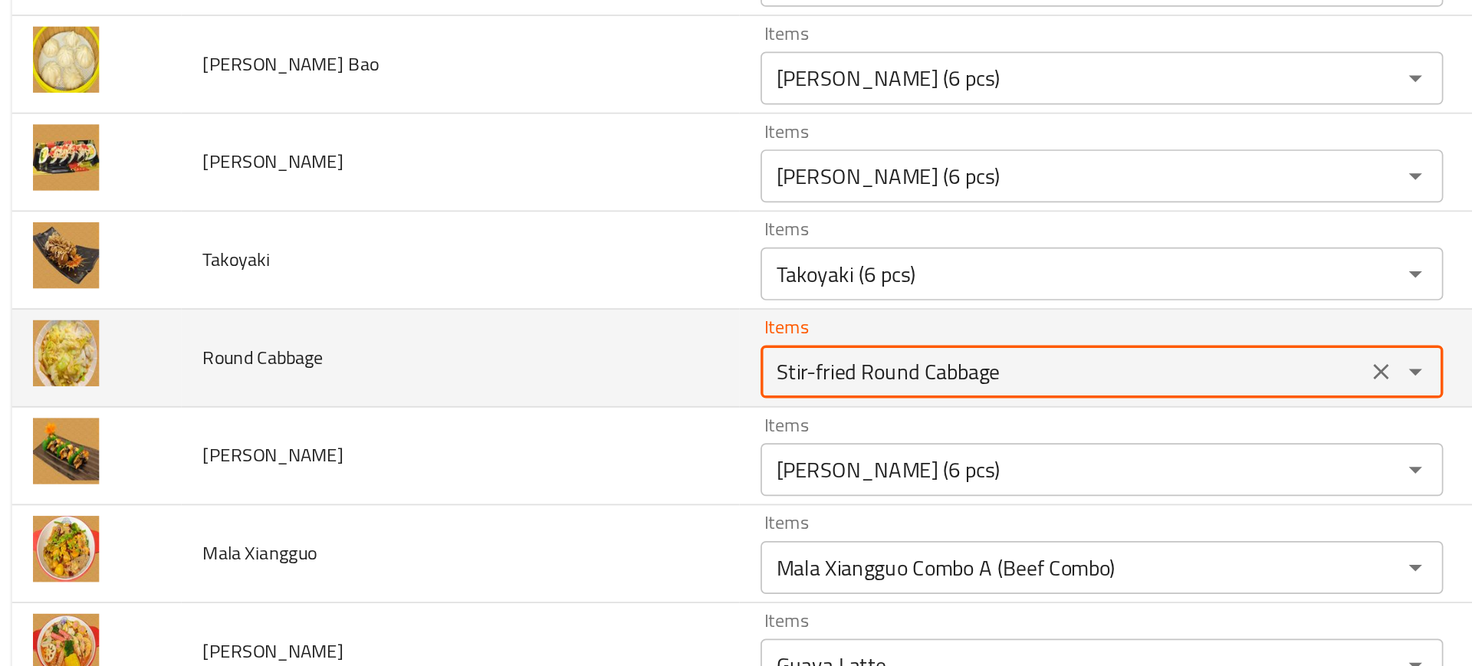
click at [527, 333] on Cabbage "Stir-fried Round Cabbage" at bounding box center [627, 330] width 341 height 21
click at [523, 332] on Cabbage "Stir-fried Round Cabbage" at bounding box center [627, 330] width 341 height 21
paste Cabbage "Round"
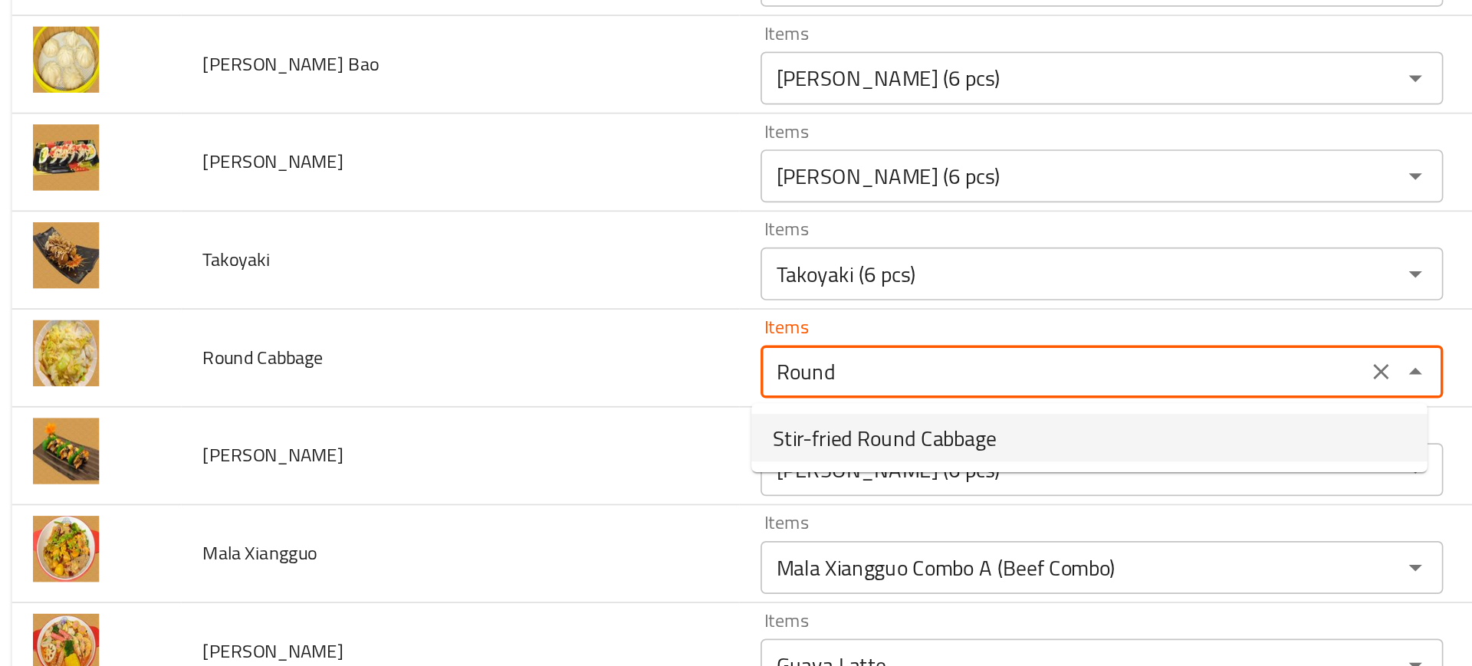
click at [473, 366] on span "Stir-fried Round Cabbage" at bounding box center [524, 369] width 130 height 18
type Cabbage "Stir-fried Round Cabbage"
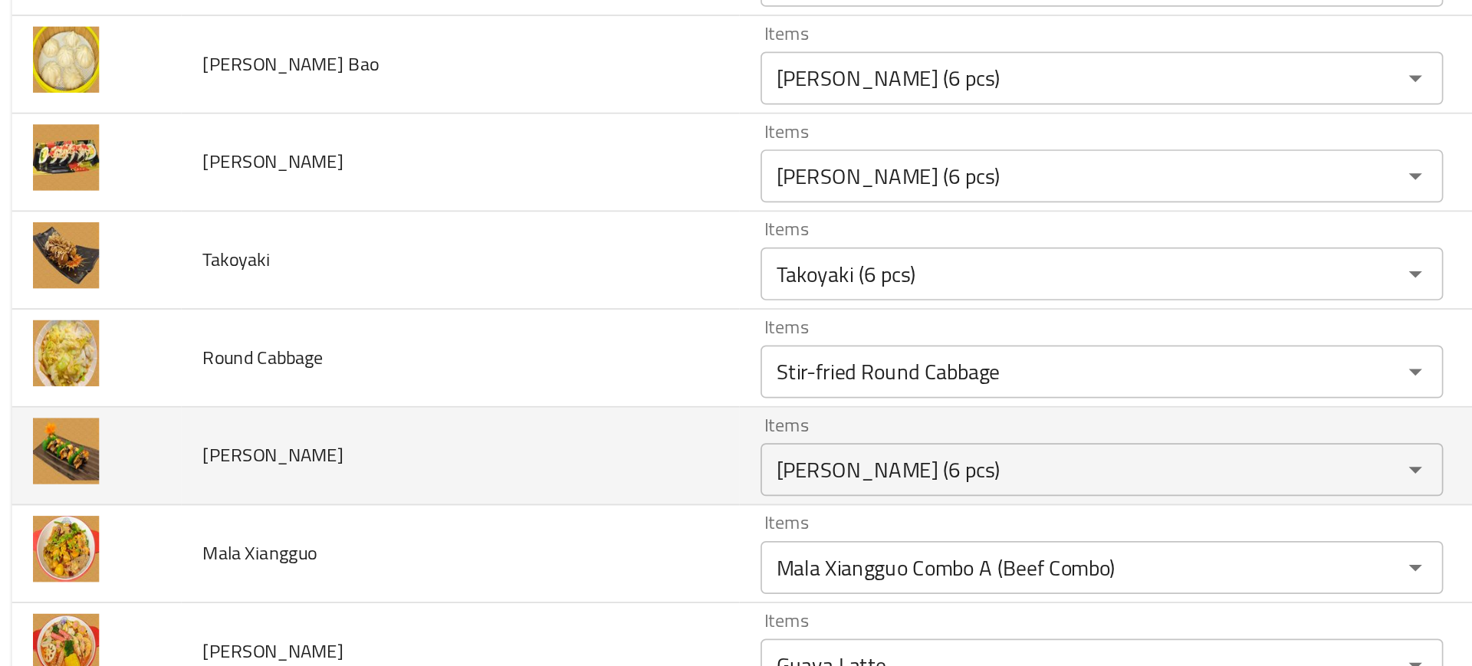
click at [392, 389] on td "[PERSON_NAME]" at bounding box center [278, 380] width 323 height 57
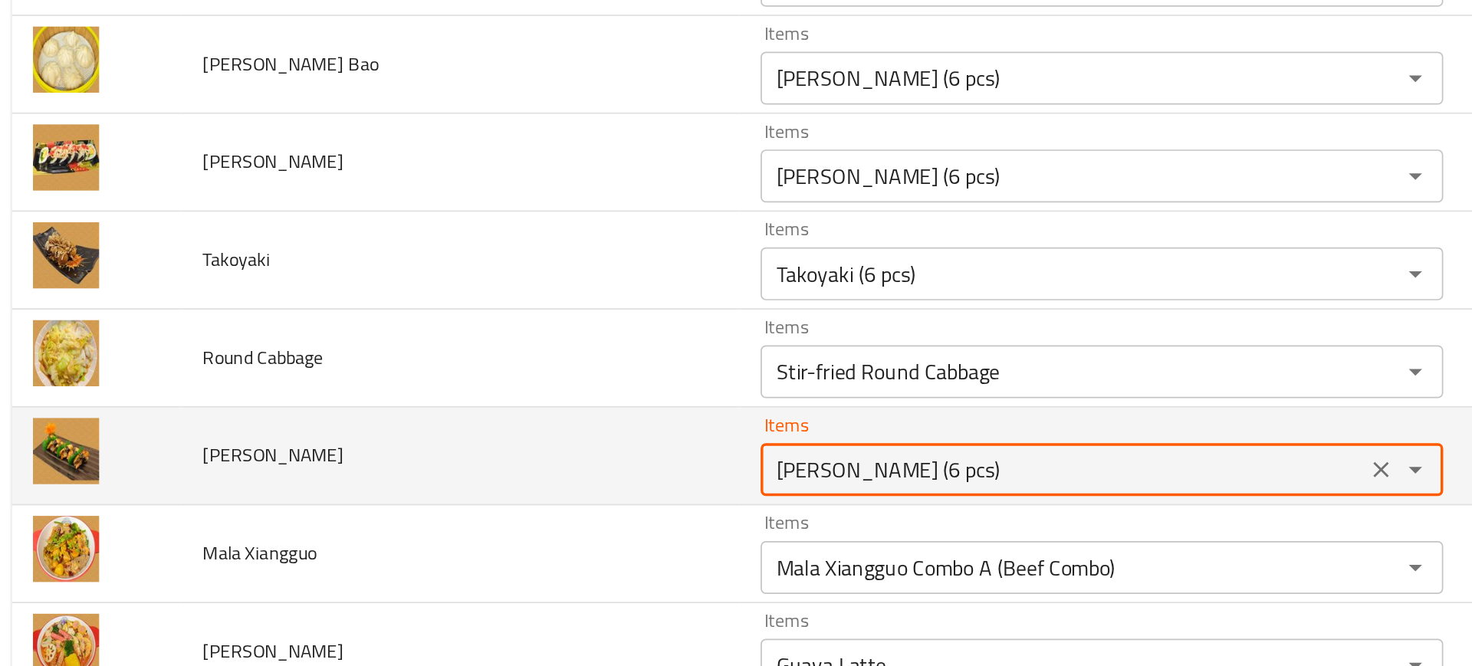
click at [471, 392] on Nigiri "[PERSON_NAME] (6 pcs)" at bounding box center [627, 387] width 341 height 21
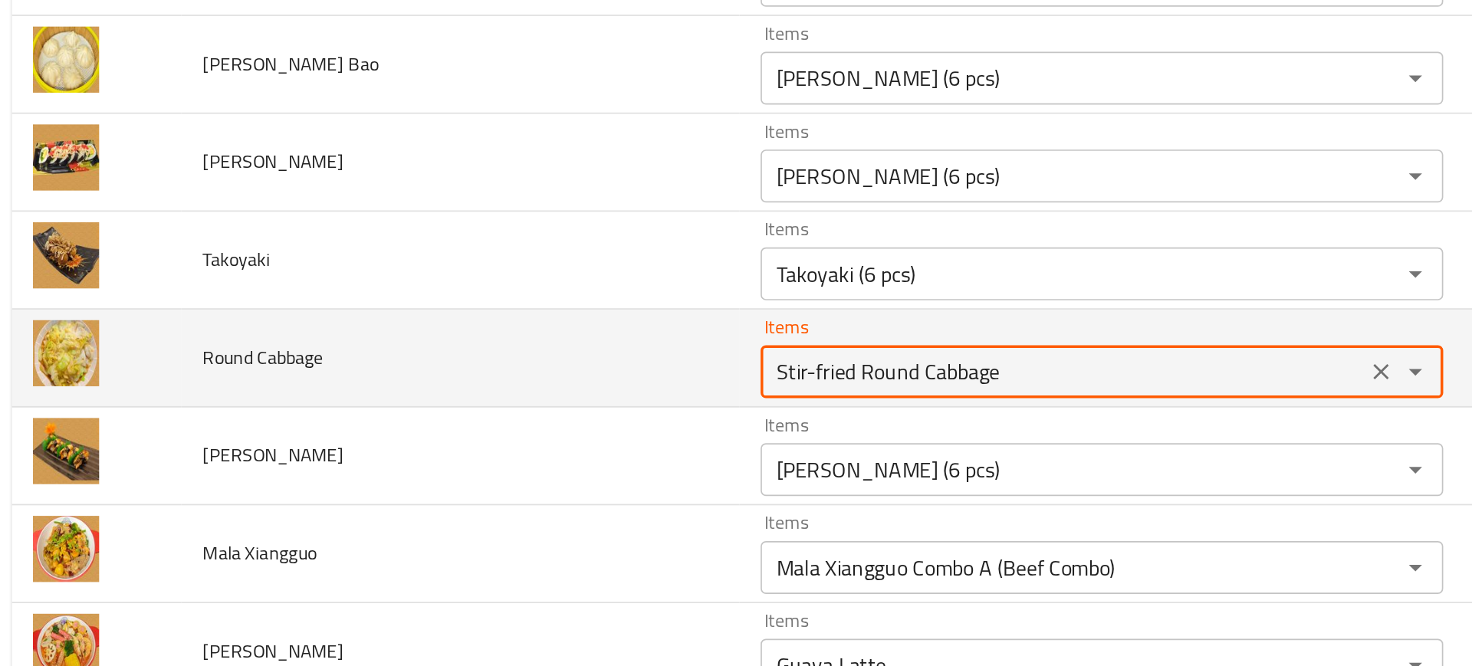
click at [473, 333] on Cabbage "Stir-fried Round Cabbage" at bounding box center [627, 330] width 341 height 21
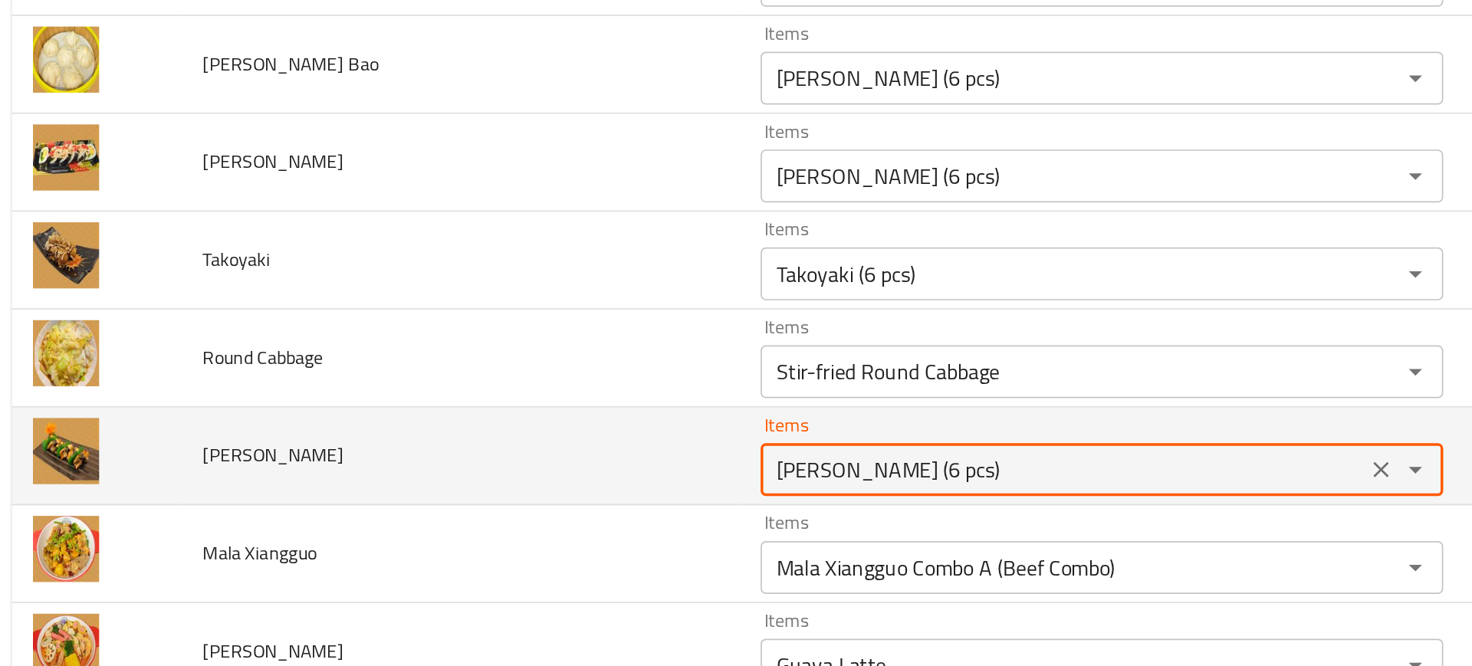
click at [471, 395] on Nigiri "[PERSON_NAME] (6 pcs)" at bounding box center [627, 387] width 341 height 21
click at [483, 397] on Nigiri "[PERSON_NAME] (6 pcs)" at bounding box center [627, 387] width 341 height 21
click at [143, 382] on span "[PERSON_NAME]" at bounding box center [170, 379] width 82 height 20
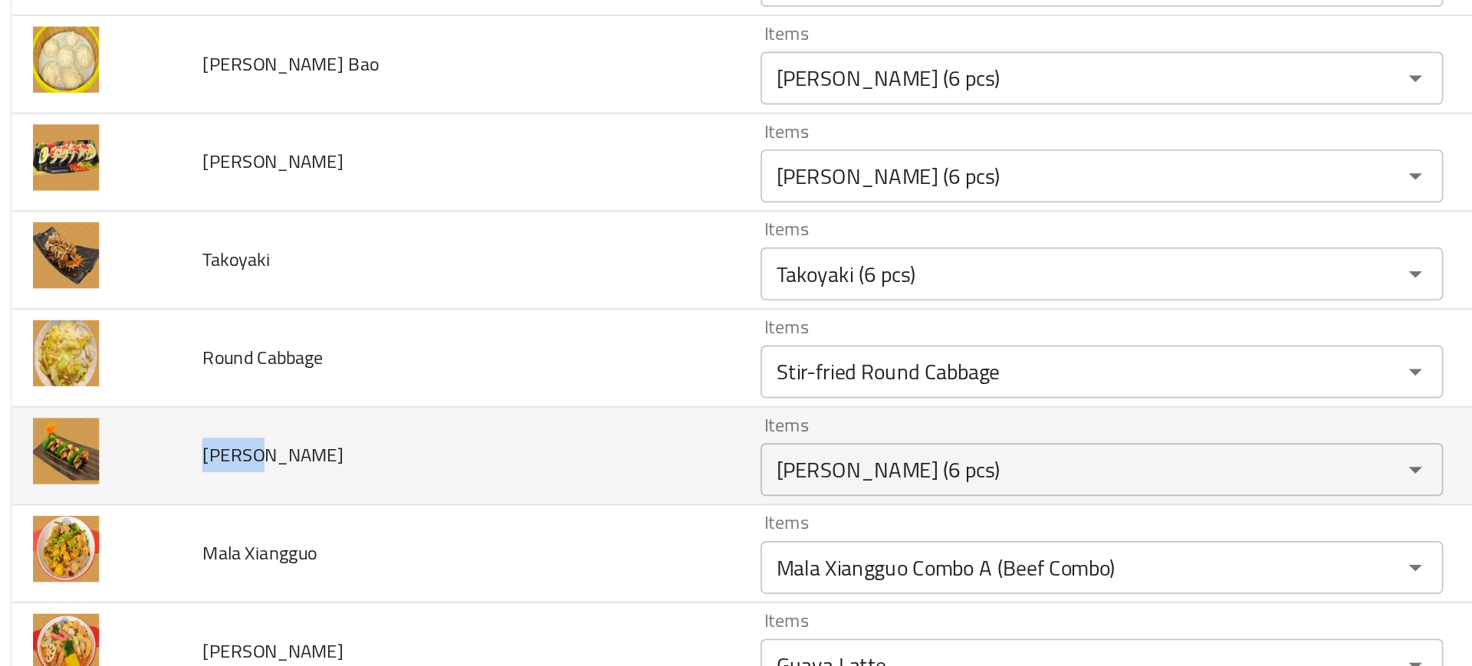
click at [143, 382] on span "[PERSON_NAME]" at bounding box center [170, 379] width 82 height 20
copy span "Unagi"
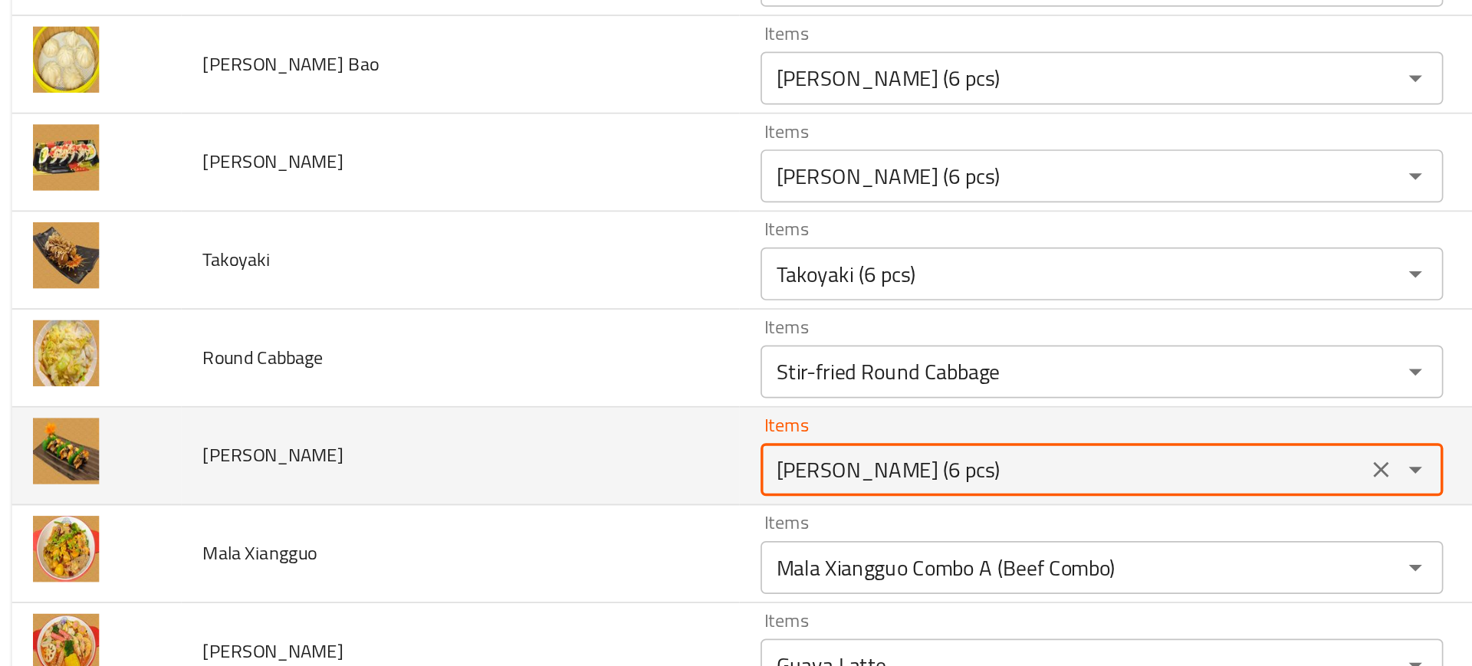
click at [501, 393] on Nigiri "[PERSON_NAME] (6 pcs)" at bounding box center [627, 387] width 341 height 21
paste Nigiri "Unagi"
type Nigiri "Un"
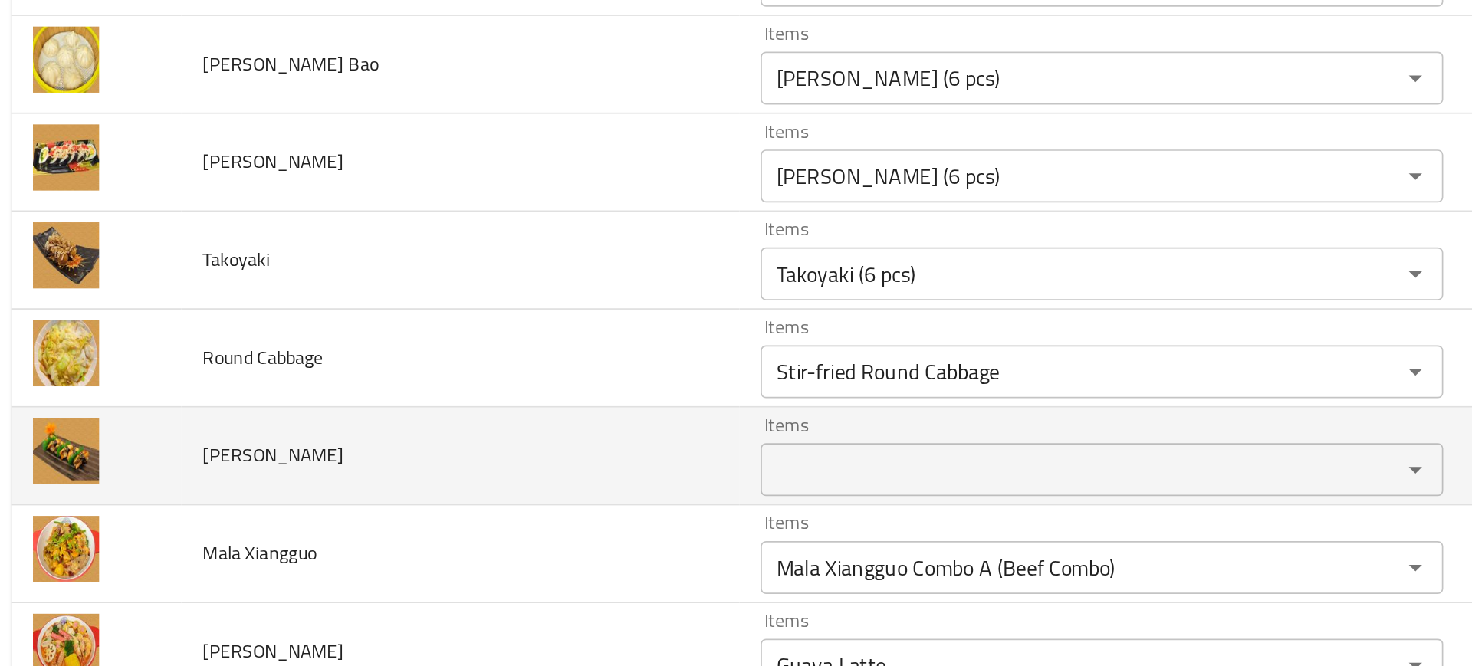
click at [396, 397] on td "[PERSON_NAME]" at bounding box center [278, 380] width 323 height 57
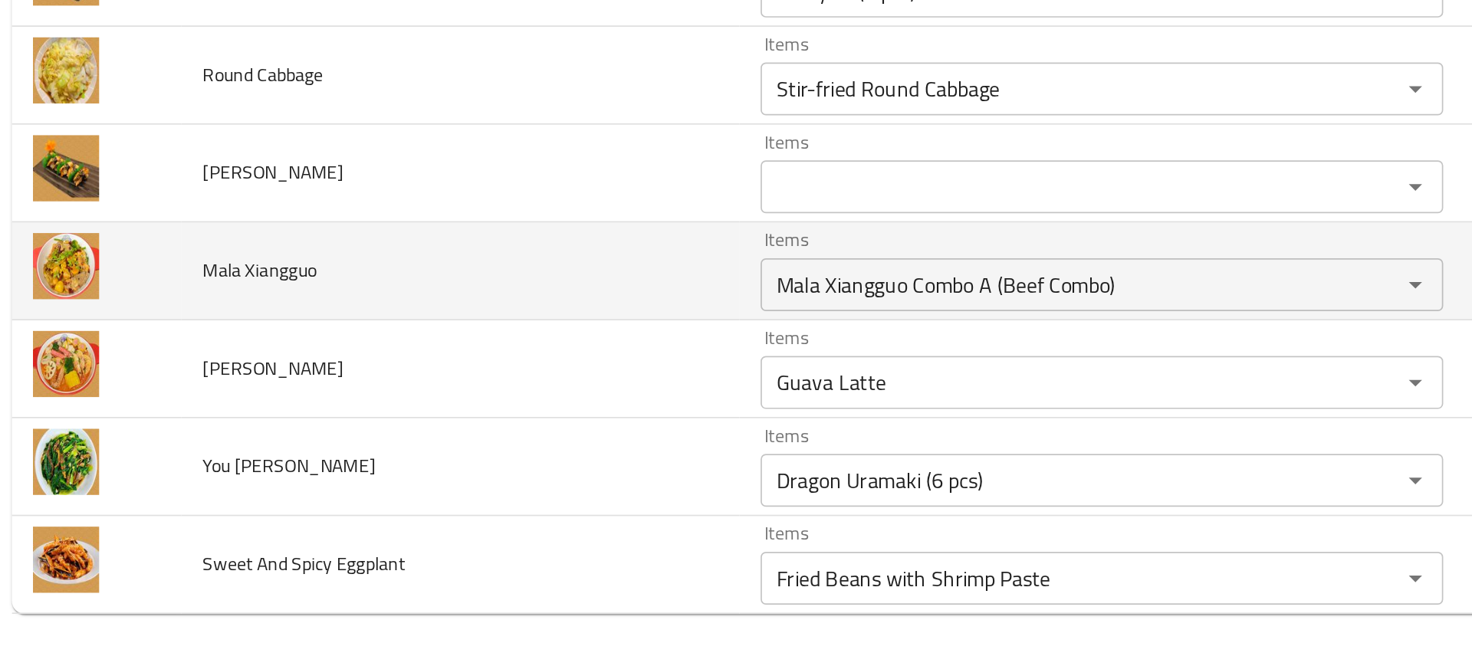
click at [431, 463] on td "Mala Xiangguo" at bounding box center [278, 437] width 323 height 57
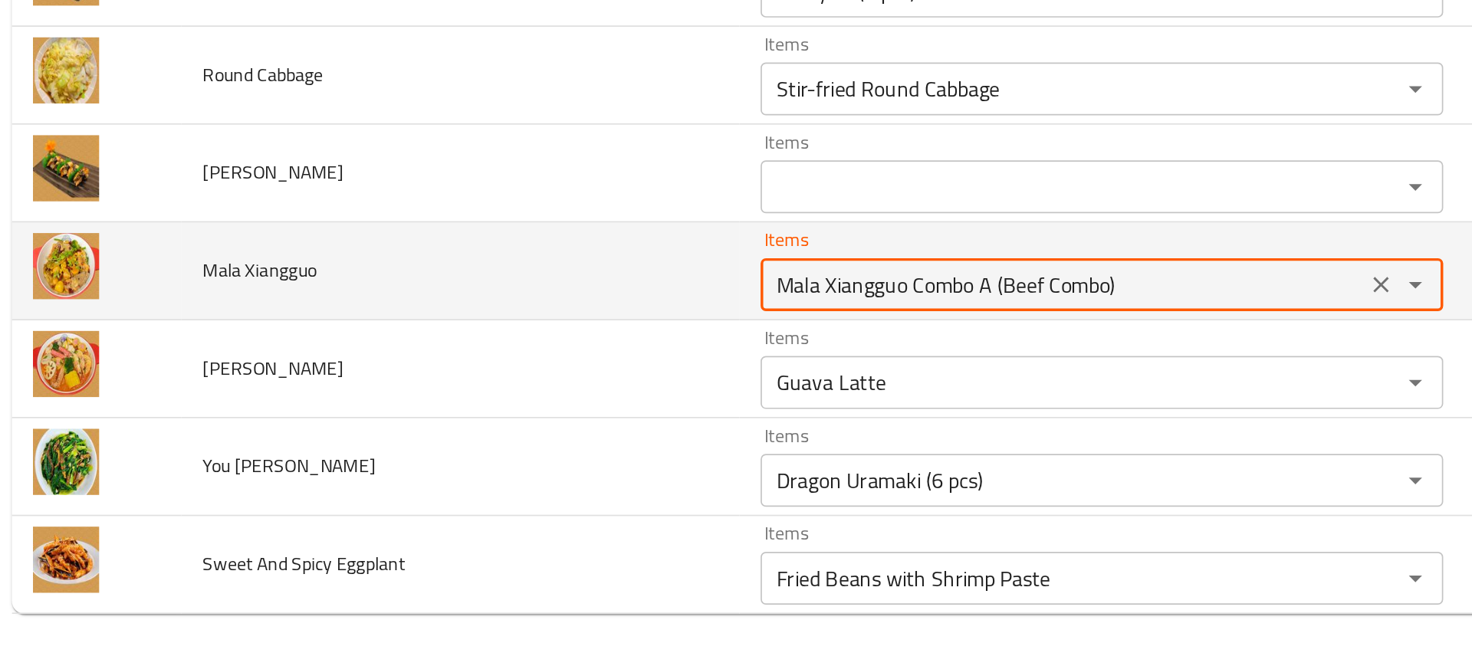
click at [504, 437] on Xiangguo "Mala Xiangguo Combo A (Beef Combo)" at bounding box center [627, 444] width 341 height 21
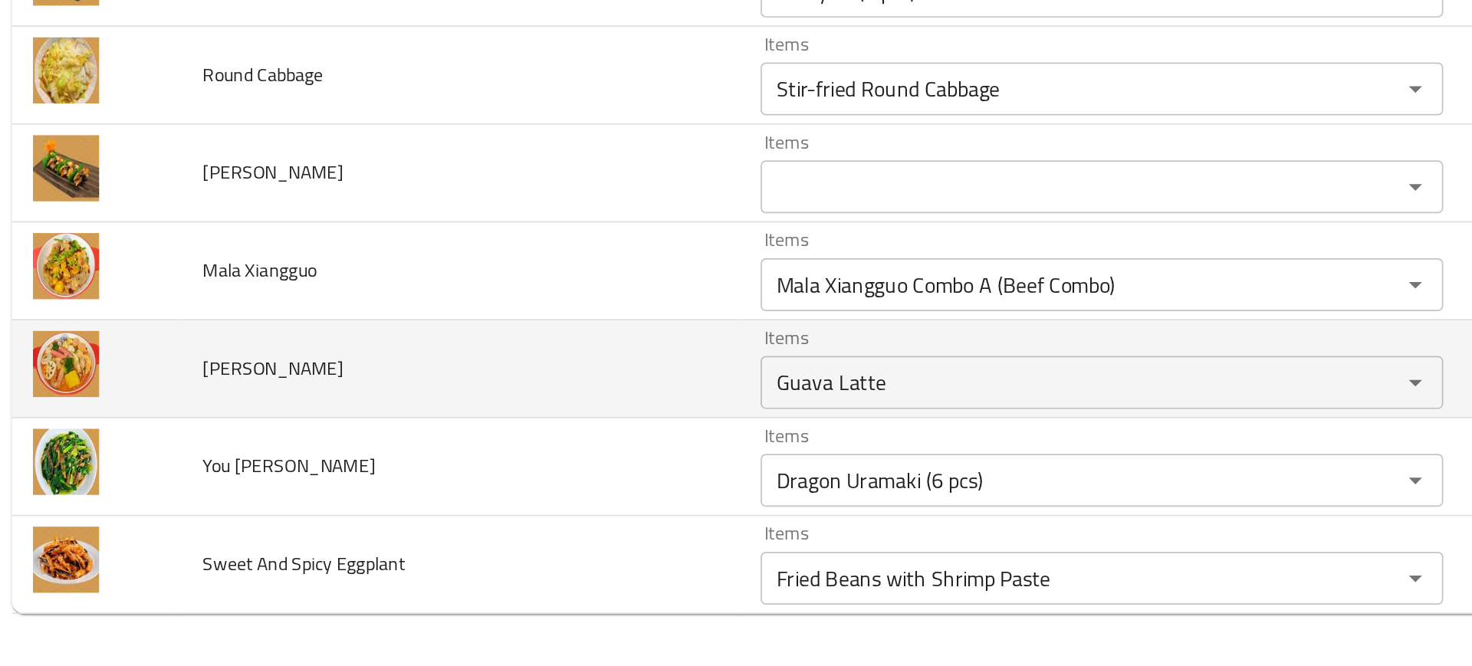
click at [391, 483] on td "[PERSON_NAME]" at bounding box center [278, 493] width 323 height 57
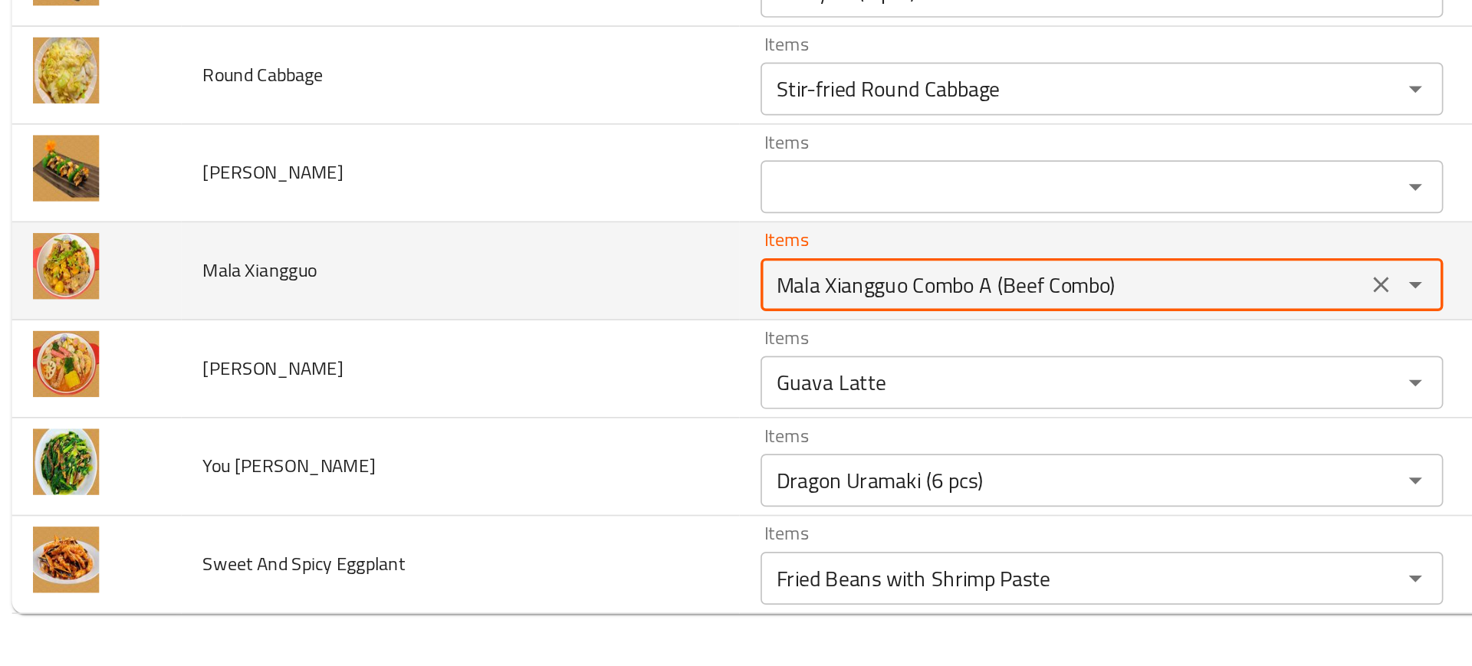
drag, startPoint x: 536, startPoint y: 445, endPoint x: 689, endPoint y: 443, distance: 153.3
click at [689, 443] on Xiangguo "Mala Xiangguo Combo A (Beef Combo)" at bounding box center [627, 444] width 341 height 21
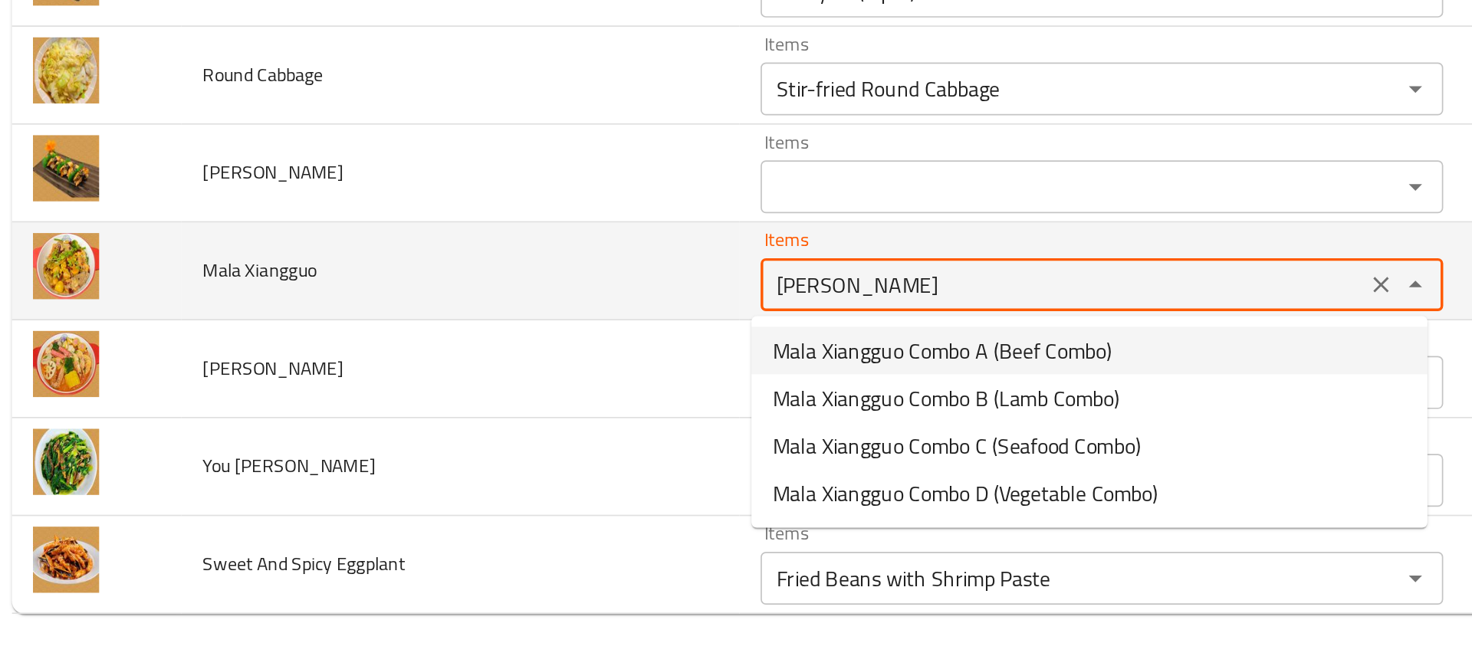
type Xiangguo "Mala Xiangguo Combo A (Beef Combo)"
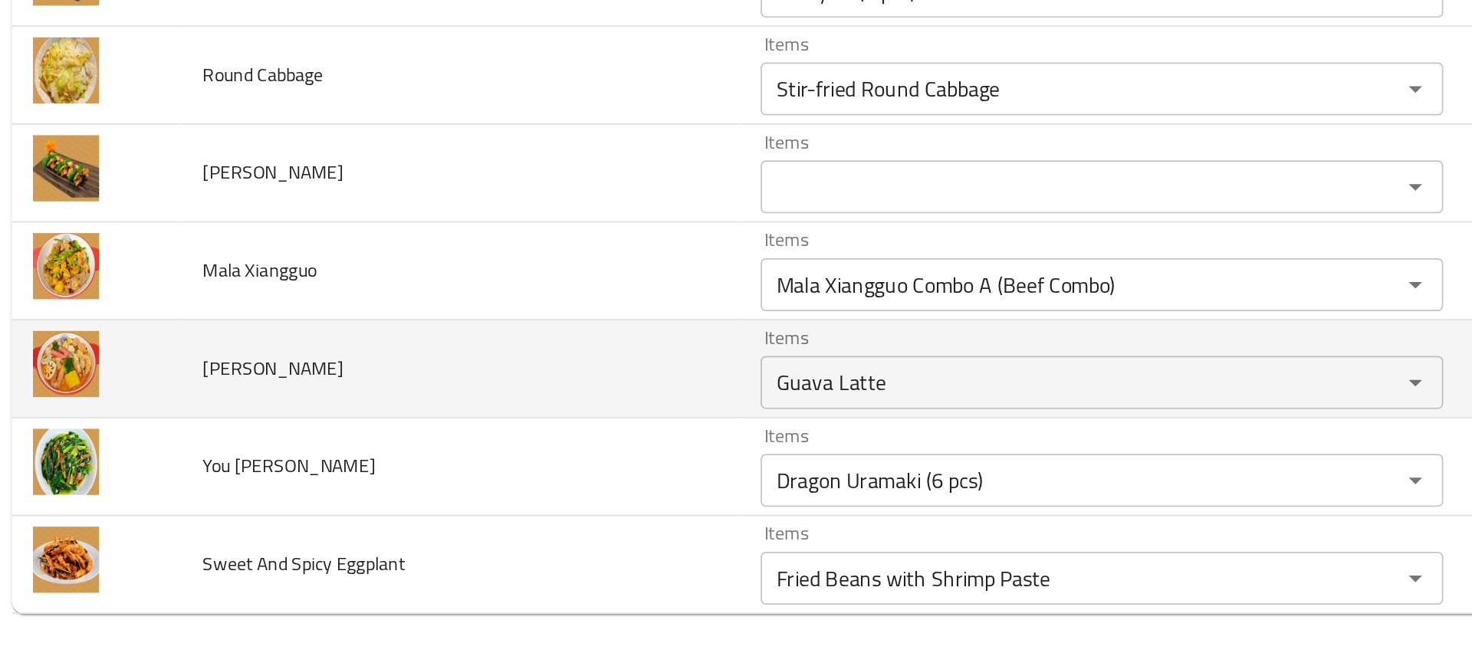
click at [428, 471] on td "[PERSON_NAME]" at bounding box center [278, 493] width 323 height 57
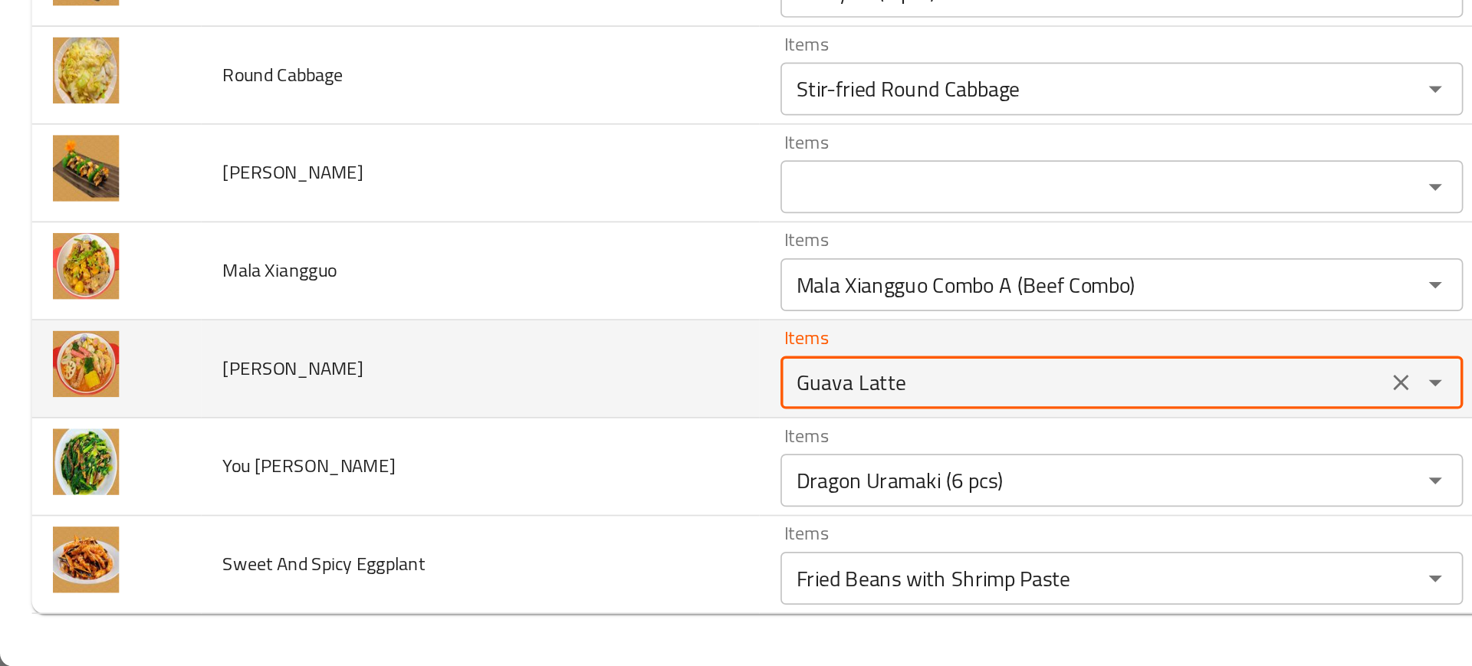
click at [531, 501] on Tang "Guava Latte" at bounding box center [627, 501] width 341 height 21
type Tang "mala ta"
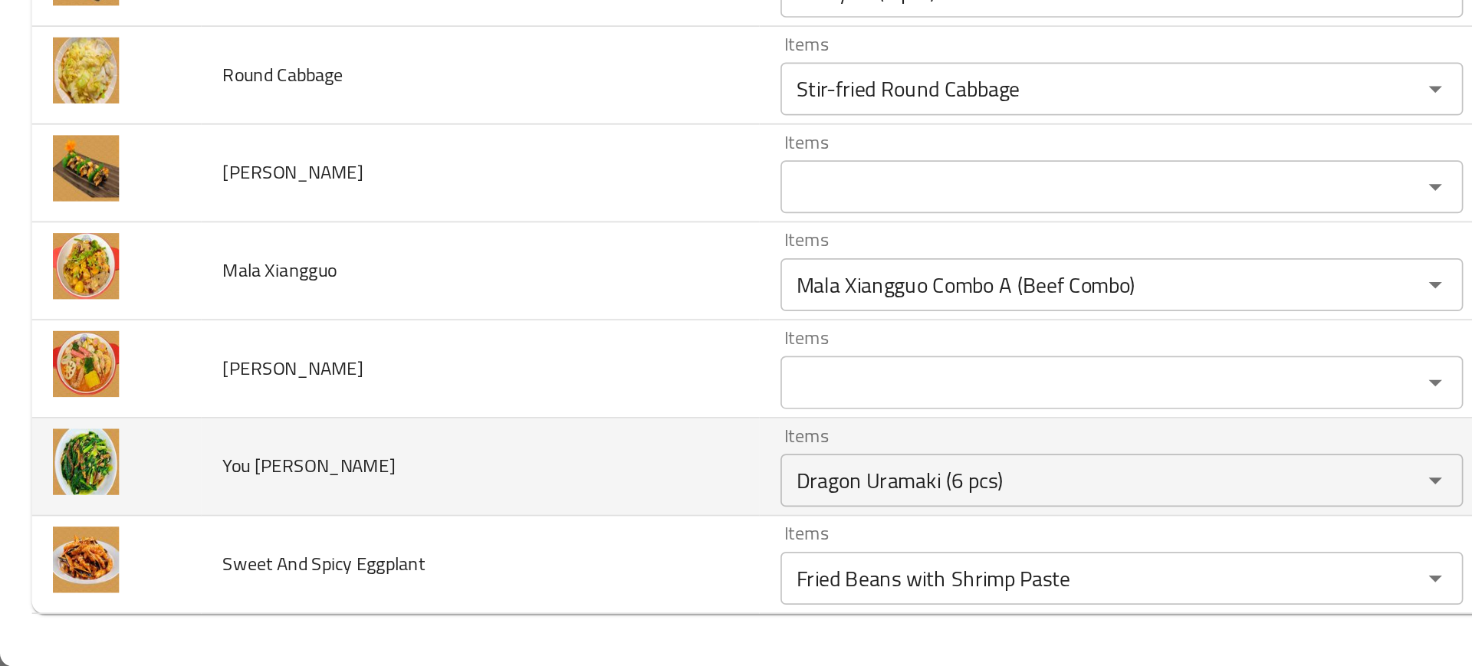
click at [369, 541] on td "You Mai Cai" at bounding box center [278, 550] width 323 height 57
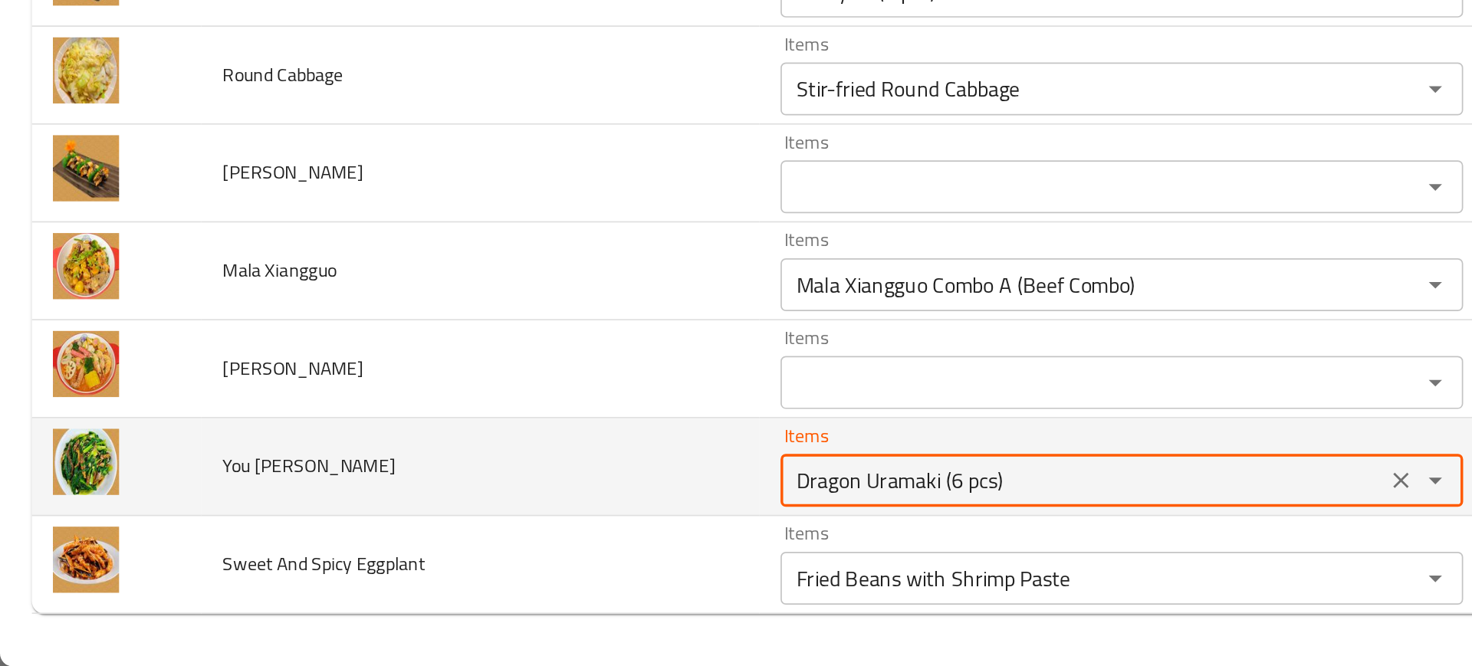
click at [474, 556] on Cai "Dragon Uramaki (6 pcs)" at bounding box center [627, 557] width 341 height 21
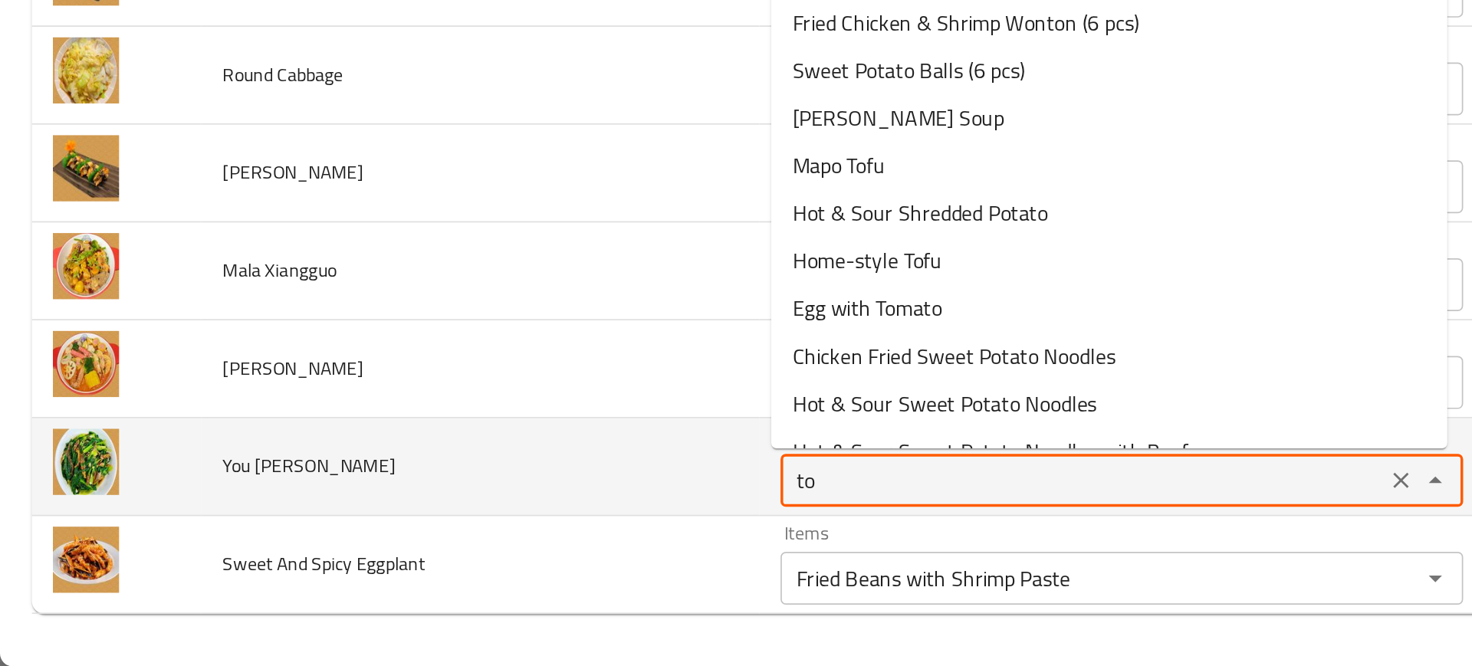
type Cai "t"
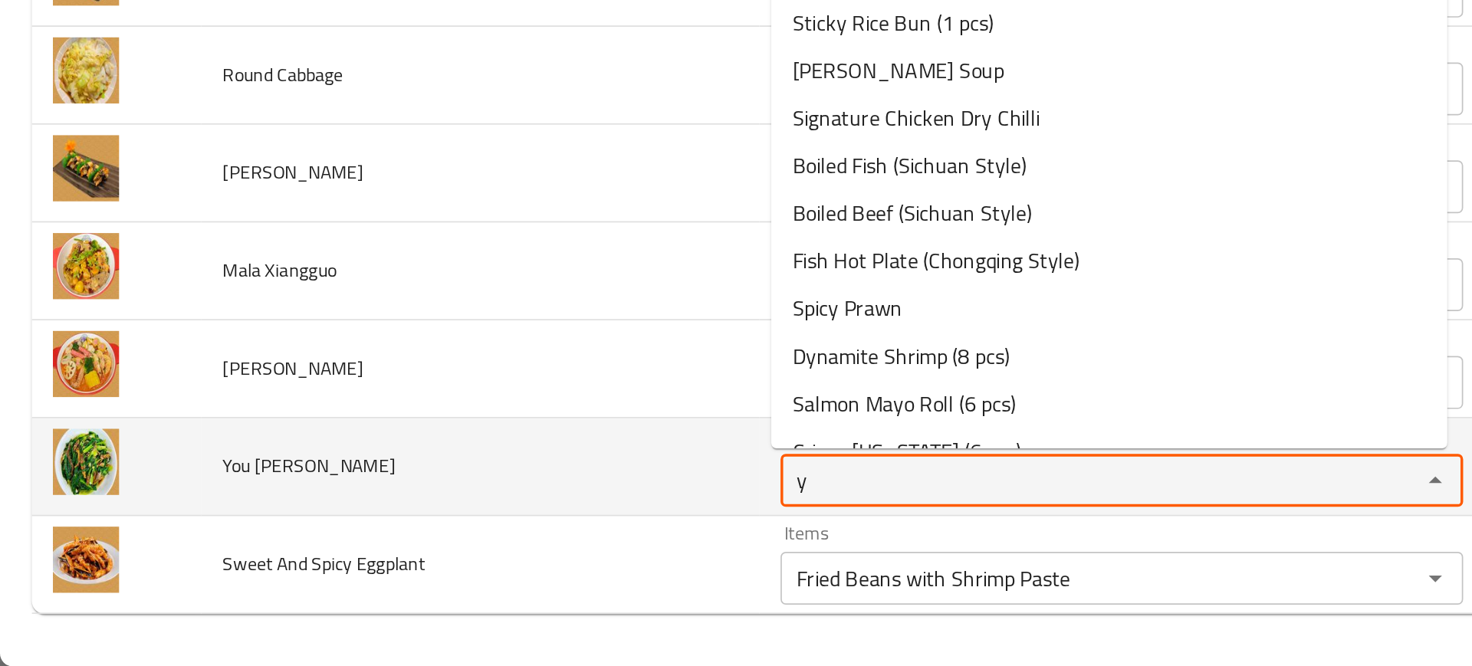
type Cai "yo"
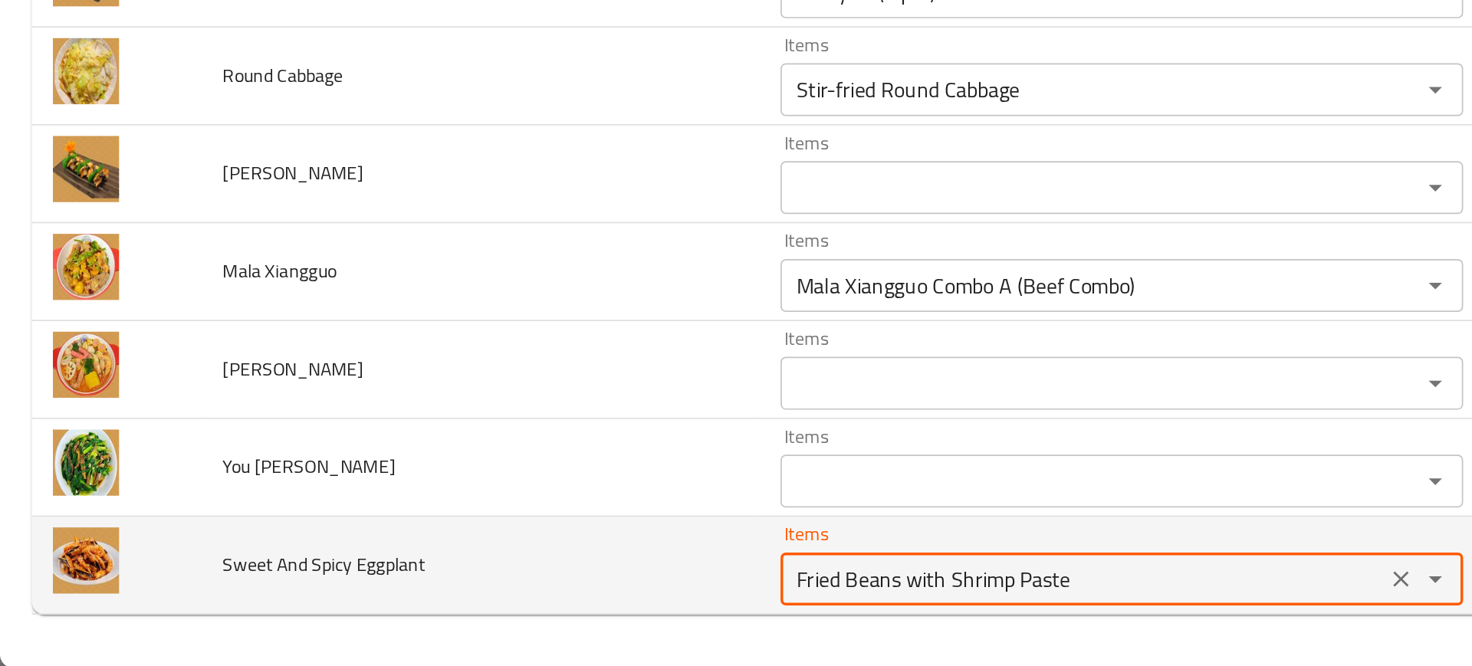
click at [524, 616] on Eggplant "Fried Beans with Shrimp Paste" at bounding box center [627, 614] width 341 height 21
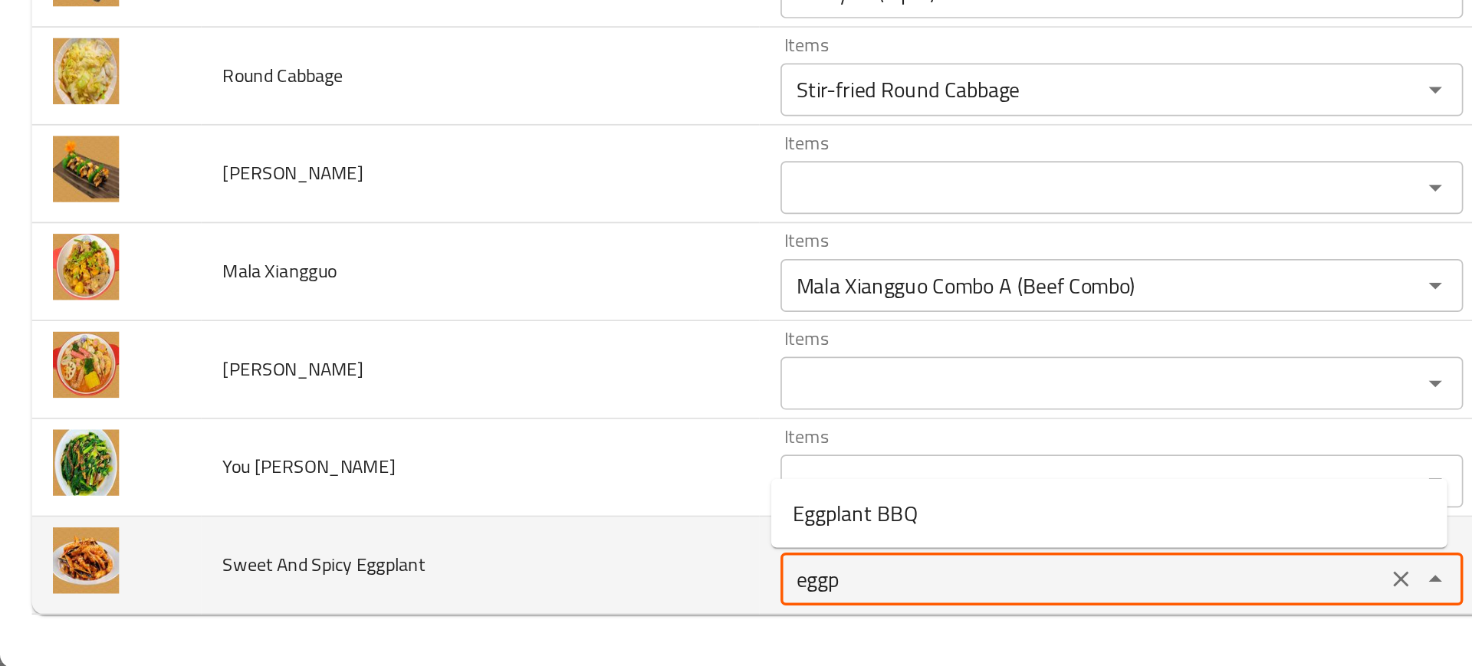
type Eggplant "eggpl"
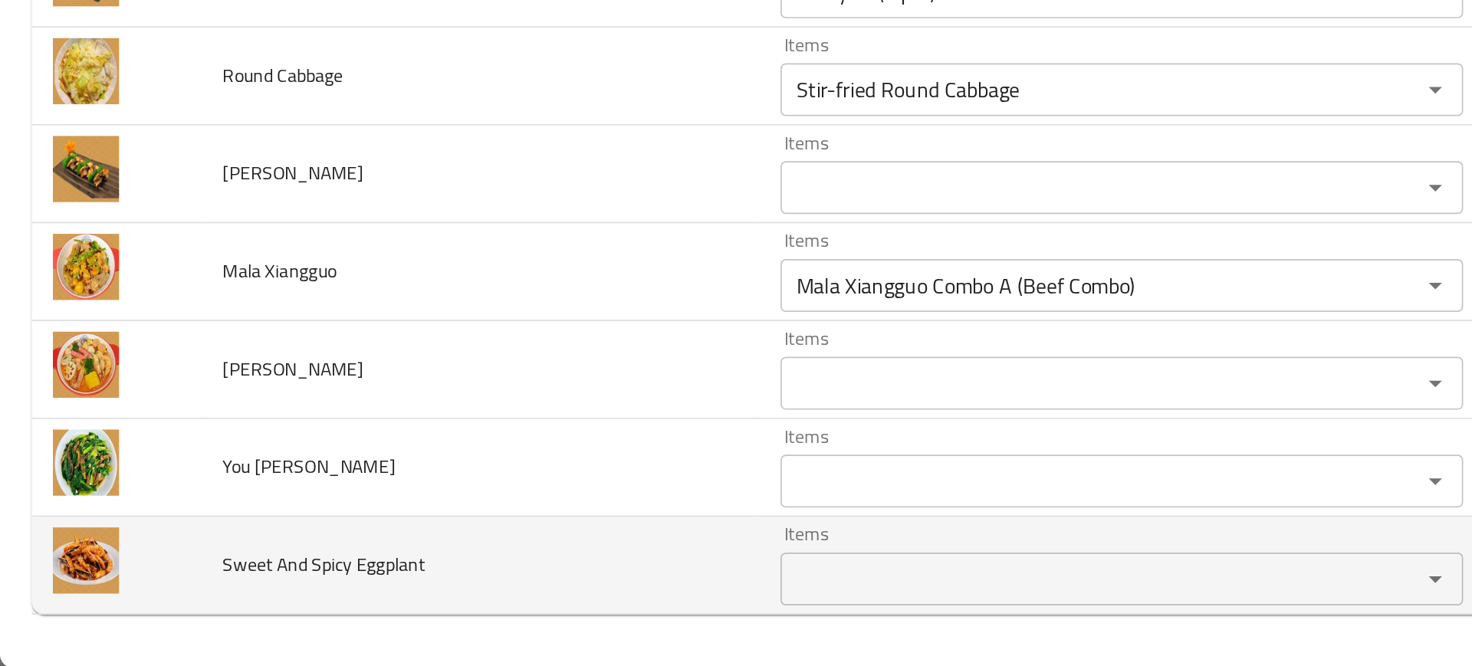
click at [346, 608] on td "Sweet And Spicy Eggplant" at bounding box center [278, 607] width 323 height 57
click at [212, 607] on span "Sweet And Spicy Eggplant" at bounding box center [187, 606] width 117 height 20
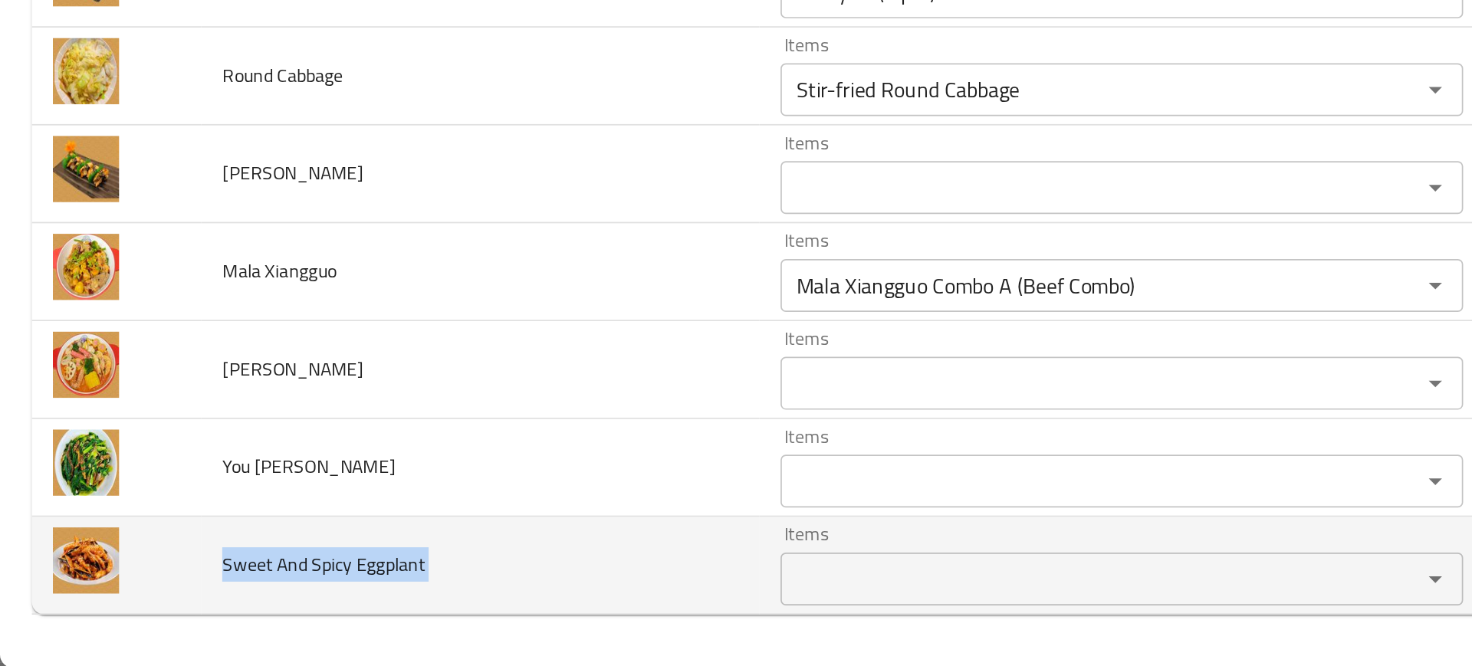
copy span "Sweet And Spicy Eggplant"
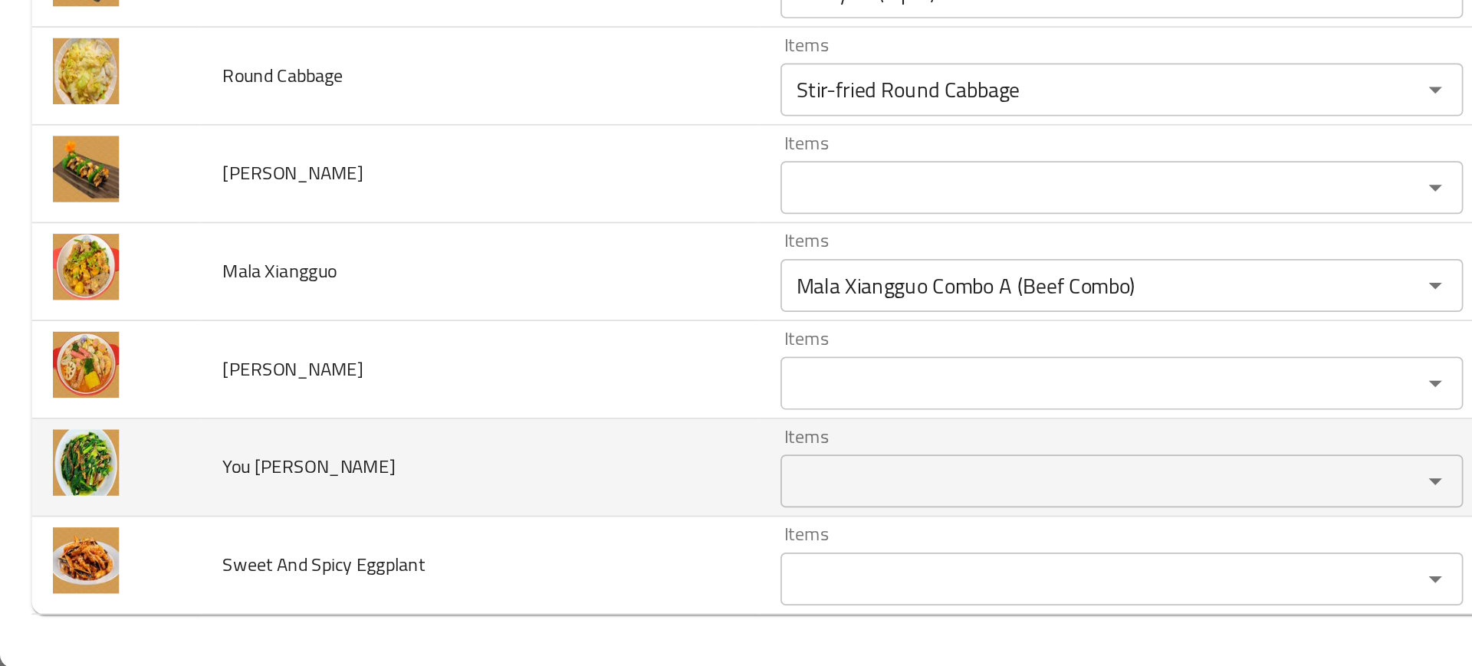
click at [137, 547] on span "You Mai Cai" at bounding box center [179, 550] width 100 height 20
copy span "You Mai Cai"
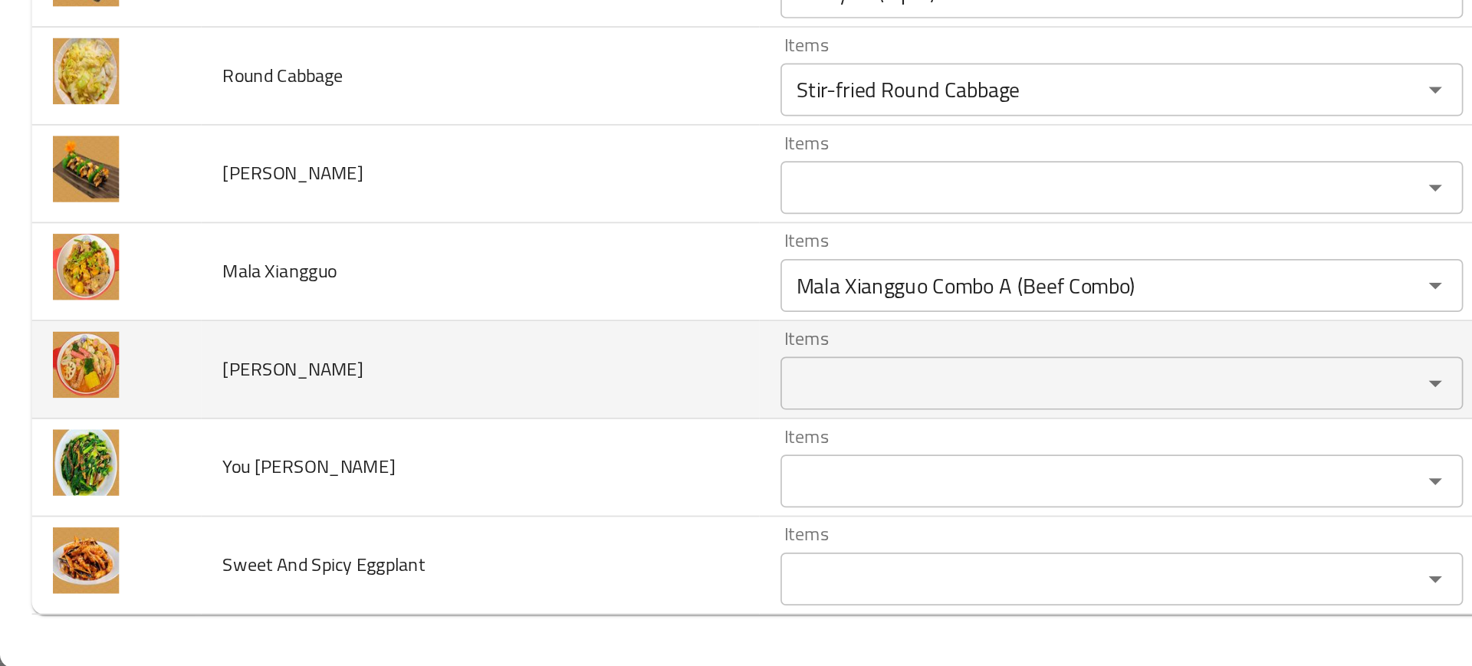
click at [139, 496] on span "[PERSON_NAME]" at bounding box center [170, 493] width 82 height 20
copy span "[PERSON_NAME]"
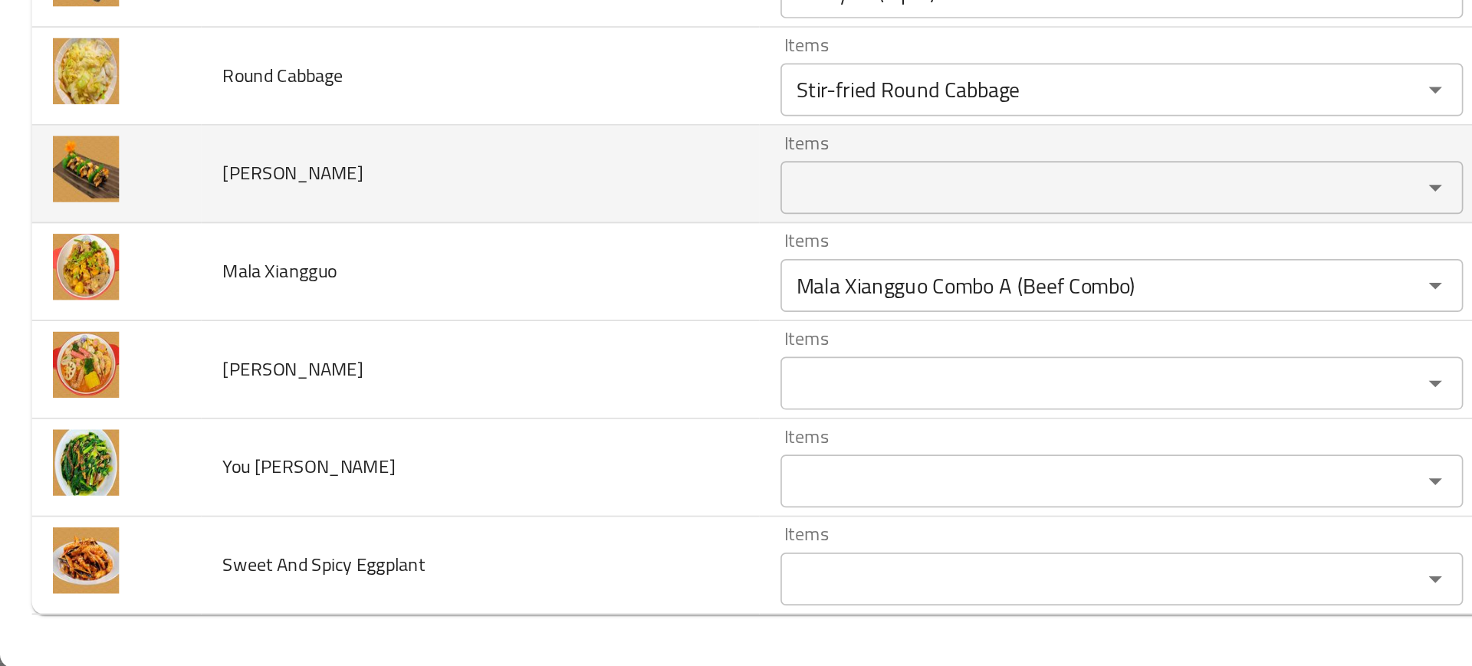
click at [155, 387] on span "Unagi Nigiri" at bounding box center [170, 379] width 82 height 20
copy span "Unagi Nigiri"
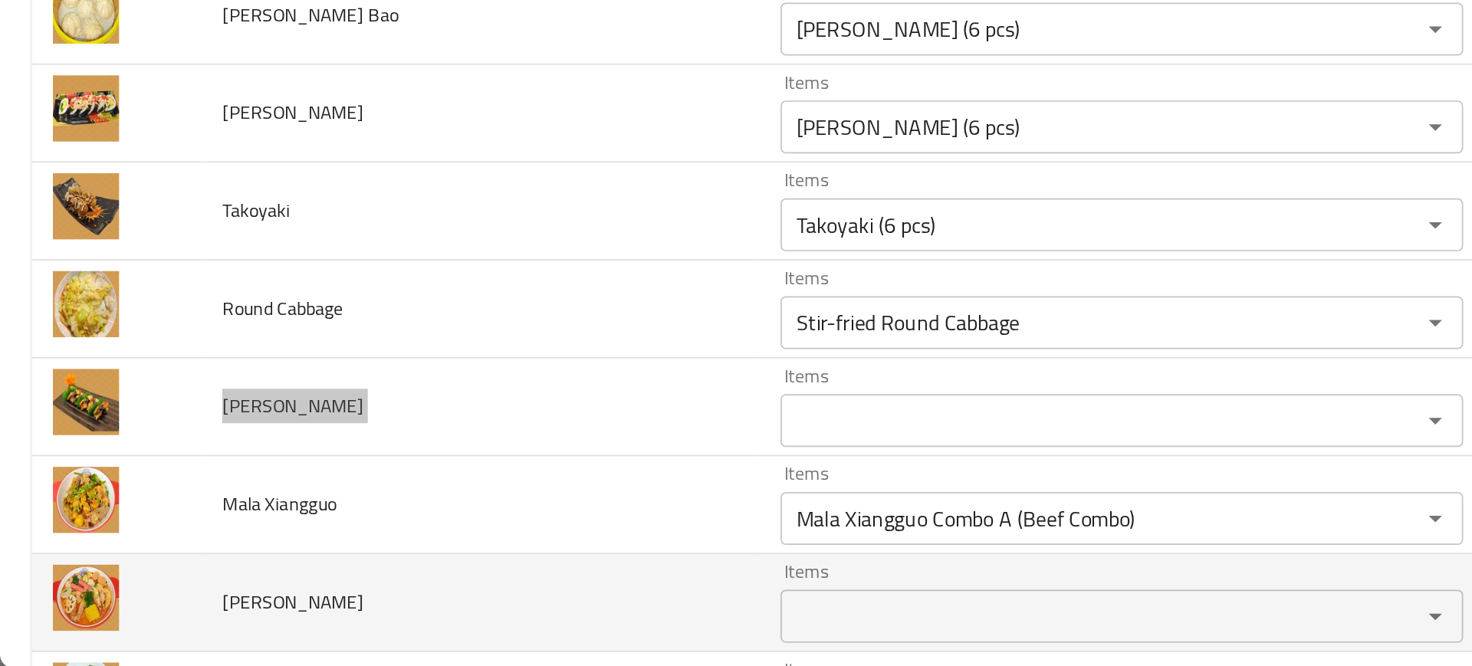
scroll to position [4217, 0]
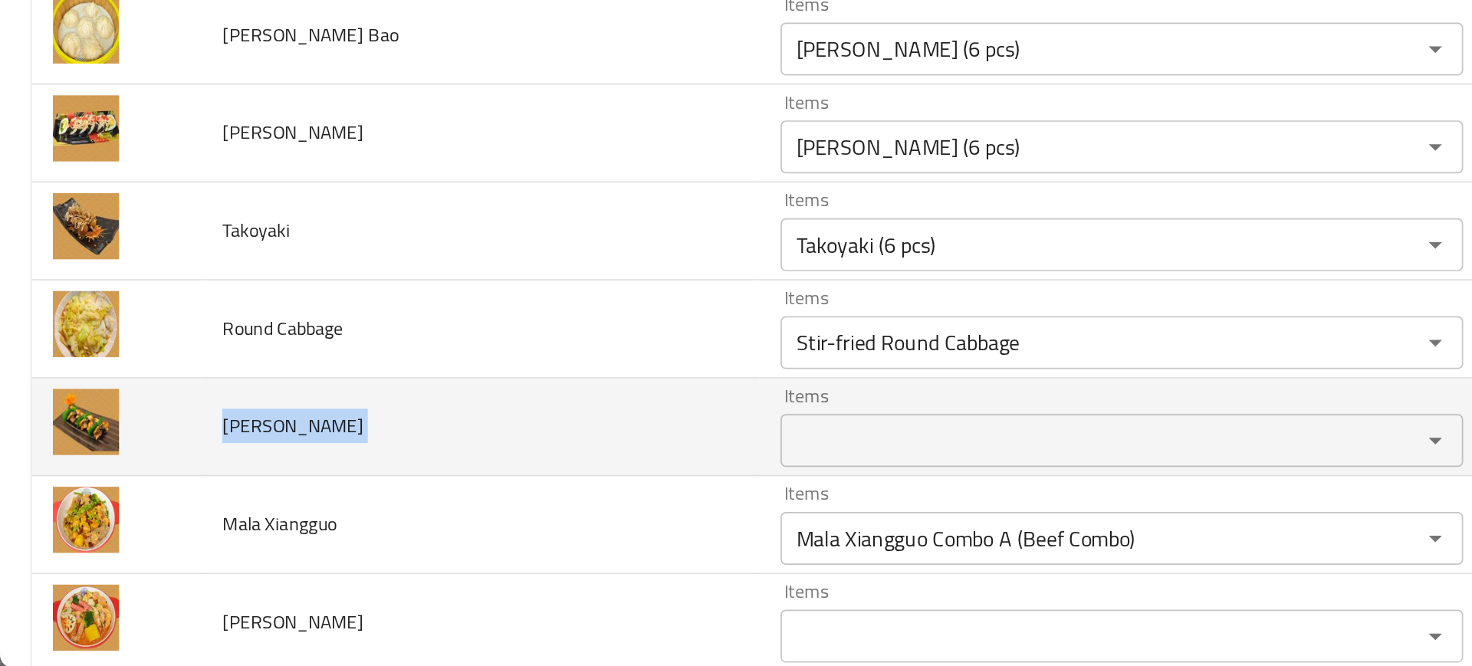
click at [312, 499] on td "Unagi Nigiri" at bounding box center [278, 526] width 323 height 57
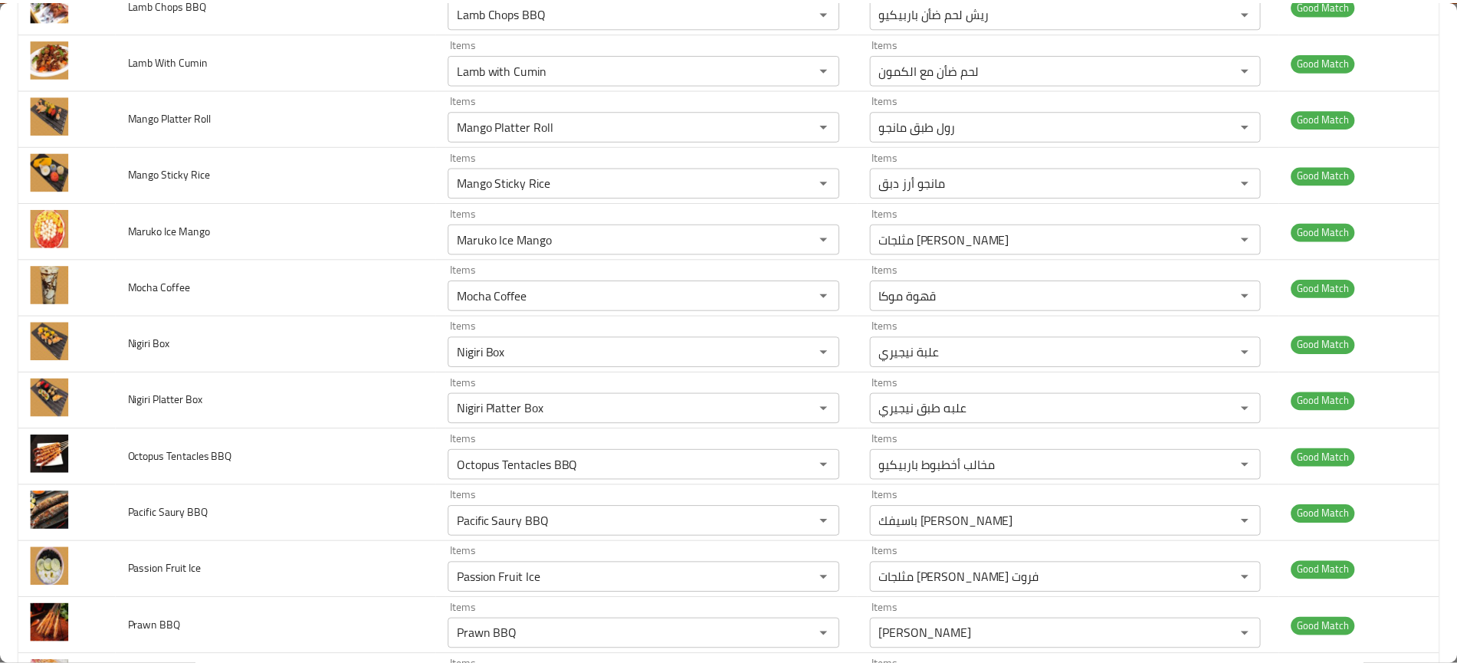
scroll to position [0, 0]
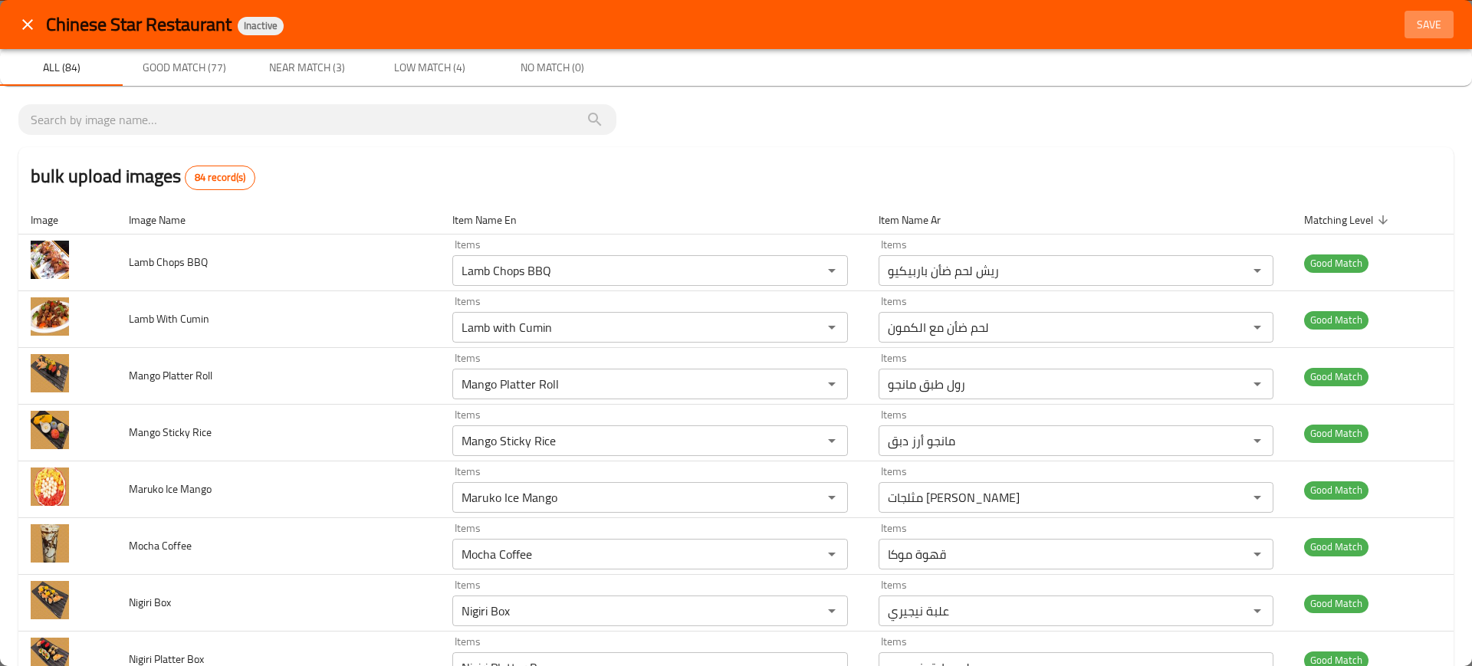
click at [1410, 28] on span "Save" at bounding box center [1428, 24] width 37 height 19
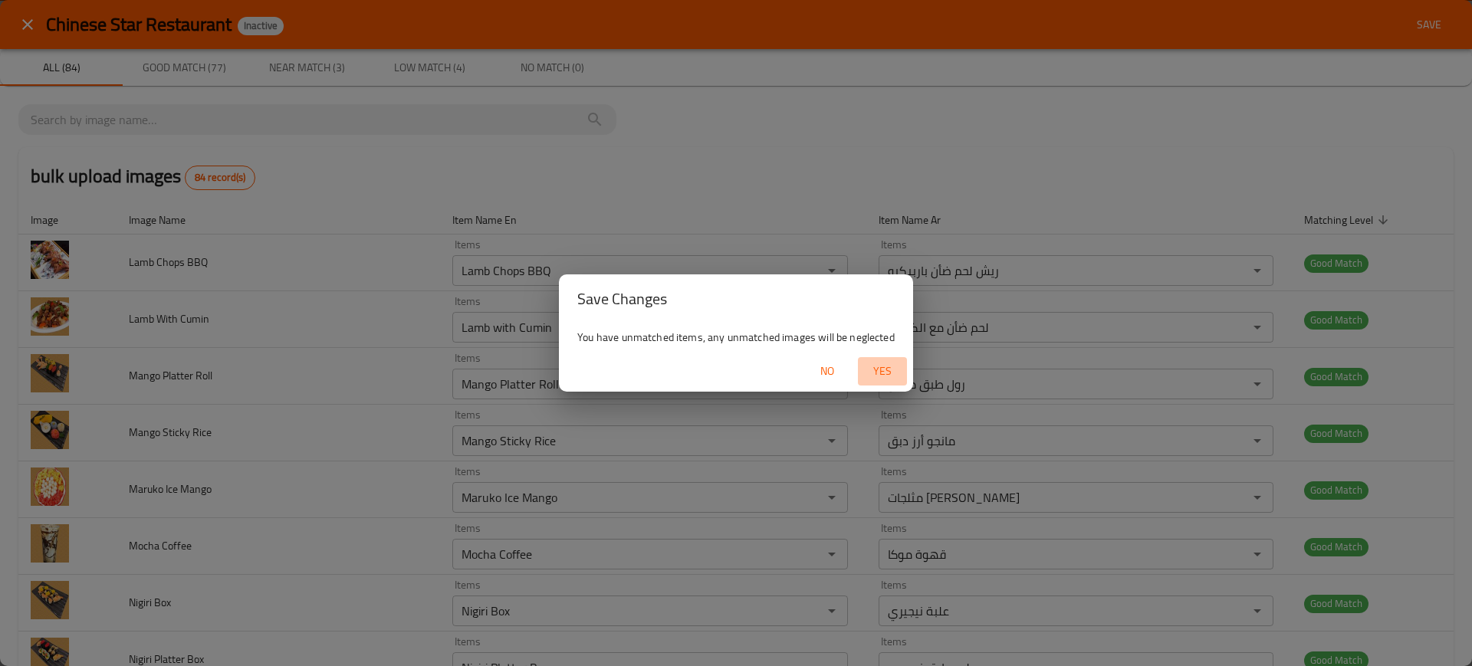
click at [885, 364] on span "Yes" at bounding box center [882, 371] width 37 height 19
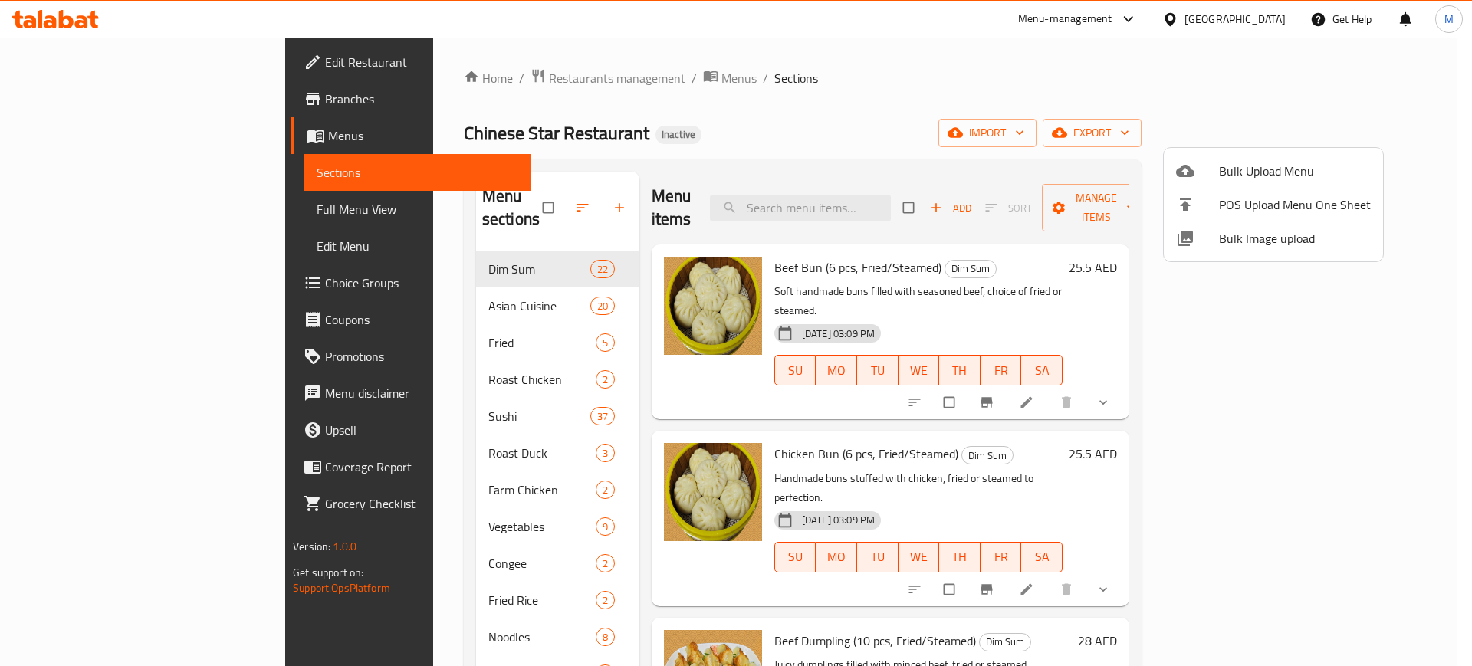
click at [570, 94] on div at bounding box center [736, 333] width 1472 height 666
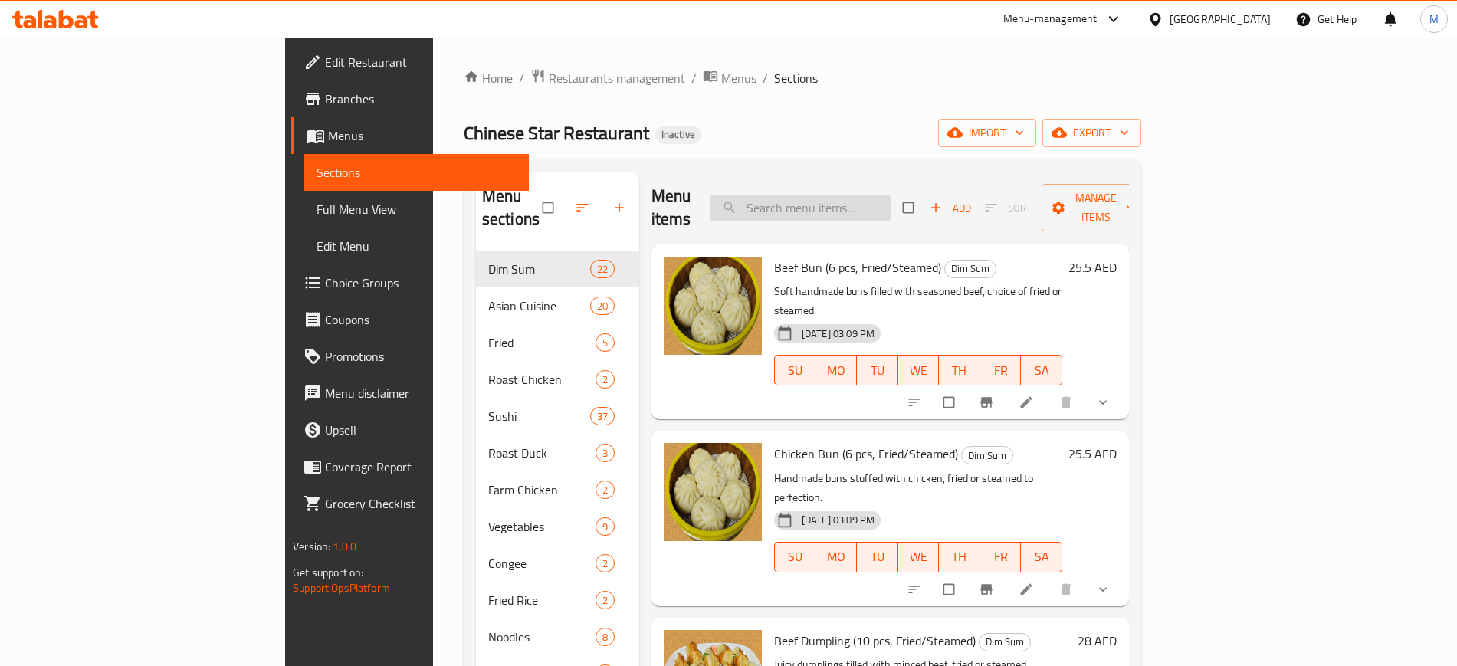
click at [891, 195] on input "search" at bounding box center [800, 208] width 181 height 27
paste input "1/2 Farm Chicken with Scallion Oil"
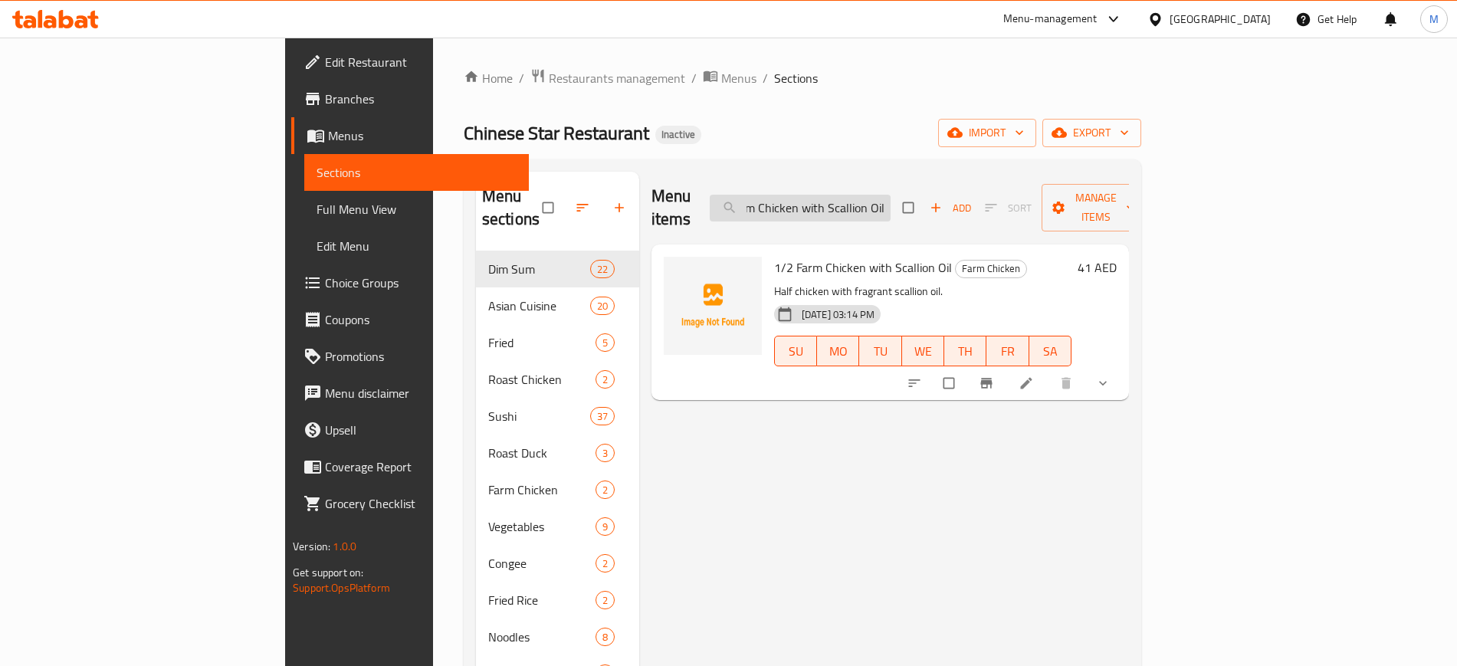
click at [860, 195] on input "1/2 Farm Chicken with Scallion Oil" at bounding box center [800, 208] width 181 height 27
drag, startPoint x: 868, startPoint y: 195, endPoint x: 937, endPoint y: 195, distance: 69.0
click at [891, 195] on input "1/2 Farm Chicken with Scallion Oil" at bounding box center [800, 208] width 181 height 27
paste input "Farm Chicken"
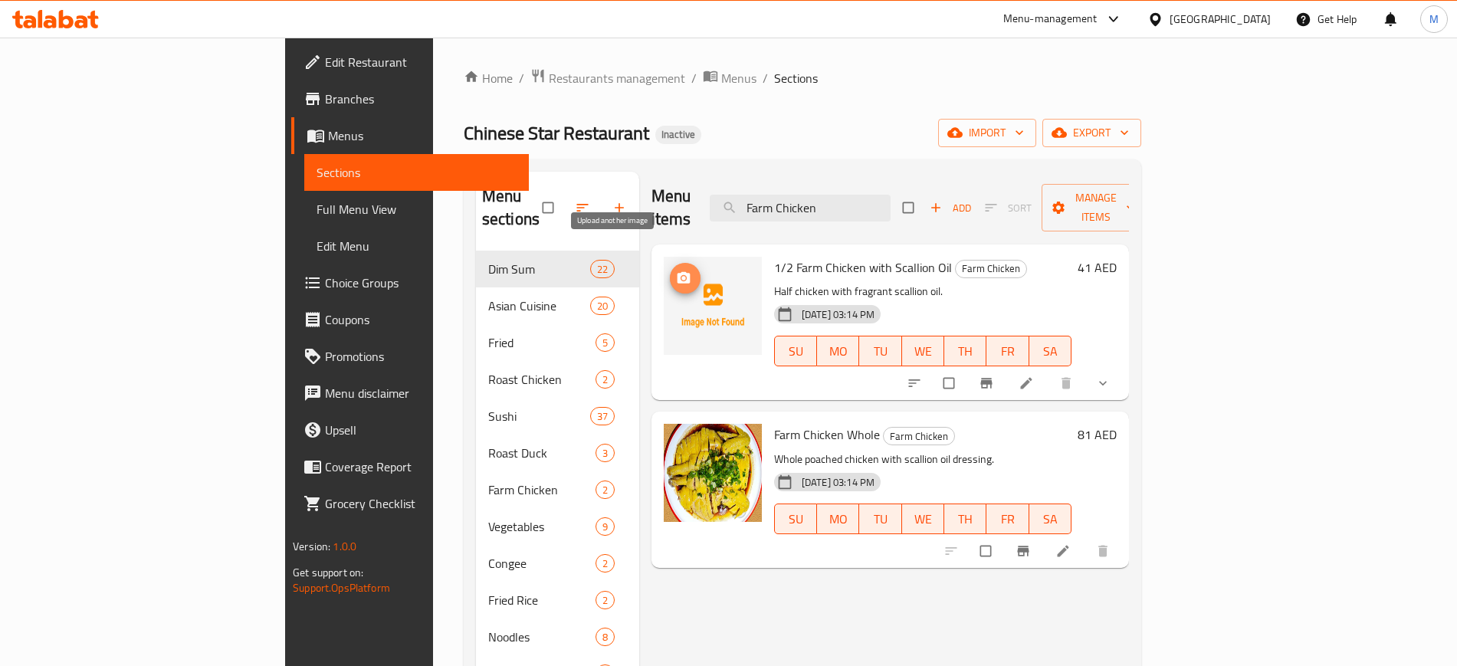
click at [670, 271] on span "upload picture" at bounding box center [685, 278] width 31 height 15
click at [677, 551] on div "Menu items Farm Chicken Add Sort Manage items 1/2 Farm Chicken with Scallion Oi…" at bounding box center [884, 601] width 490 height 858
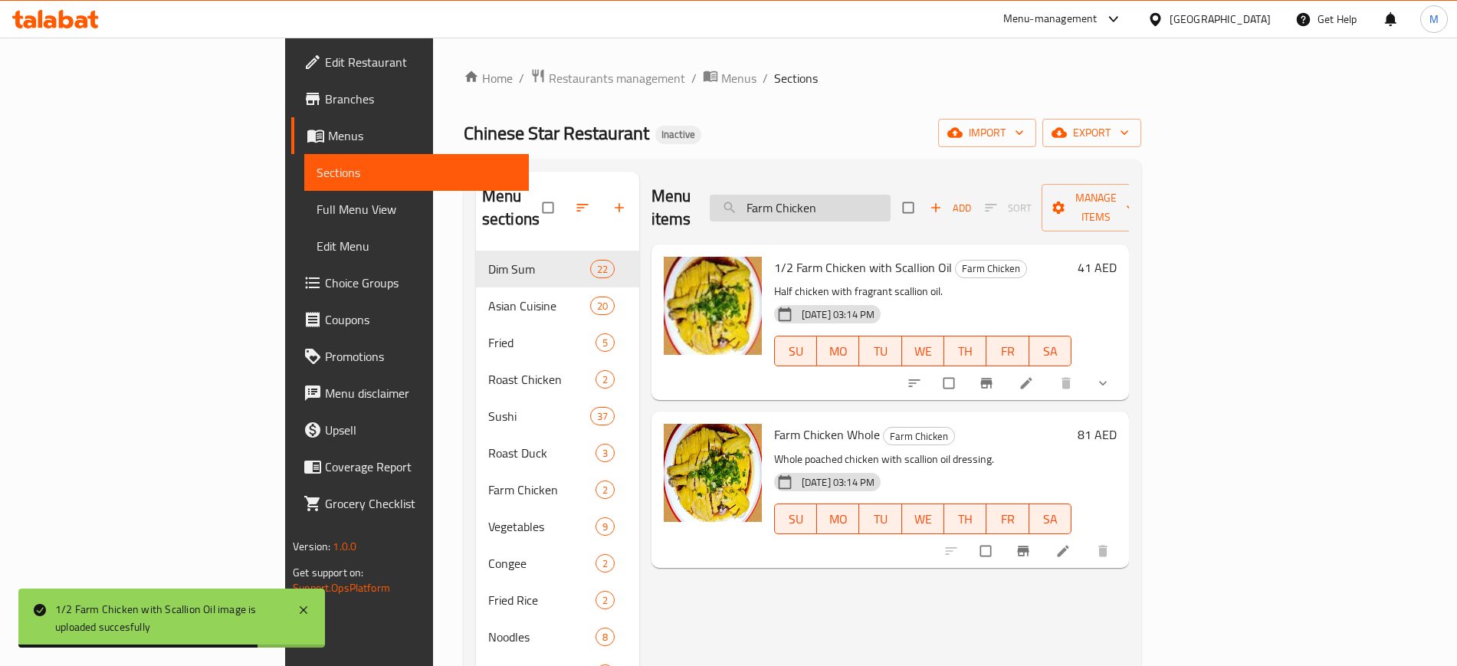
click at [891, 195] on input "Farm Chicken" at bounding box center [800, 208] width 181 height 27
paste input "Stir-fried Round Cabbage"
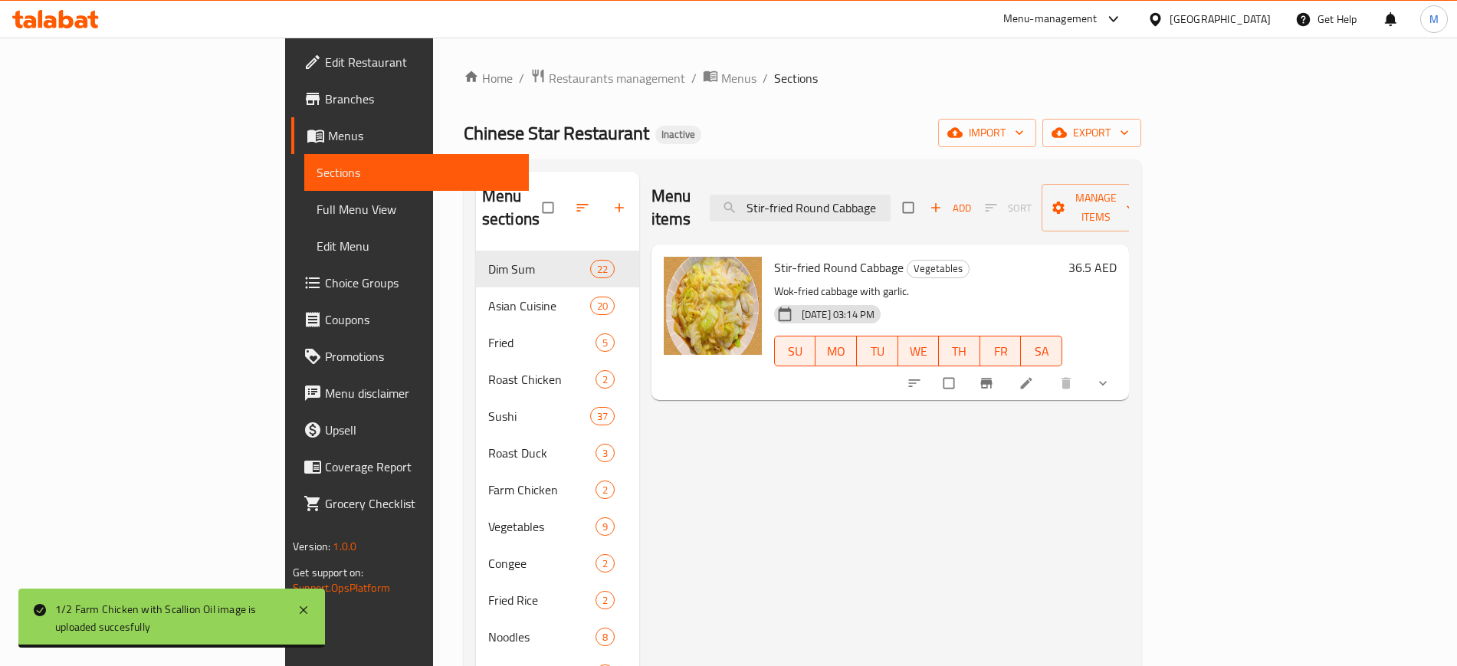
type input "Stir-fried Round Cabbage"
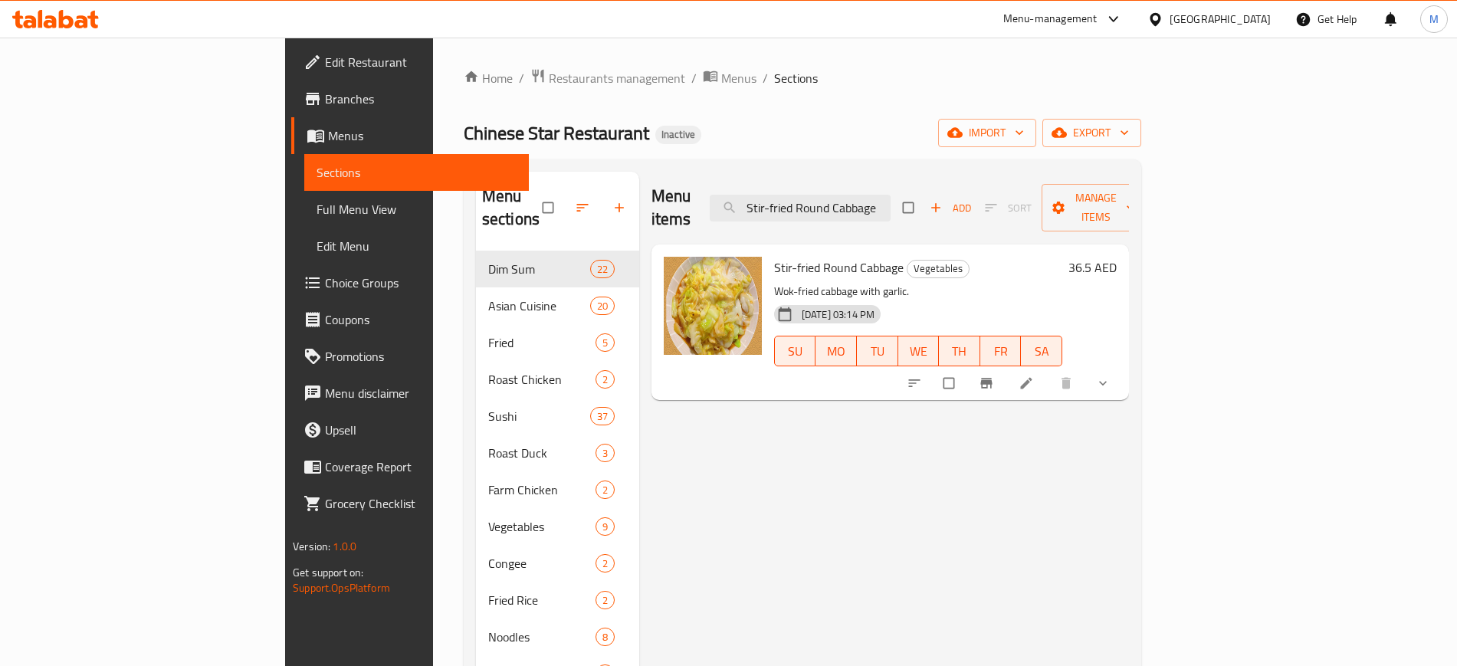
click at [800, 584] on div "Menu items Stir-fried Round Cabbage Add Sort Manage items Stir-fried Round Cabb…" at bounding box center [884, 601] width 490 height 858
click at [317, 200] on span "Full Menu View" at bounding box center [416, 209] width 199 height 18
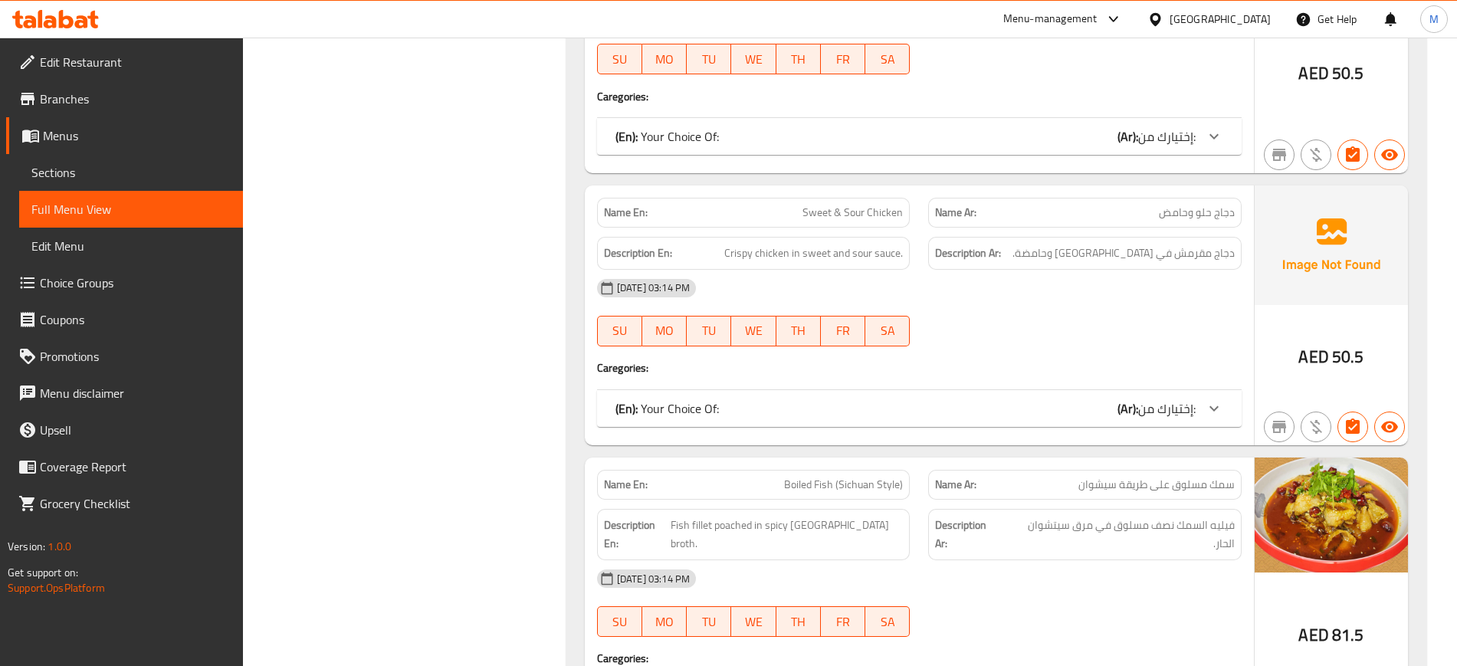
scroll to position [7550, 0]
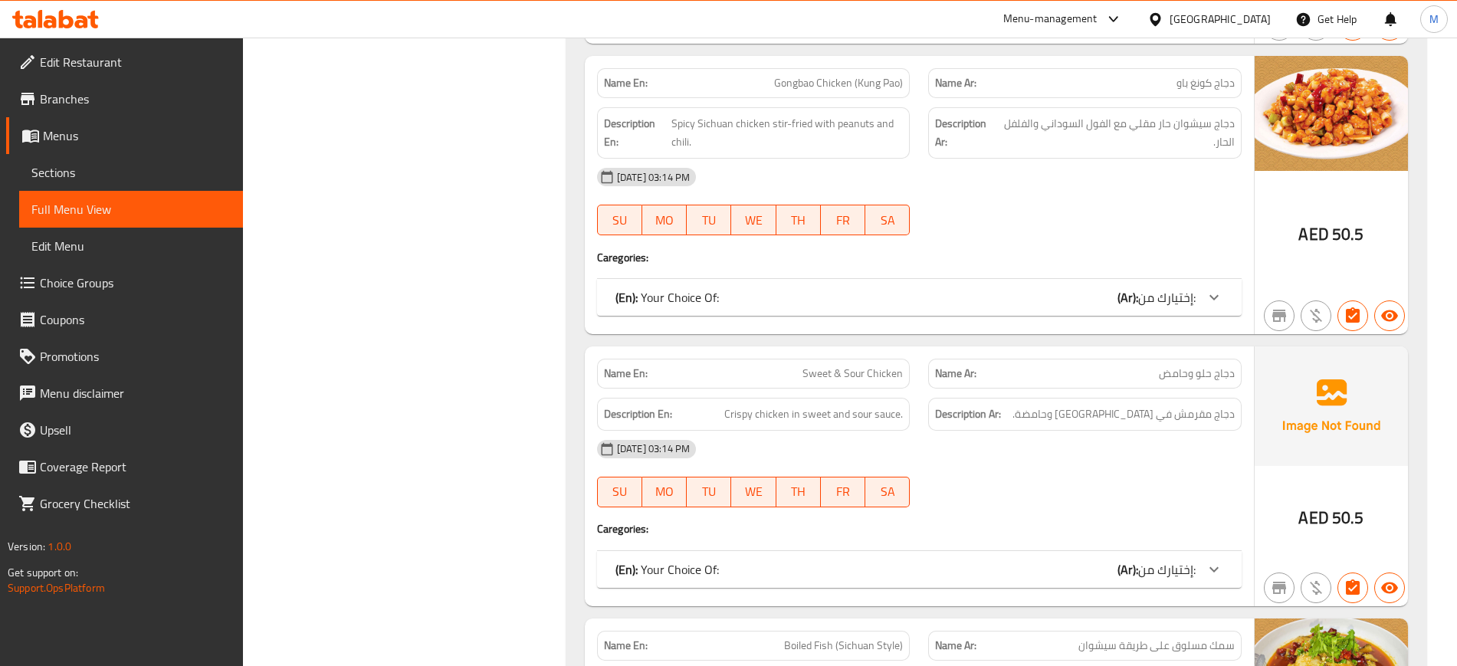
click at [841, 366] on span "Sweet & Sour Chicken" at bounding box center [853, 374] width 100 height 16
copy span "Sweet & Sour Chicken"
click at [841, 366] on span "Sweet & Sour Chicken" at bounding box center [853, 374] width 100 height 16
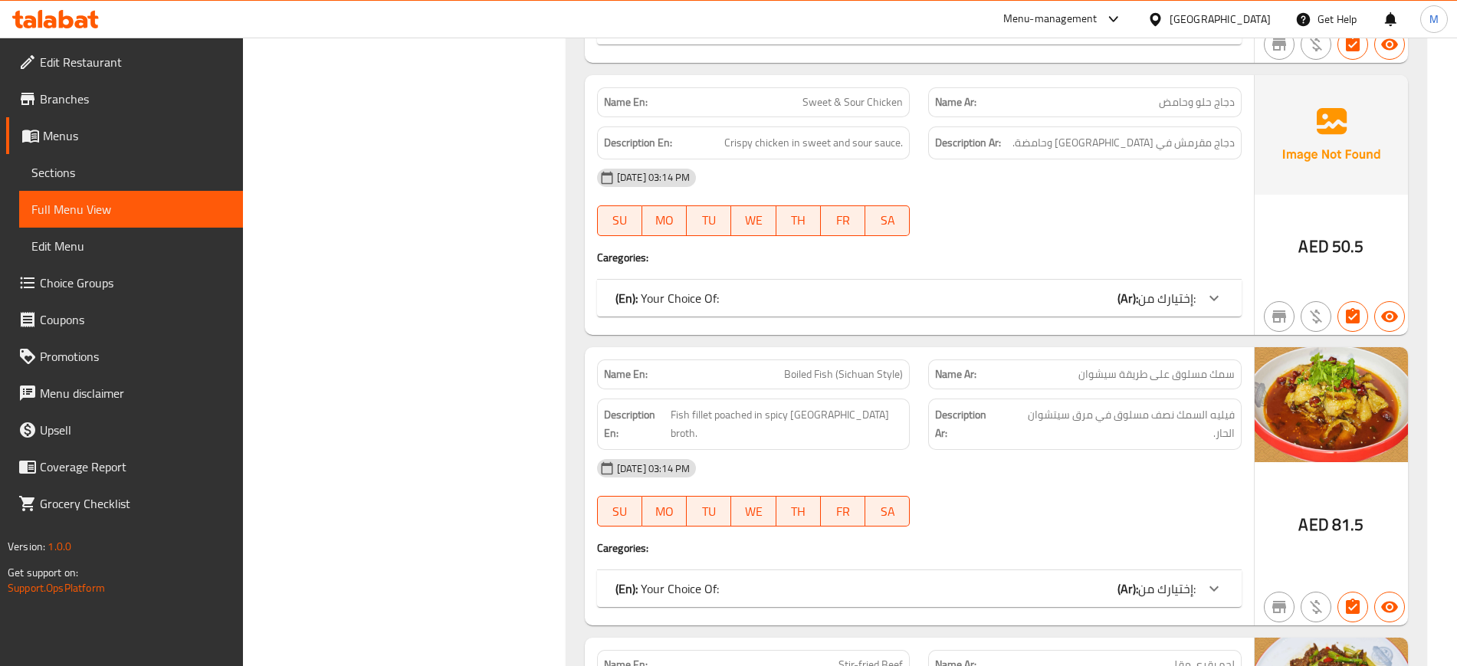
scroll to position [7822, 0]
click at [785, 366] on p "Name En: Boiled Fish (Sichuan Style)" at bounding box center [754, 374] width 300 height 16
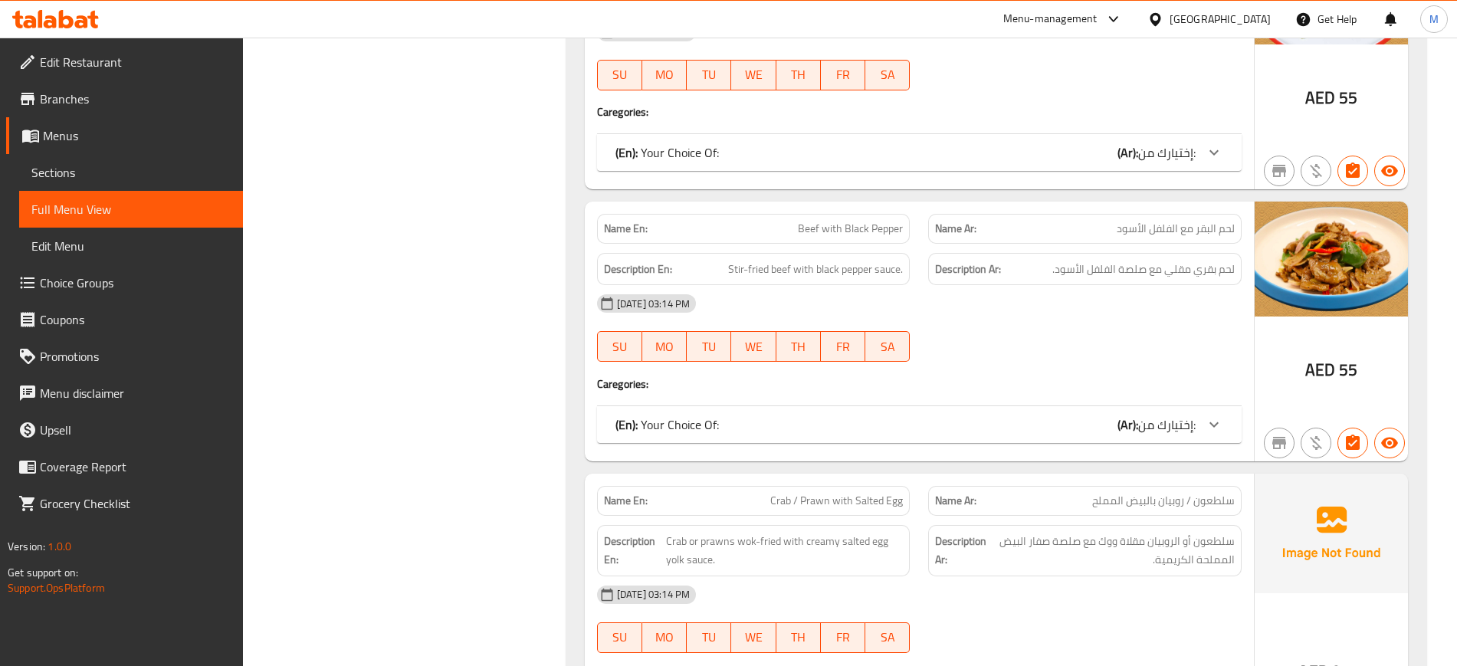
scroll to position [8570, 0]
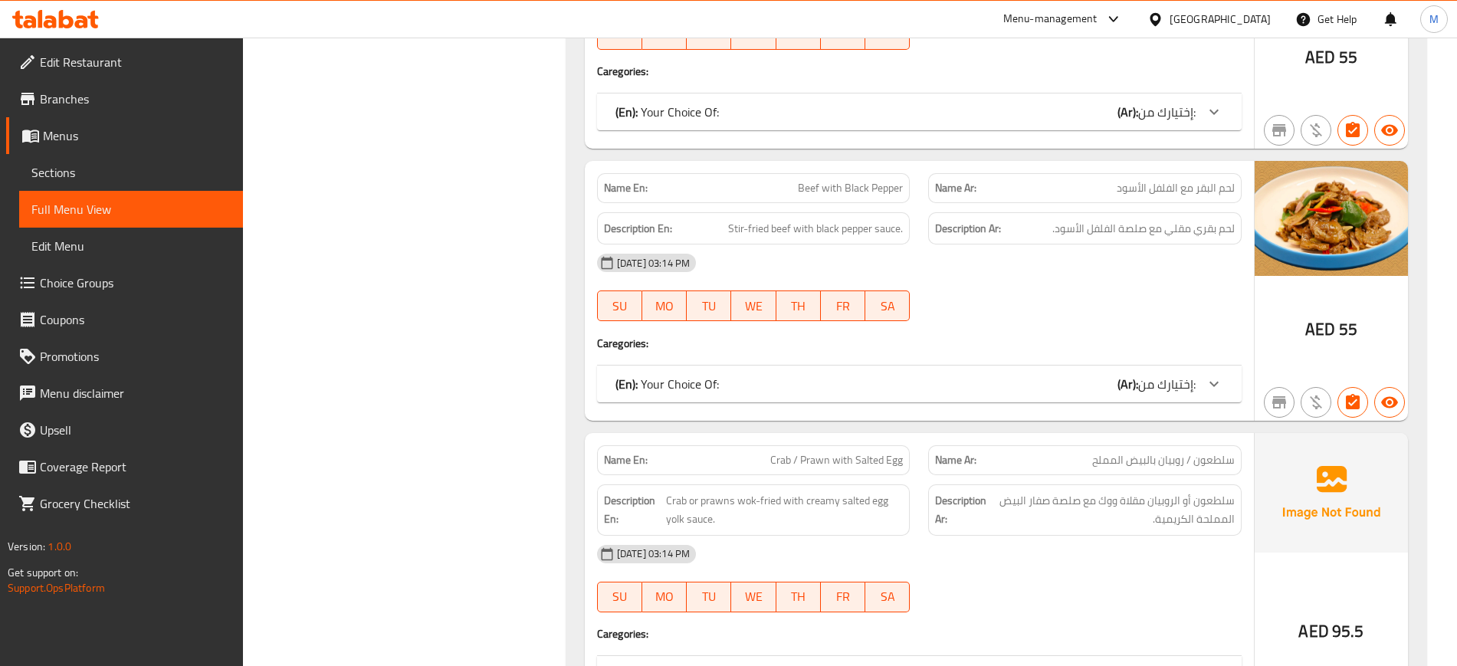
click at [825, 452] on span "Crab / Prawn with Salted Egg" at bounding box center [836, 460] width 133 height 16
copy span "Crab / Prawn with Salted Egg"
click at [599, 475] on div "Description En: Crab or prawns wok-fried with creamy salted egg yolk sauce." at bounding box center [754, 510] width 332 height 70
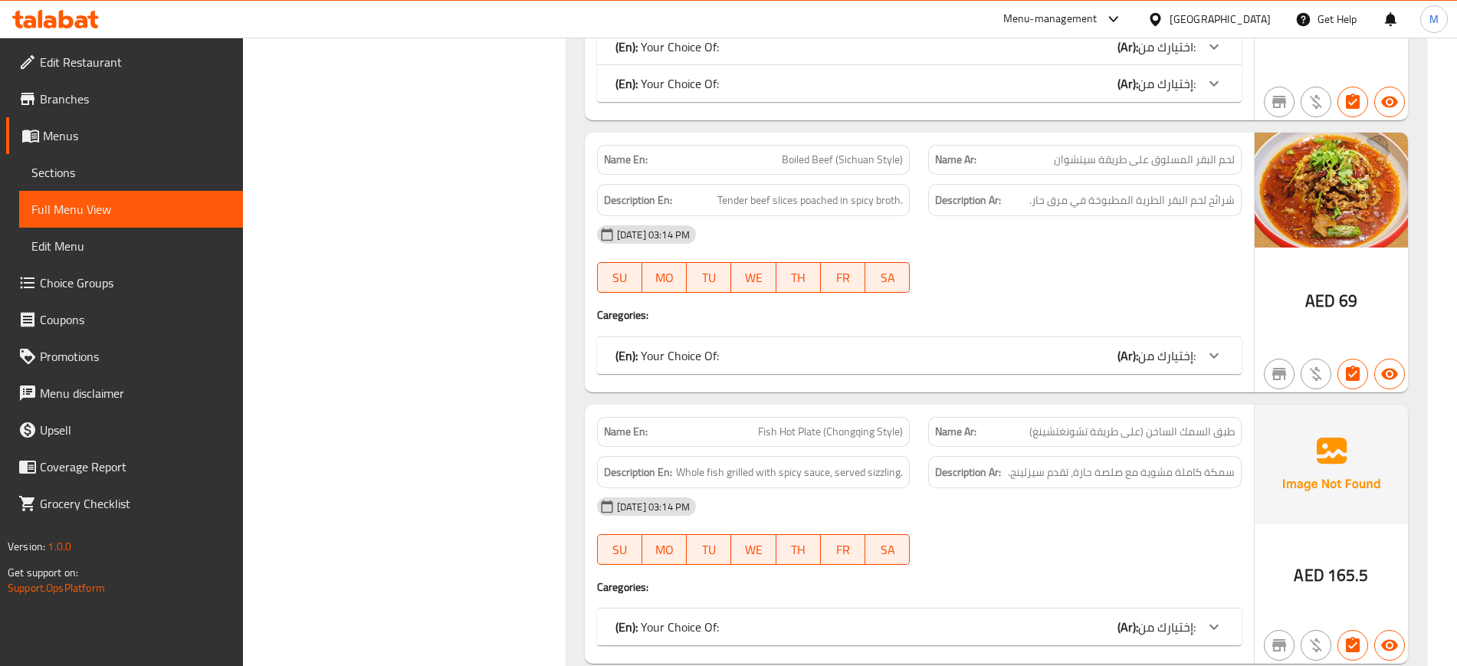
scroll to position [9199, 0]
click at [795, 423] on span "Fish Hot Plate (Chongqing Style)" at bounding box center [830, 431] width 145 height 16
copy span "Fish Hot Plate (Chongqing Style)"
click at [795, 423] on span "Fish Hot Plate (Chongqing Style)" at bounding box center [830, 431] width 145 height 16
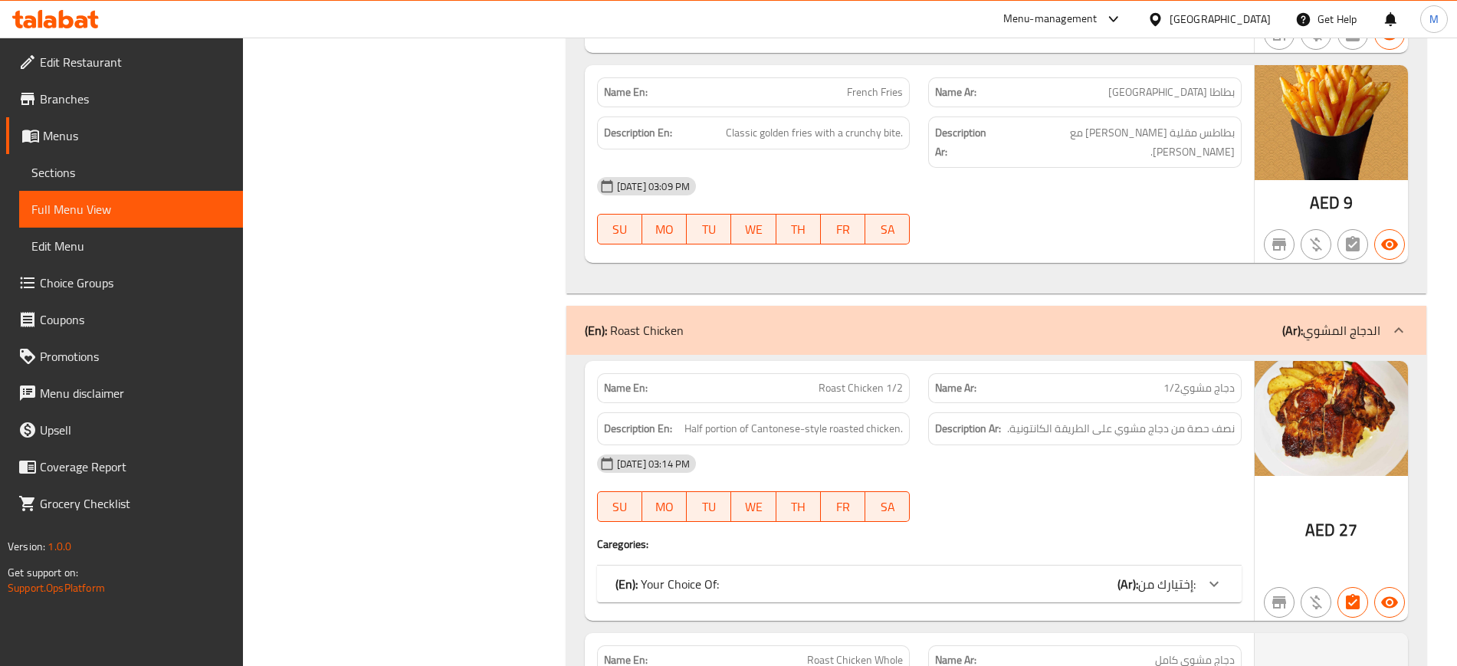
scroll to position [11685, 0]
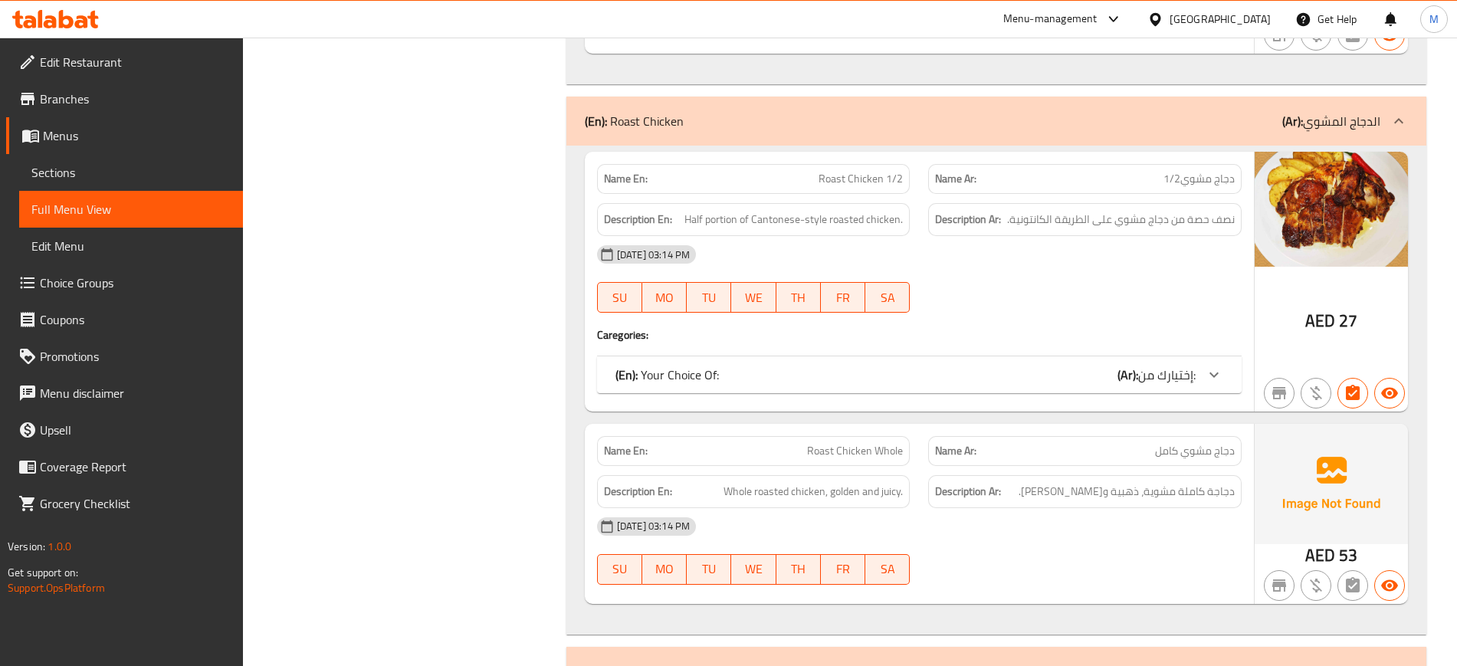
click at [835, 443] on span "Roast Chicken Whole" at bounding box center [855, 451] width 96 height 16
copy span "Roast Chicken Whole"
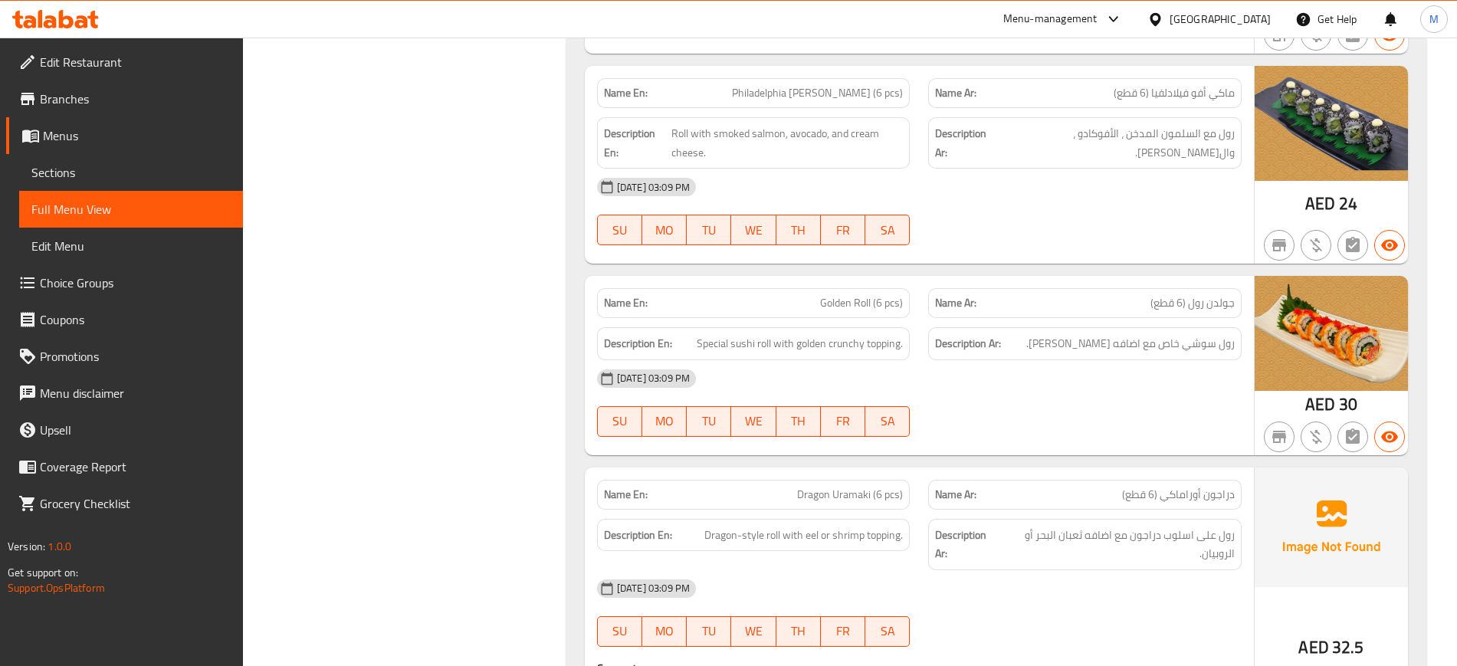
scroll to position [16759, 0]
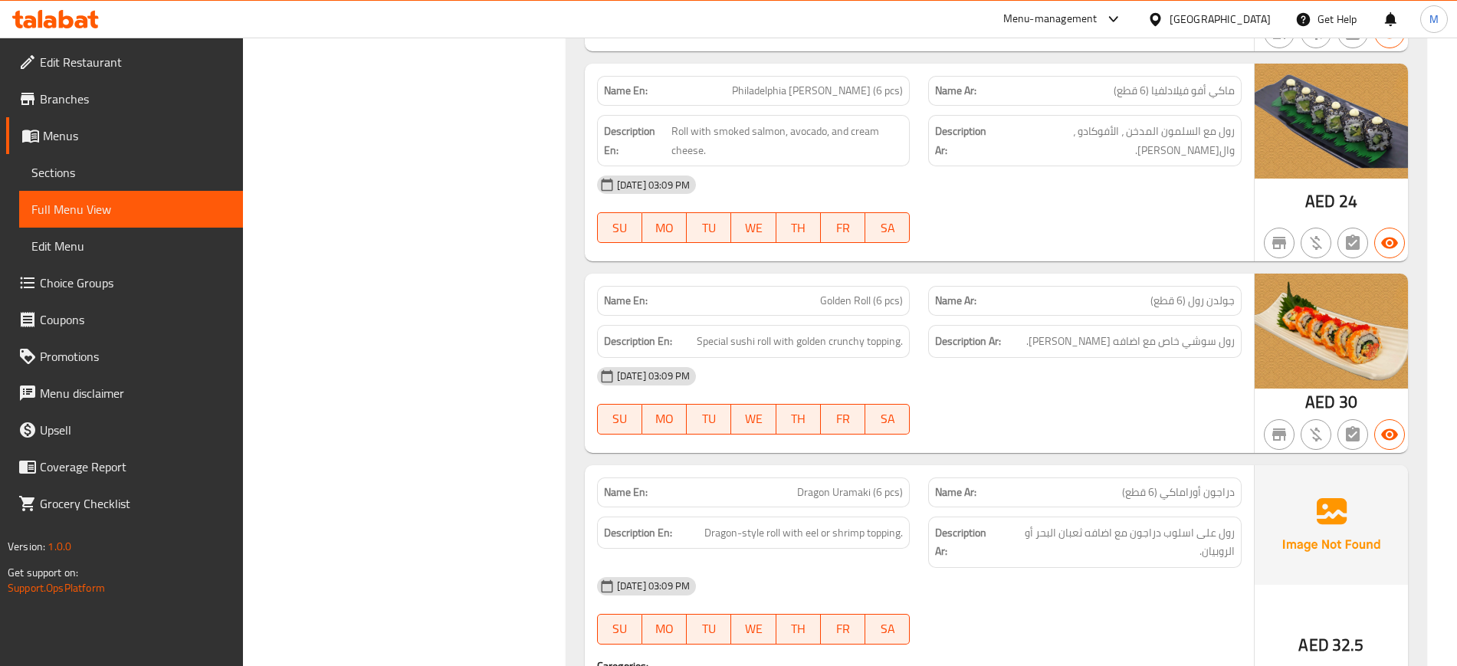
click at [876, 484] on span "Dragon Uramaki (6 pcs)" at bounding box center [850, 492] width 106 height 16
copy span "Dragon Uramaki (6 pcs)"
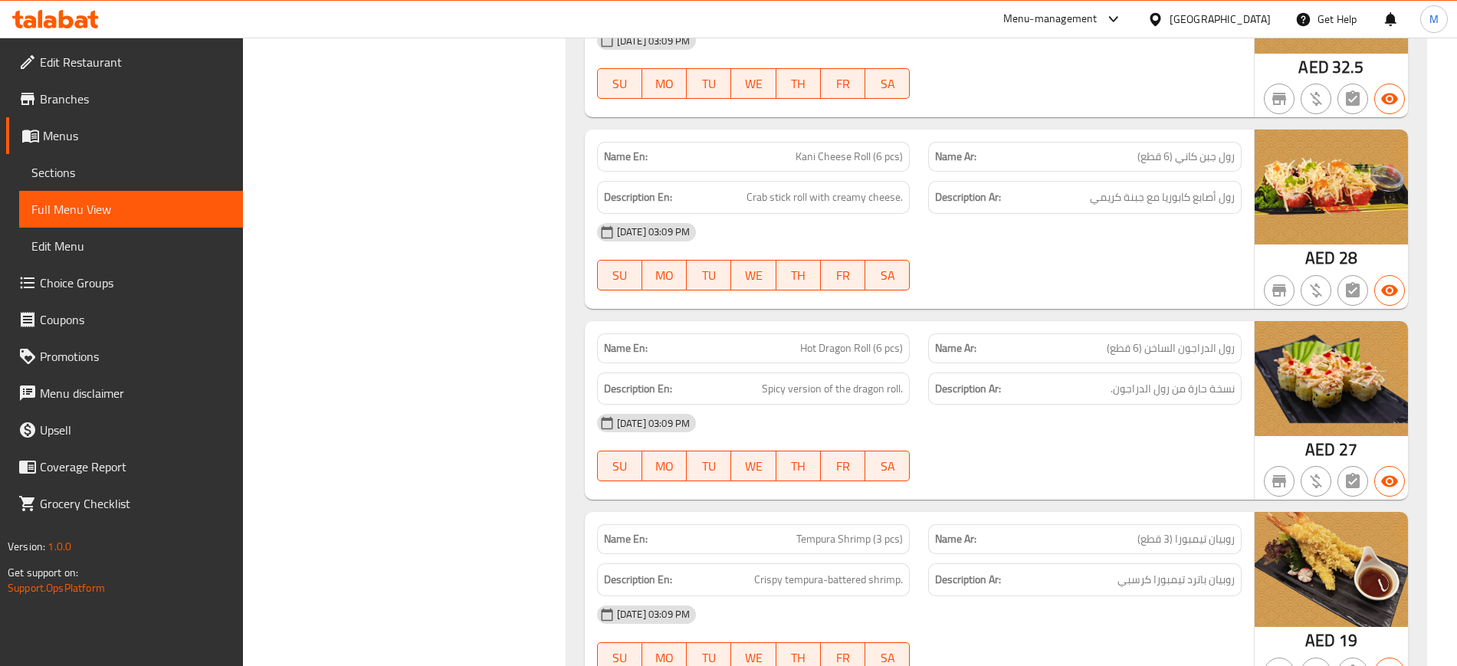
scroll to position [17955, 0]
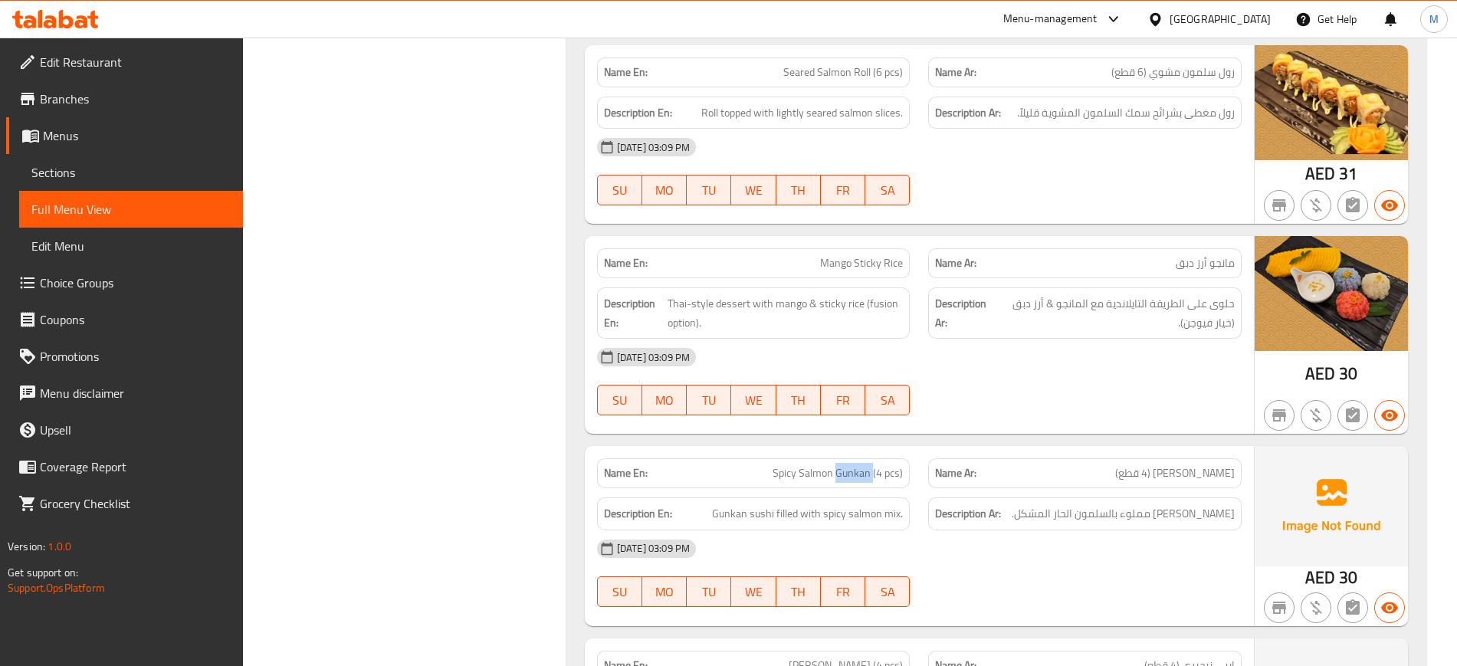
click at [858, 465] on span "Spicy Salmon Gunkan (4 pcs)" at bounding box center [838, 473] width 130 height 16
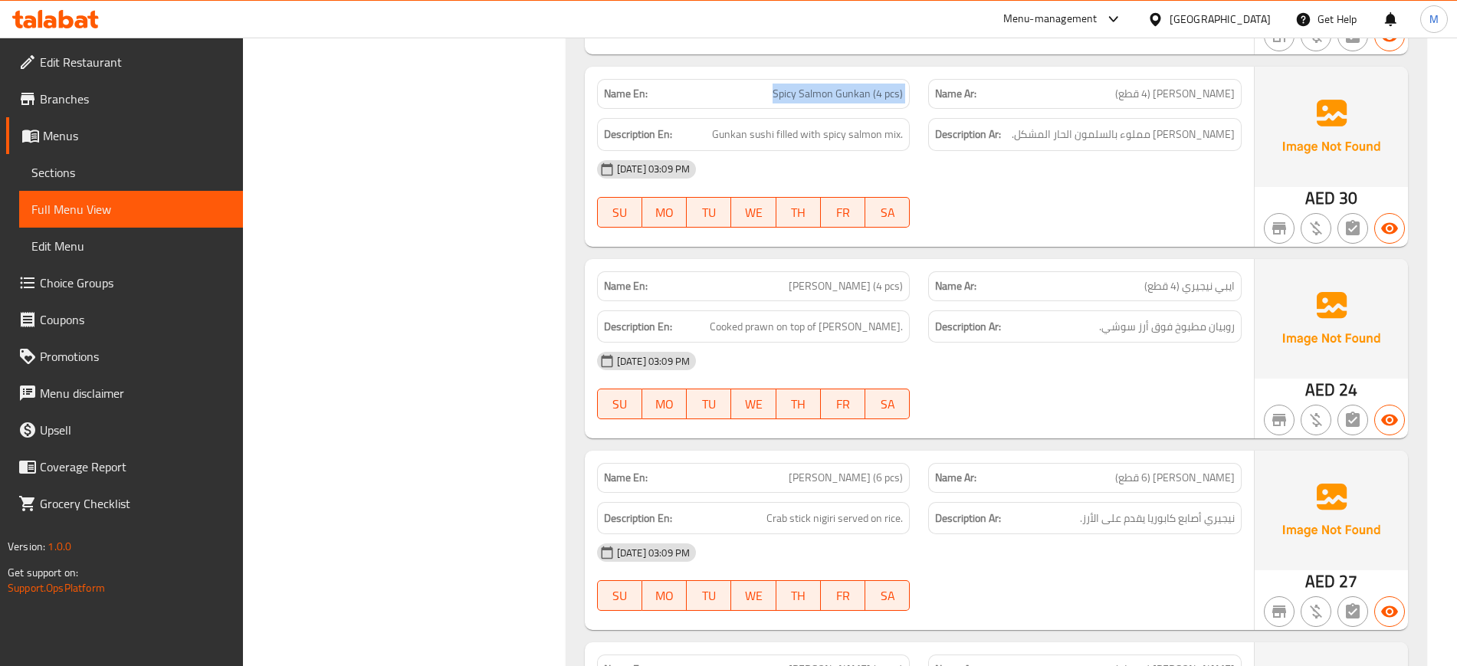
click at [873, 278] on span "Ebi Nigiri (4 pcs)" at bounding box center [846, 286] width 114 height 16
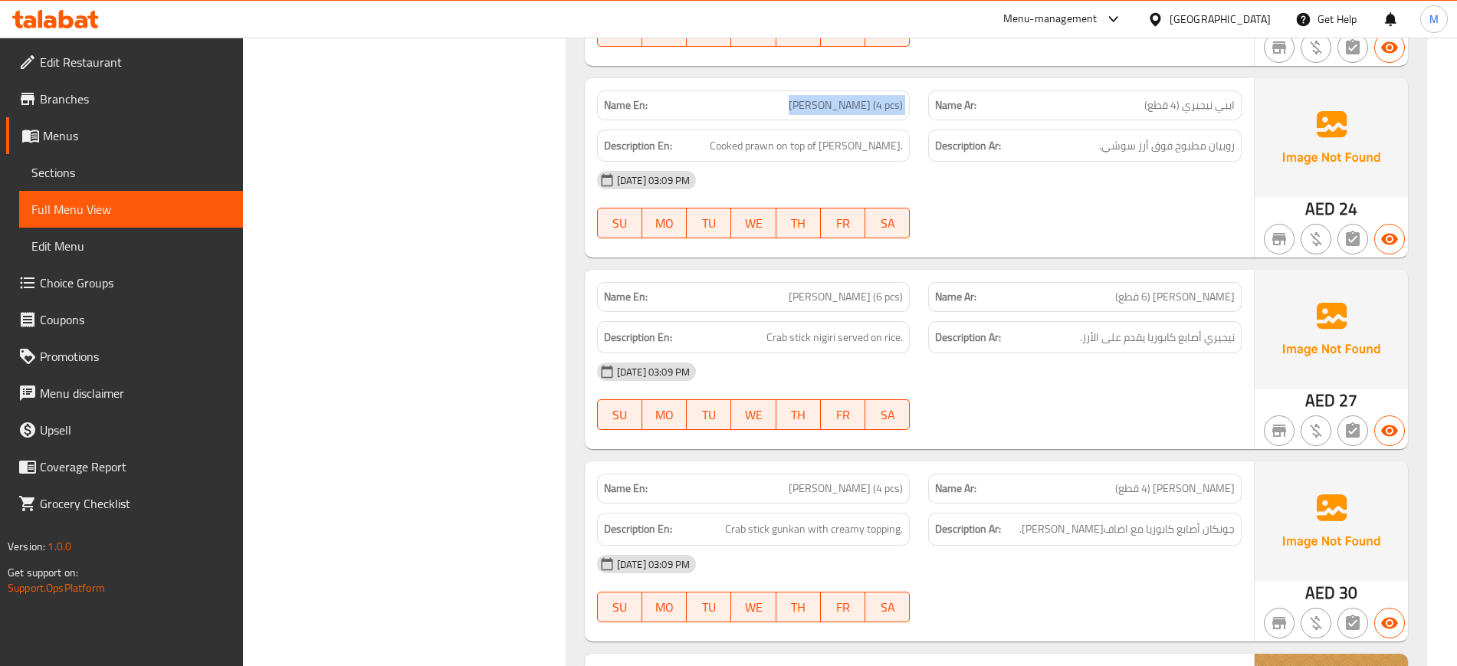
scroll to position [18794, 0]
click at [869, 290] on span "Kani Nigiri (6 pcs)" at bounding box center [846, 298] width 114 height 16
copy span "Kani Nigiri (6 pcs)"
click at [869, 290] on span "Kani Nigiri (6 pcs)" at bounding box center [846, 298] width 114 height 16
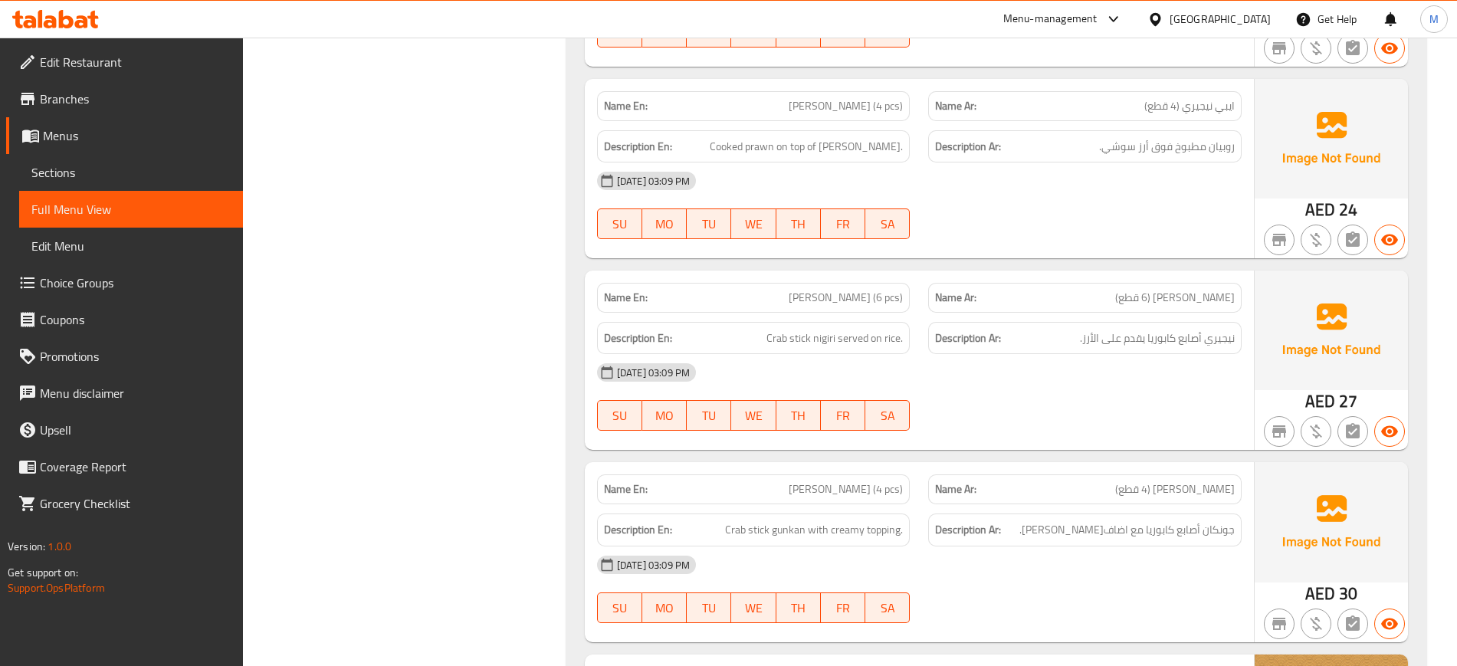
click at [824, 474] on div "Name En: Kani Gunkan Nigiri (4 pcs)" at bounding box center [754, 489] width 314 height 30
click at [815, 481] on span "Kani Gunkan Nigiri (4 pcs)" at bounding box center [846, 489] width 114 height 16
copy span "Kani Gunkan Nigiri (4 pcs)"
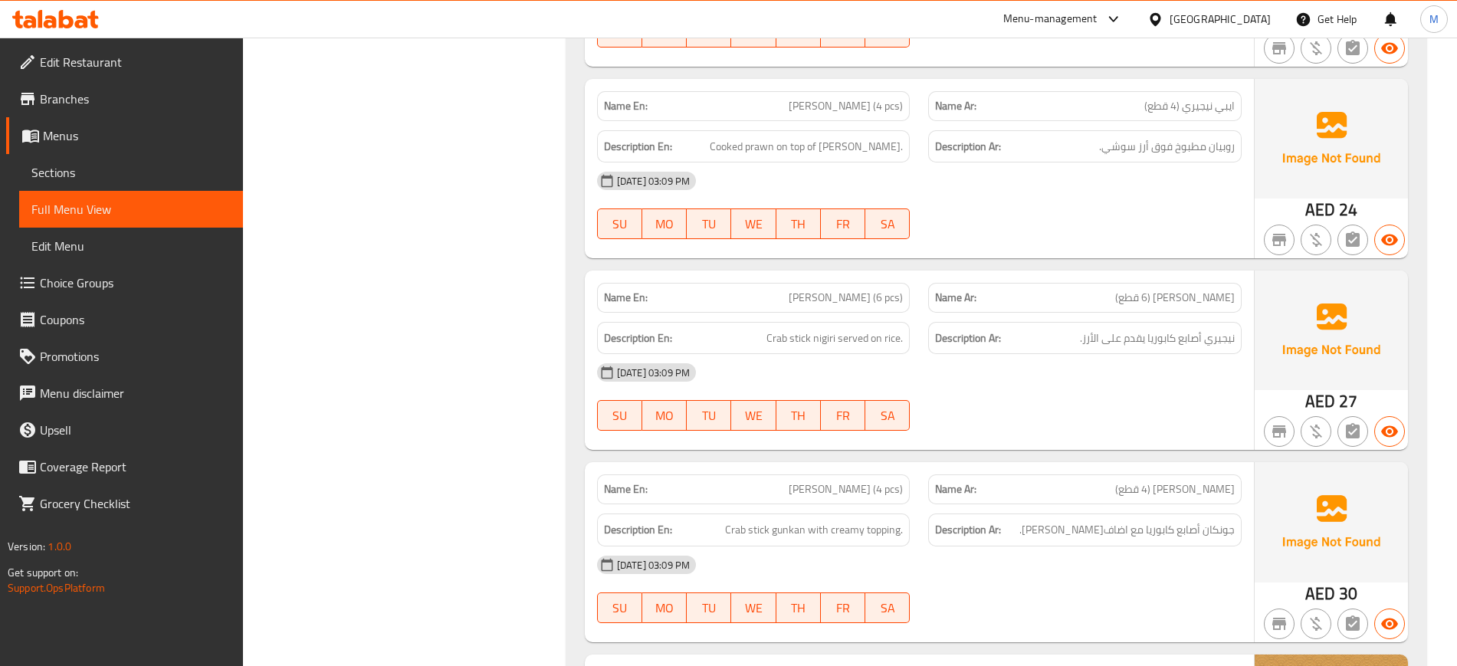
click at [590, 504] on div "Description En: Crab stick gunkan with creamy topping." at bounding box center [754, 529] width 332 height 51
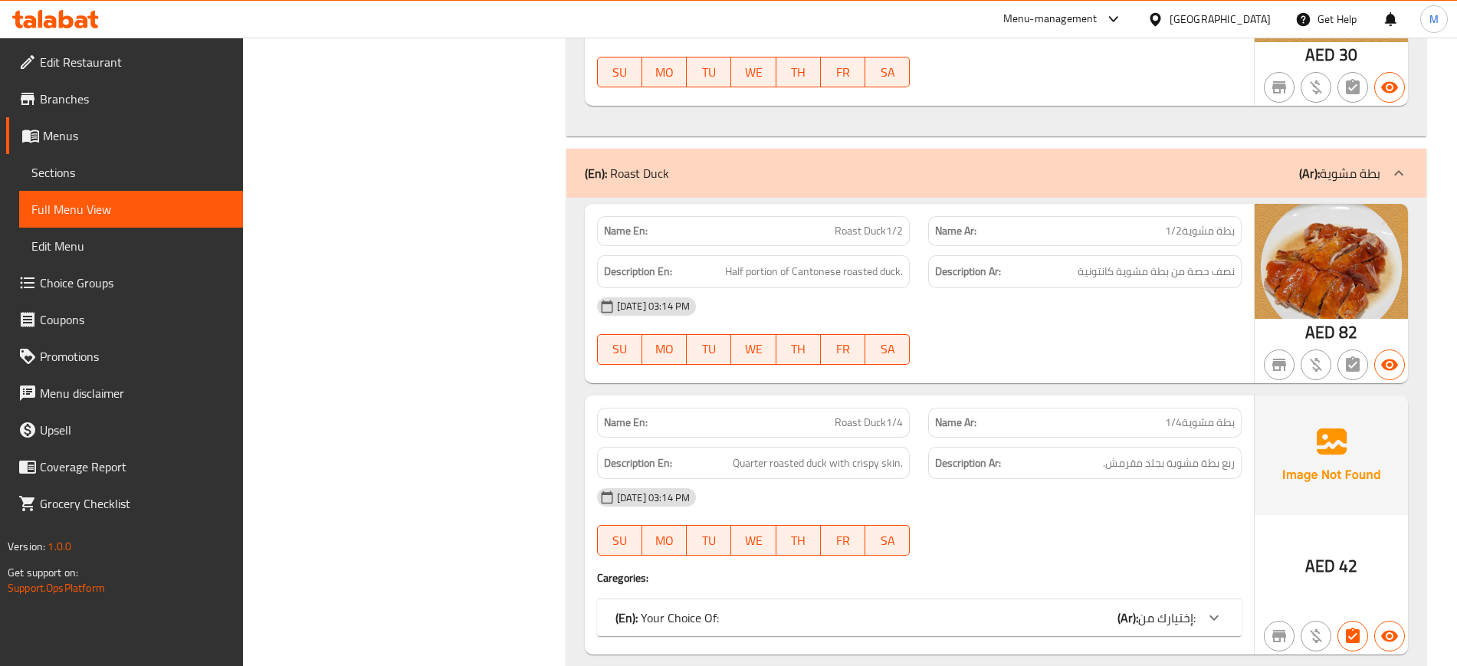
scroll to position [19522, 0]
click at [877, 414] on span "Roast Duck1/4" at bounding box center [869, 422] width 68 height 16
copy span "Roast Duck1/4"
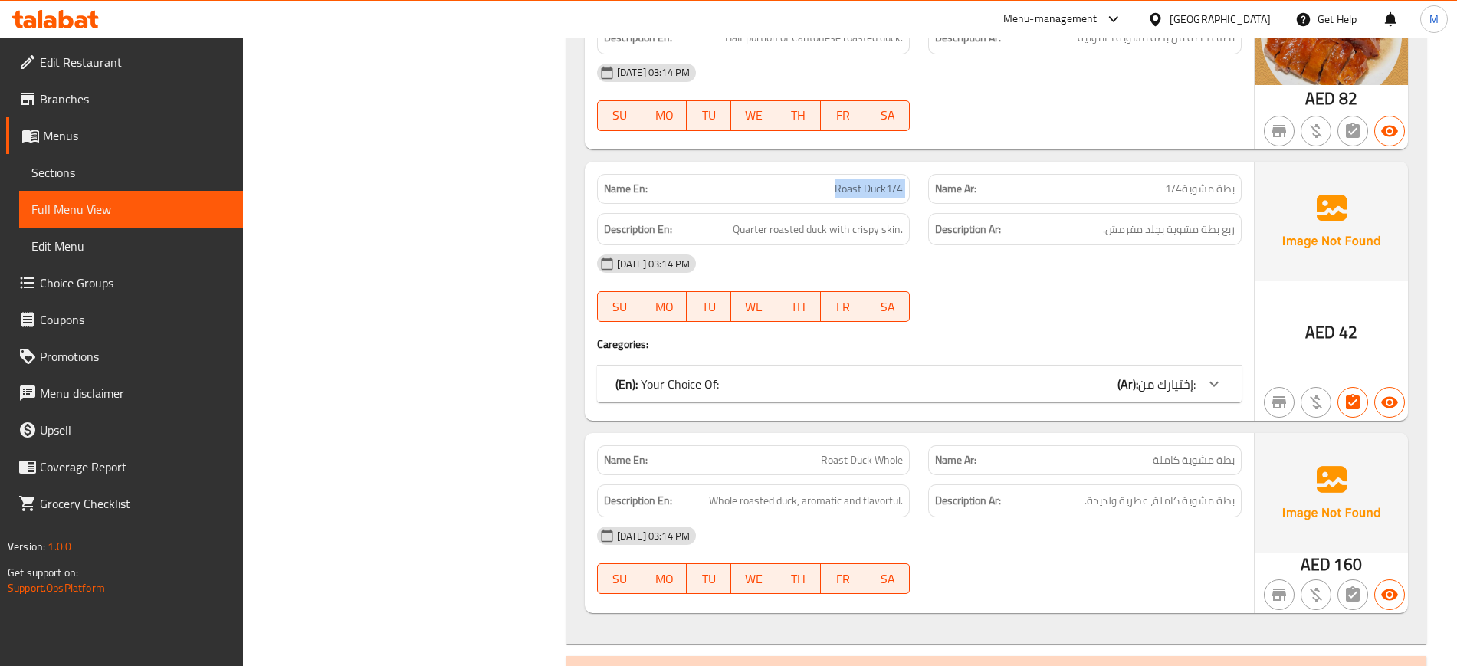
scroll to position [19828, 0]
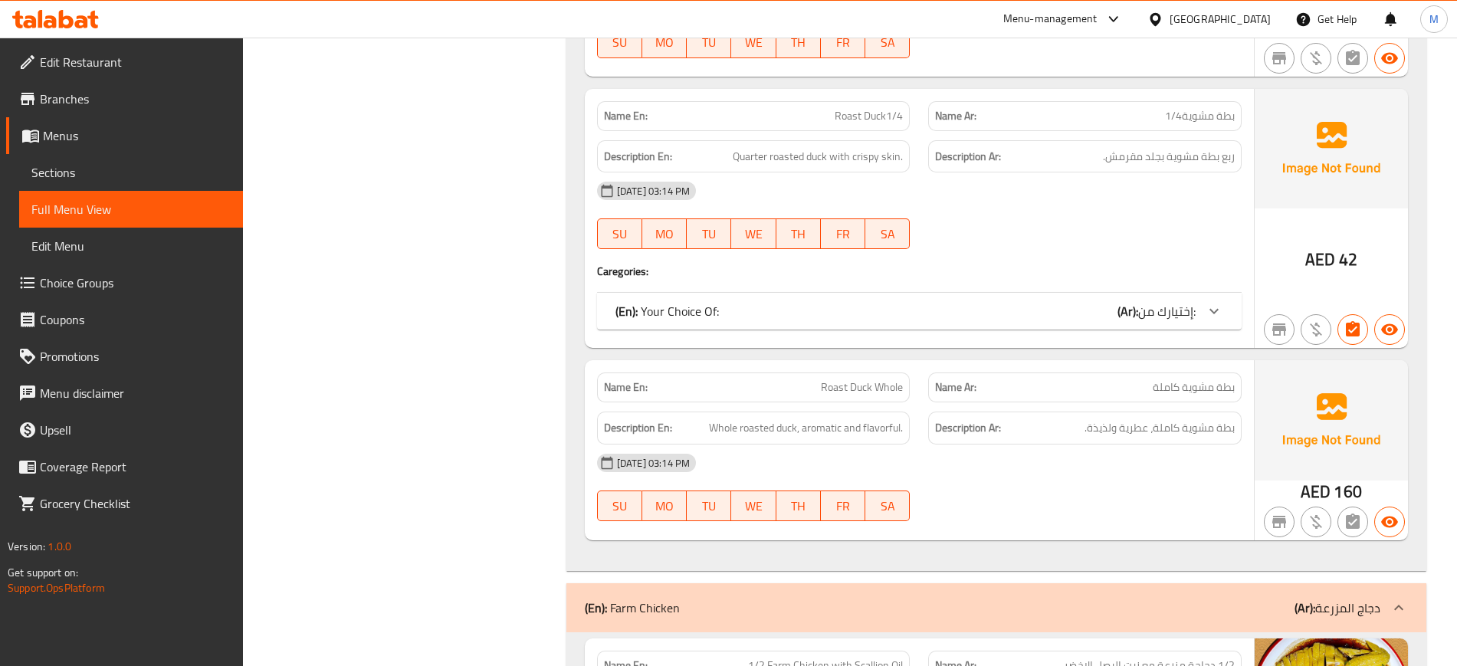
click at [855, 379] on span "Roast Duck Whole" at bounding box center [862, 387] width 82 height 16
copy span "Roast Duck Whole"
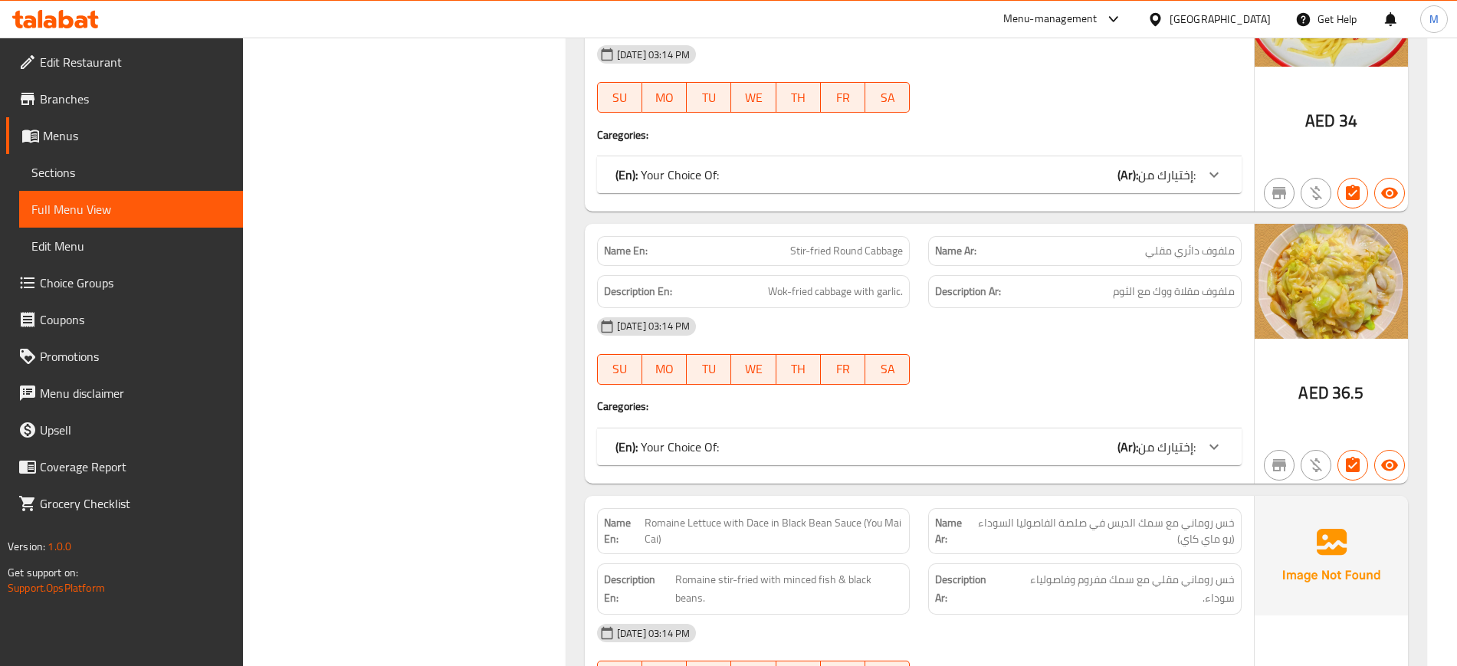
scroll to position [21081, 0]
click at [822, 516] on span "Romaine Lettuce with Dace in Black Bean Sauce (You Mai Cai)" at bounding box center [774, 532] width 258 height 32
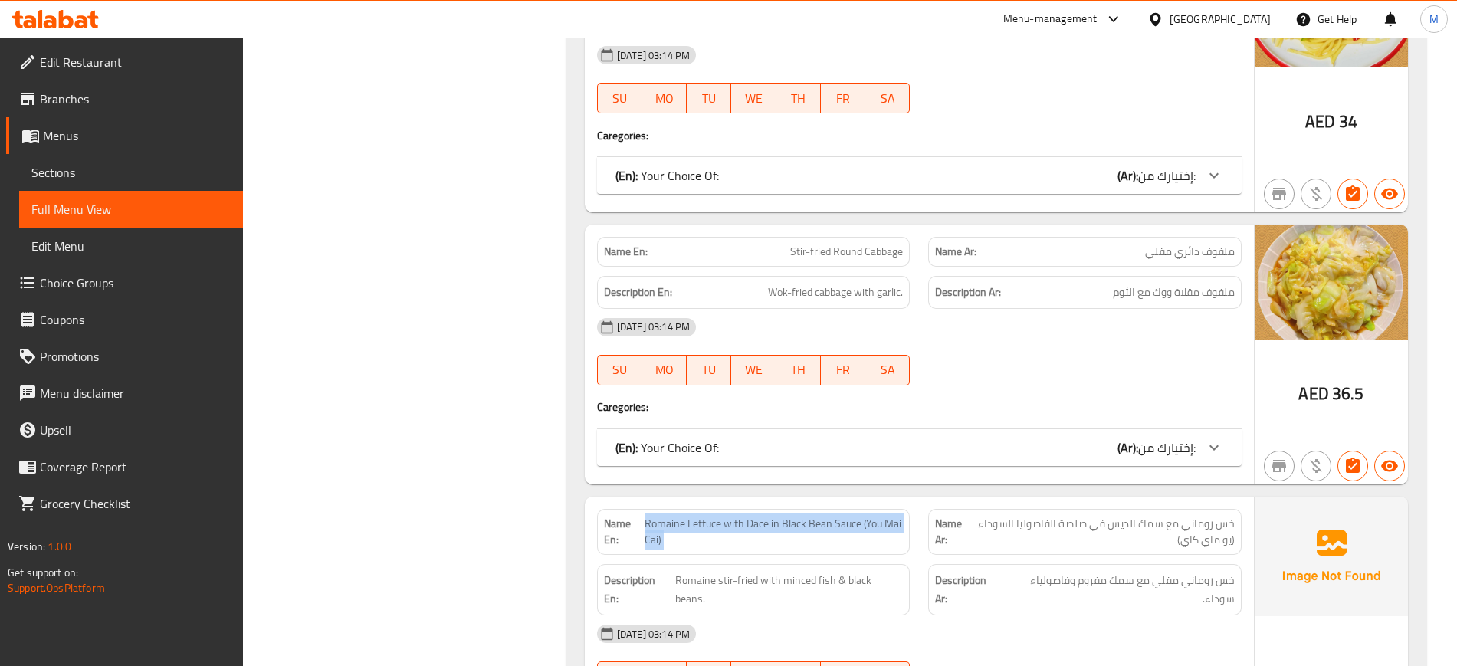
copy span "Romaine Lettuce with Dace in Black Bean Sauce (You Mai Cai)"
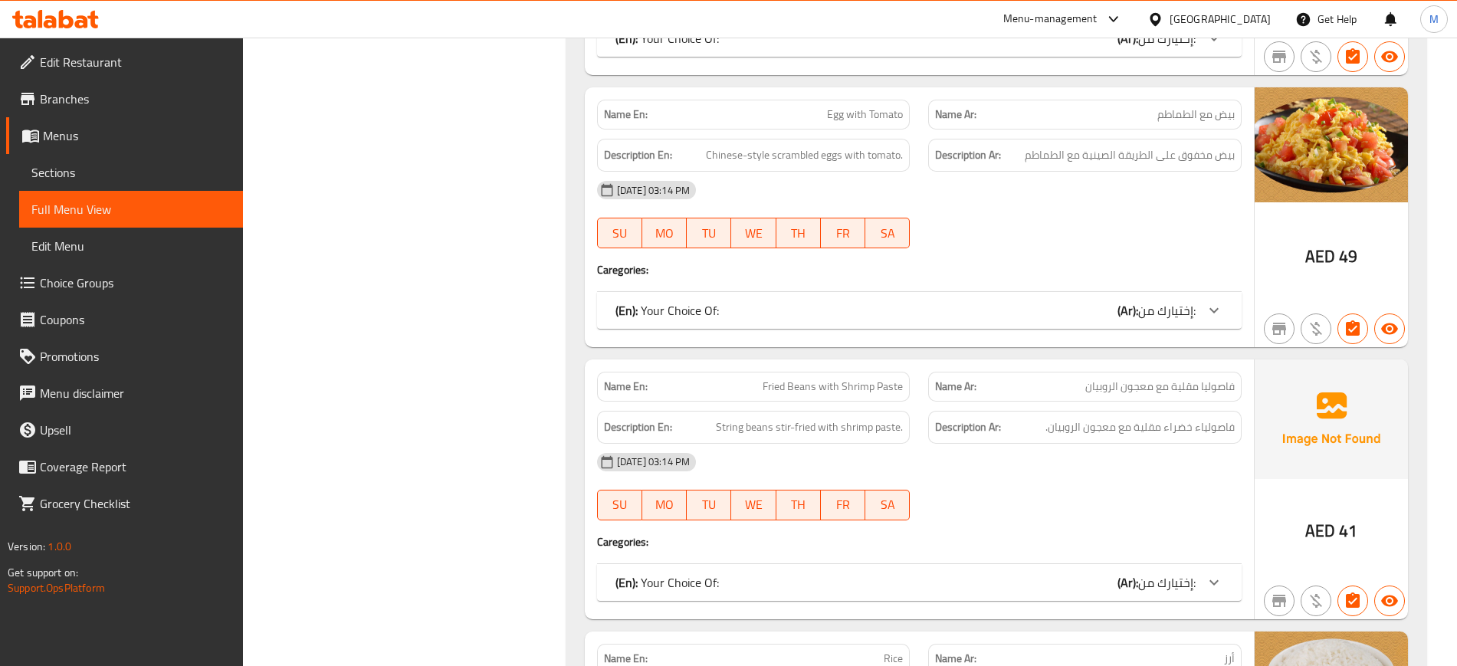
scroll to position [22614, 0]
click at [836, 377] on span "Fried Beans with Shrimp Paste" at bounding box center [833, 385] width 140 height 16
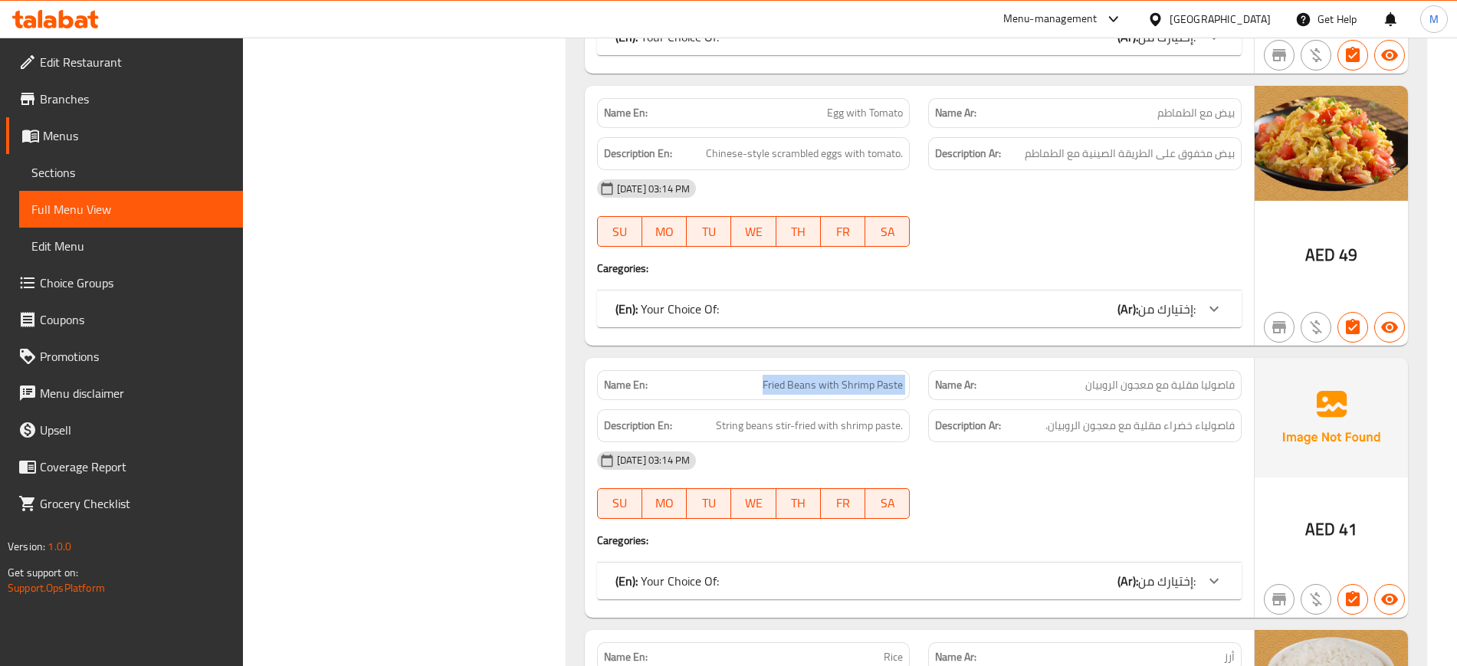
click at [836, 377] on span "Fried Beans with Shrimp Paste" at bounding box center [833, 385] width 140 height 16
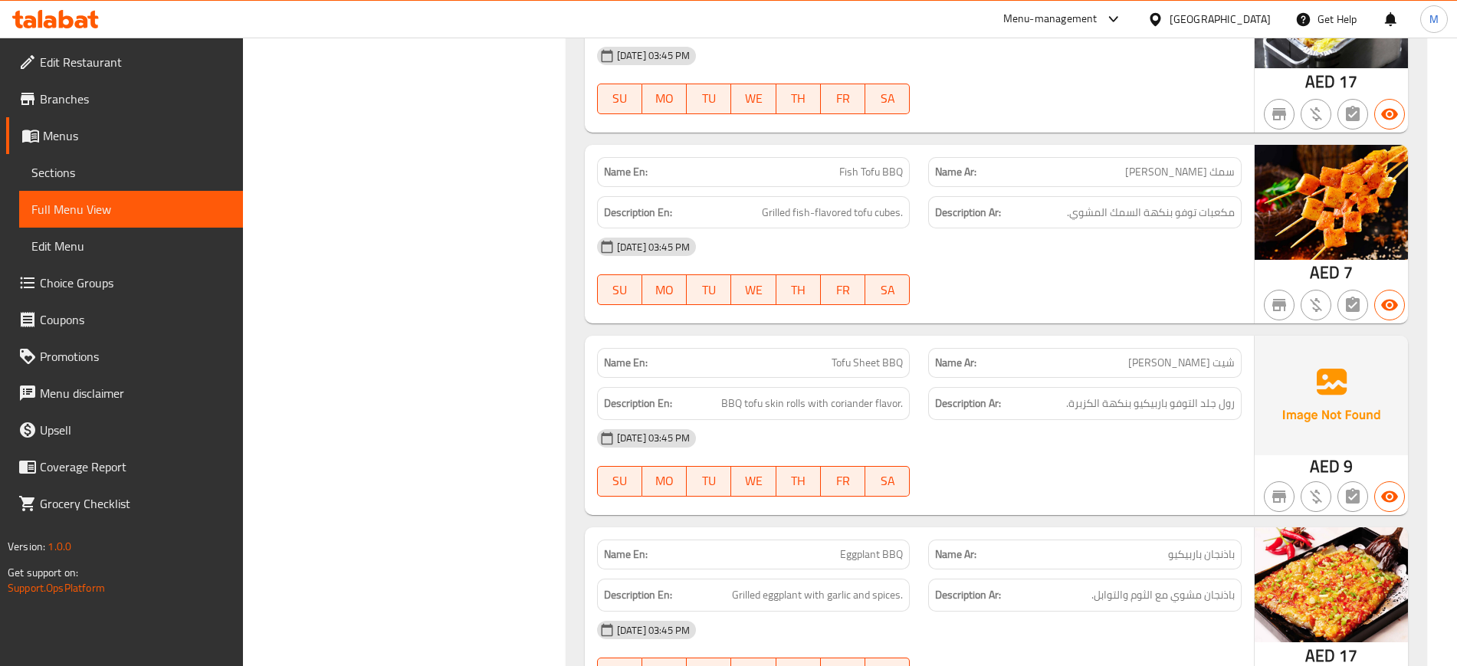
scroll to position [40880, 0]
click at [849, 356] on span "Tofu Sheet BBQ" at bounding box center [867, 364] width 71 height 16
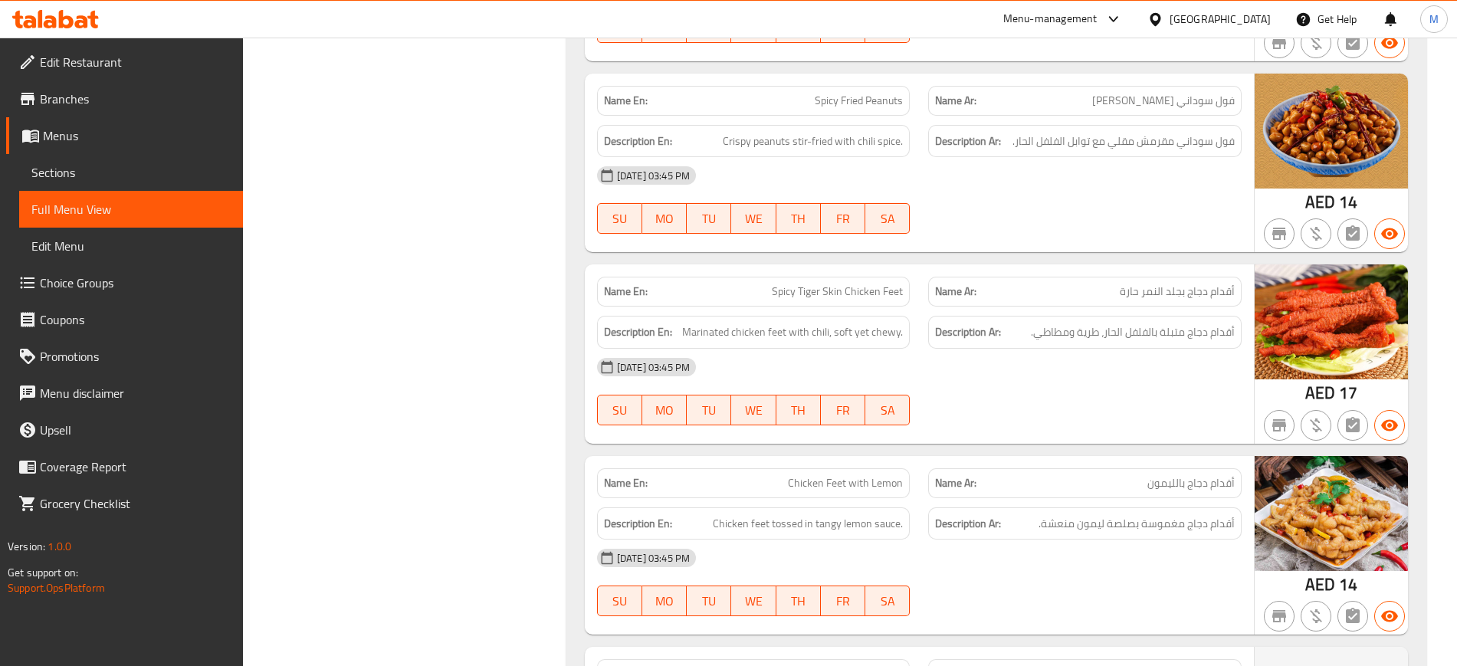
scroll to position [42406, 0]
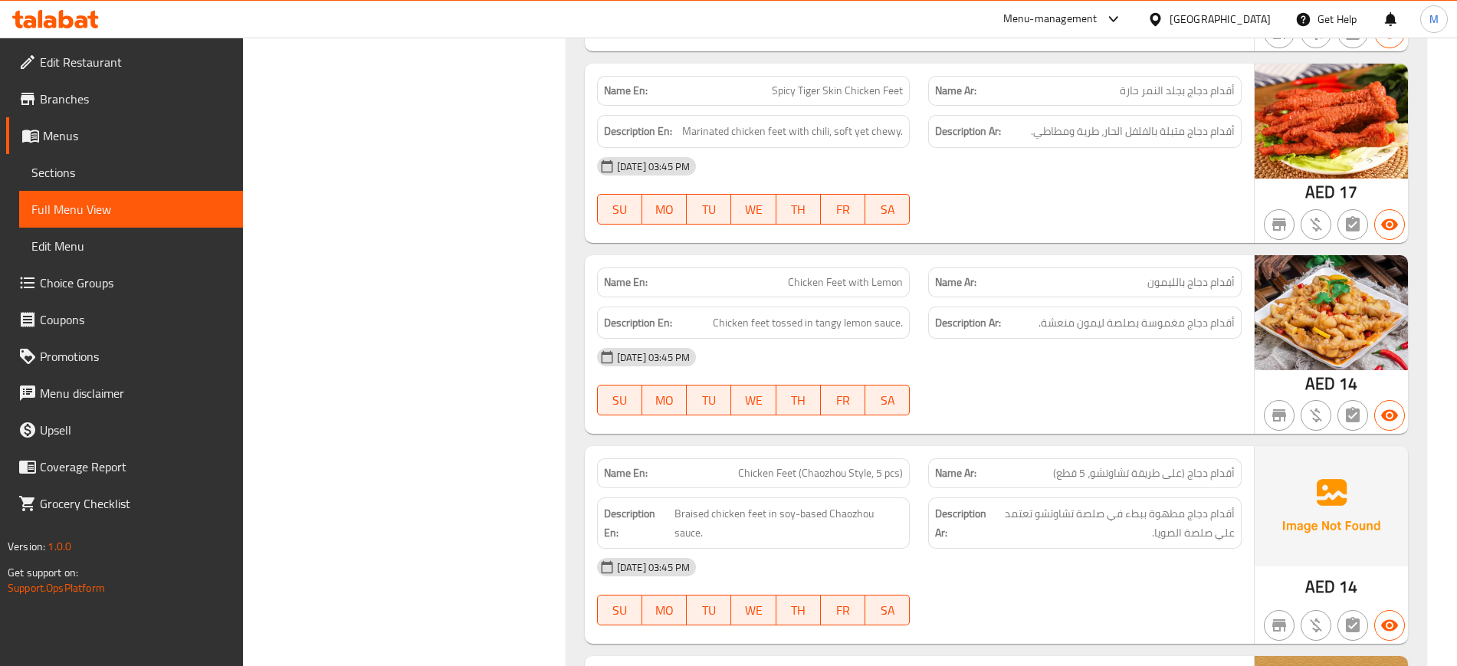
click at [837, 465] on span "Chicken Feet (Chaozhou Style, 5 pcs)" at bounding box center [820, 473] width 165 height 16
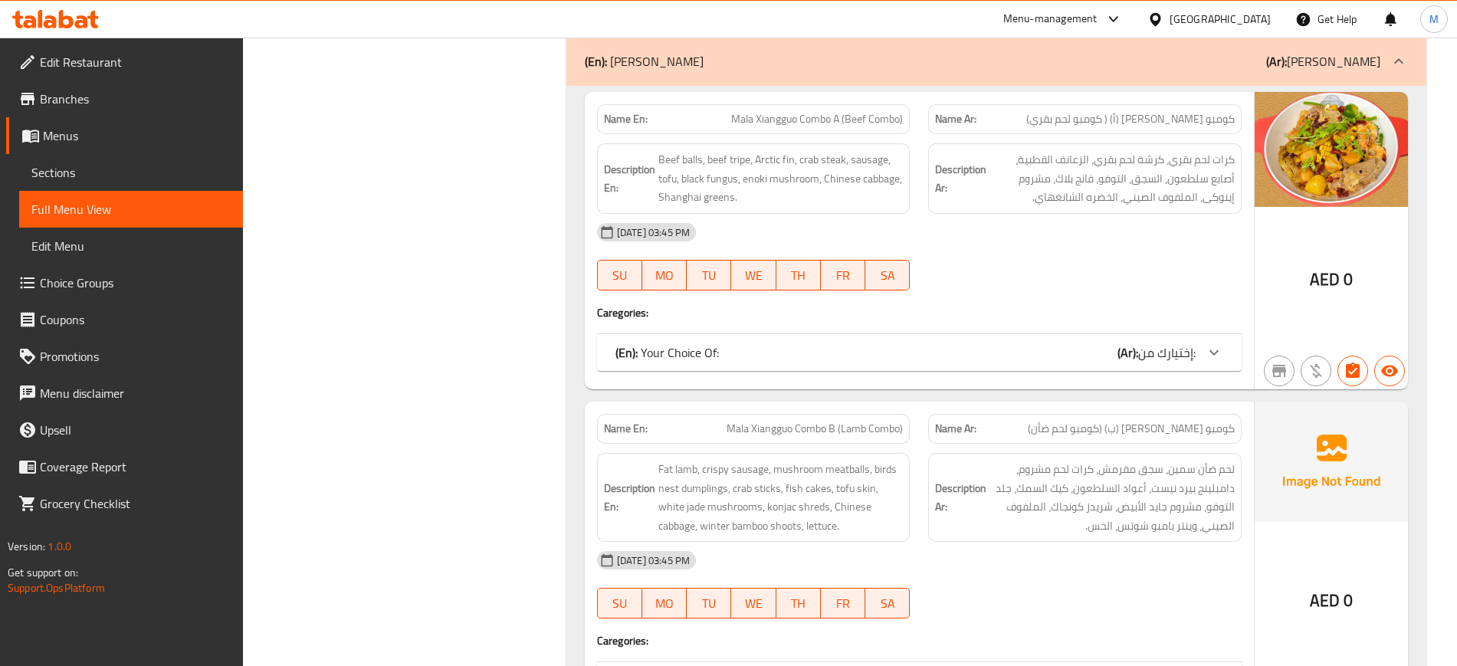
scroll to position [43477, 0]
click at [786, 419] on span "Mala Xiangguo Combo B (Lamb Combo)" at bounding box center [815, 427] width 176 height 16
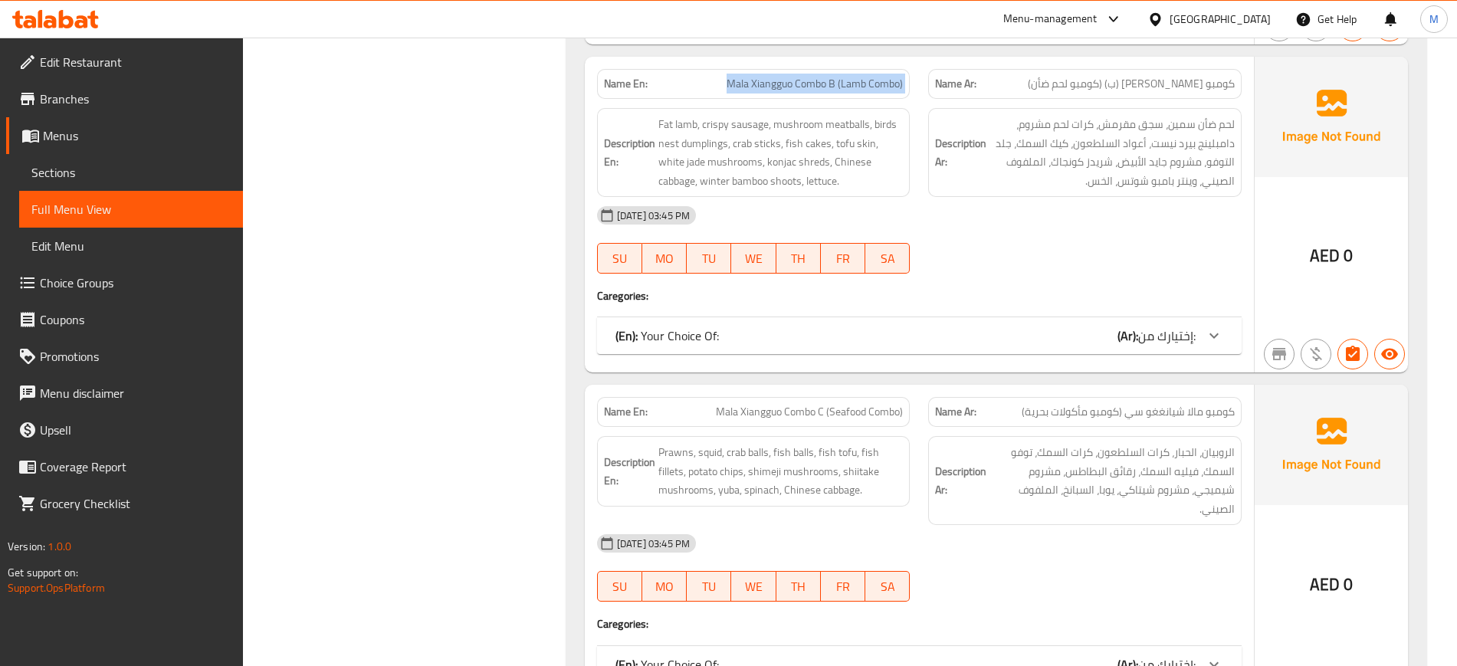
scroll to position [43822, 0]
click at [821, 402] on span "Mala Xiangguo Combo C (Seafood Combo)" at bounding box center [809, 410] width 187 height 16
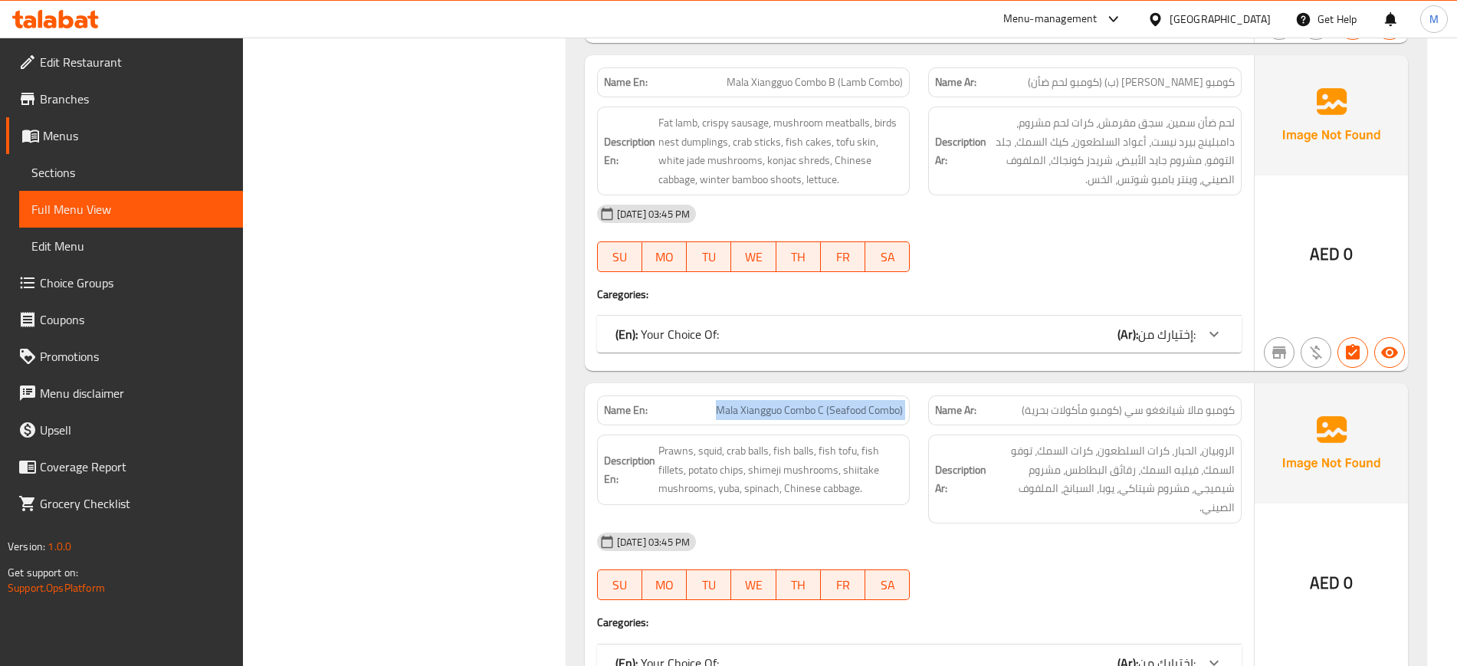
click at [821, 402] on span "Mala Xiangguo Combo C (Seafood Combo)" at bounding box center [809, 410] width 187 height 16
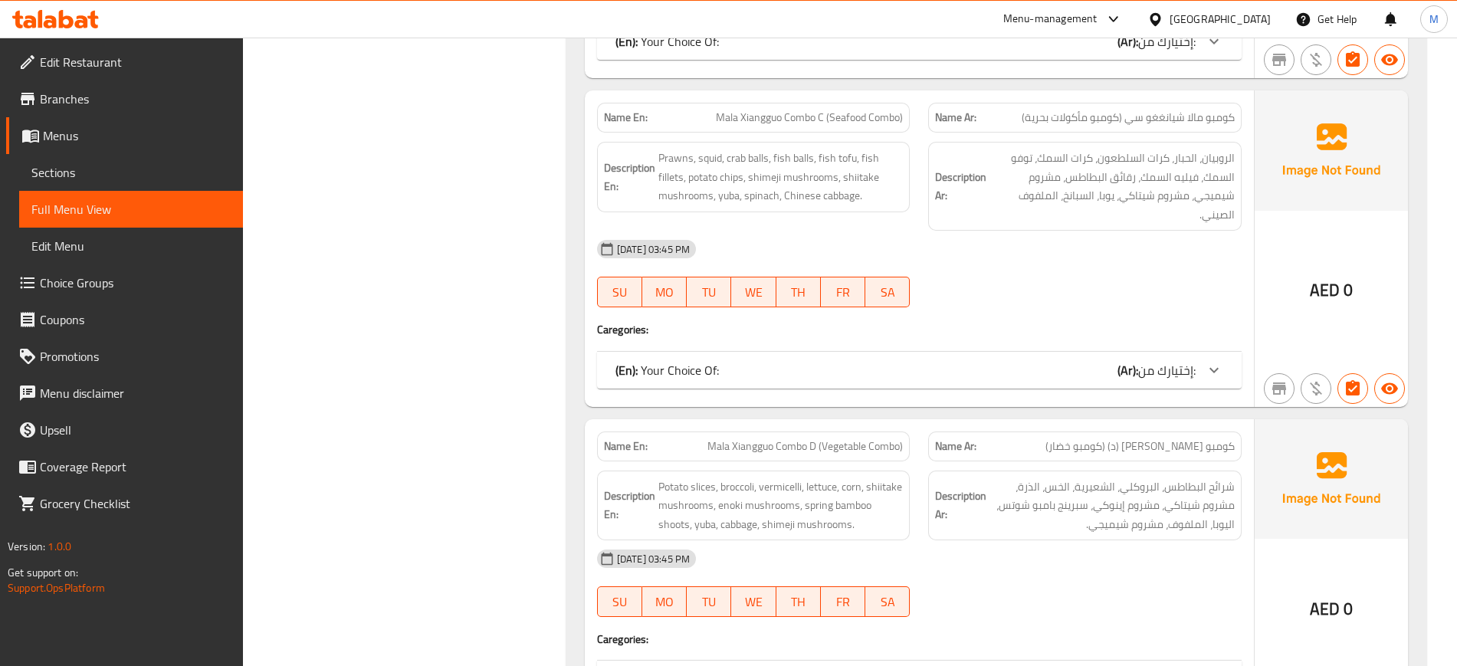
click at [845, 438] on span "Mala Xiangguo Combo D (Vegetable Combo)" at bounding box center [804, 446] width 195 height 16
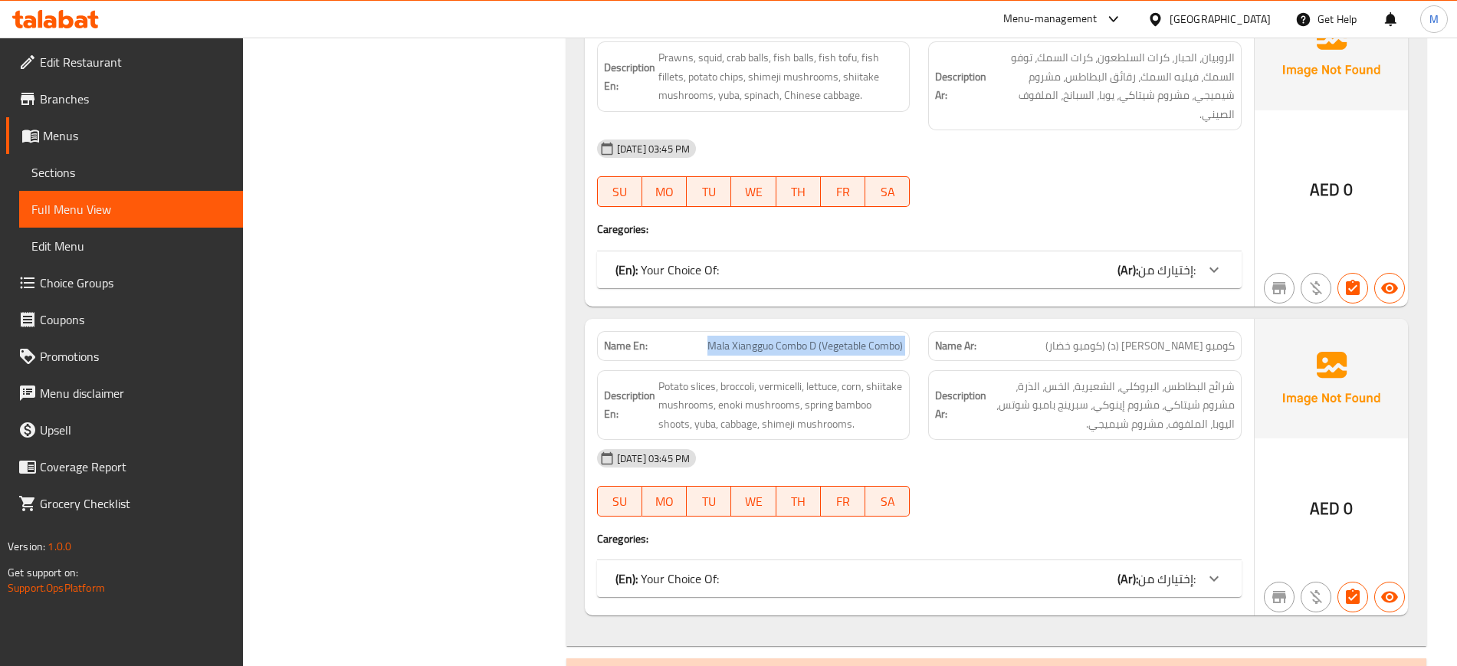
scroll to position [44520, 0]
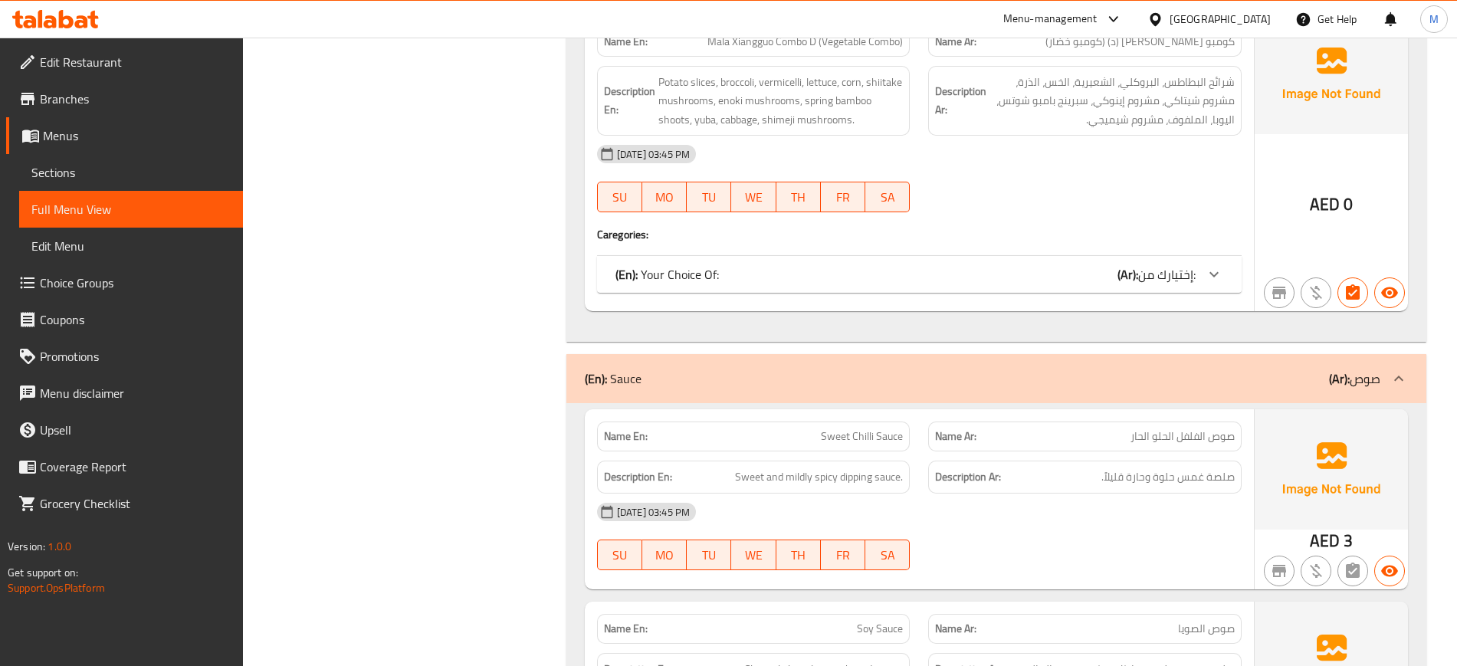
click at [845, 428] on span "Sweet Chilli Sauce" at bounding box center [862, 436] width 82 height 16
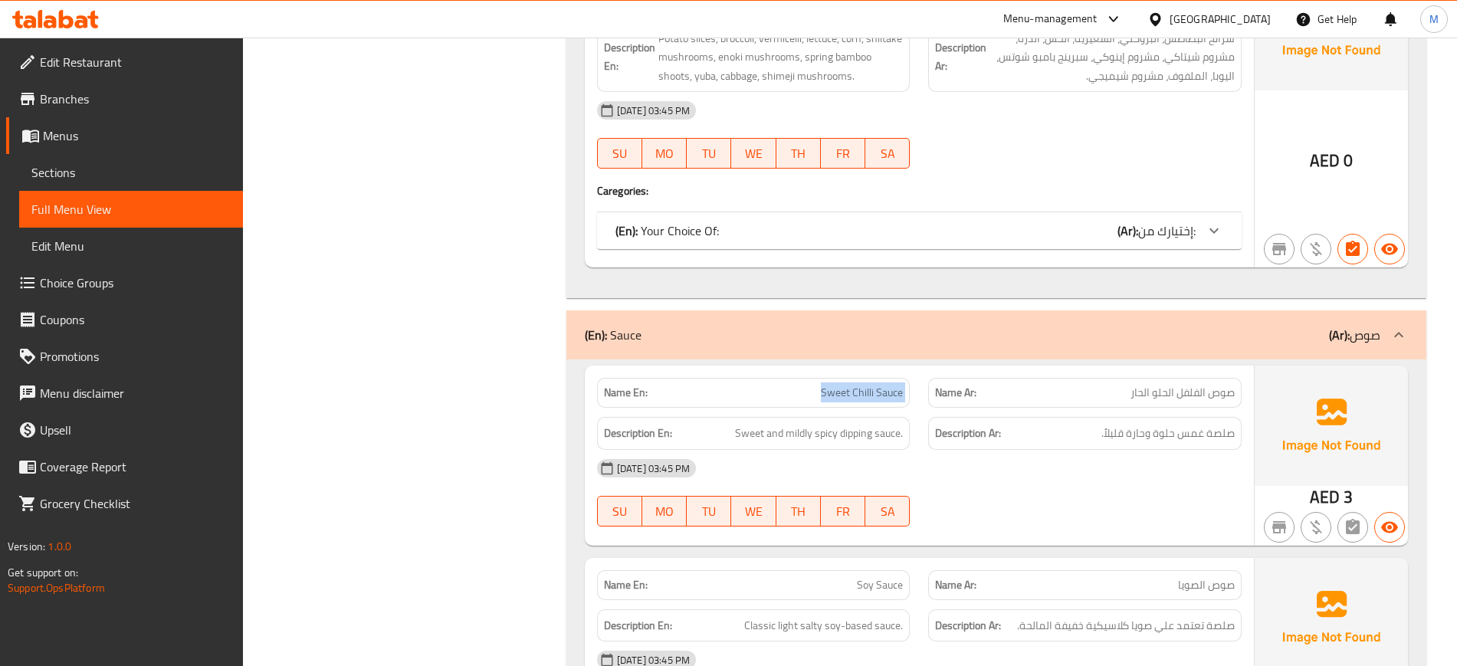
click at [862, 366] on div "Name En: Sweet Chilli Sauce Name Ar: صوص الفلفل الحلو الحار Description En: Swe…" at bounding box center [919, 455] width 669 height 179
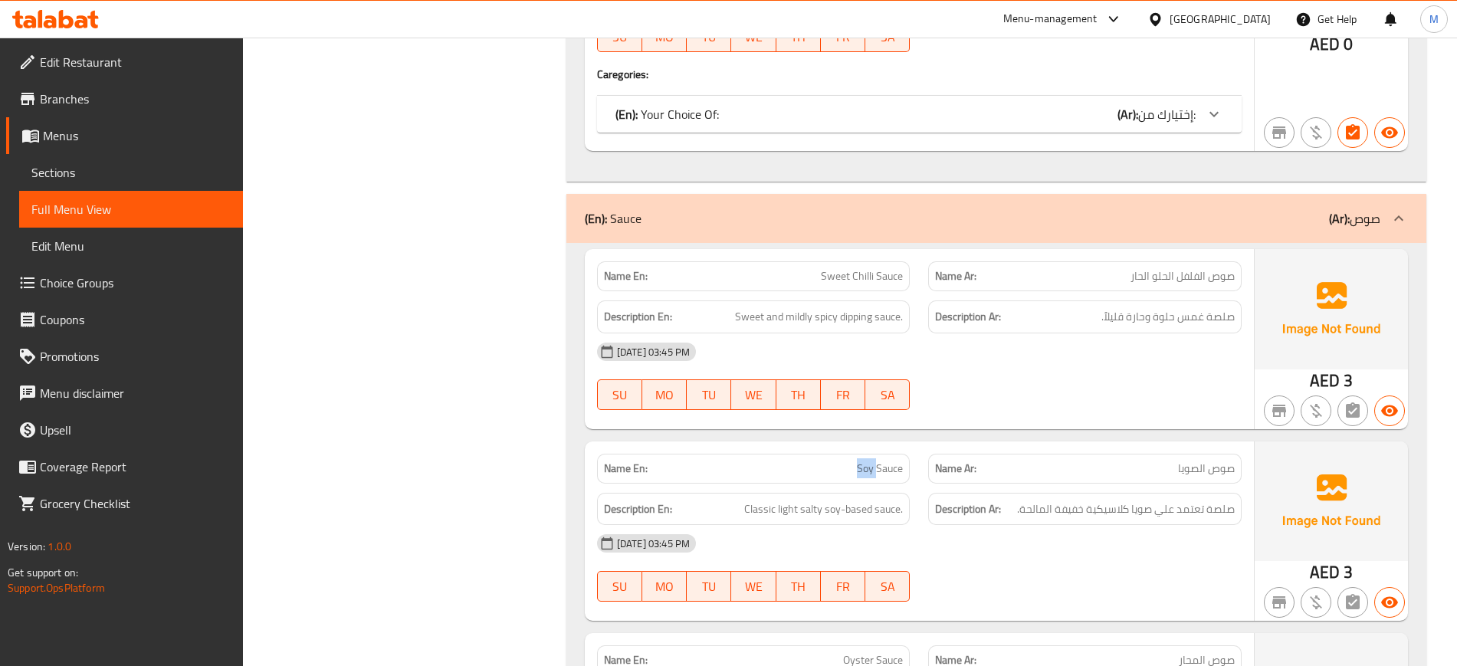
click at [862, 461] on span "Soy Sauce" at bounding box center [880, 469] width 46 height 16
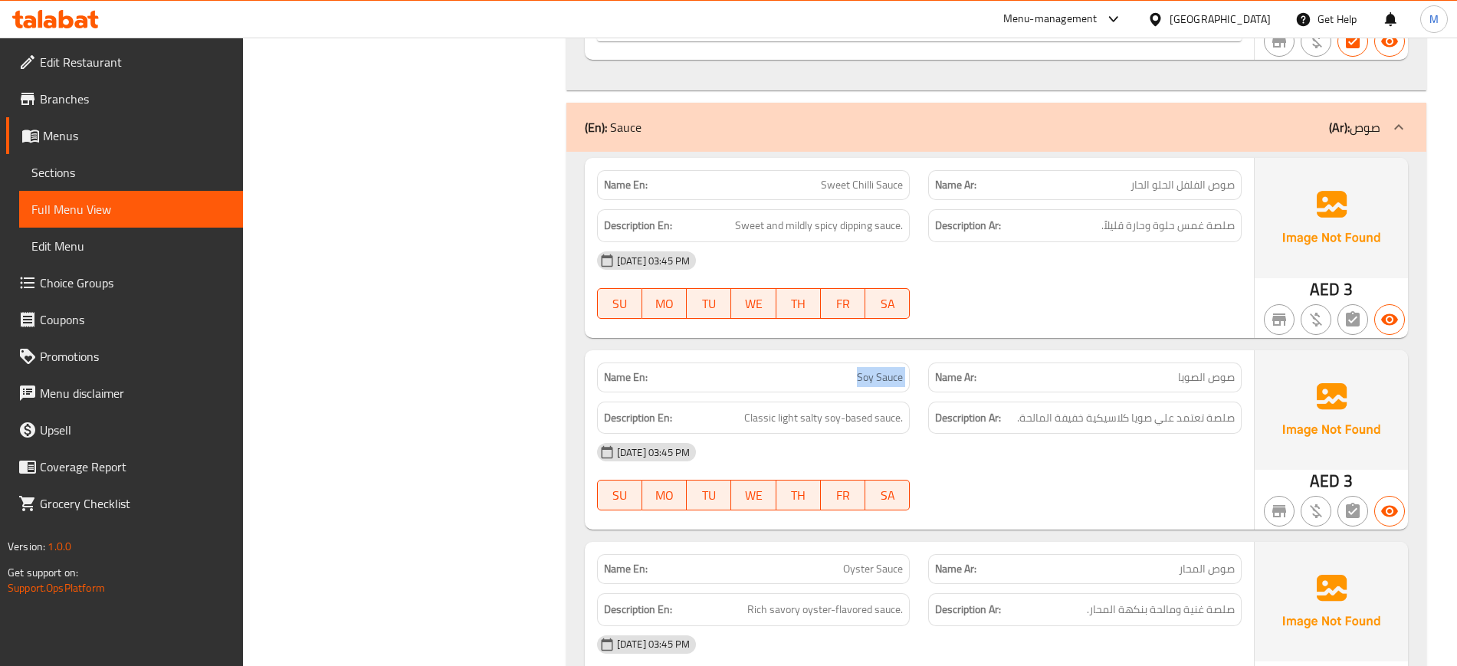
scroll to position [44933, 0]
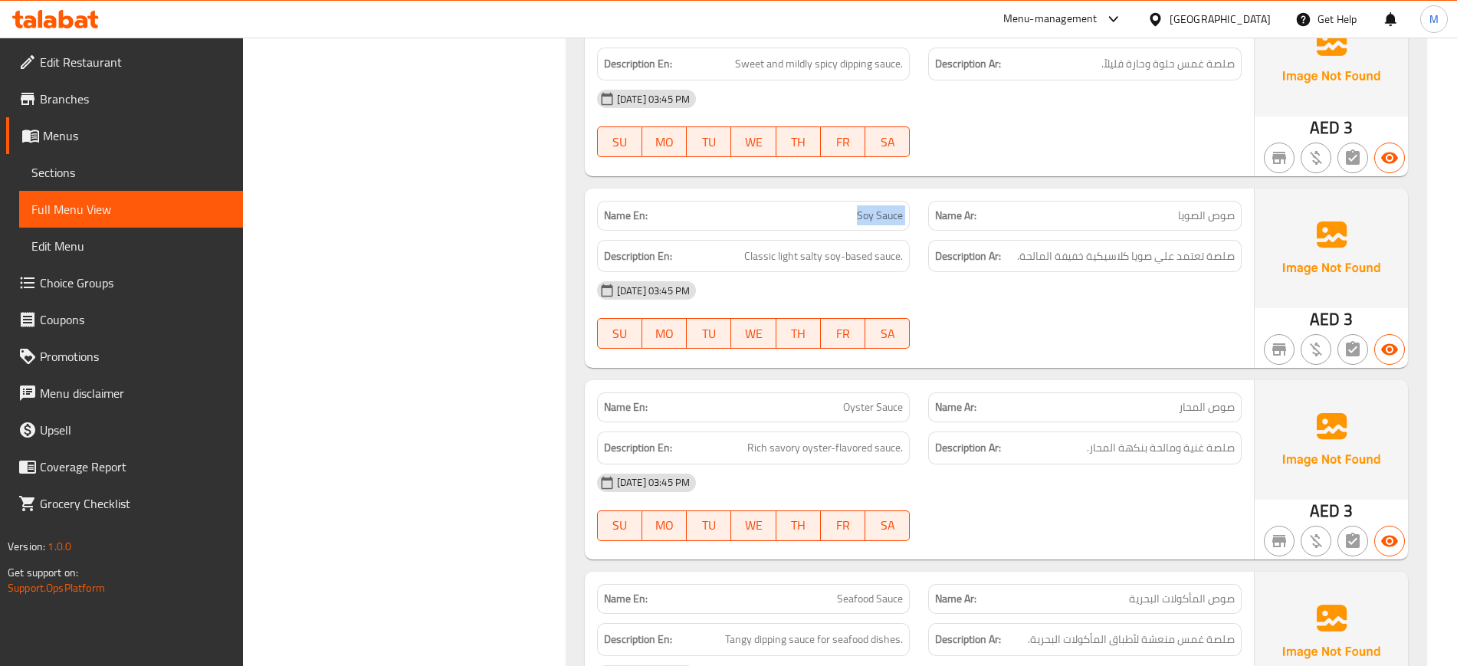
click at [852, 399] on span "Oyster Sauce" at bounding box center [873, 407] width 60 height 16
click at [869, 591] on span "Seafood Sauce" at bounding box center [870, 599] width 66 height 16
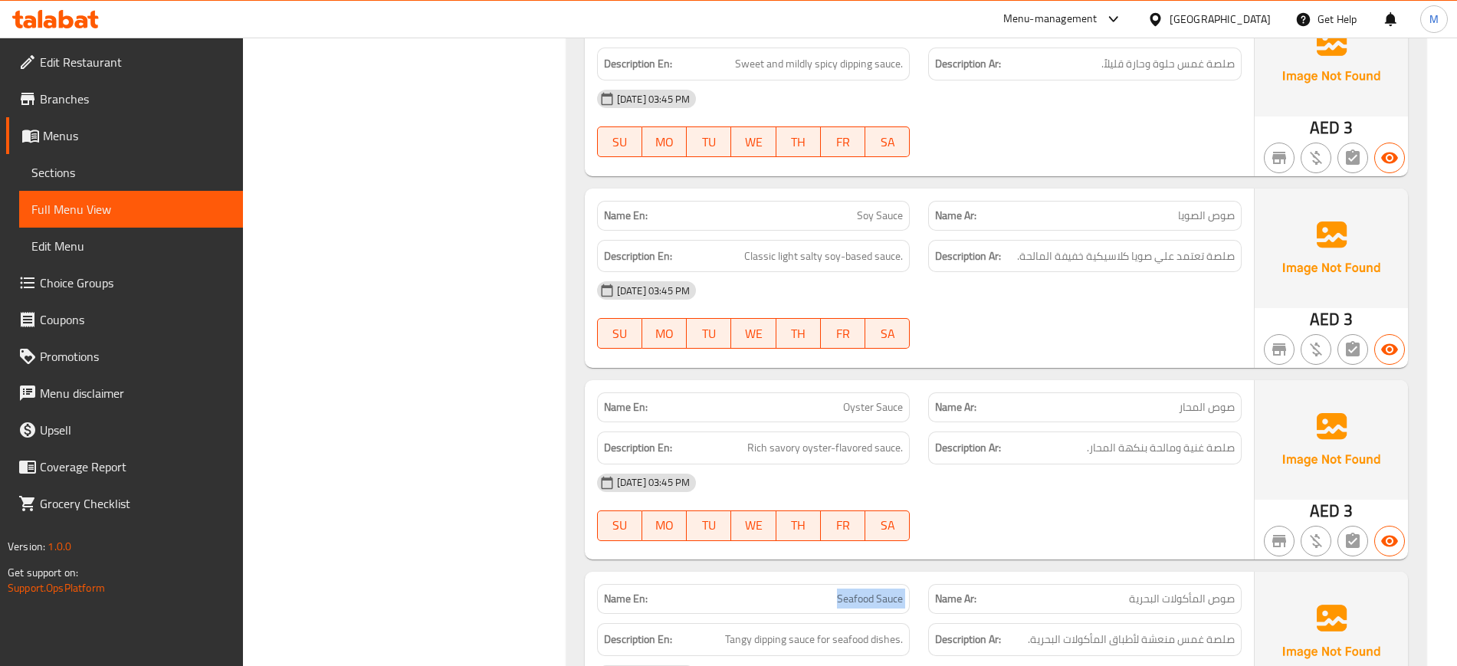
click at [869, 591] on span "Seafood Sauce" at bounding box center [870, 599] width 66 height 16
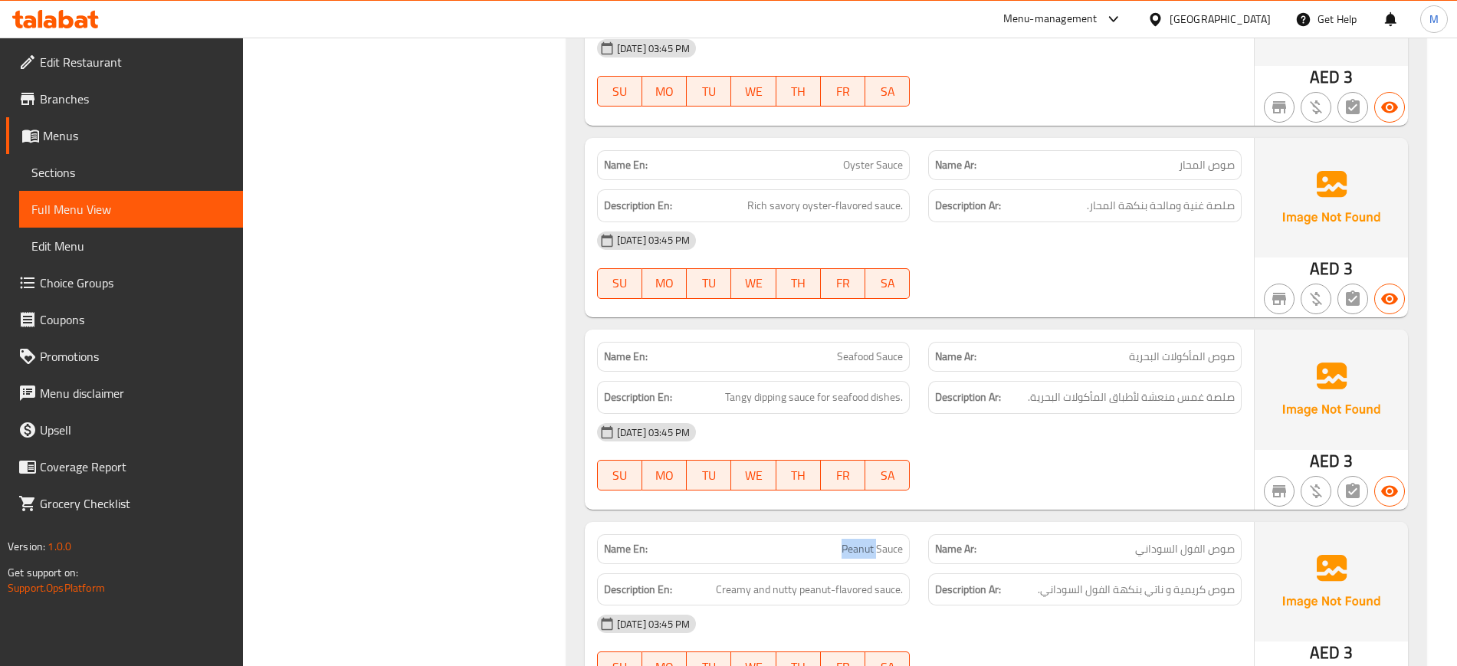
click at [850, 541] on span "Peanut Sauce" at bounding box center [872, 549] width 61 height 16
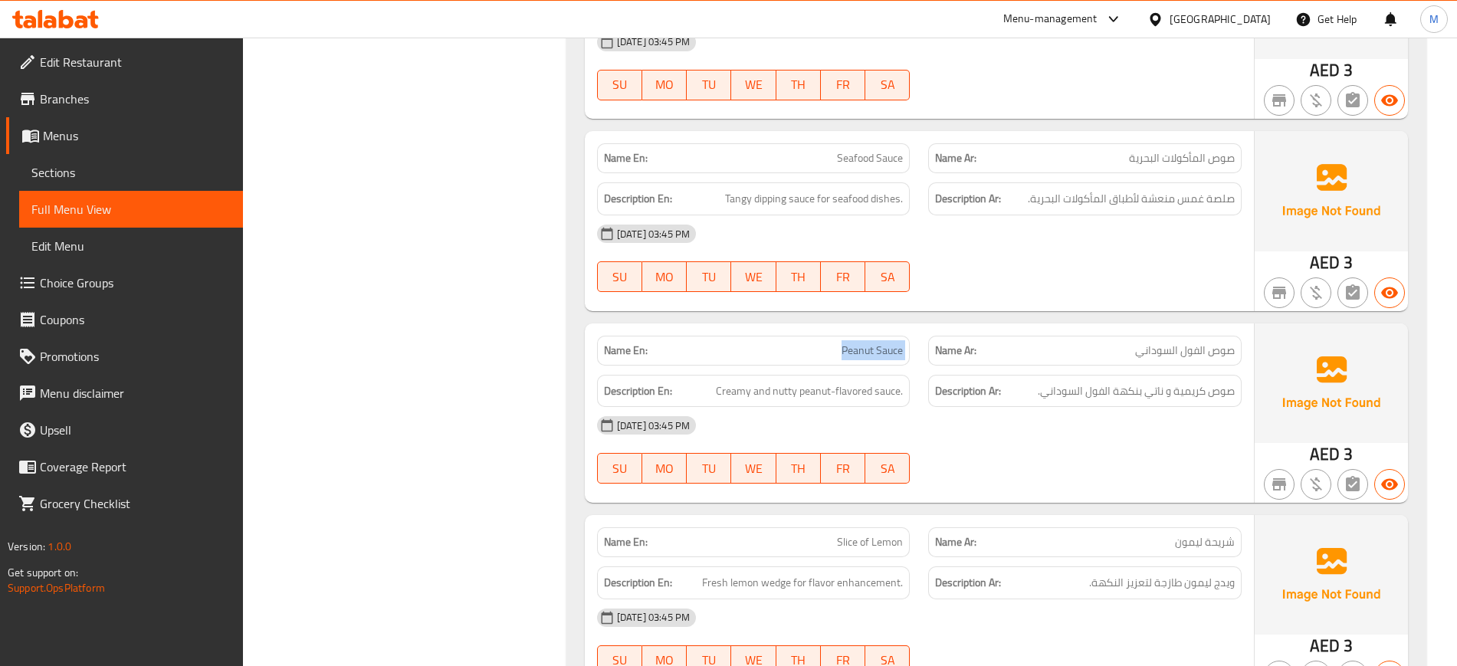
scroll to position [45374, 0]
click at [850, 533] on span "Slice of Lemon" at bounding box center [870, 541] width 66 height 16
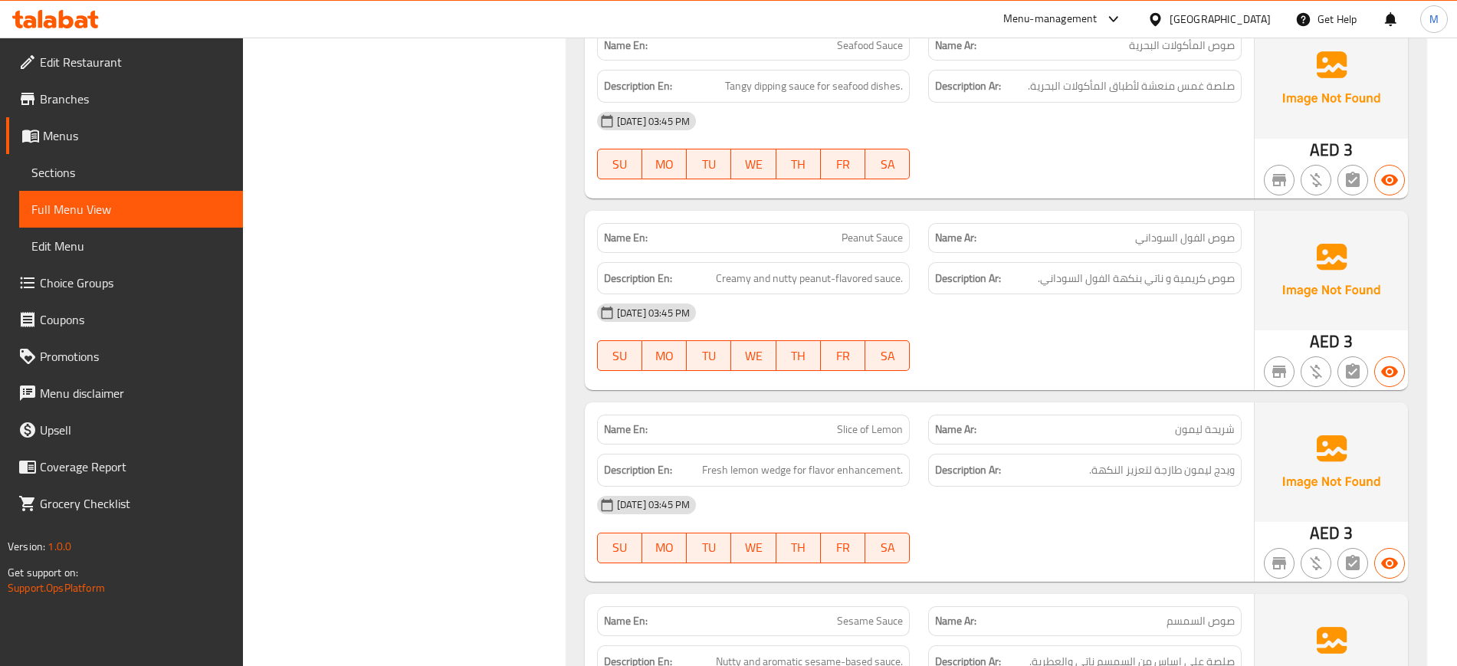
click at [866, 613] on span "Sesame Sauce" at bounding box center [870, 621] width 66 height 16
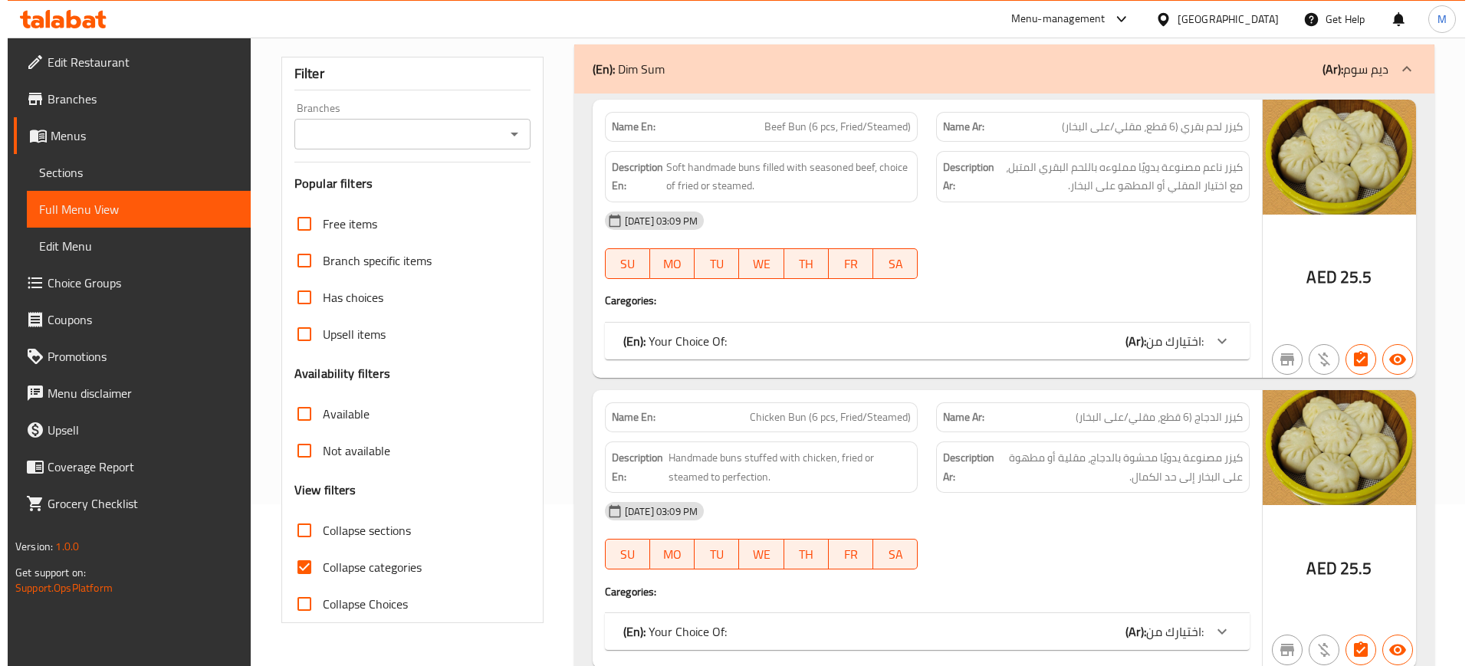
scroll to position [0, 0]
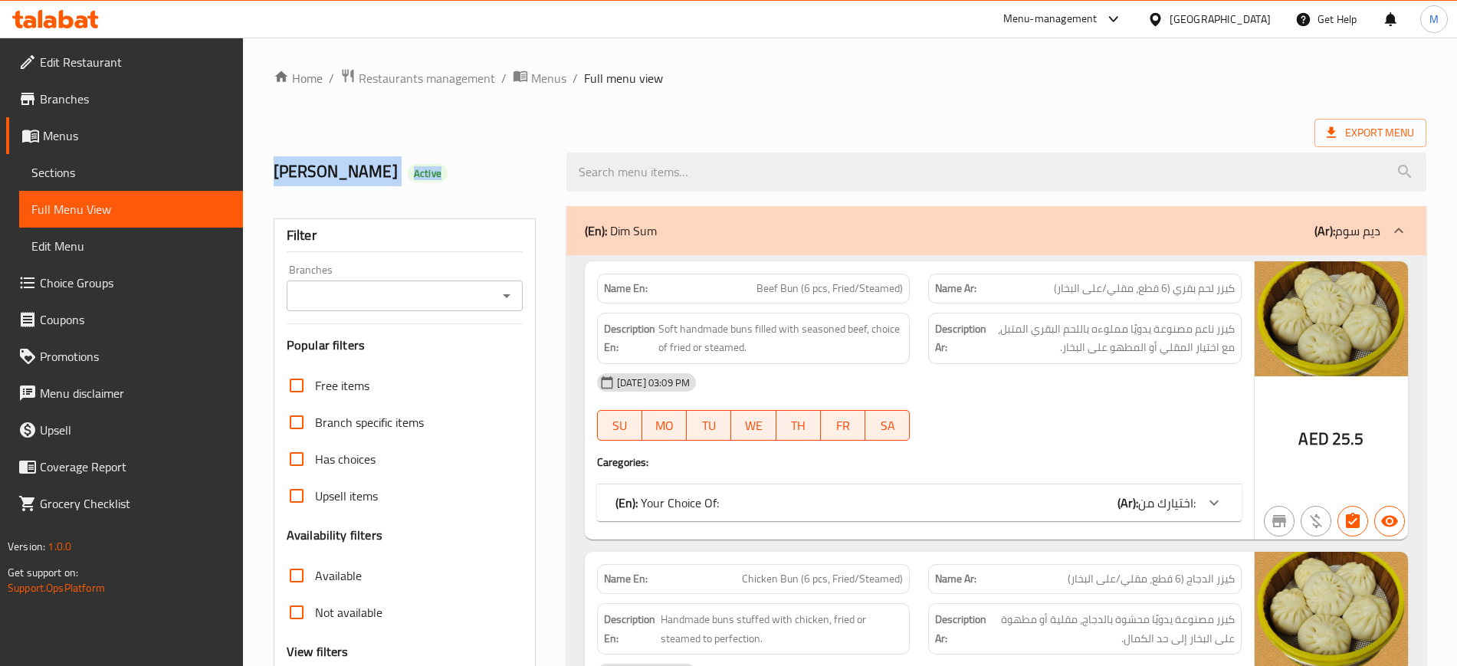
drag, startPoint x: 1209, startPoint y: 145, endPoint x: 1183, endPoint y: 127, distance: 30.8
click at [1183, 127] on div "Export Menu" at bounding box center [850, 133] width 1153 height 28
click at [1341, 131] on span "Export Menu" at bounding box center [1370, 132] width 87 height 19
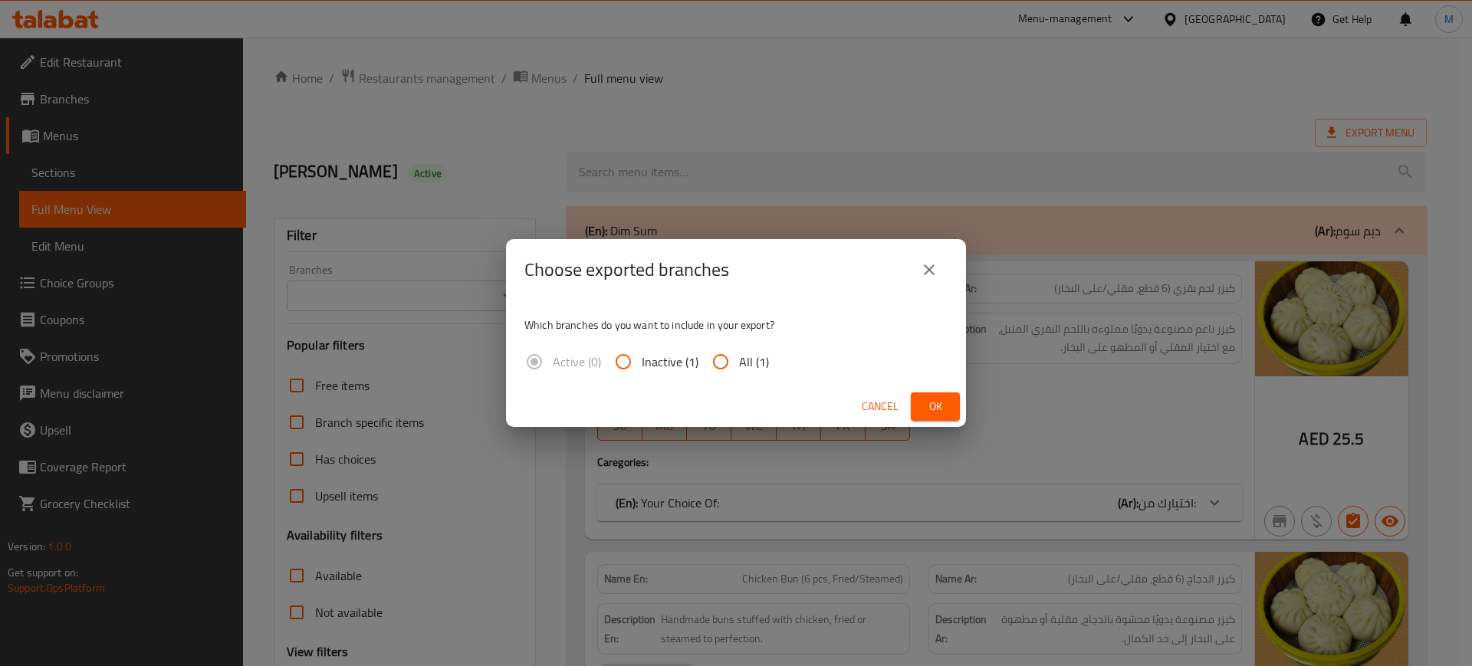
click at [755, 353] on span "All (1)" at bounding box center [754, 362] width 30 height 18
click at [739, 353] on input "All (1)" at bounding box center [720, 361] width 37 height 37
radio input "true"
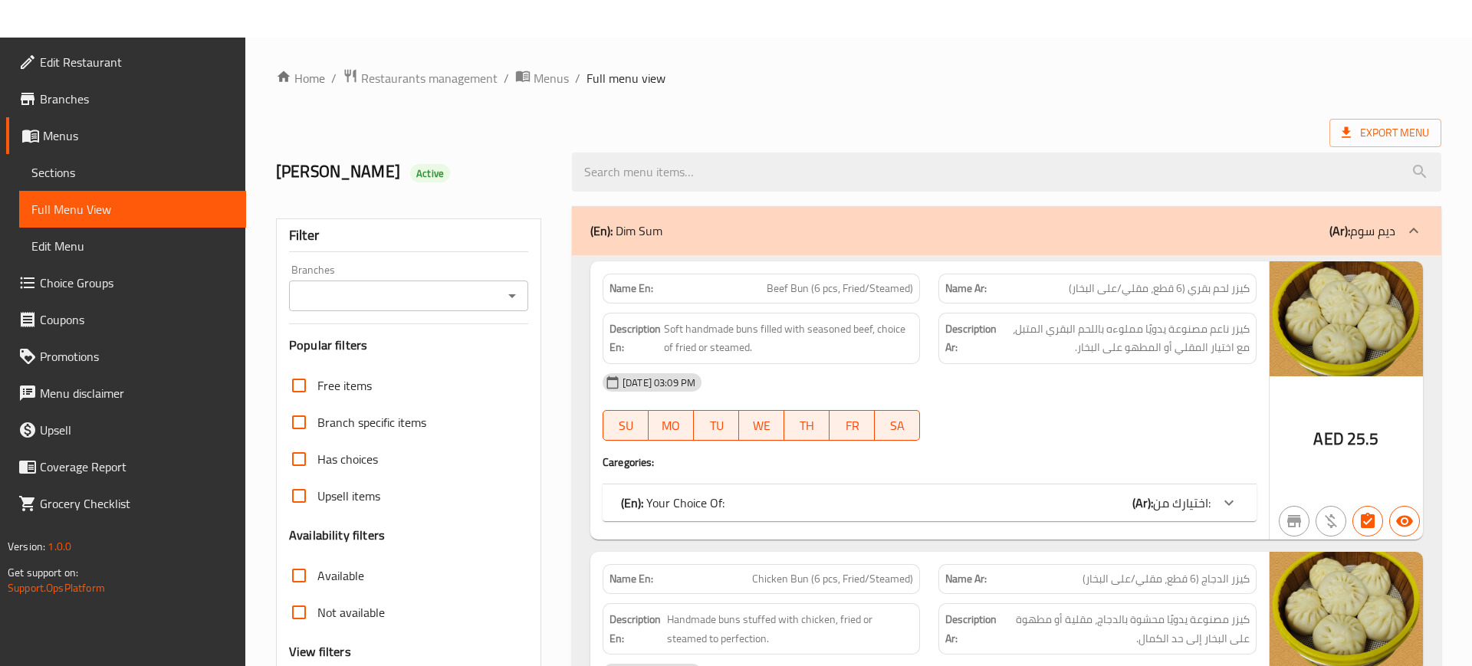
click at [1299, 138] on div "salim Active" at bounding box center [858, 172] width 1183 height 68
click at [1353, 133] on icon at bounding box center [1345, 132] width 15 height 15
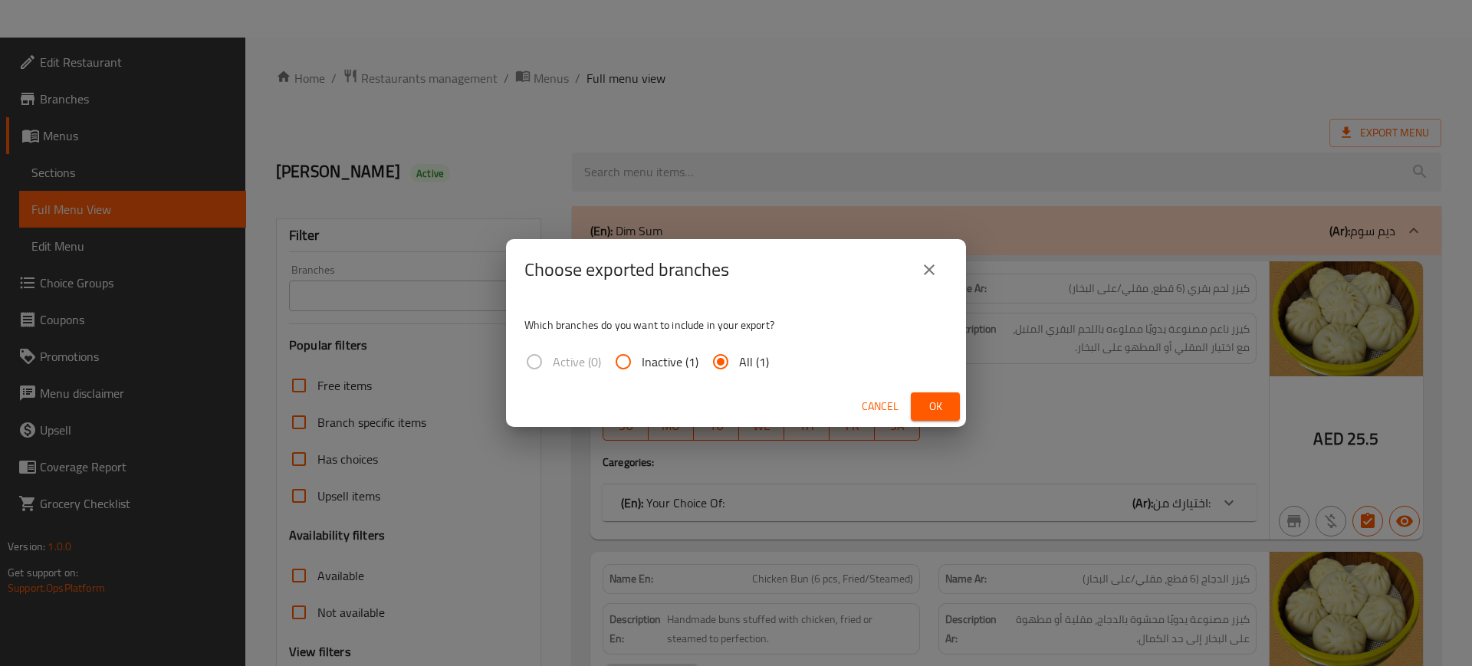
click at [756, 368] on span "All (1)" at bounding box center [754, 362] width 30 height 18
click at [739, 368] on input "All (1)" at bounding box center [720, 361] width 37 height 37
click at [940, 402] on span "Ok" at bounding box center [935, 406] width 25 height 19
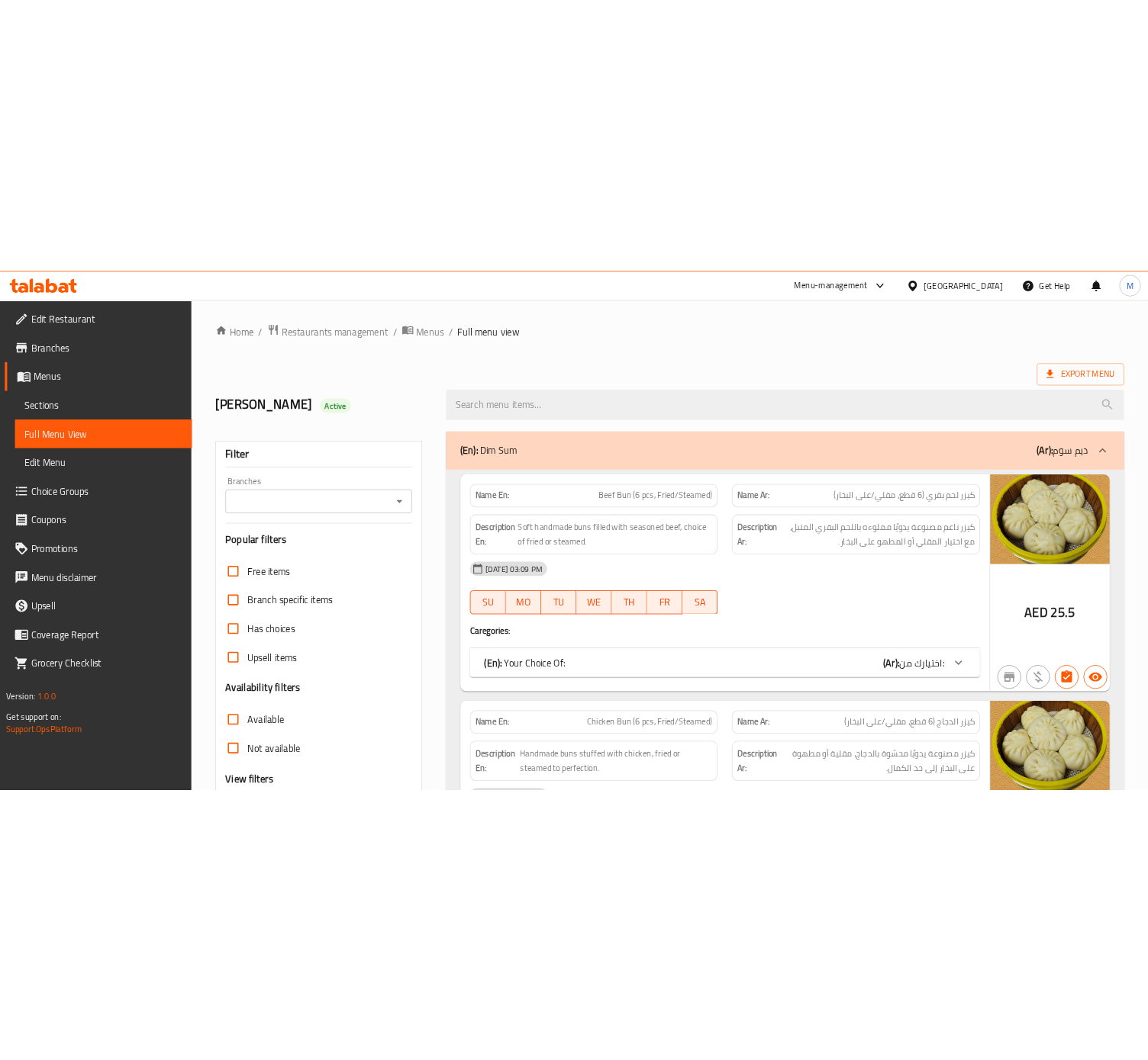
scroll to position [1019, 0]
